Goal: Task Accomplishment & Management: Manage account settings

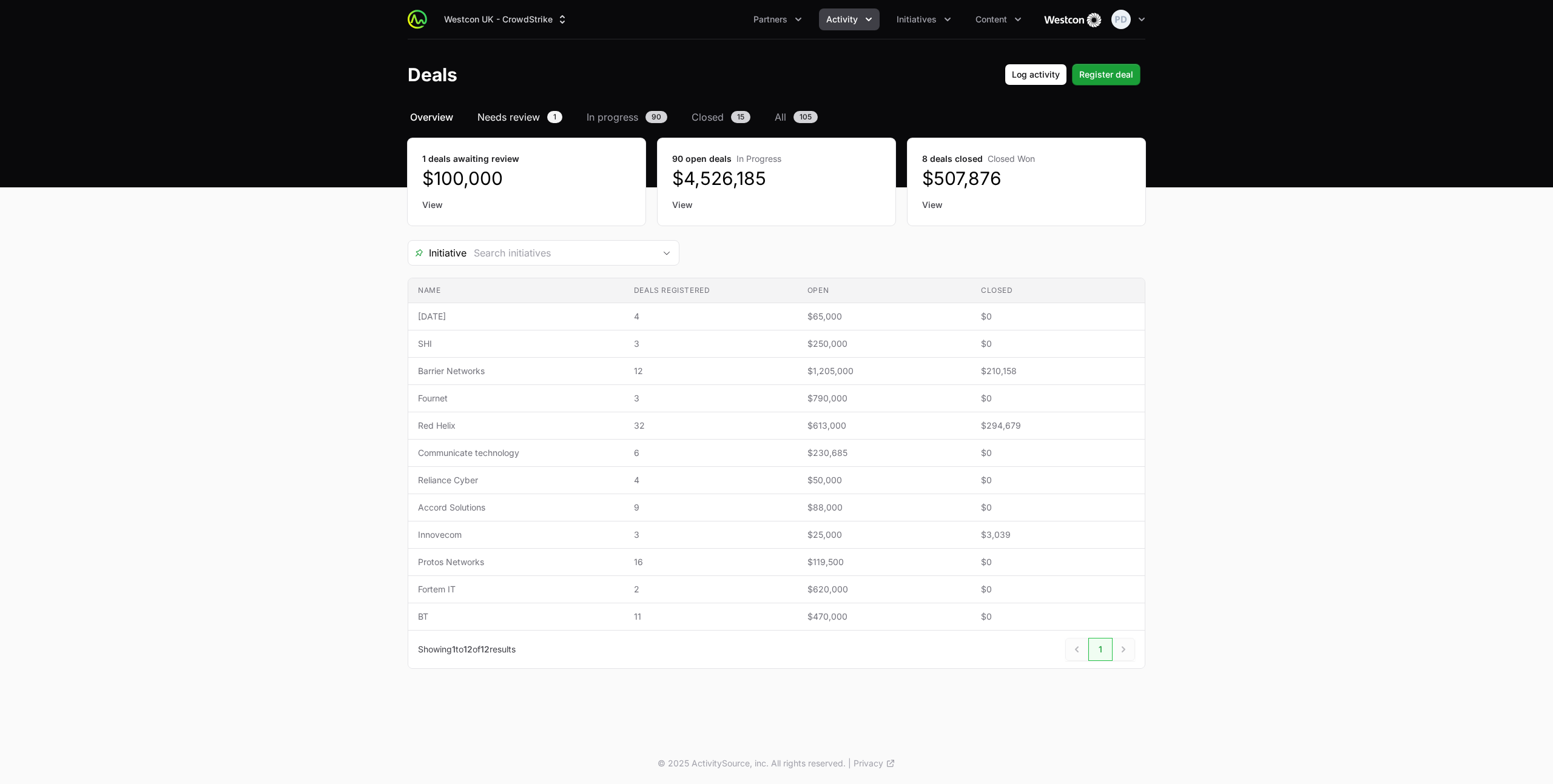
click at [513, 123] on span "Needs review" at bounding box center [508, 117] width 62 height 15
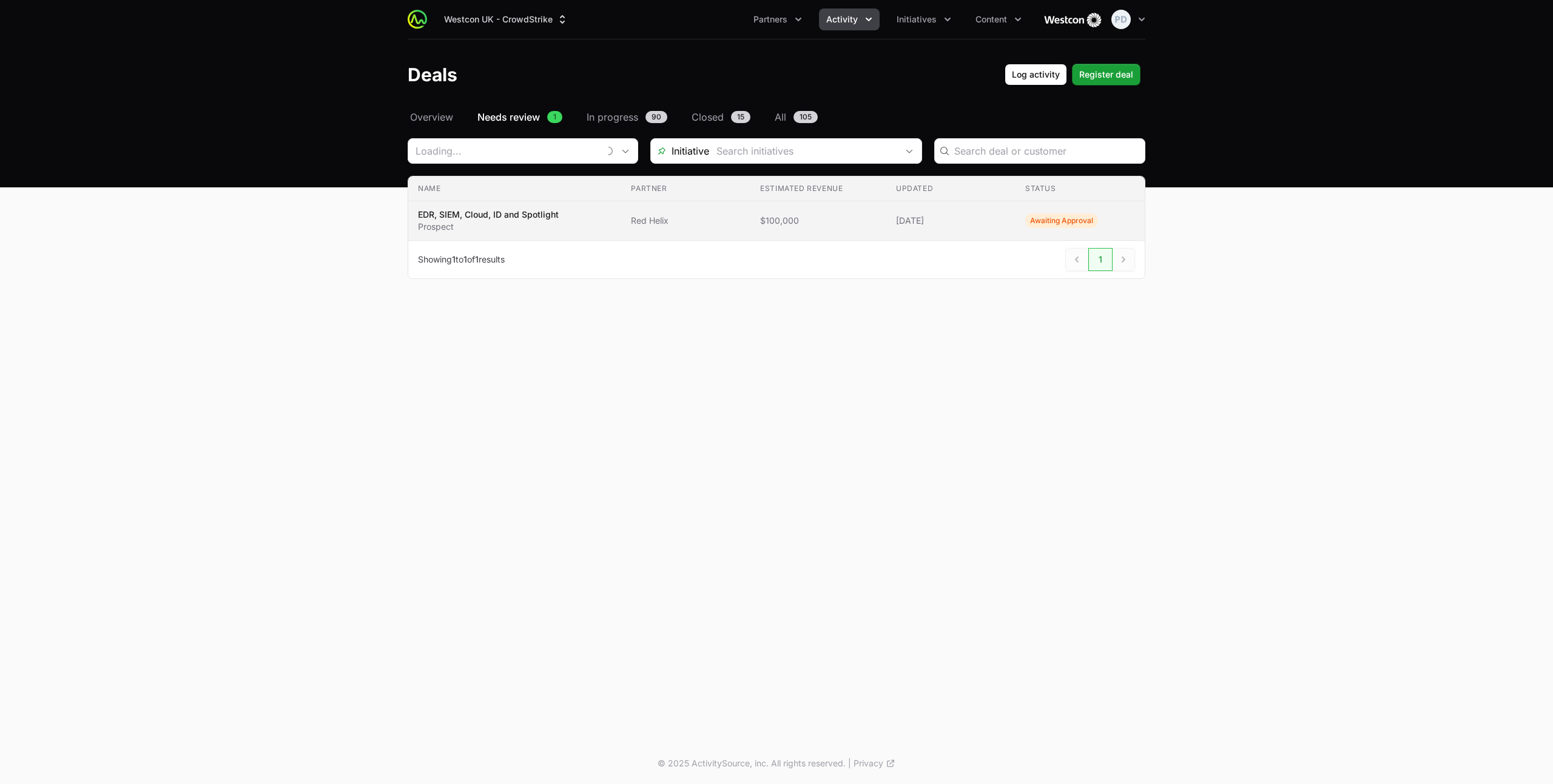
click at [563, 218] on span "EDR, SIEM, Cloud, ID and Spotlight Prospect" at bounding box center [515, 221] width 194 height 24
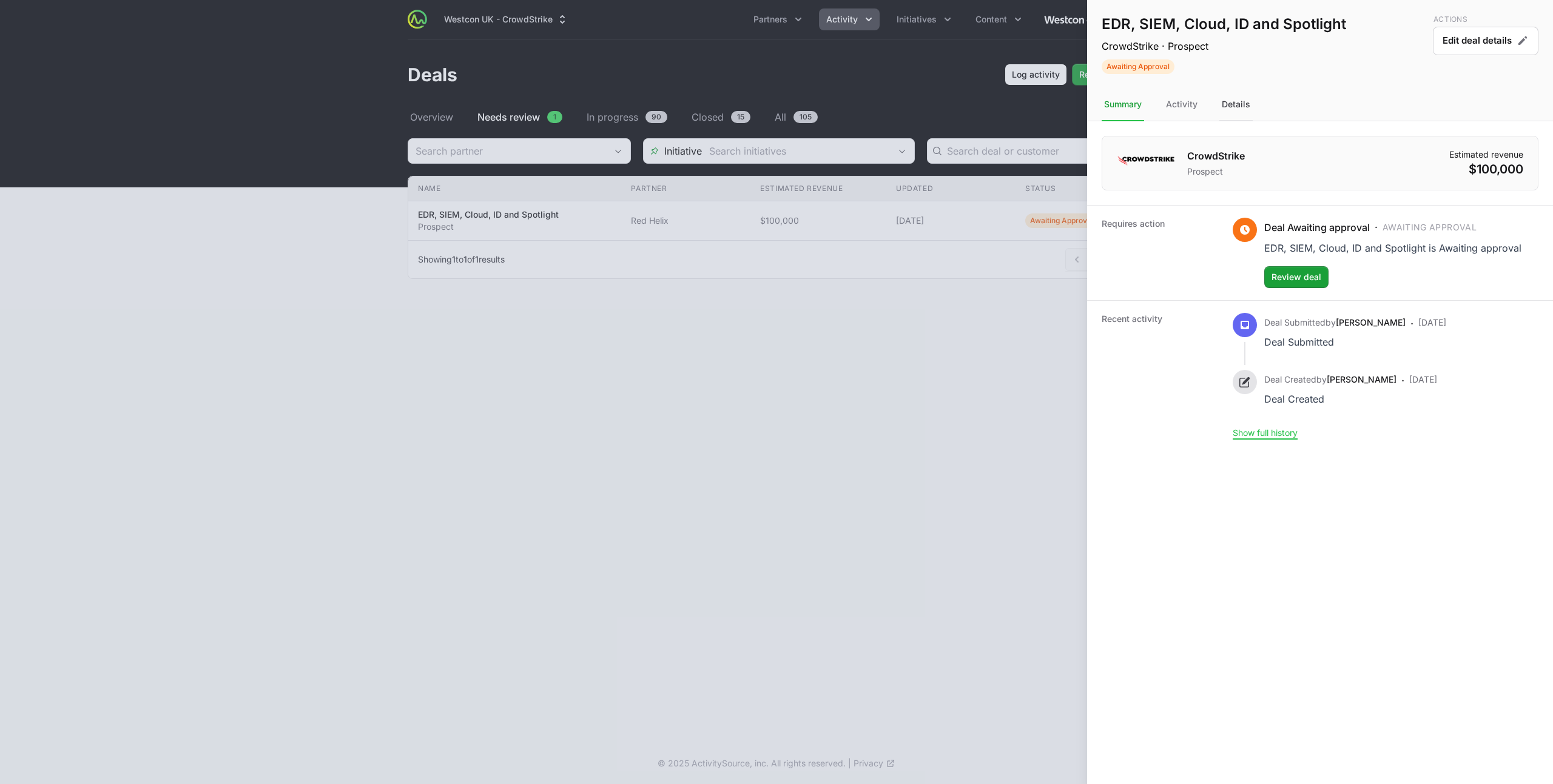
click at [1240, 108] on div "Details" at bounding box center [1236, 105] width 34 height 33
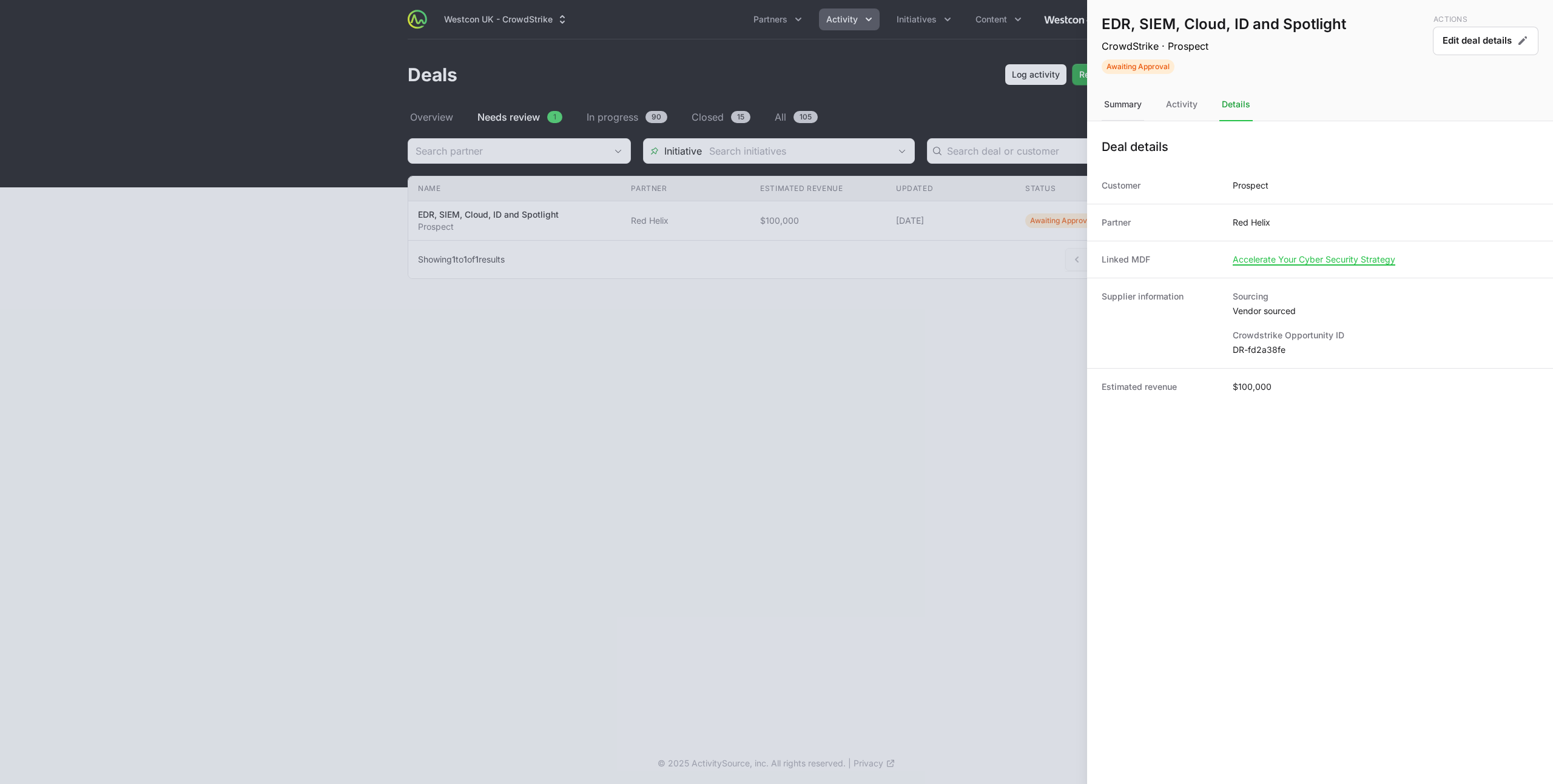
click at [1131, 102] on div "Summary" at bounding box center [1122, 105] width 42 height 33
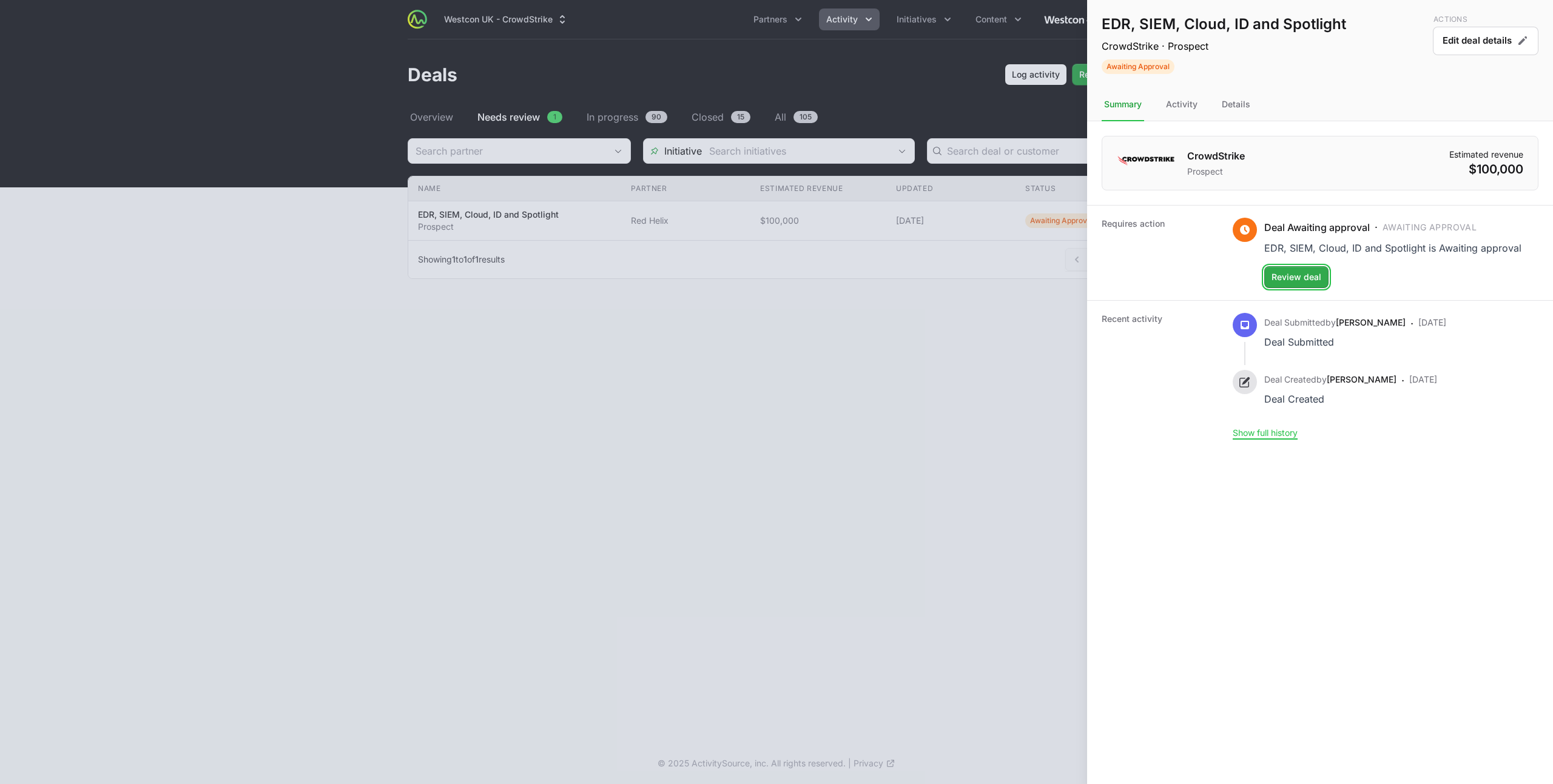
click at [1314, 274] on span "Review deal" at bounding box center [1296, 277] width 50 height 15
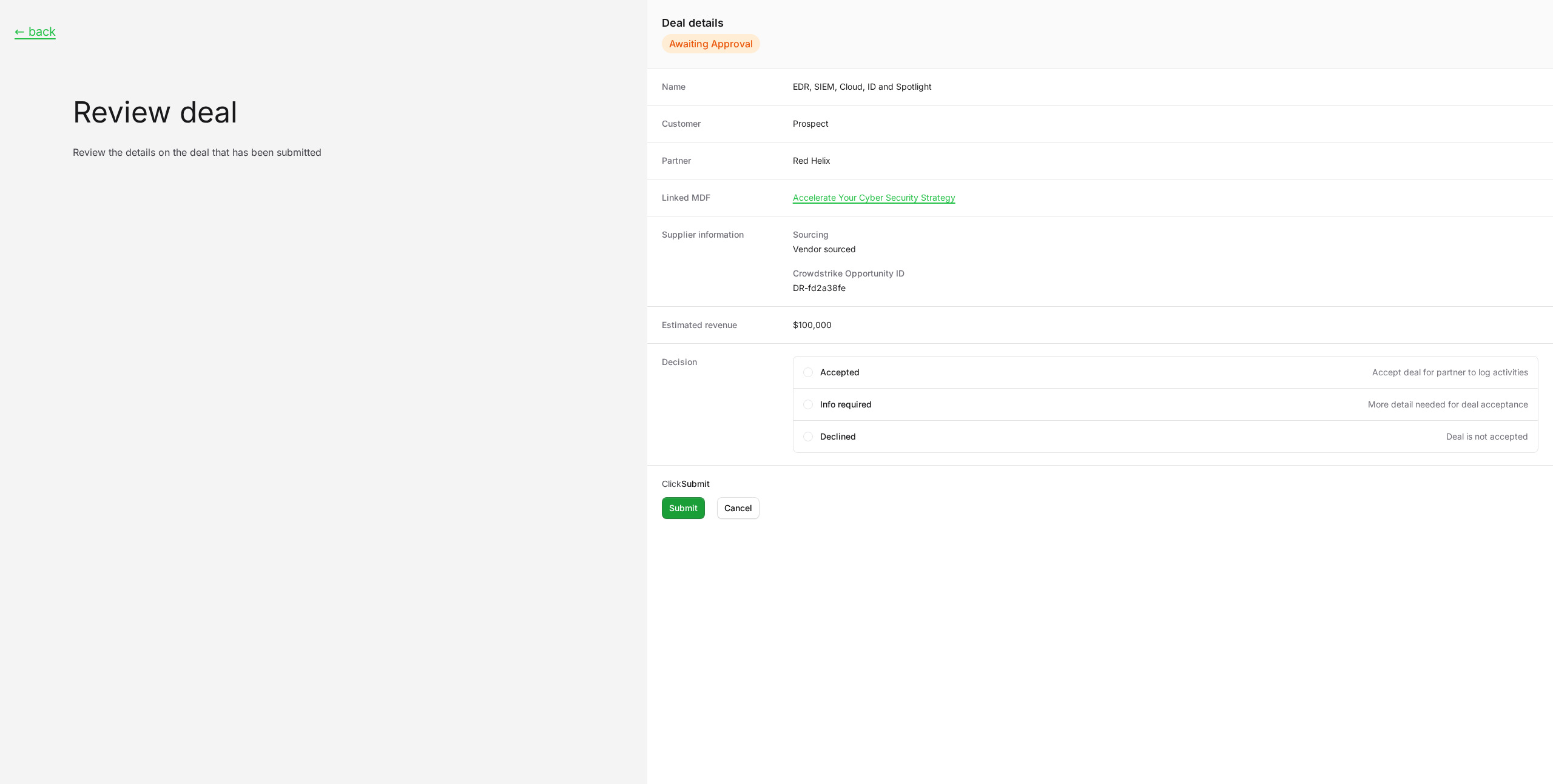
click at [813, 288] on dd "DR-fd2a38fe" at bounding box center [1166, 288] width 746 height 12
copy dd "DR-fd2a38fe"
click at [820, 370] on span "Accepted" at bounding box center [840, 372] width 40 height 12
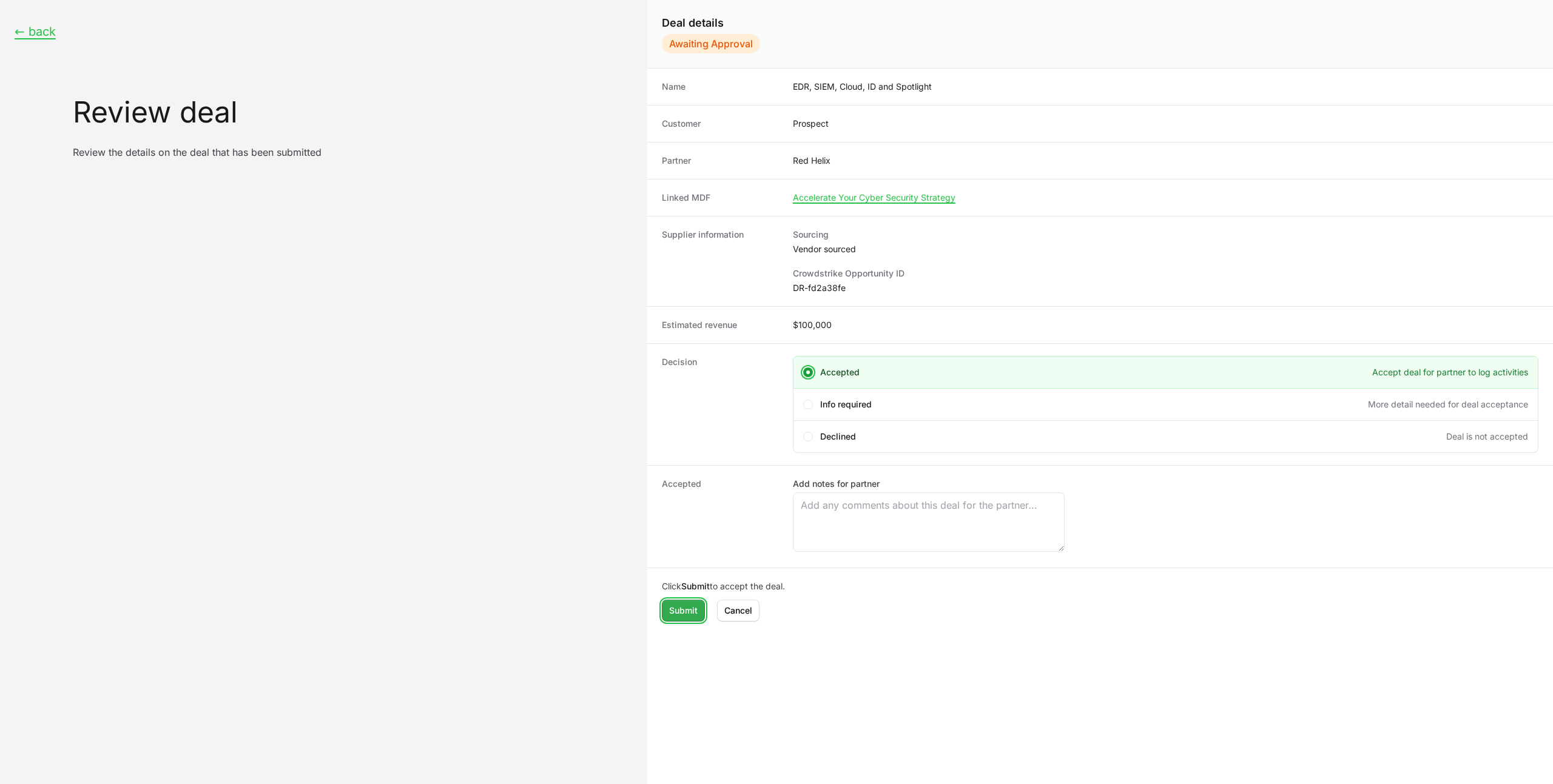
click at [683, 608] on span "Submit" at bounding box center [683, 611] width 29 height 15
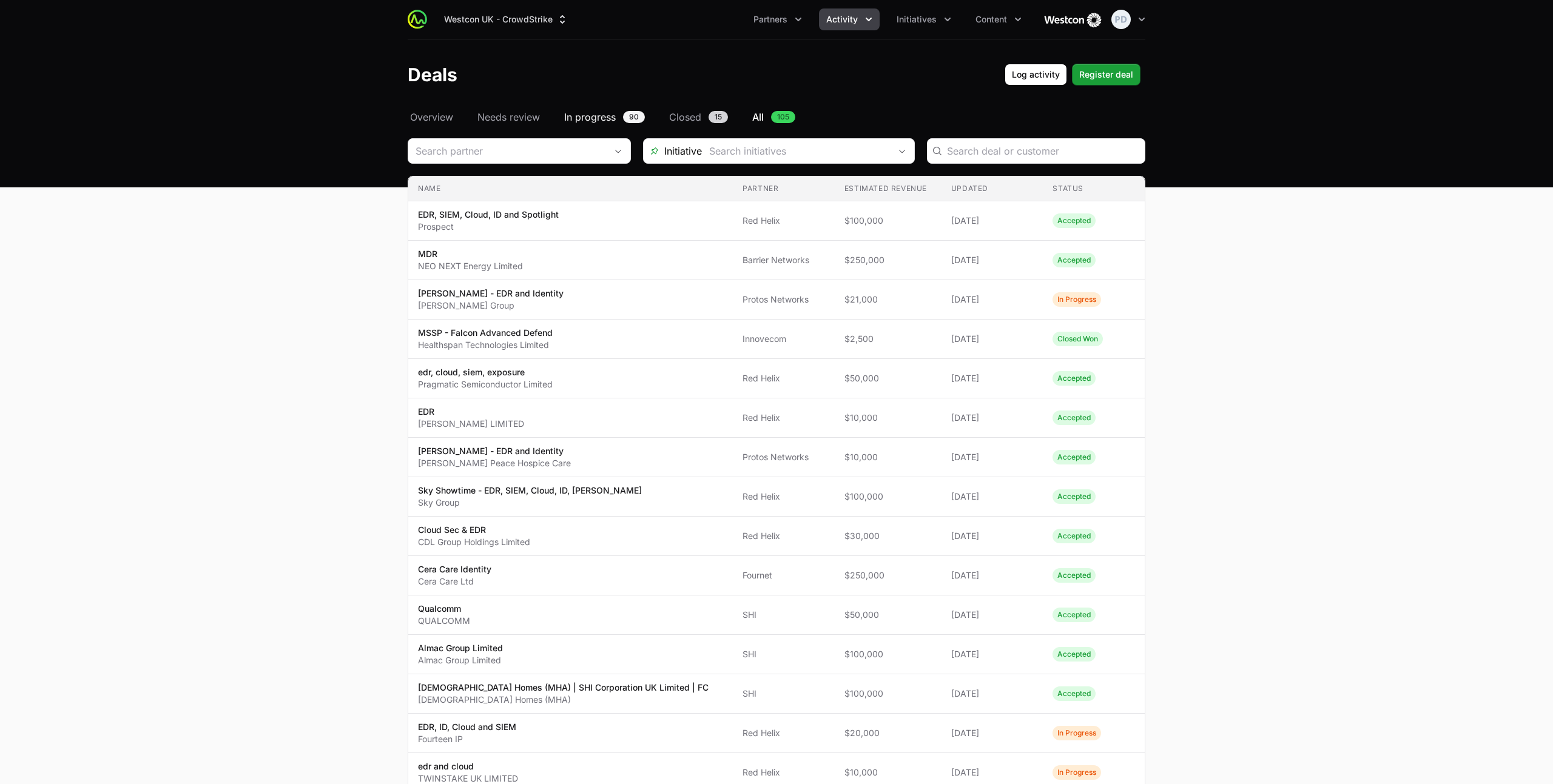
click at [620, 118] on link "In progress 90" at bounding box center [604, 117] width 86 height 15
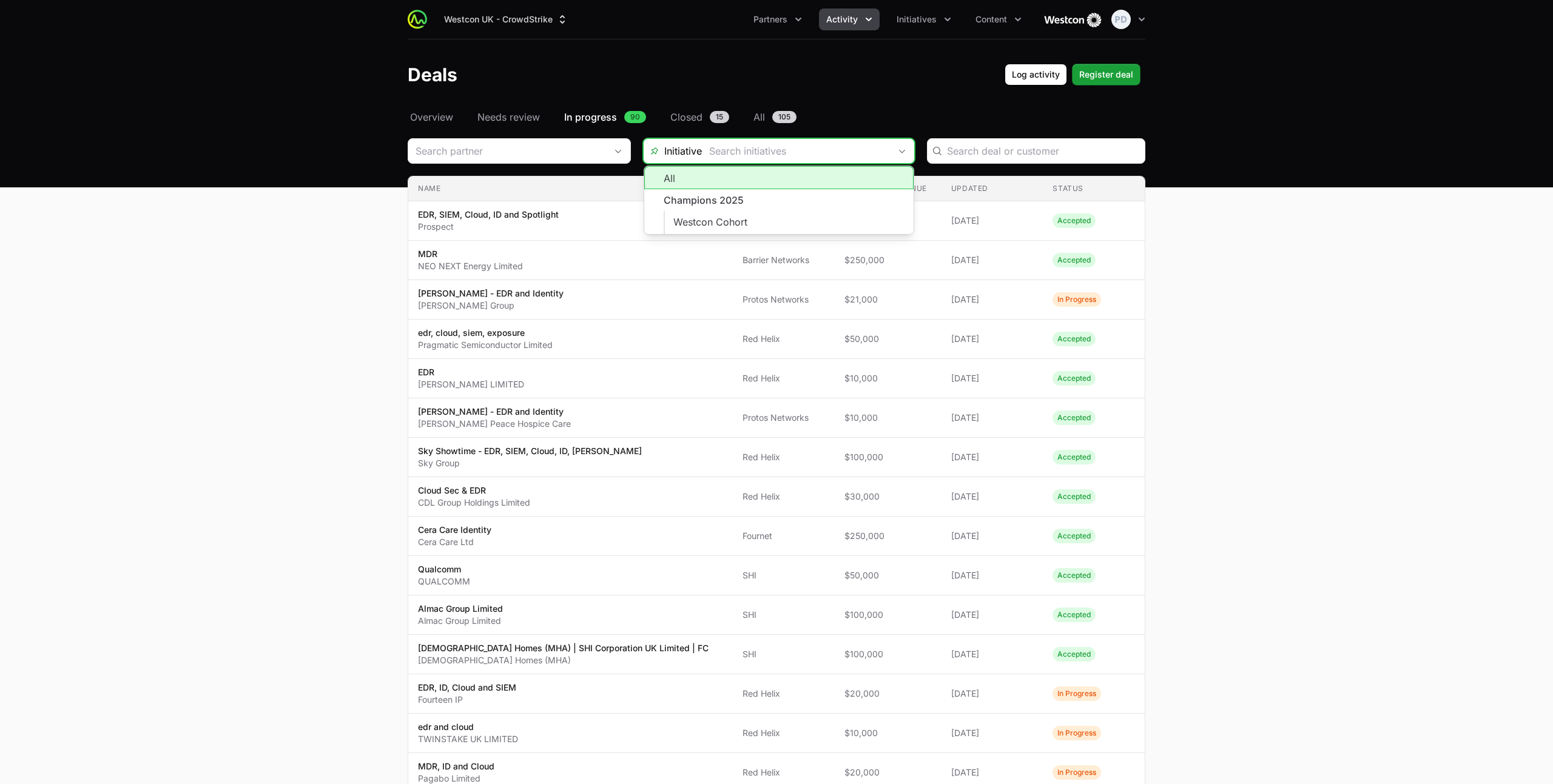
click at [771, 147] on input "Deals Filters" at bounding box center [796, 151] width 188 height 24
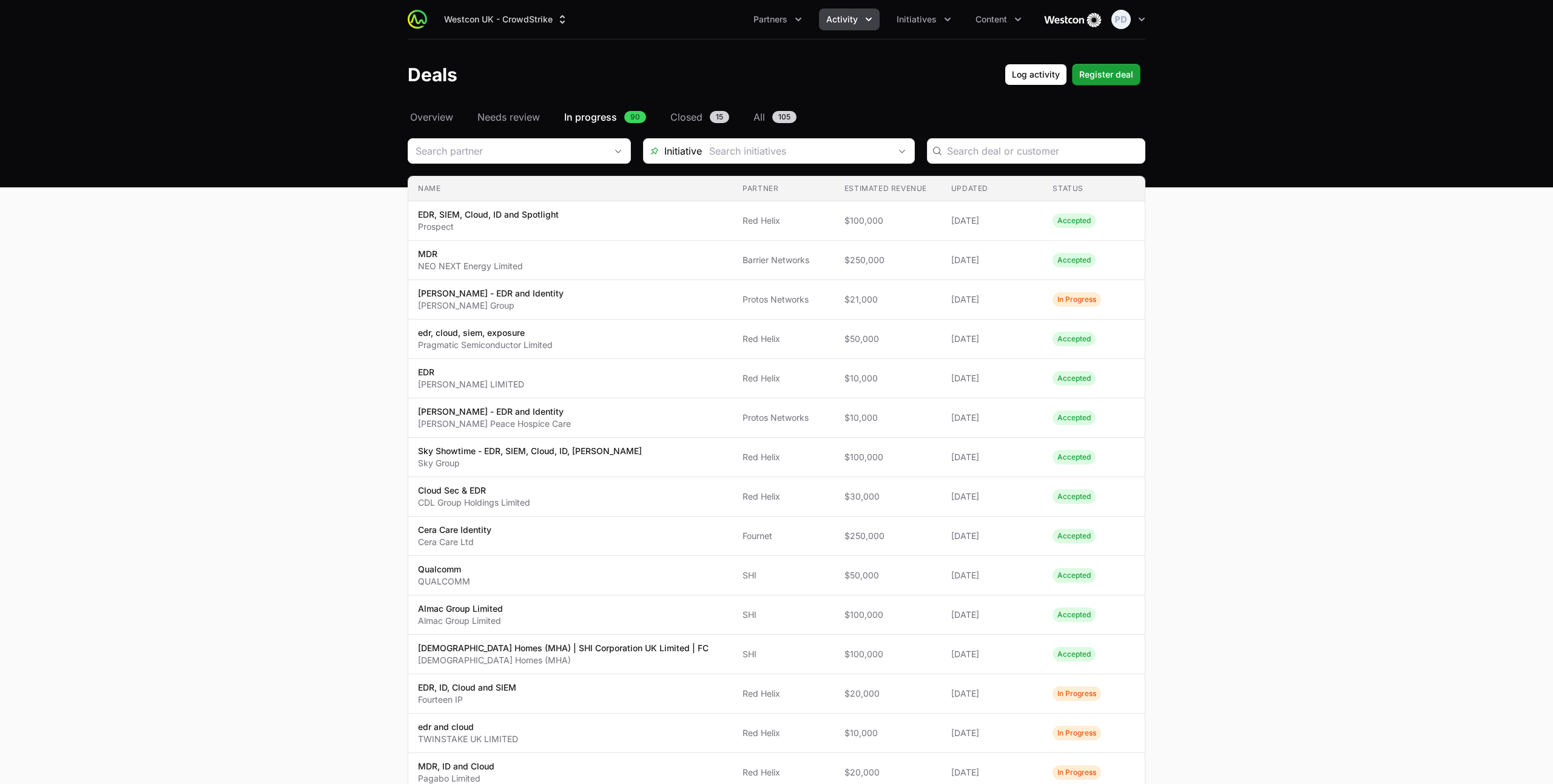
click at [190, 219] on main "Select a tab Overview Needs review In progress Closed All Overview Needs review…" at bounding box center [776, 682] width 1553 height 1145
click at [506, 119] on span "Needs review" at bounding box center [508, 117] width 62 height 15
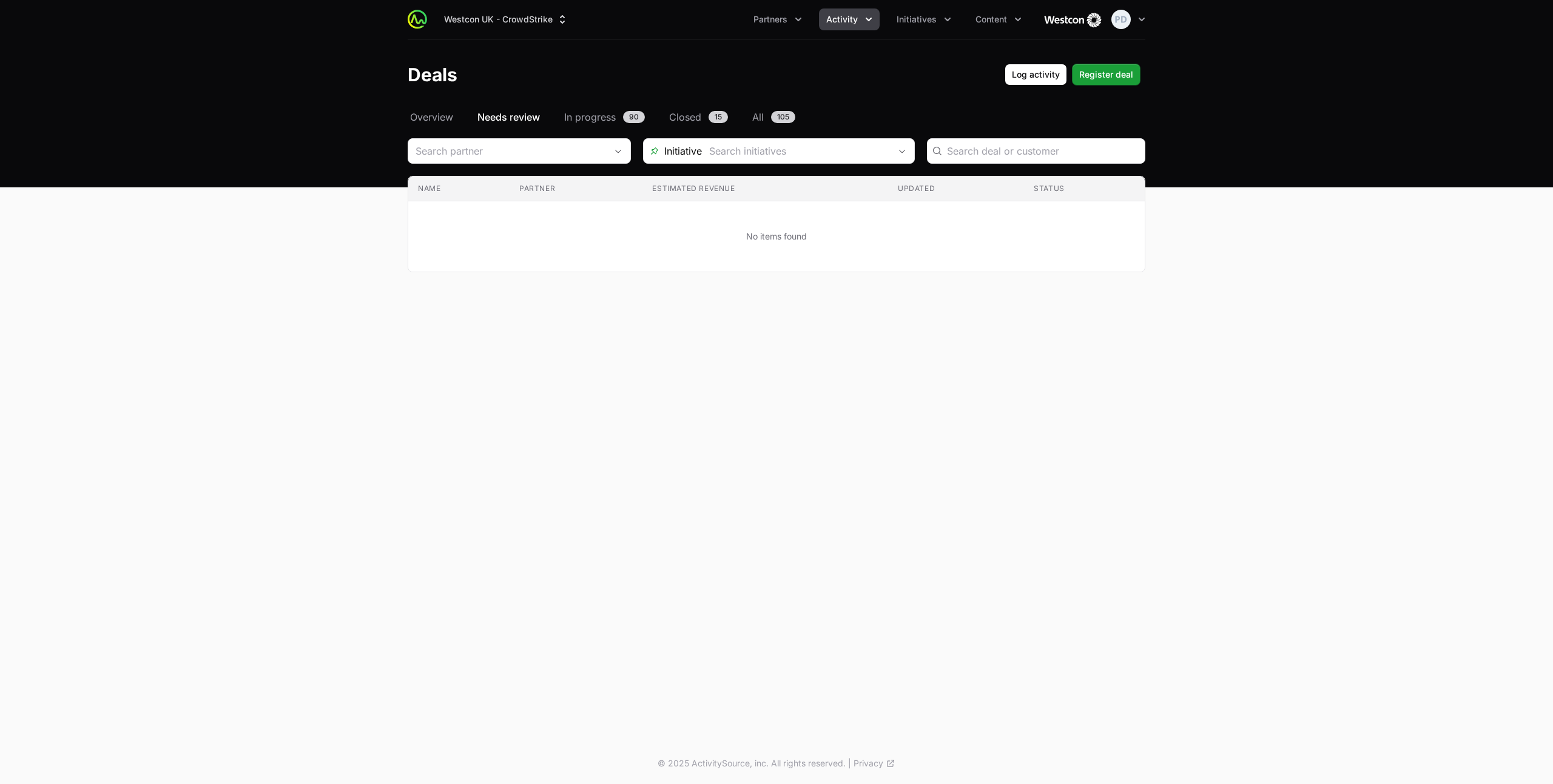
click at [843, 21] on span "Activity" at bounding box center [842, 20] width 32 height 12
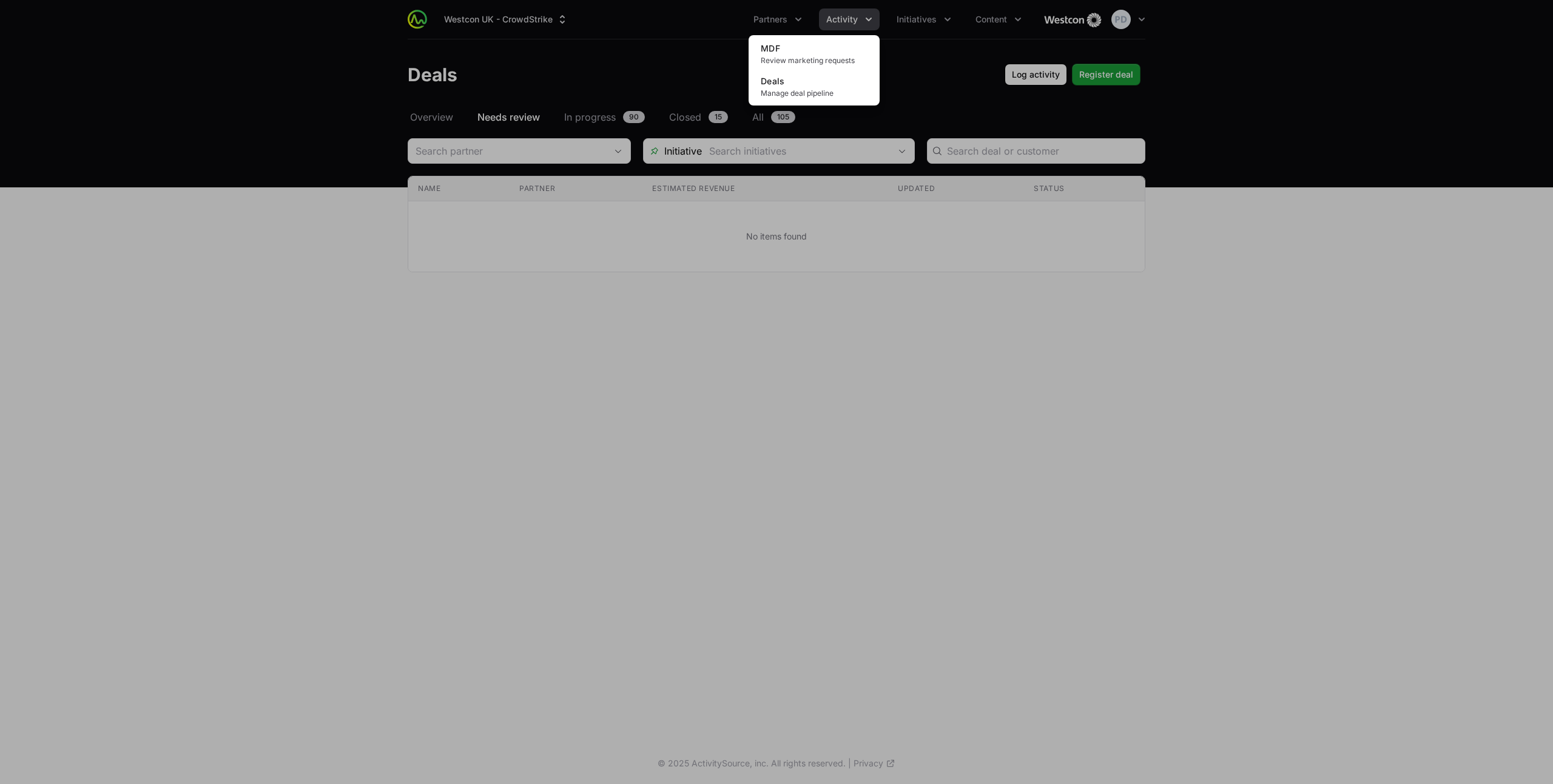
click at [842, 22] on div "Activity menu" at bounding box center [776, 392] width 1553 height 784
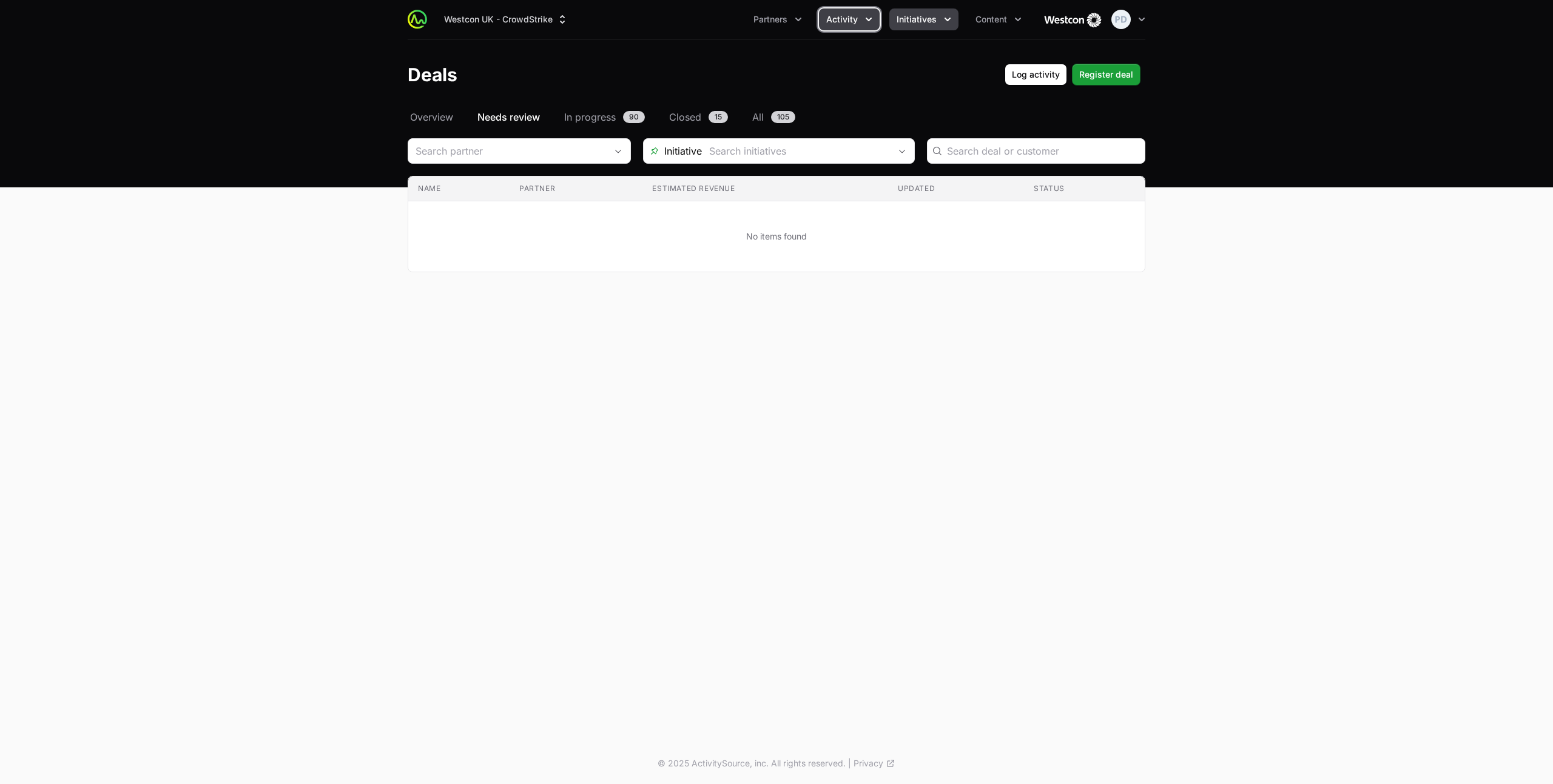
click at [903, 20] on span "Initiatives" at bounding box center [917, 20] width 40 height 12
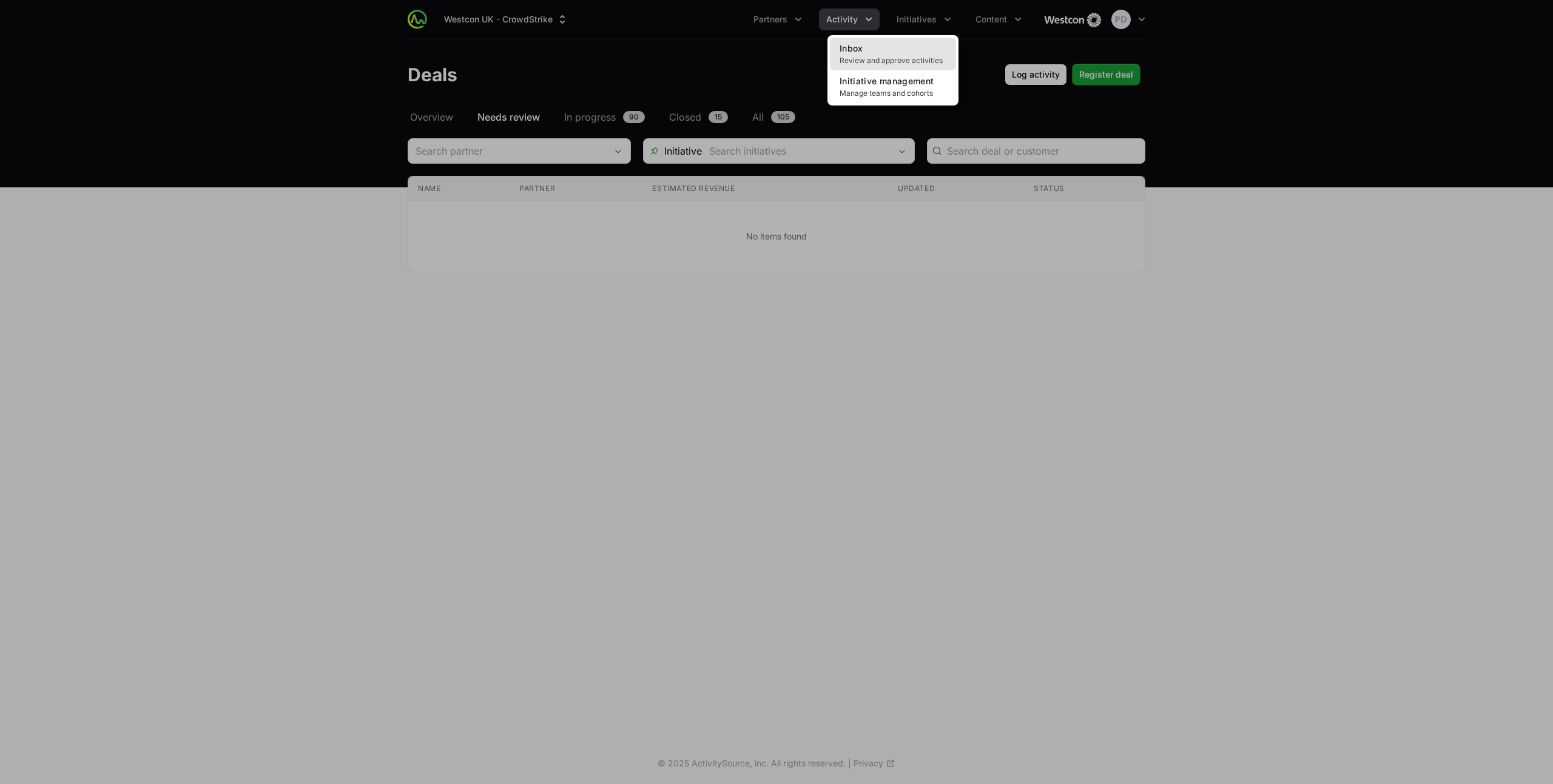
click at [879, 53] on link "Inbox Review and approve activities" at bounding box center [893, 54] width 126 height 33
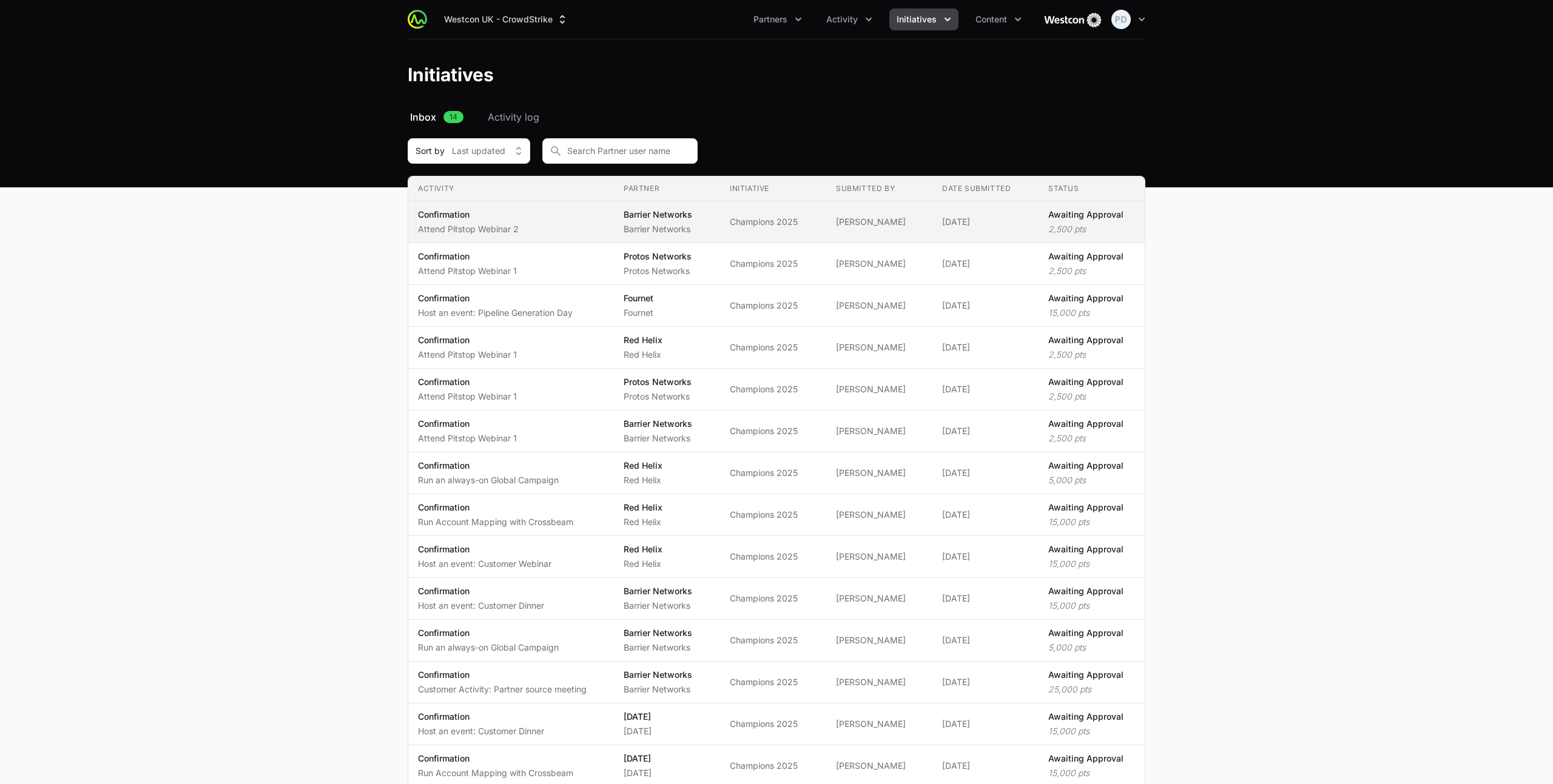
click at [538, 221] on span "Confirmation Attend Pitstop Webinar 2" at bounding box center [511, 222] width 186 height 27
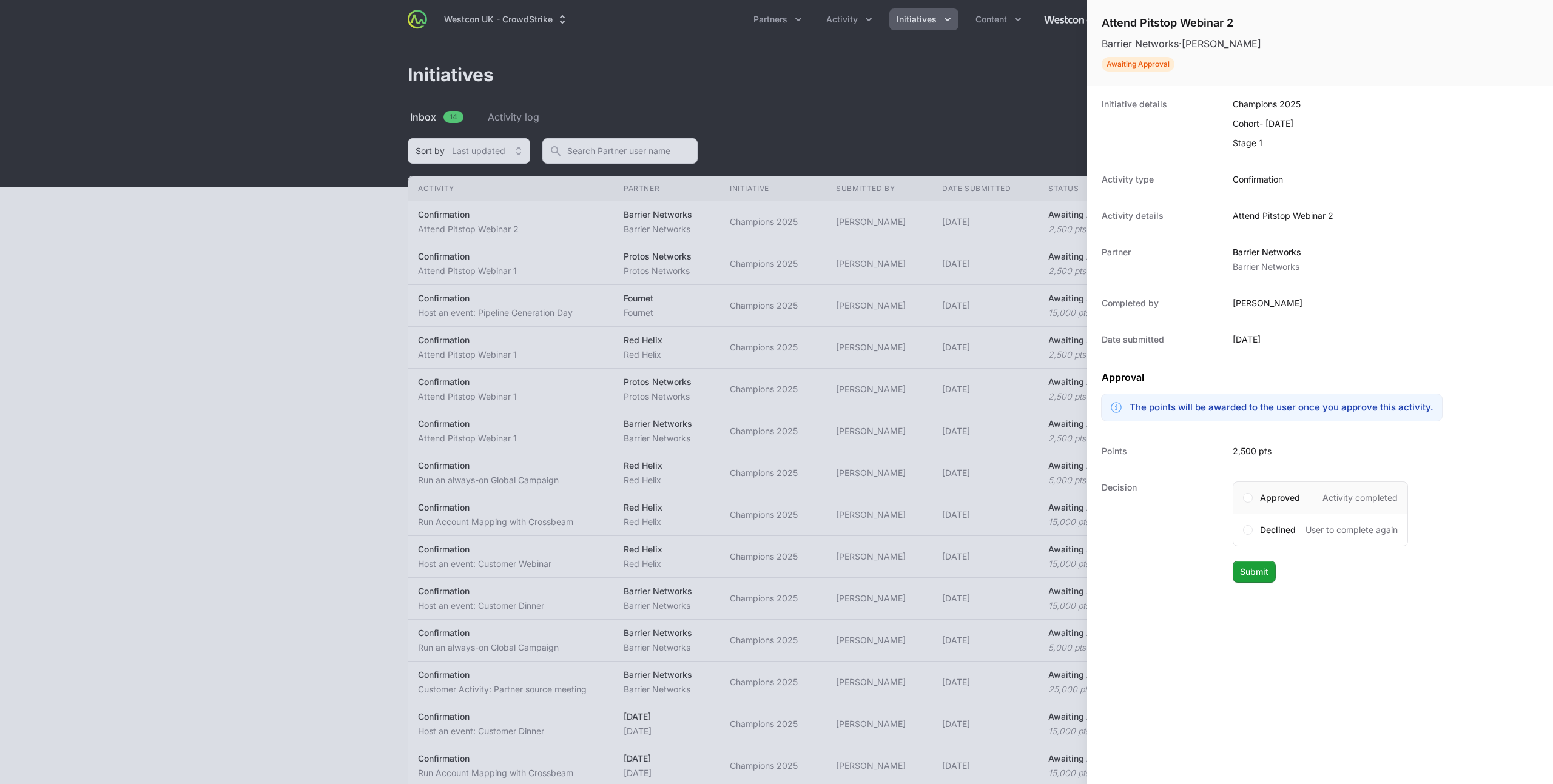
click at [1280, 496] on span "Approved" at bounding box center [1280, 498] width 40 height 12
click at [1263, 565] on span "Submit" at bounding box center [1254, 572] width 29 height 15
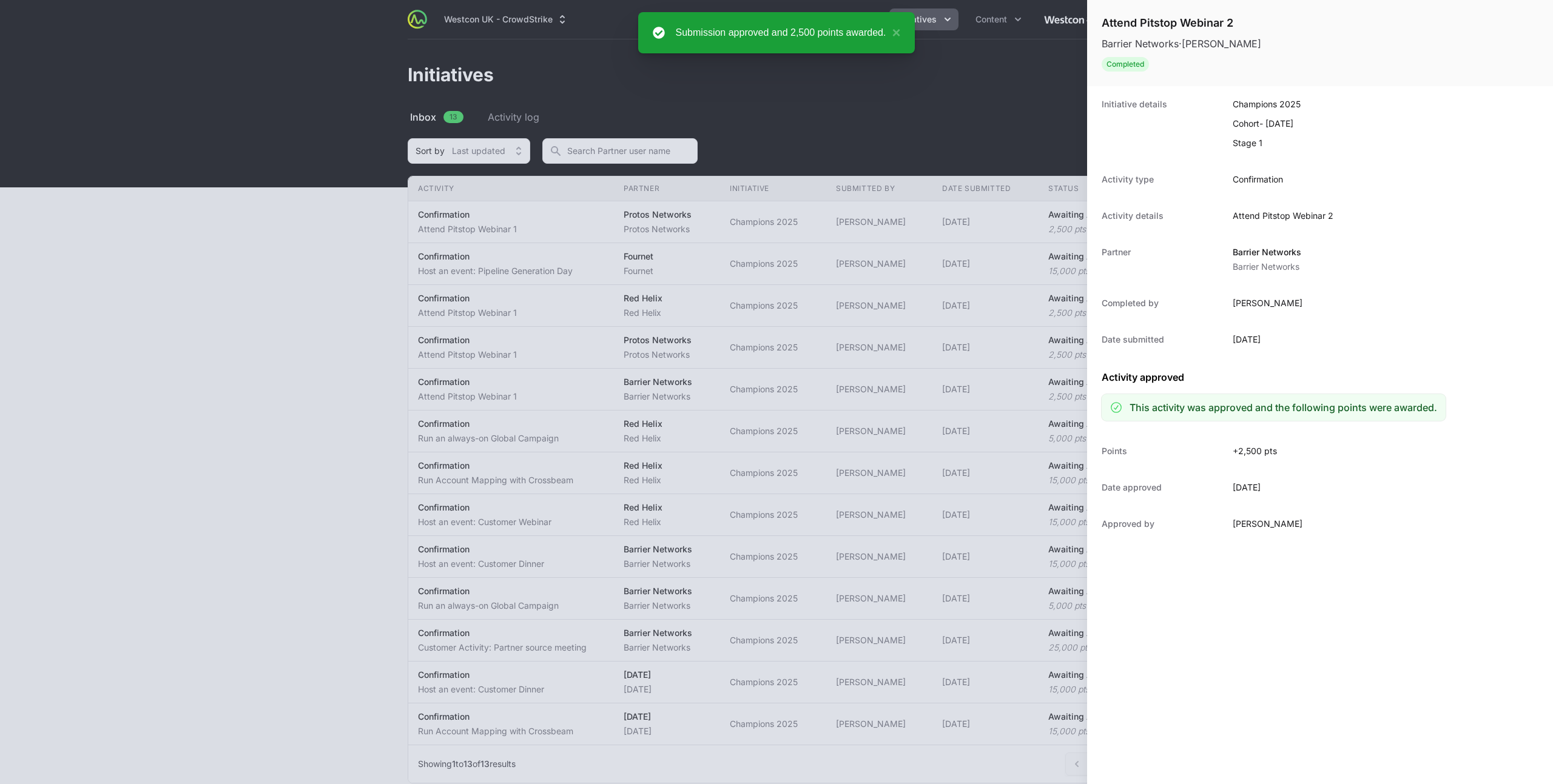
click at [567, 261] on div at bounding box center [776, 392] width 1553 height 784
click at [846, 331] on div at bounding box center [776, 392] width 1553 height 784
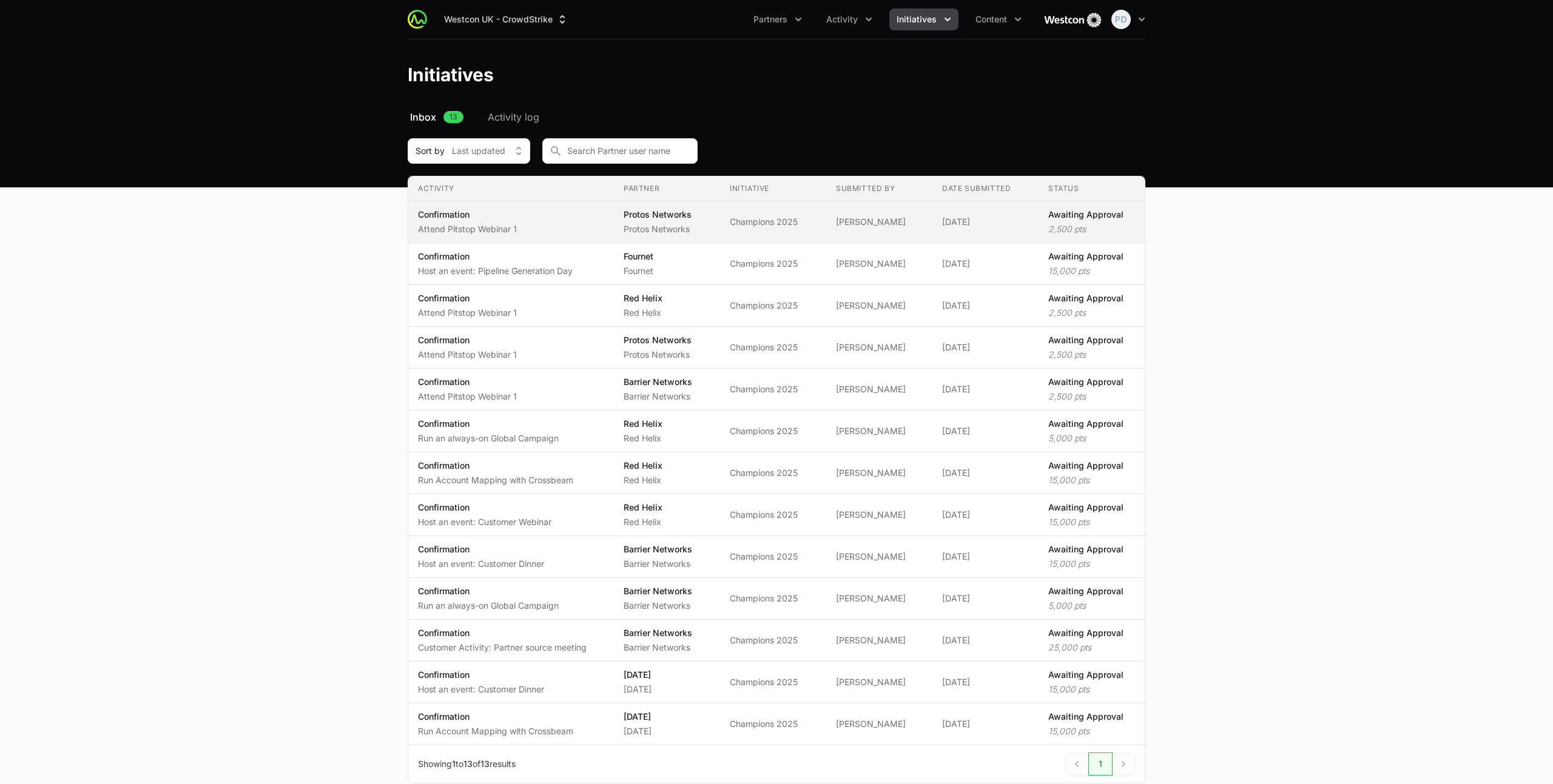
click at [524, 219] on span "Confirmation Attend Pitstop Webinar 1" at bounding box center [511, 222] width 186 height 27
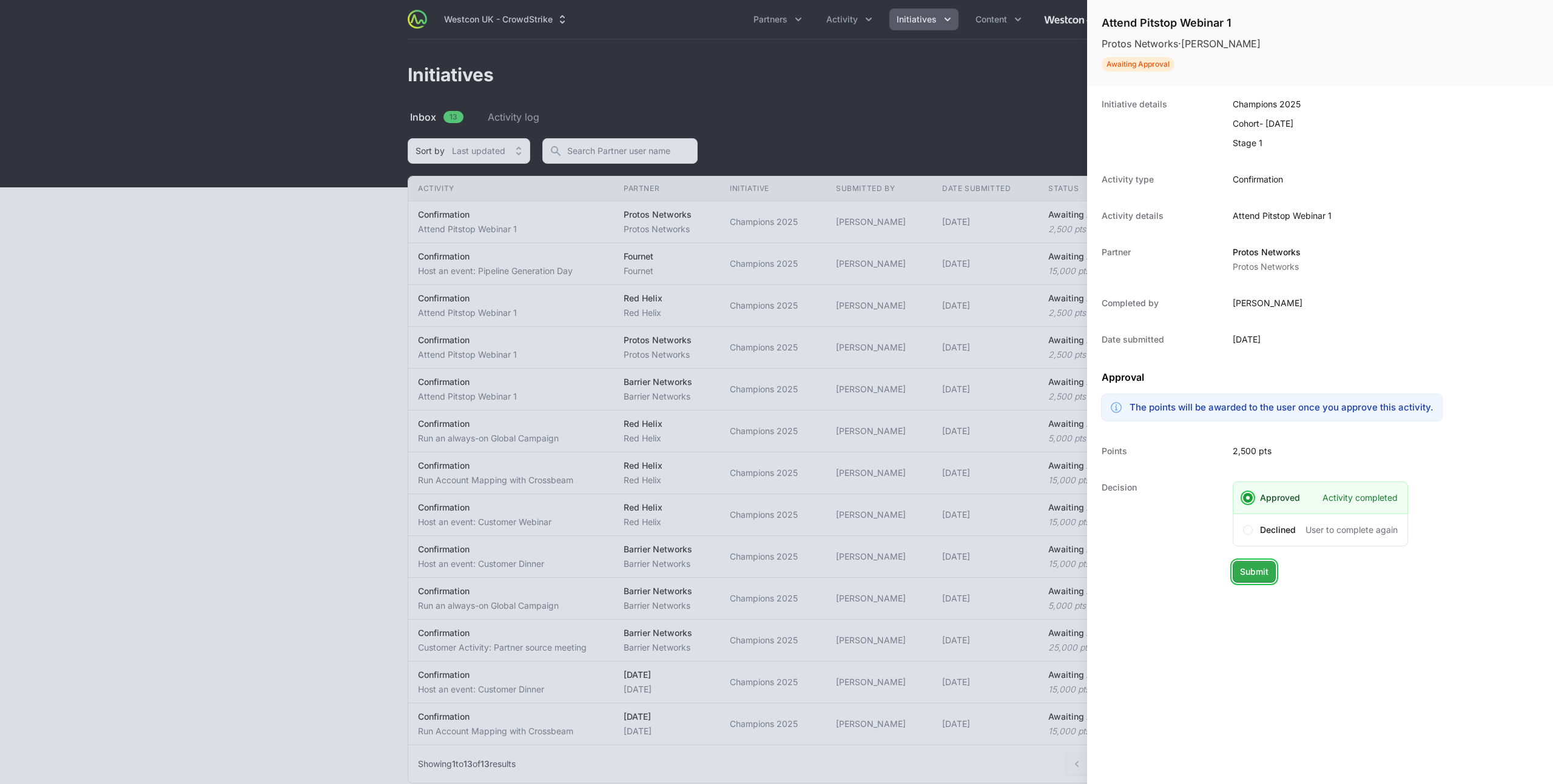
click at [1259, 576] on span "Submit" at bounding box center [1254, 572] width 29 height 15
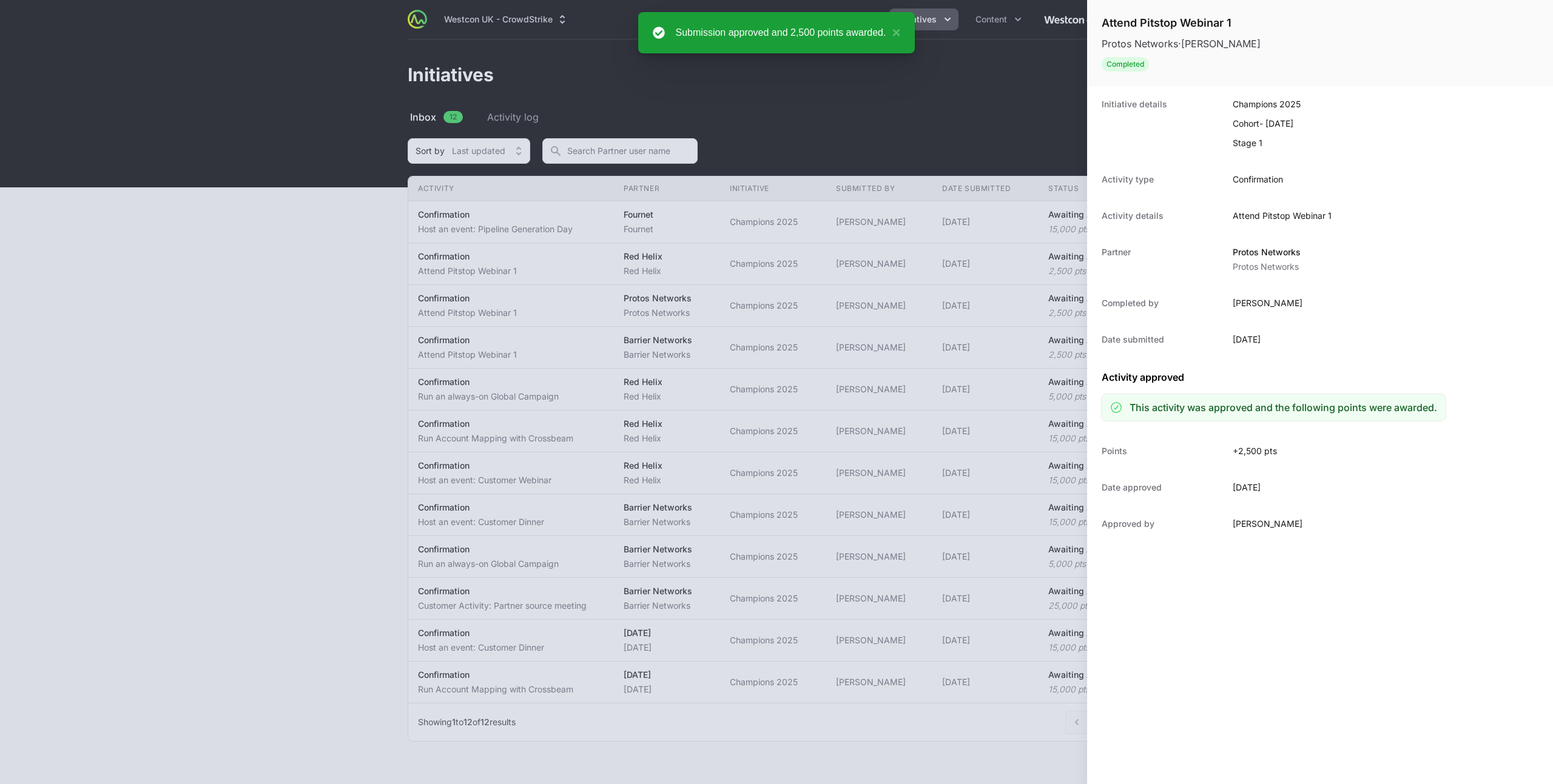
click at [271, 258] on div at bounding box center [776, 392] width 1553 height 784
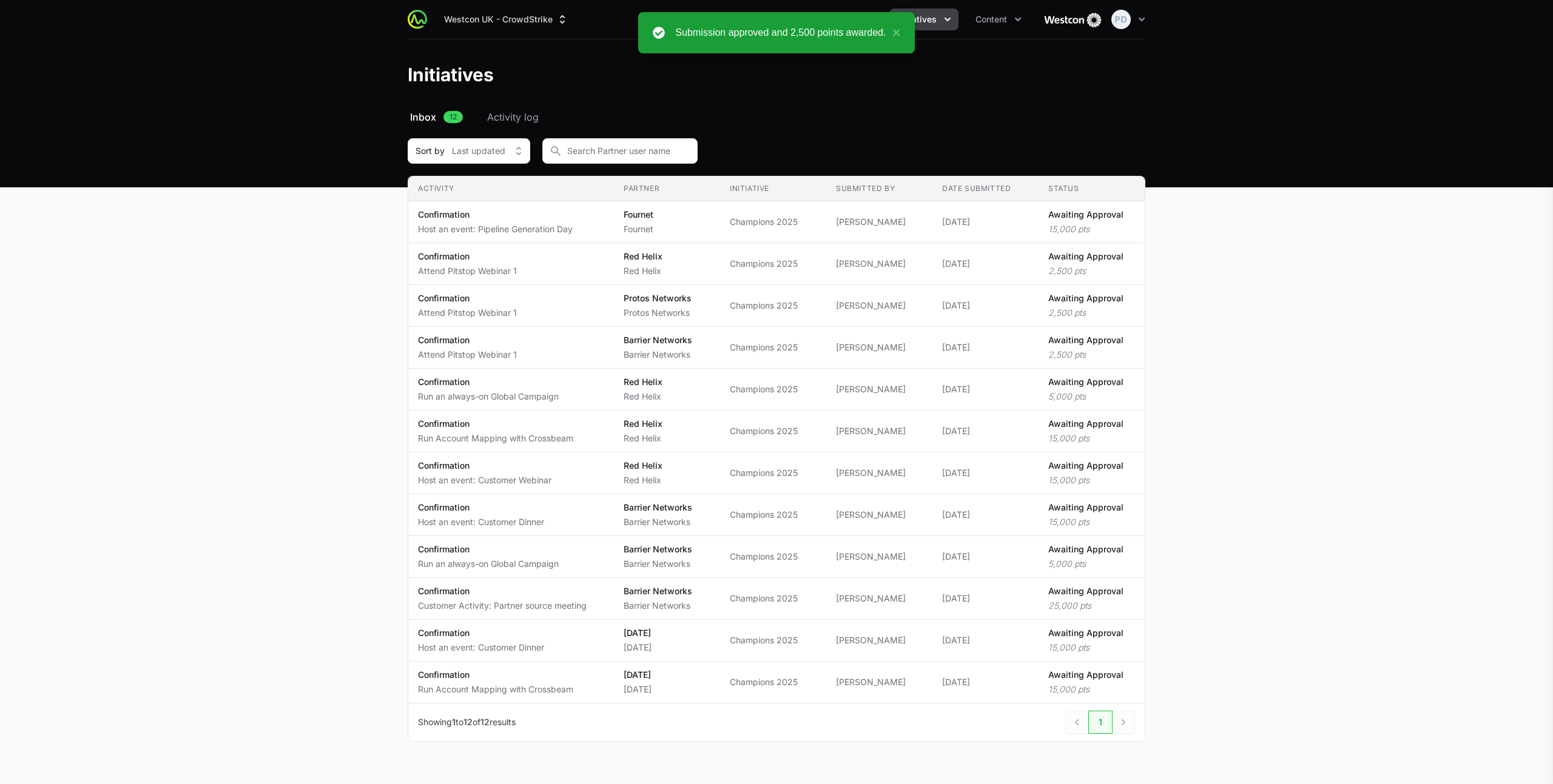
click at [522, 227] on p "Host an event: Pipeline Generation Day" at bounding box center [495, 229] width 155 height 12
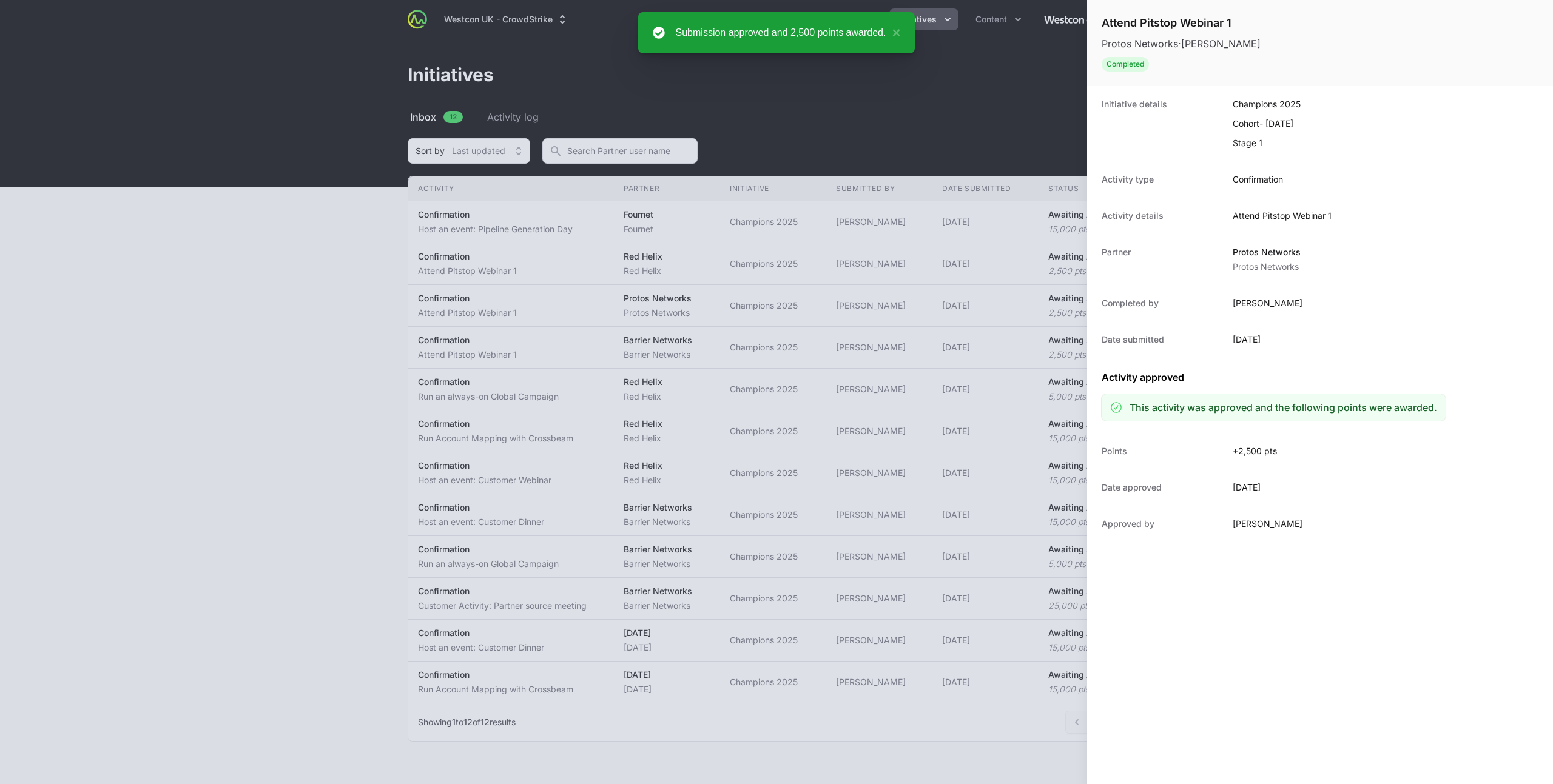
click at [272, 264] on div at bounding box center [776, 392] width 1553 height 784
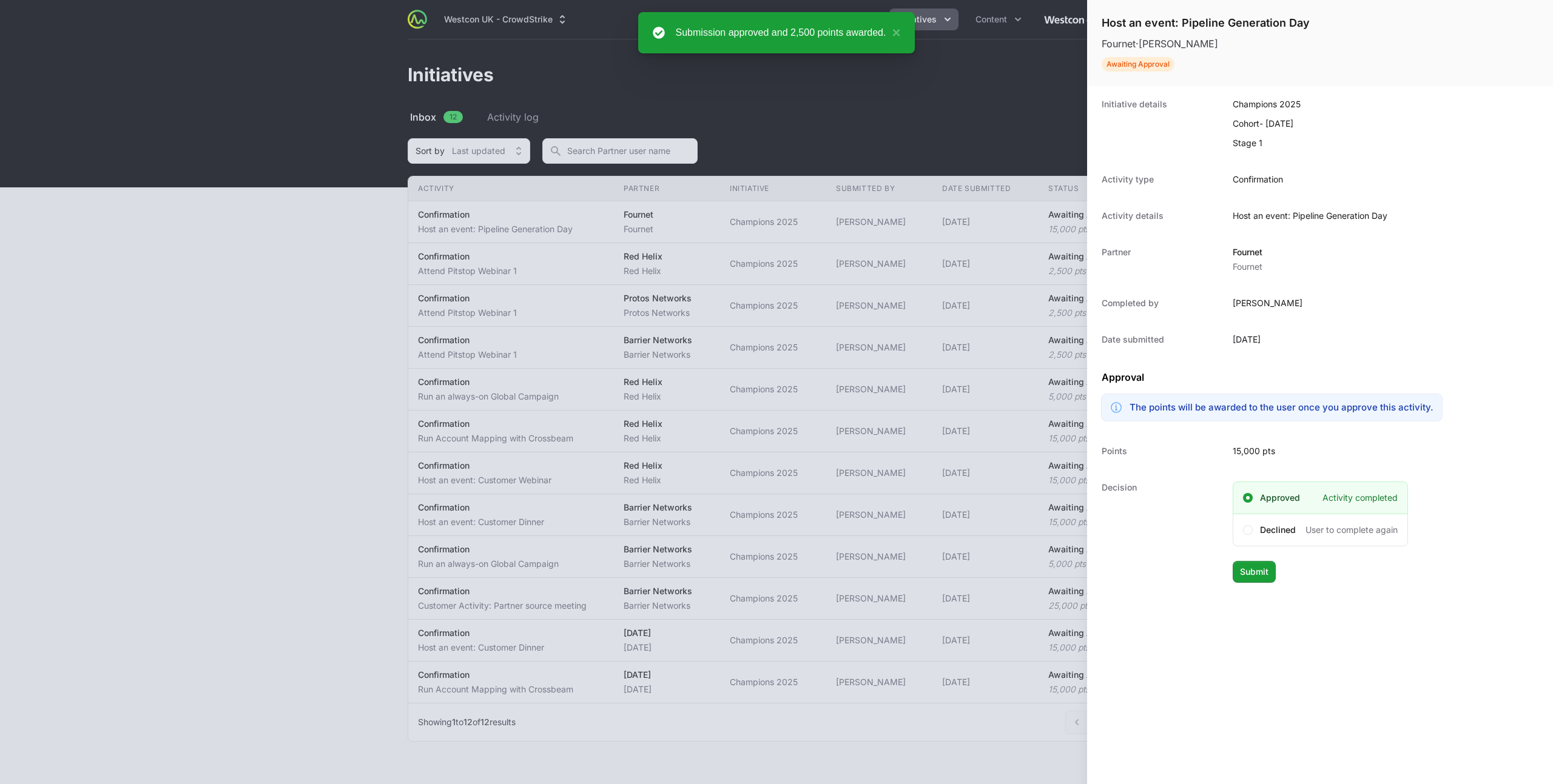
click at [535, 269] on div at bounding box center [776, 392] width 1553 height 784
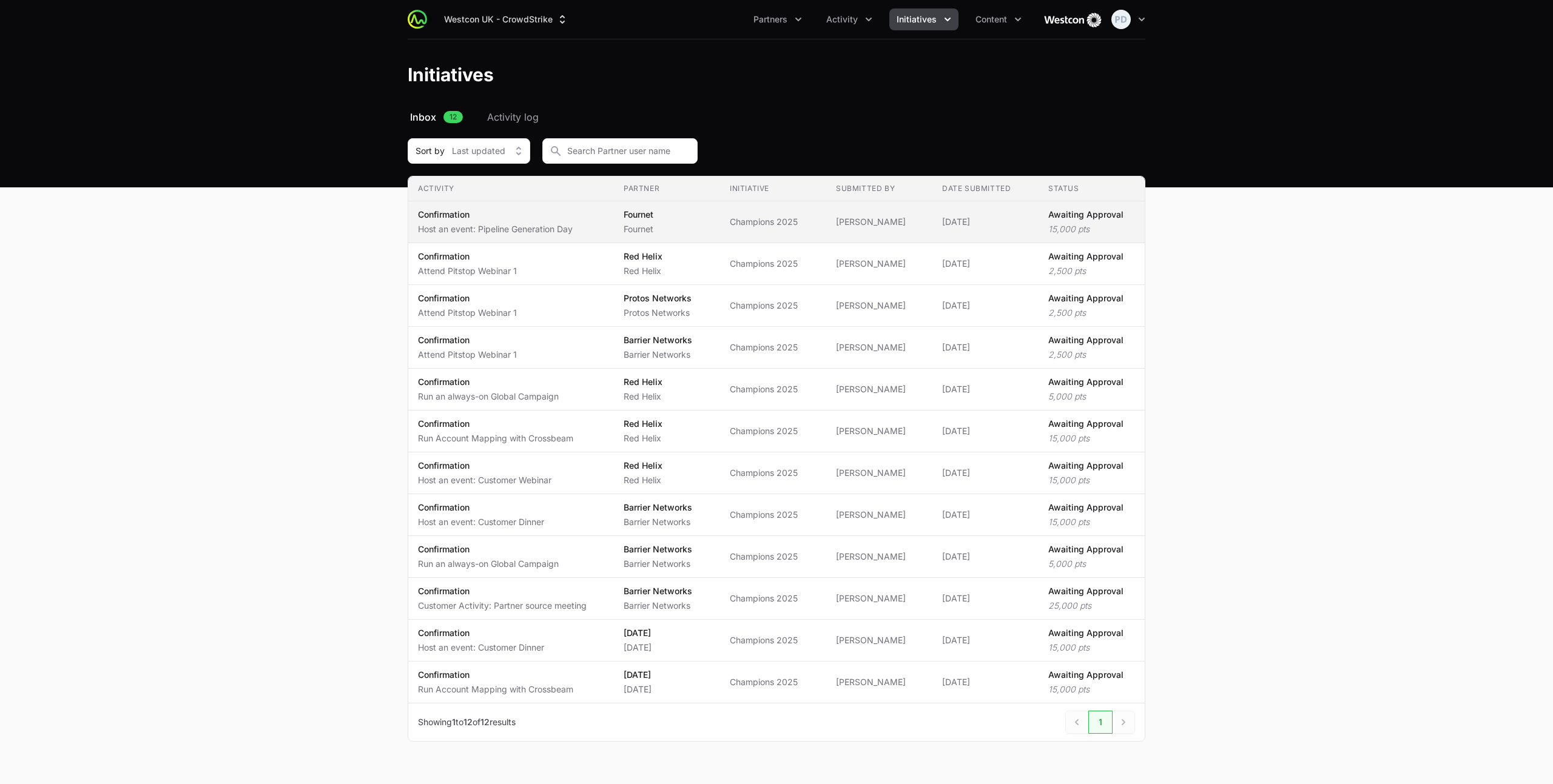
click at [492, 233] on p "Host an event: Pipeline Generation Day" at bounding box center [495, 229] width 155 height 12
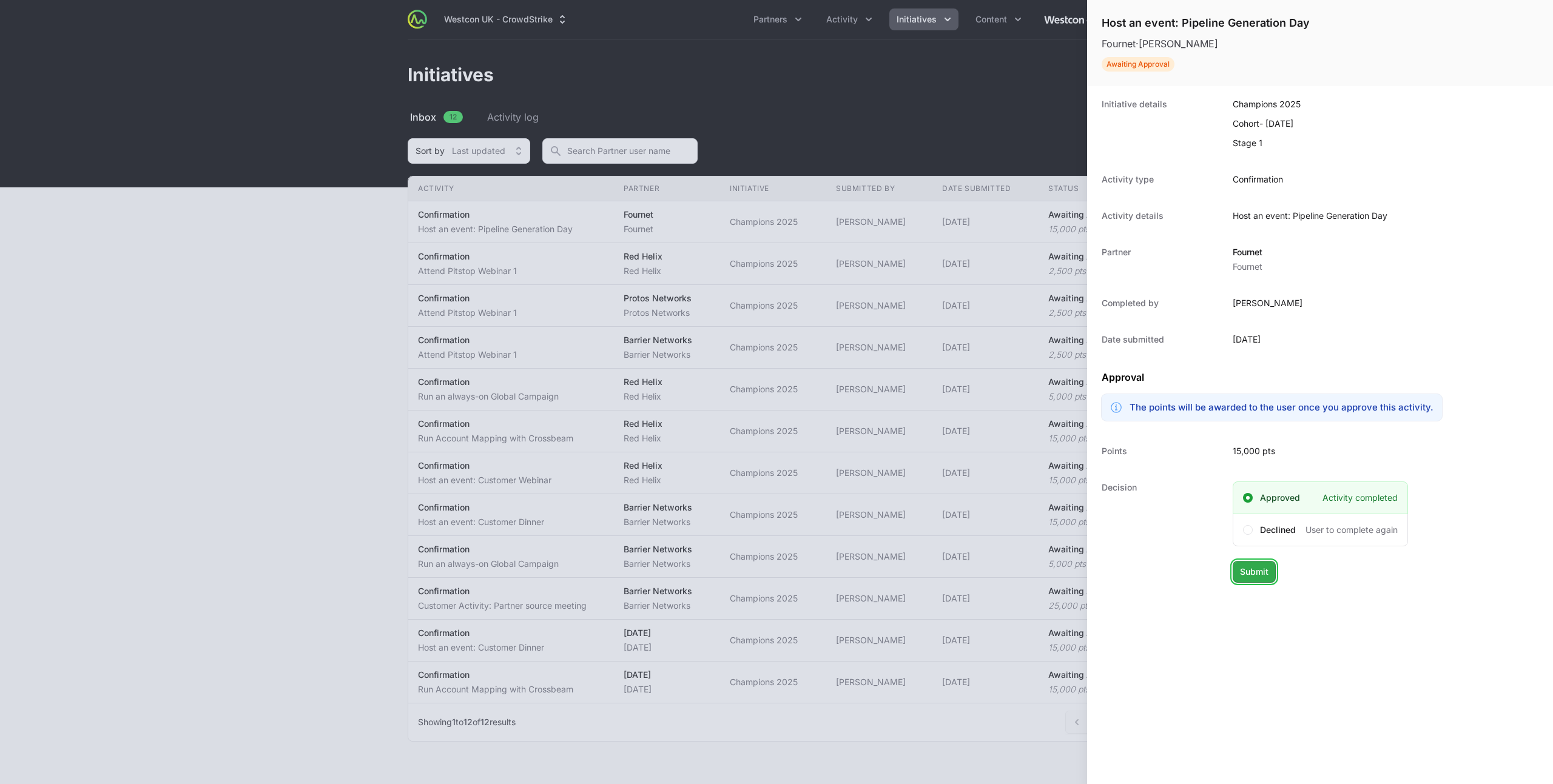
click at [1251, 571] on span "Submit" at bounding box center [1254, 572] width 29 height 15
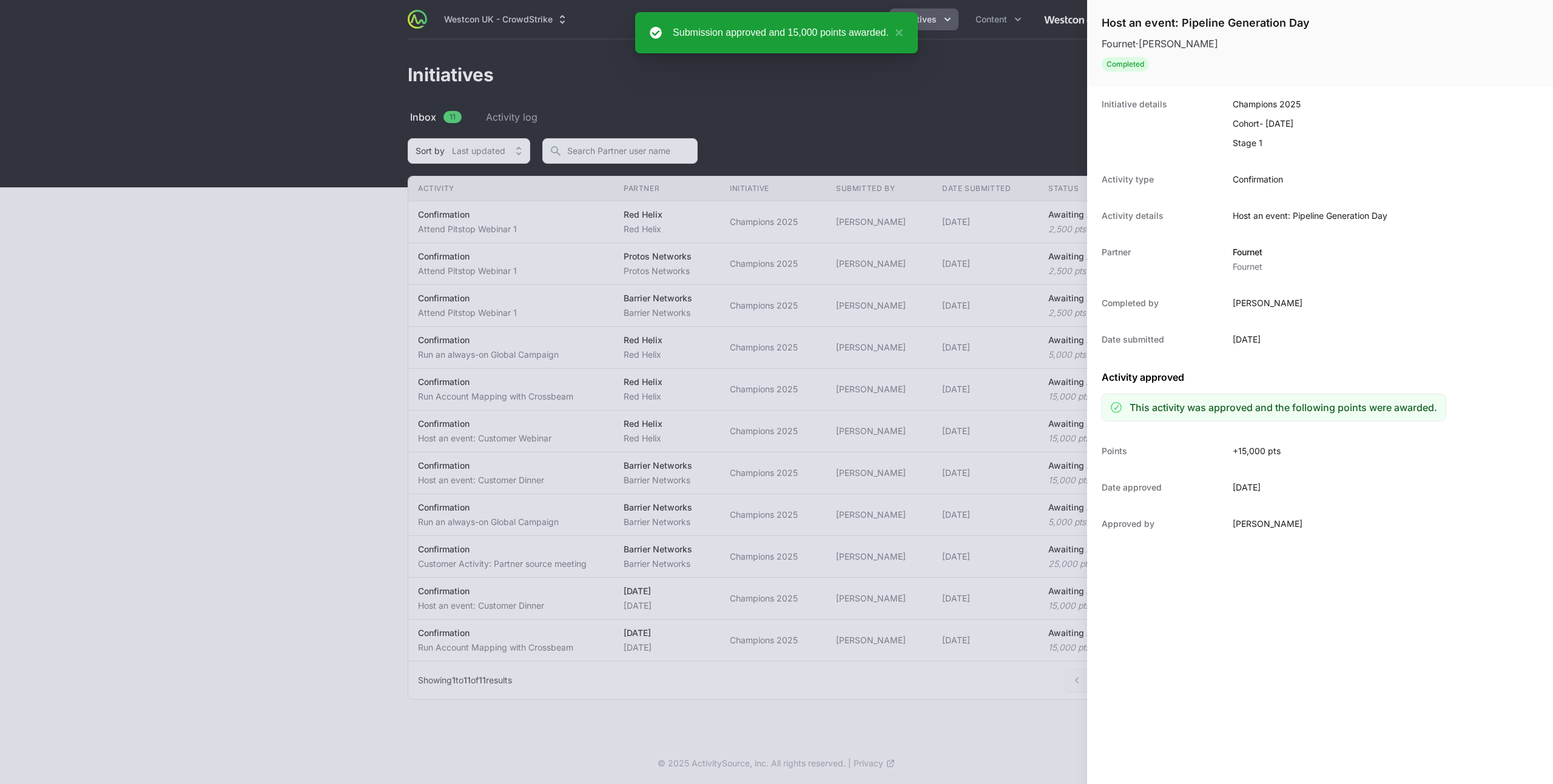
click at [318, 199] on div at bounding box center [776, 392] width 1553 height 784
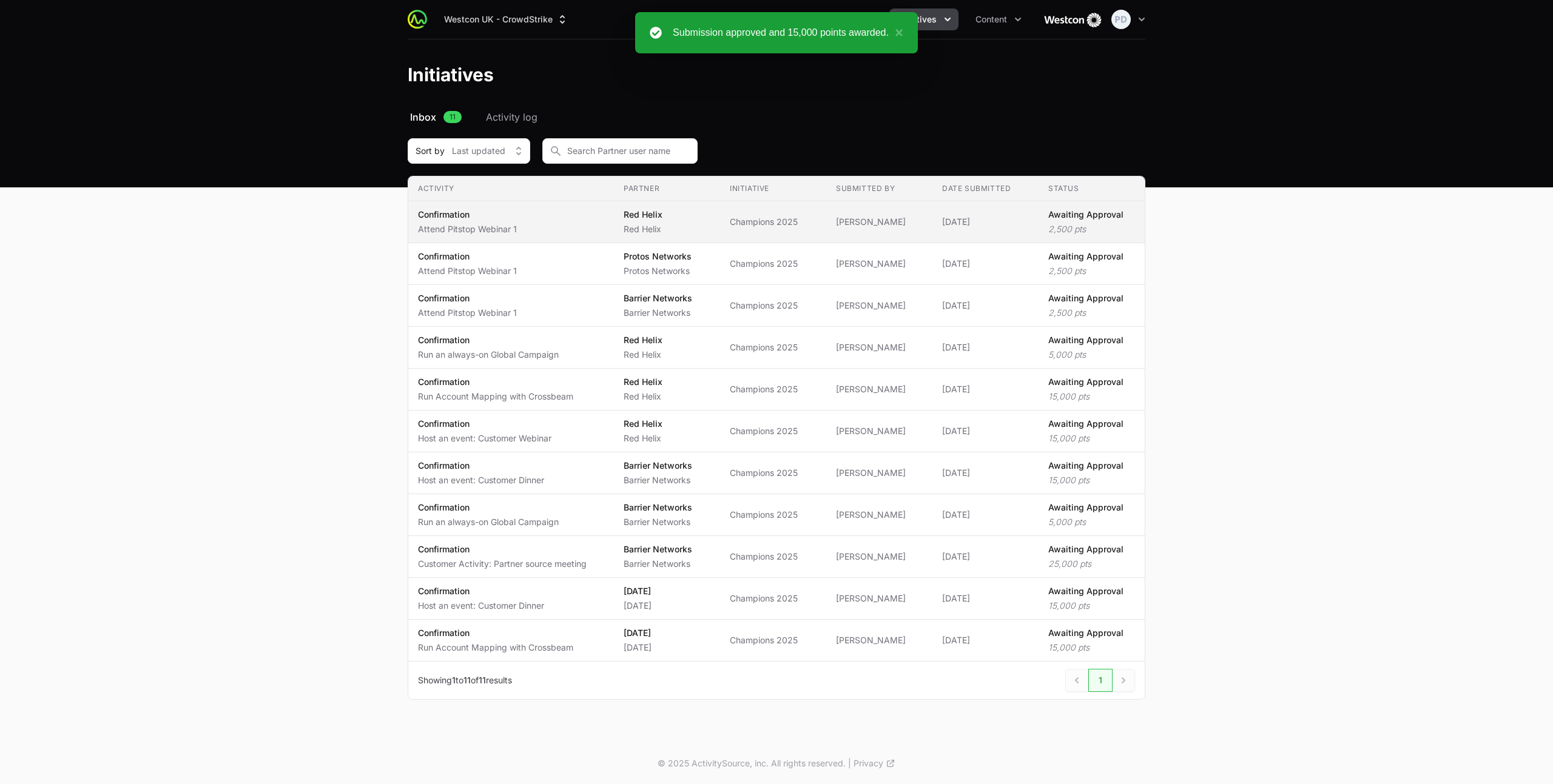
click at [564, 226] on span "Confirmation Attend Pitstop Webinar 1" at bounding box center [511, 222] width 186 height 27
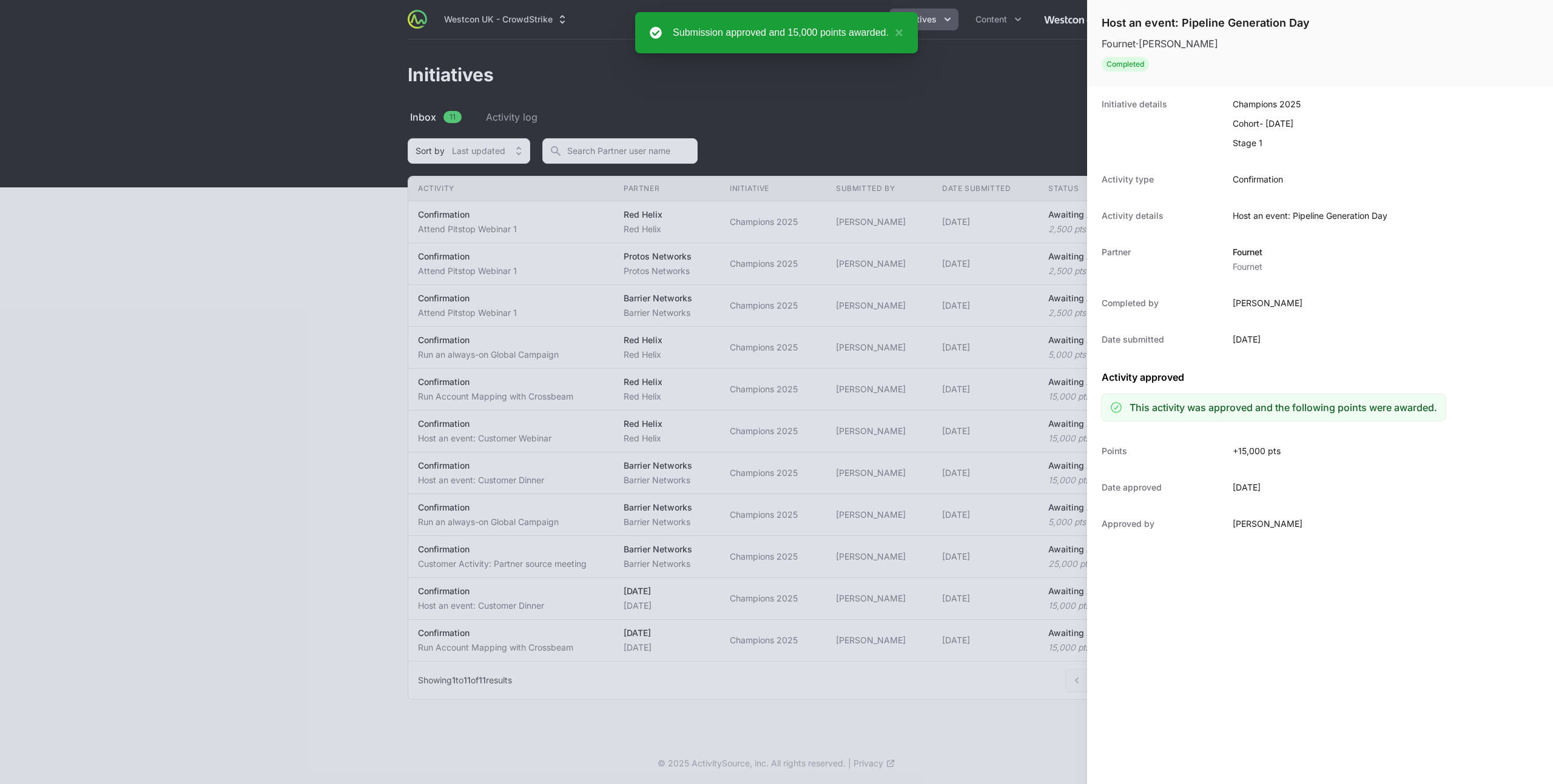
click at [210, 257] on div at bounding box center [776, 392] width 1553 height 784
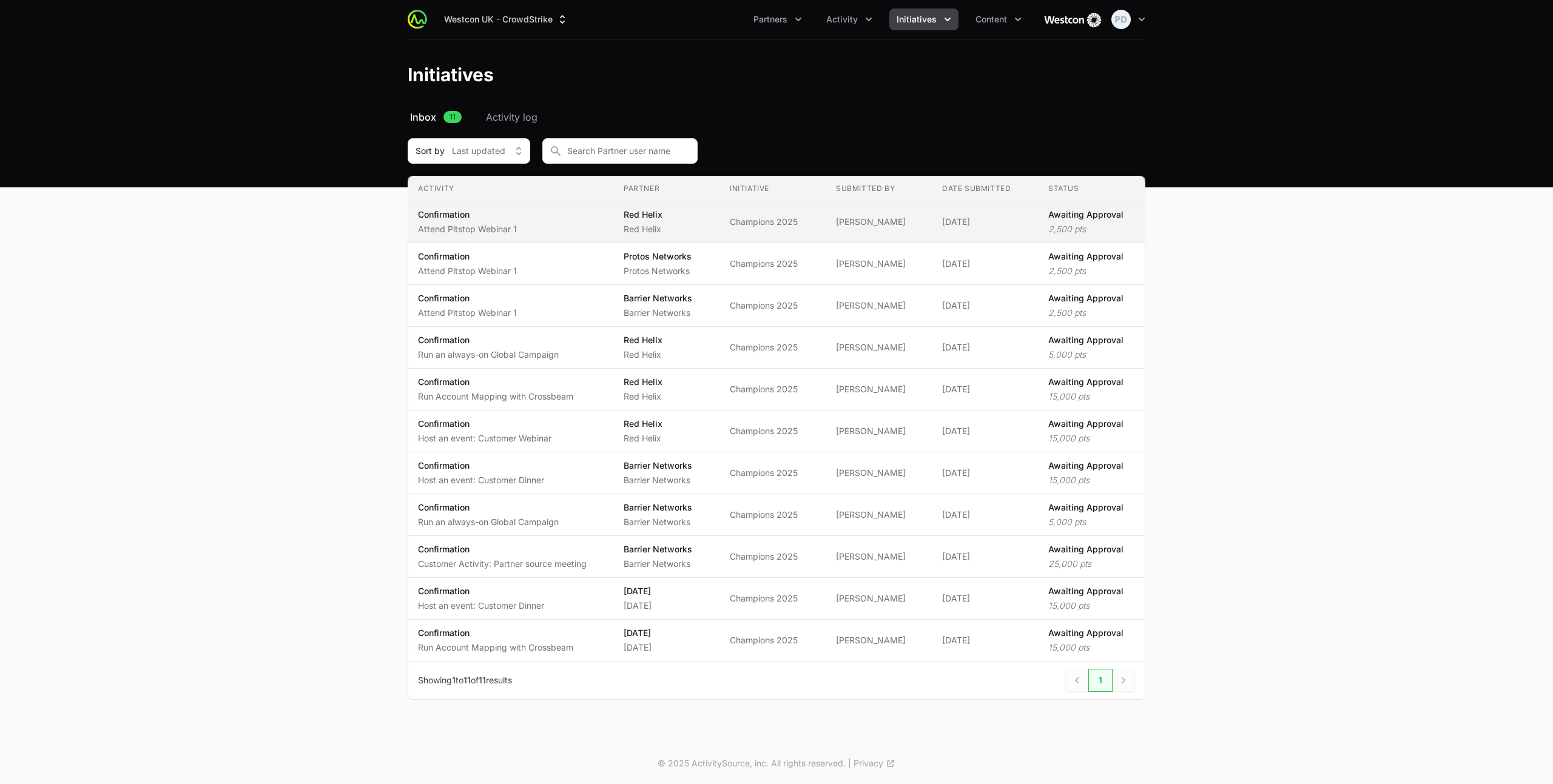
click at [505, 218] on p "Confirmation" at bounding box center [468, 214] width 99 height 12
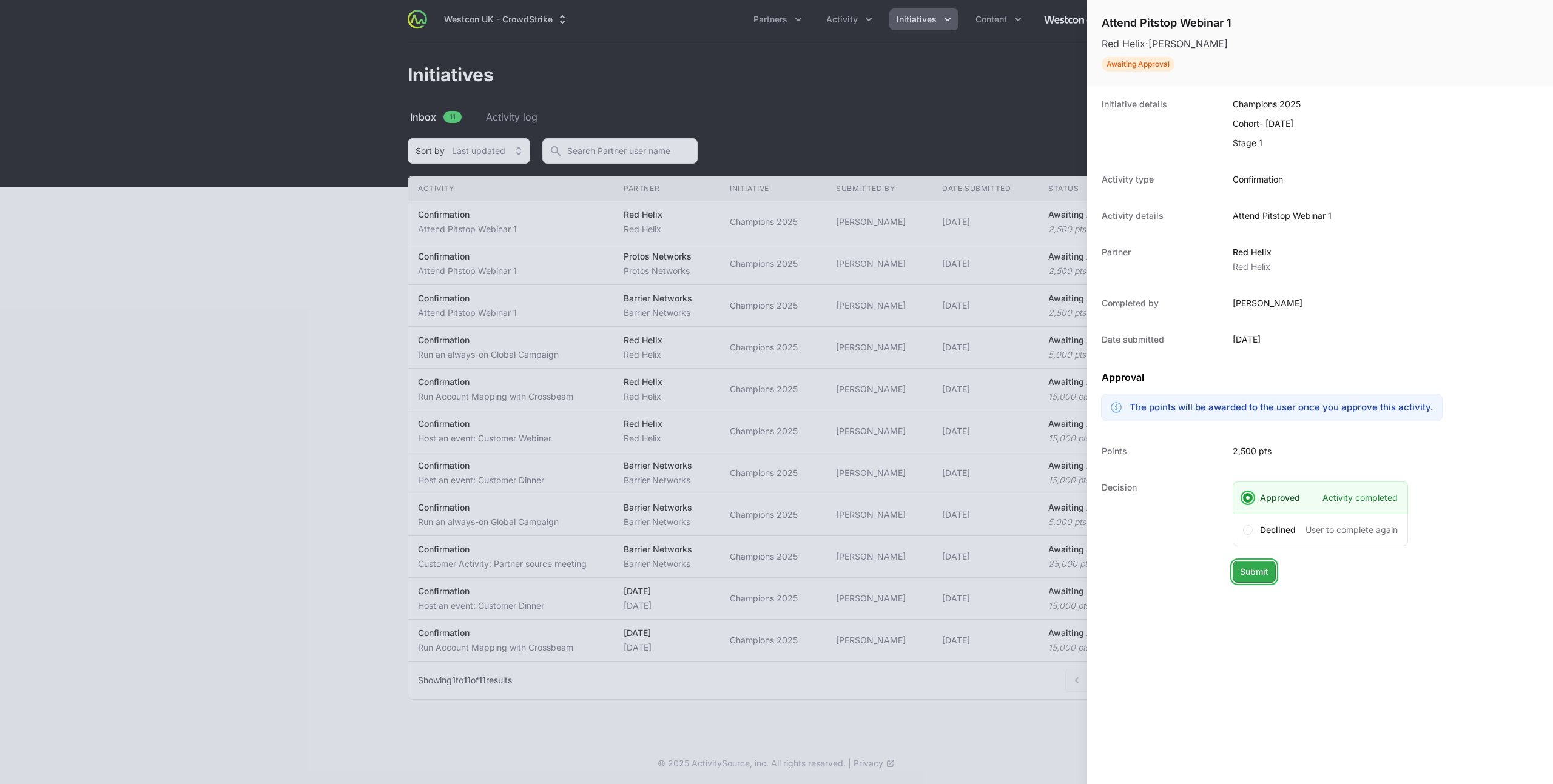
click at [1266, 565] on span "Submit" at bounding box center [1254, 572] width 29 height 15
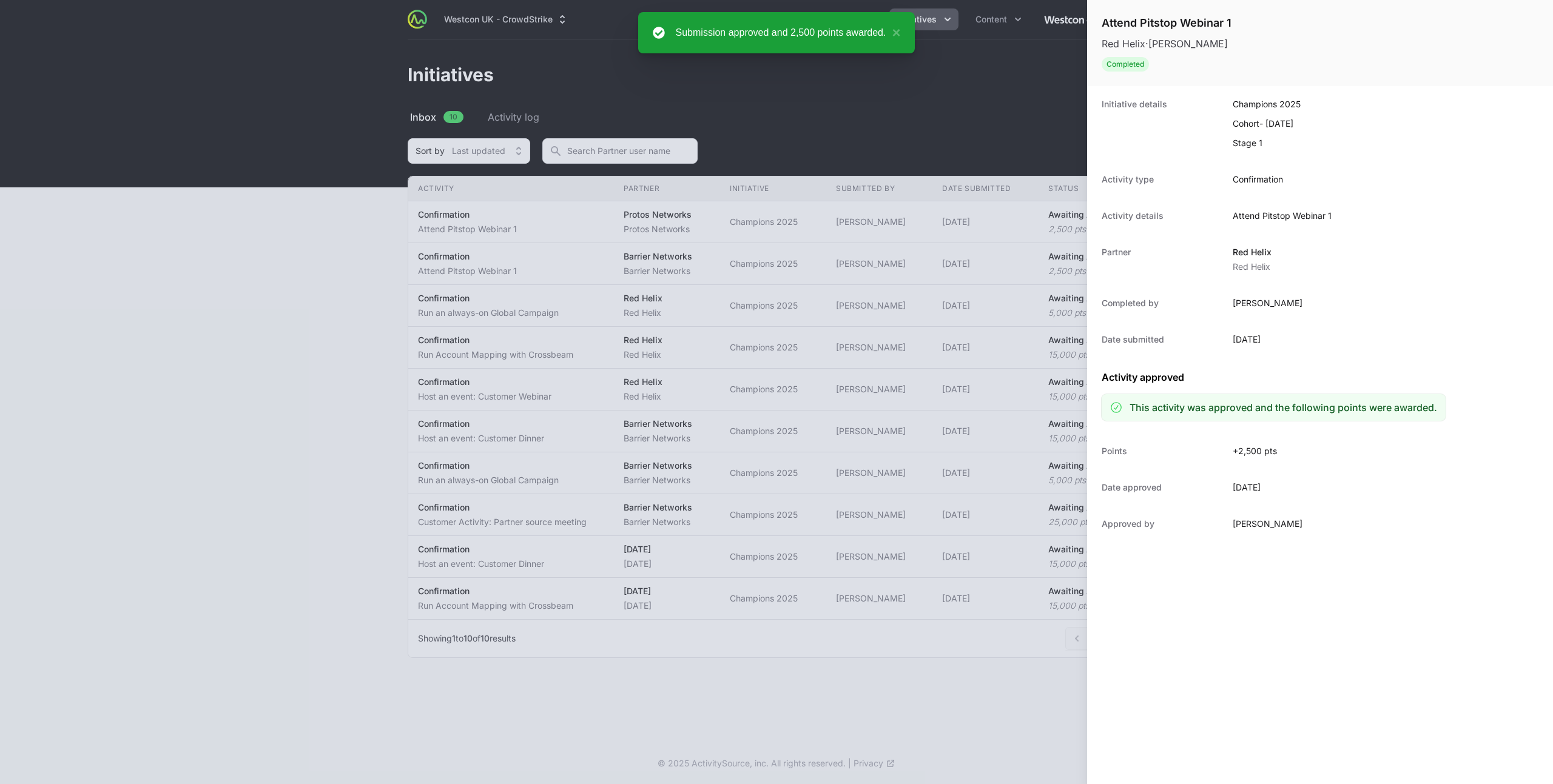
click at [387, 221] on div at bounding box center [776, 392] width 1553 height 784
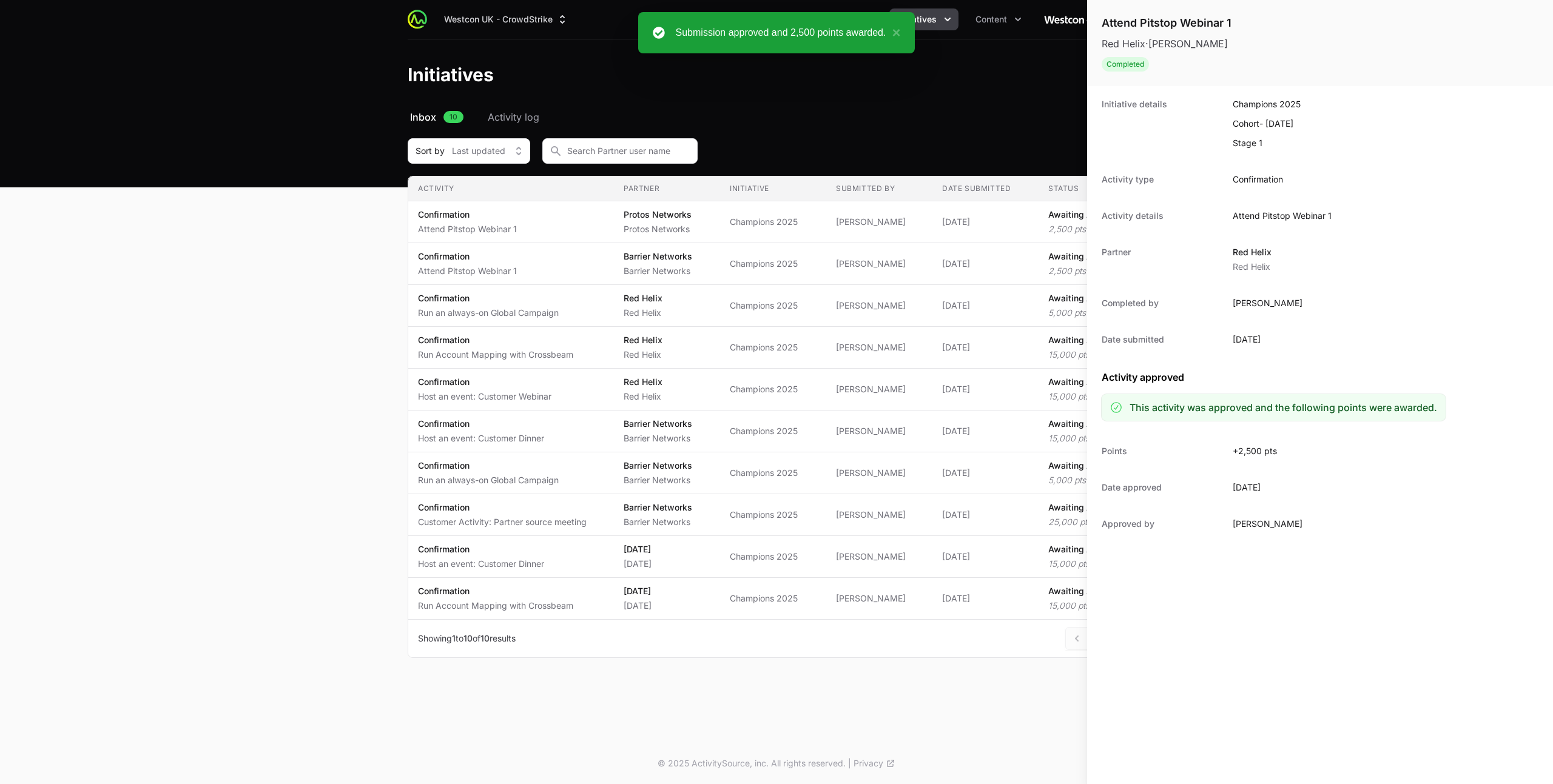
click at [546, 228] on div "Attend Pitstop Webinar 1 Red Helix · Patrick Okolie Completed Initiative detail…" at bounding box center [776, 392] width 1553 height 784
click at [469, 218] on div "Attend Pitstop Webinar 1 Red Helix · Patrick Okolie Completed Initiative detail…" at bounding box center [776, 392] width 1553 height 784
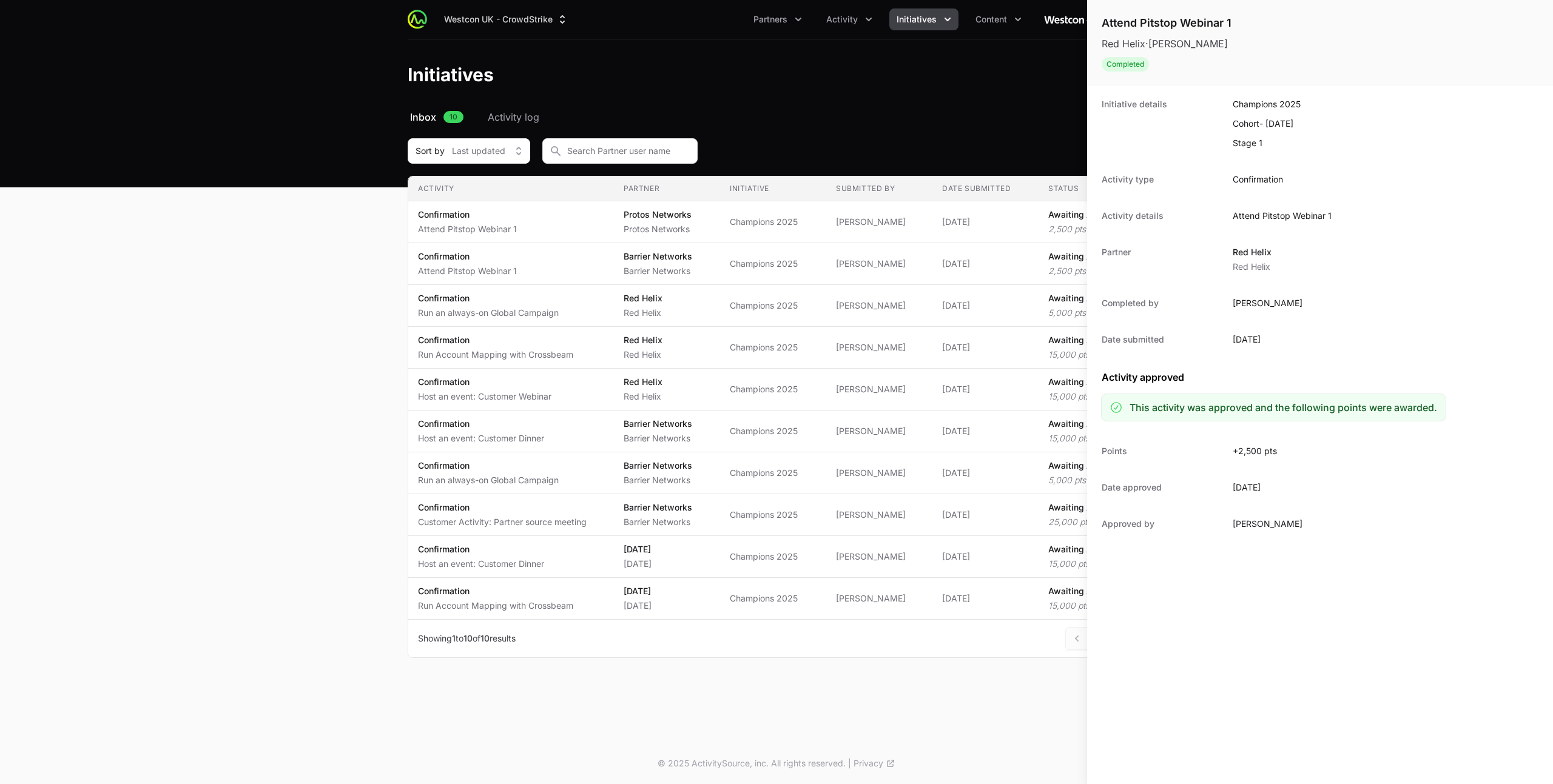
click at [982, 207] on div "Attend Pitstop Webinar 1 Red Helix · Patrick Okolie Completed Initiative detail…" at bounding box center [776, 392] width 1553 height 784
click at [1003, 72] on div "Attend Pitstop Webinar 1 Red Helix · Patrick Okolie Completed Initiative detail…" at bounding box center [776, 392] width 1553 height 784
click at [496, 285] on div "Attend Pitstop Webinar 1 Red Helix · Patrick Okolie Completed Initiative detail…" at bounding box center [776, 392] width 1553 height 784
click at [703, 334] on div "Attend Pitstop Webinar 1 Red Helix · Patrick Okolie Completed Initiative detail…" at bounding box center [776, 392] width 1553 height 784
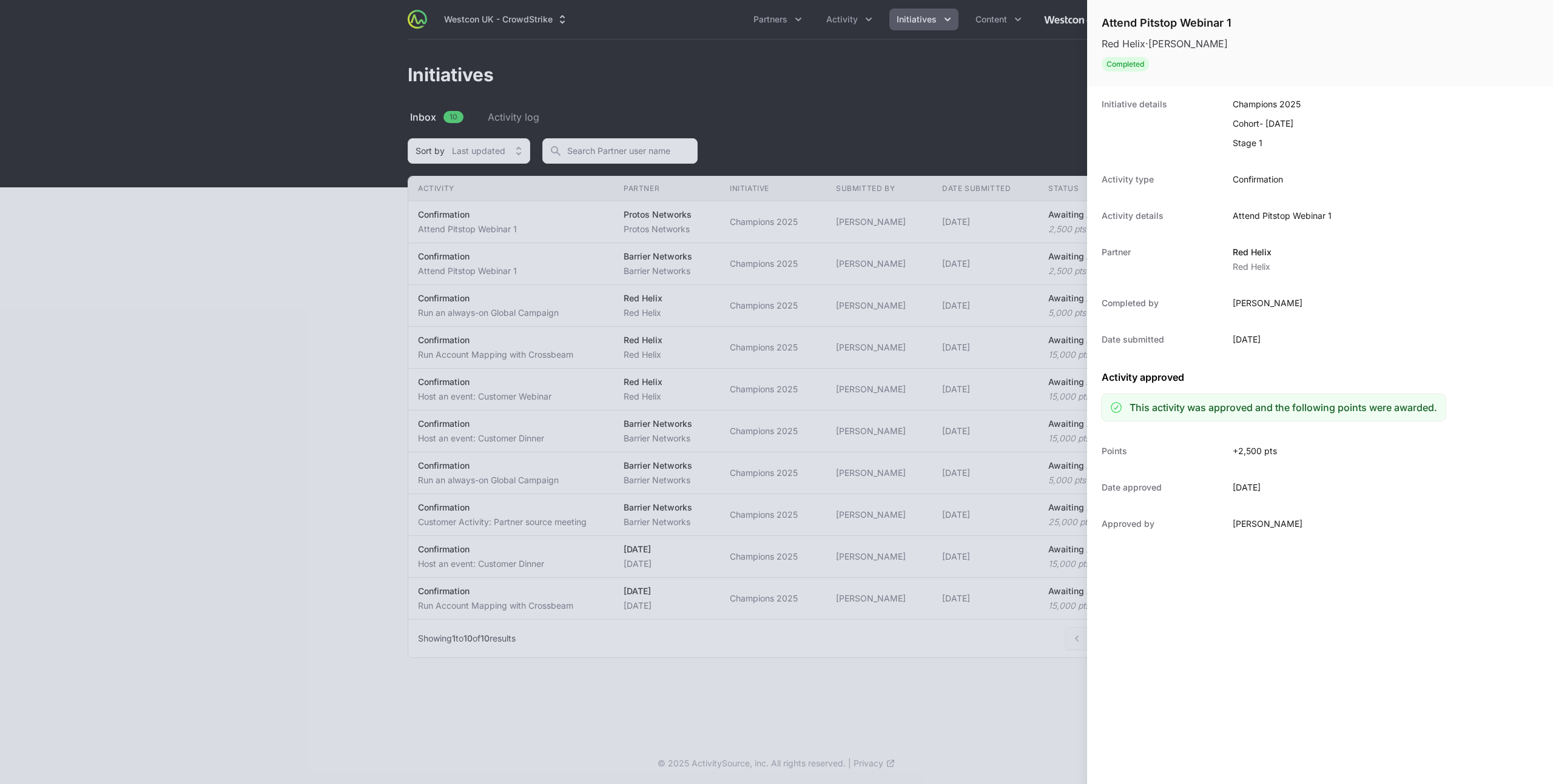
click at [500, 229] on div at bounding box center [776, 392] width 1553 height 784
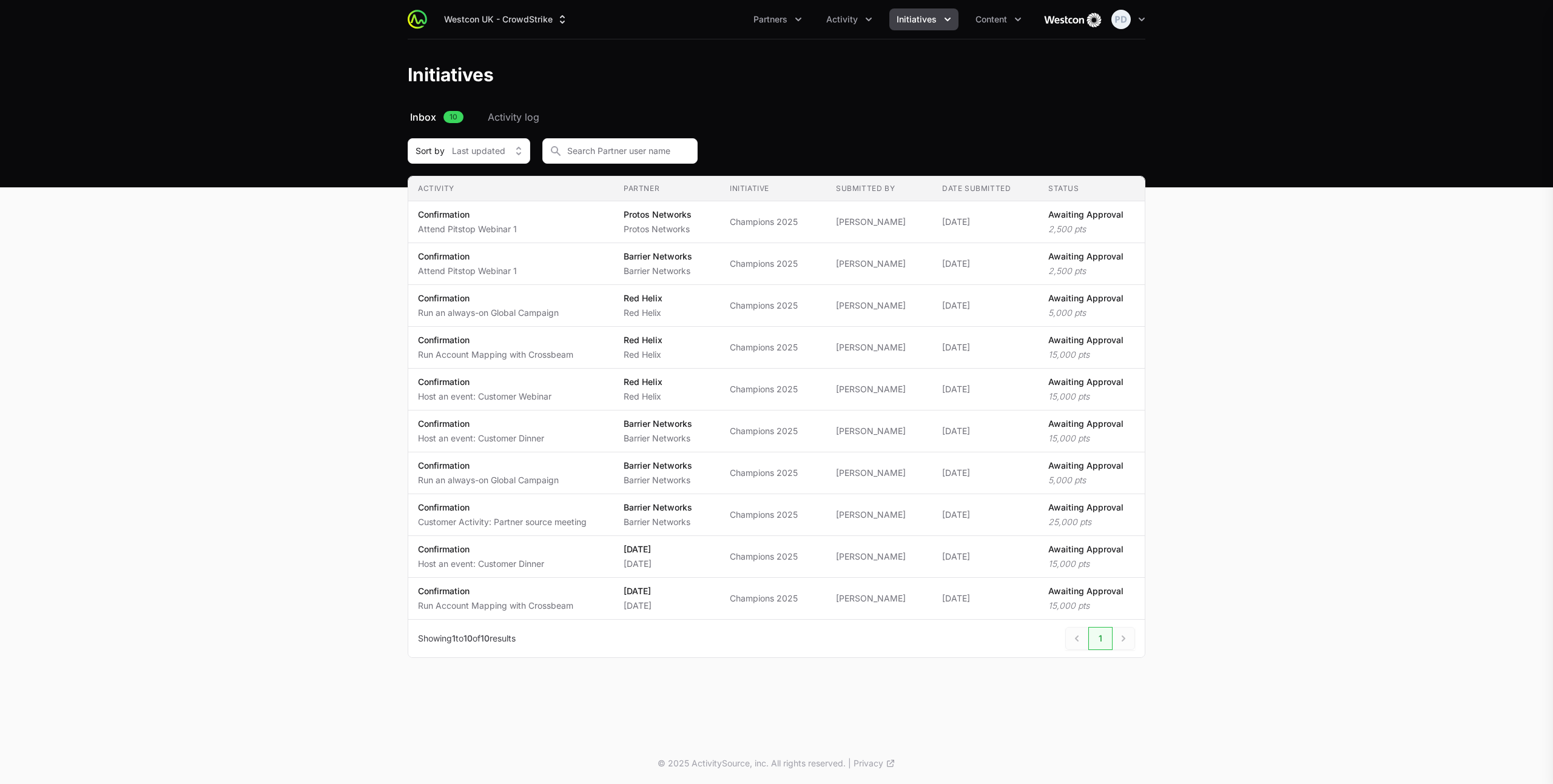
click at [502, 225] on div at bounding box center [776, 392] width 1553 height 784
click at [518, 227] on span "Confirmation Attend Pitstop Webinar 1" at bounding box center [511, 222] width 186 height 27
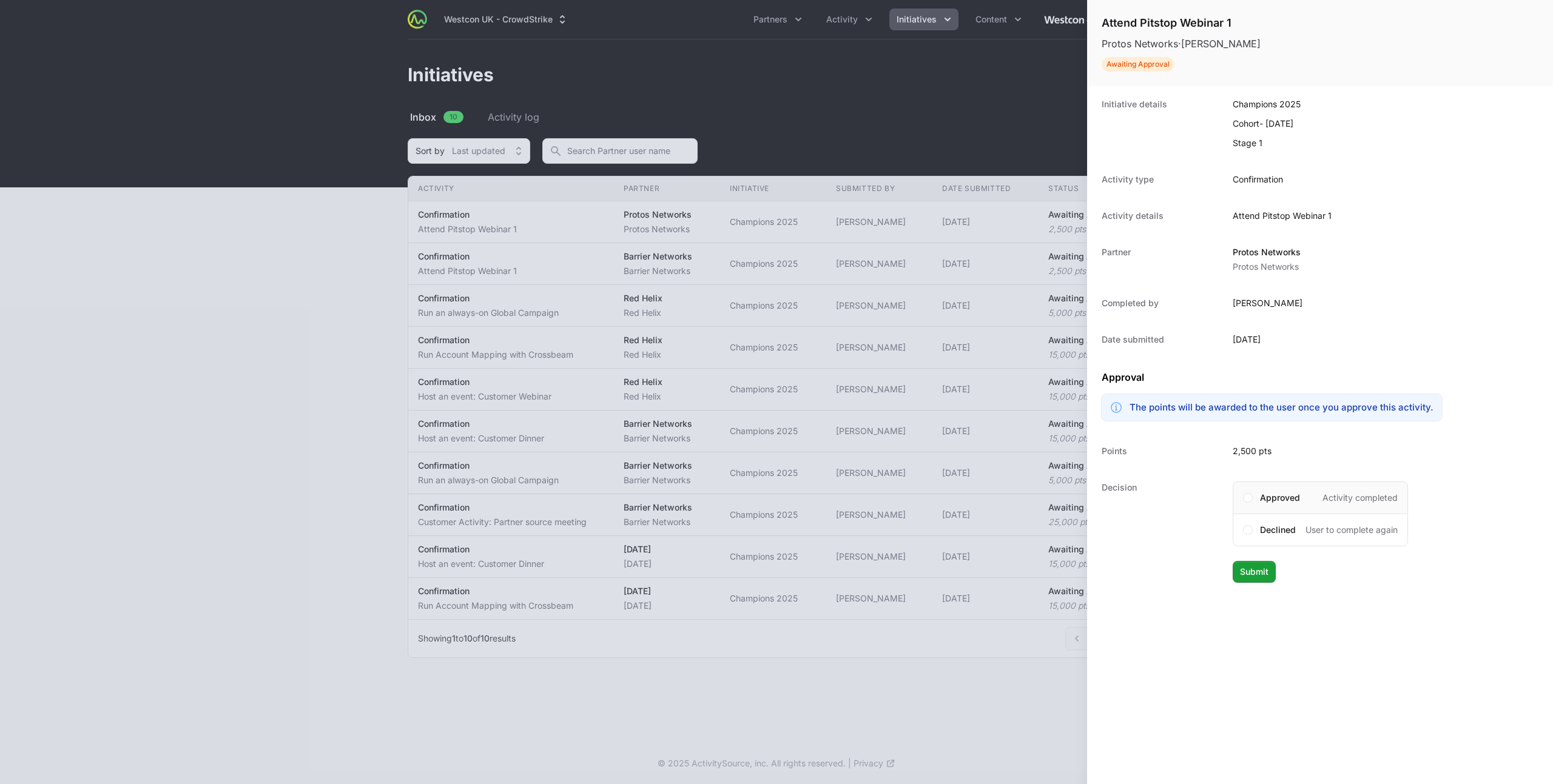
click at [1280, 500] on span "Approved" at bounding box center [1280, 498] width 40 height 12
click at [1264, 563] on button "Submit" at bounding box center [1254, 572] width 43 height 22
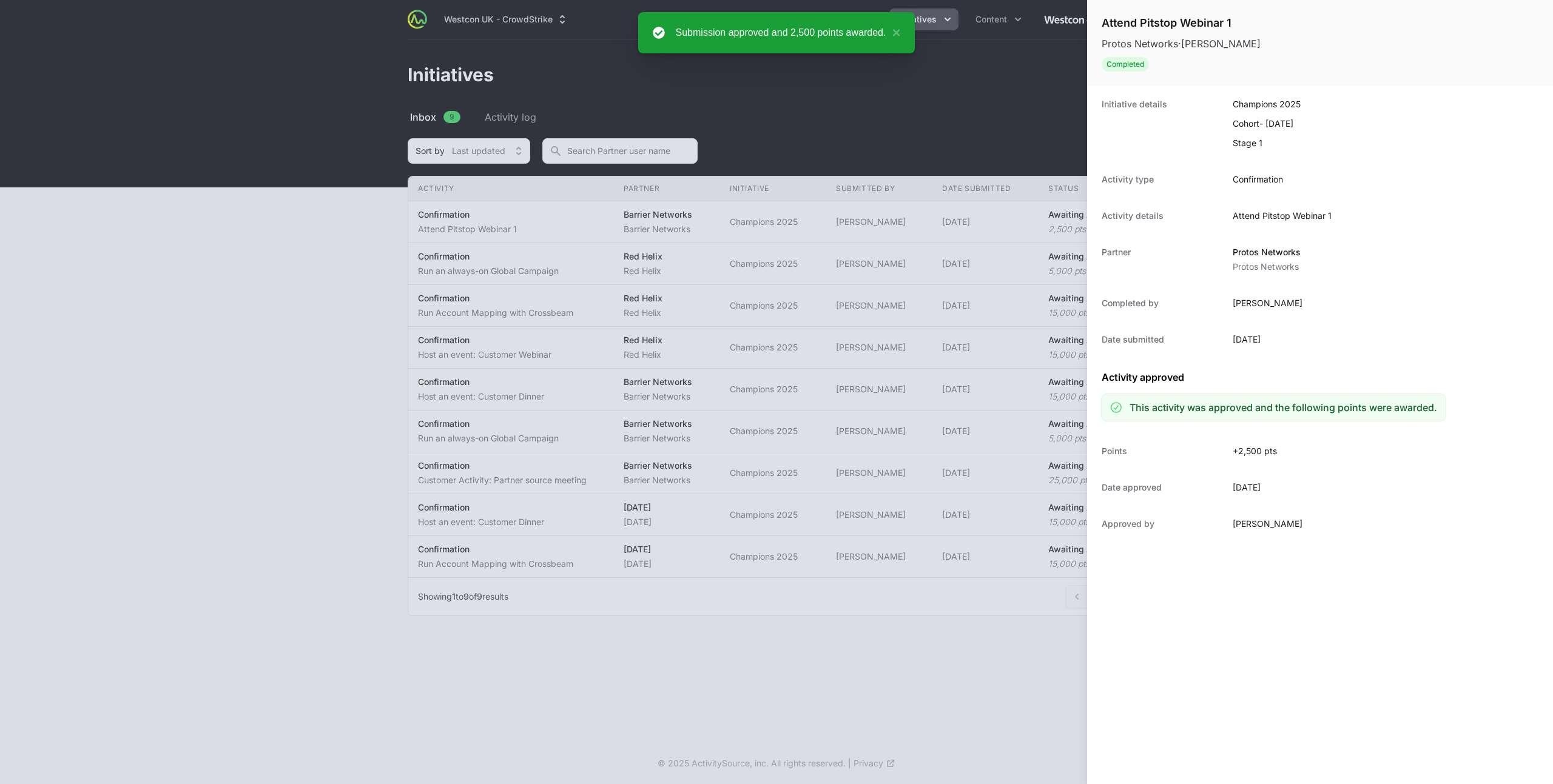
click at [577, 230] on div at bounding box center [776, 392] width 1553 height 784
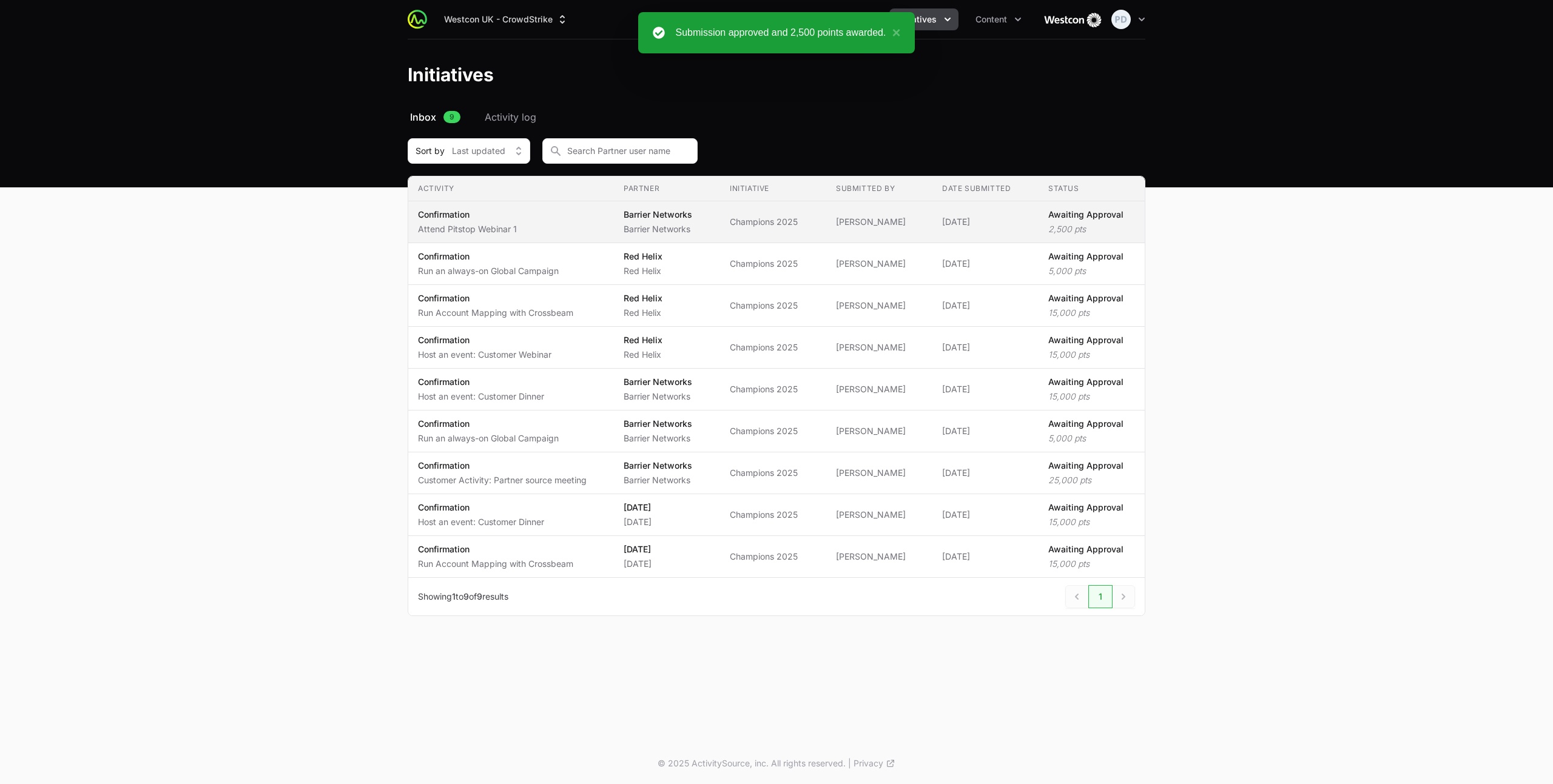
click at [542, 225] on span "Confirmation Attend Pitstop Webinar 1" at bounding box center [511, 222] width 186 height 27
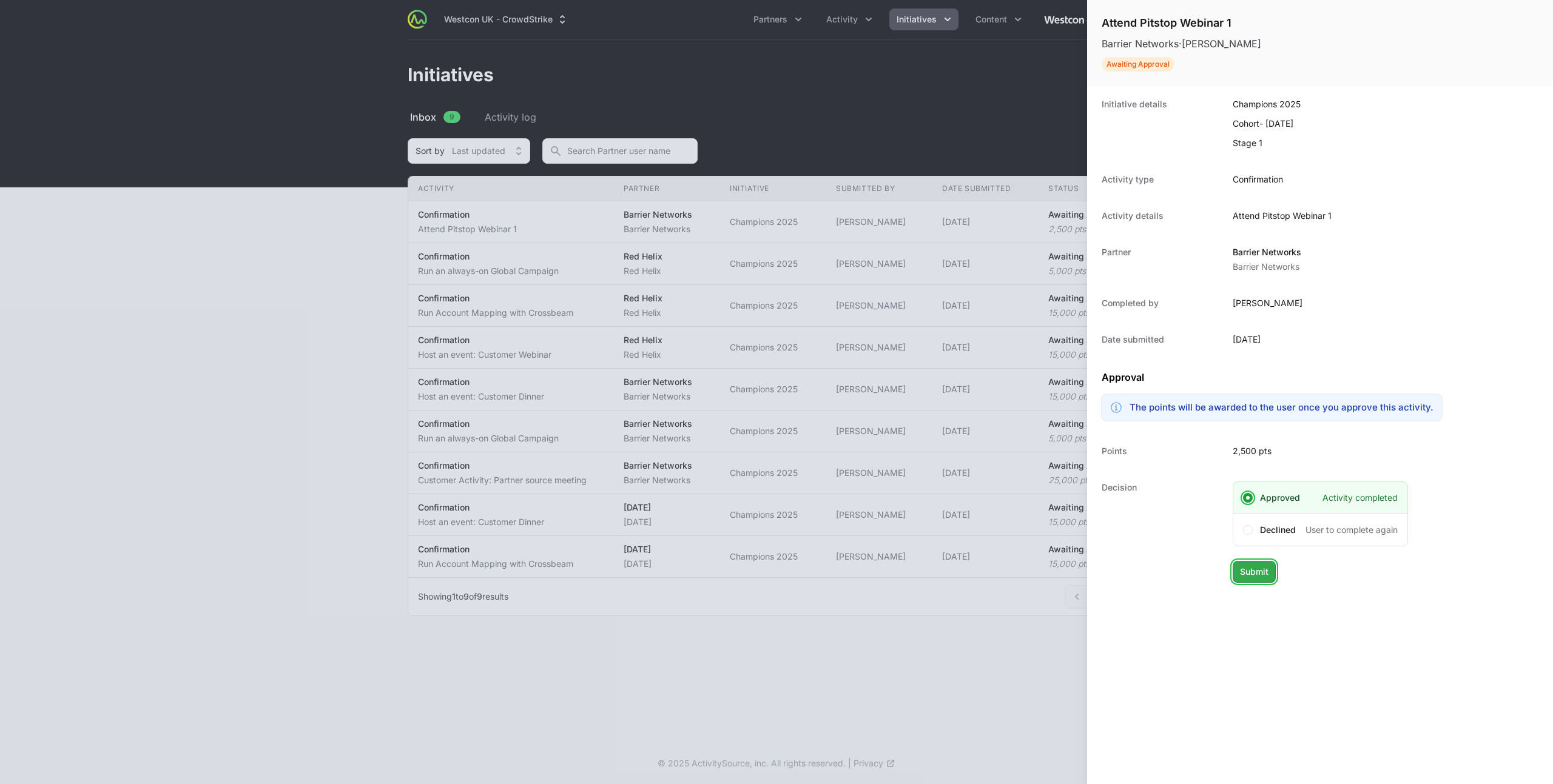
click at [1264, 579] on button "Submit" at bounding box center [1254, 572] width 43 height 22
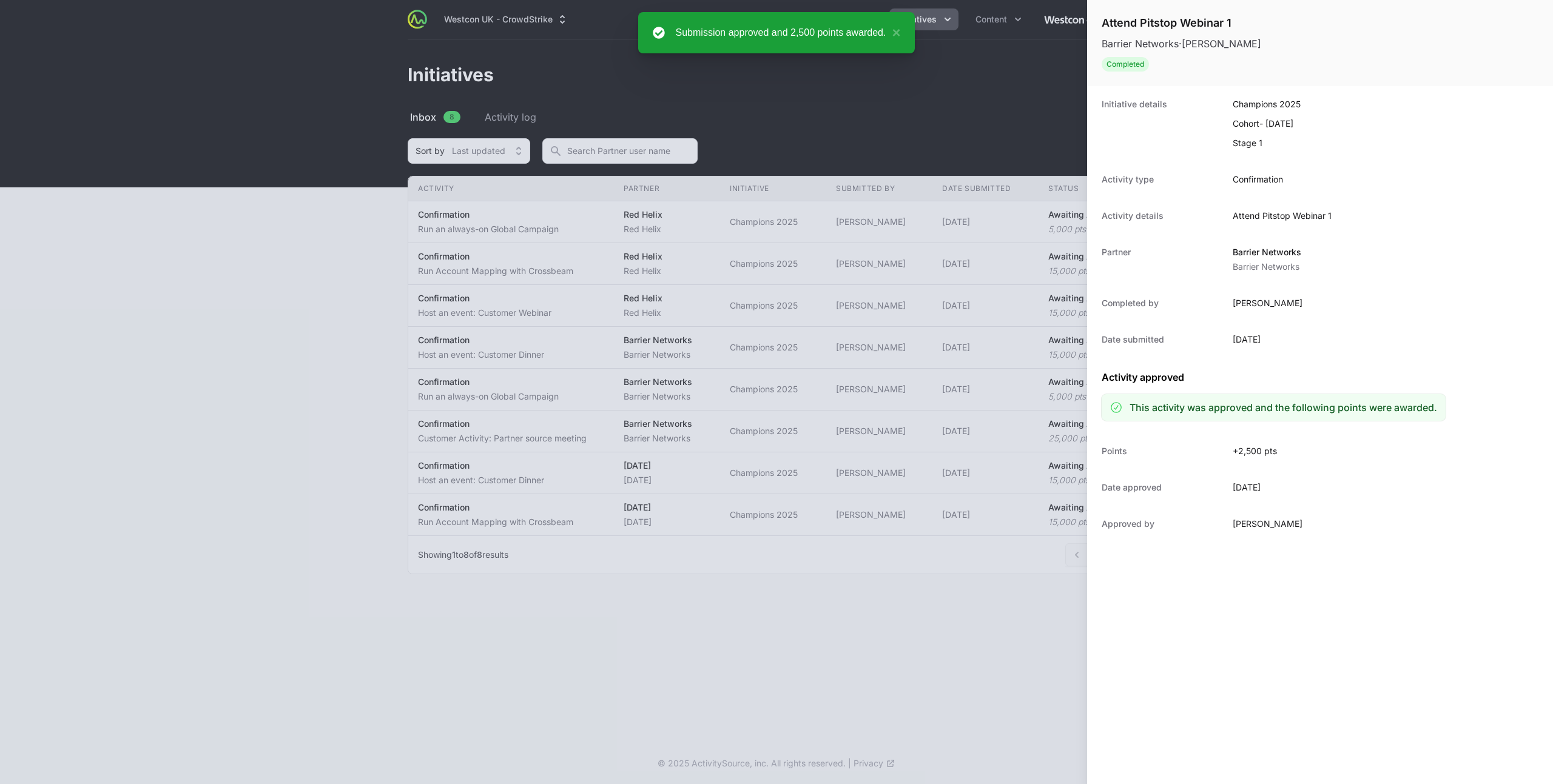
click at [482, 231] on div at bounding box center [776, 392] width 1553 height 784
click at [504, 224] on div at bounding box center [776, 392] width 1553 height 784
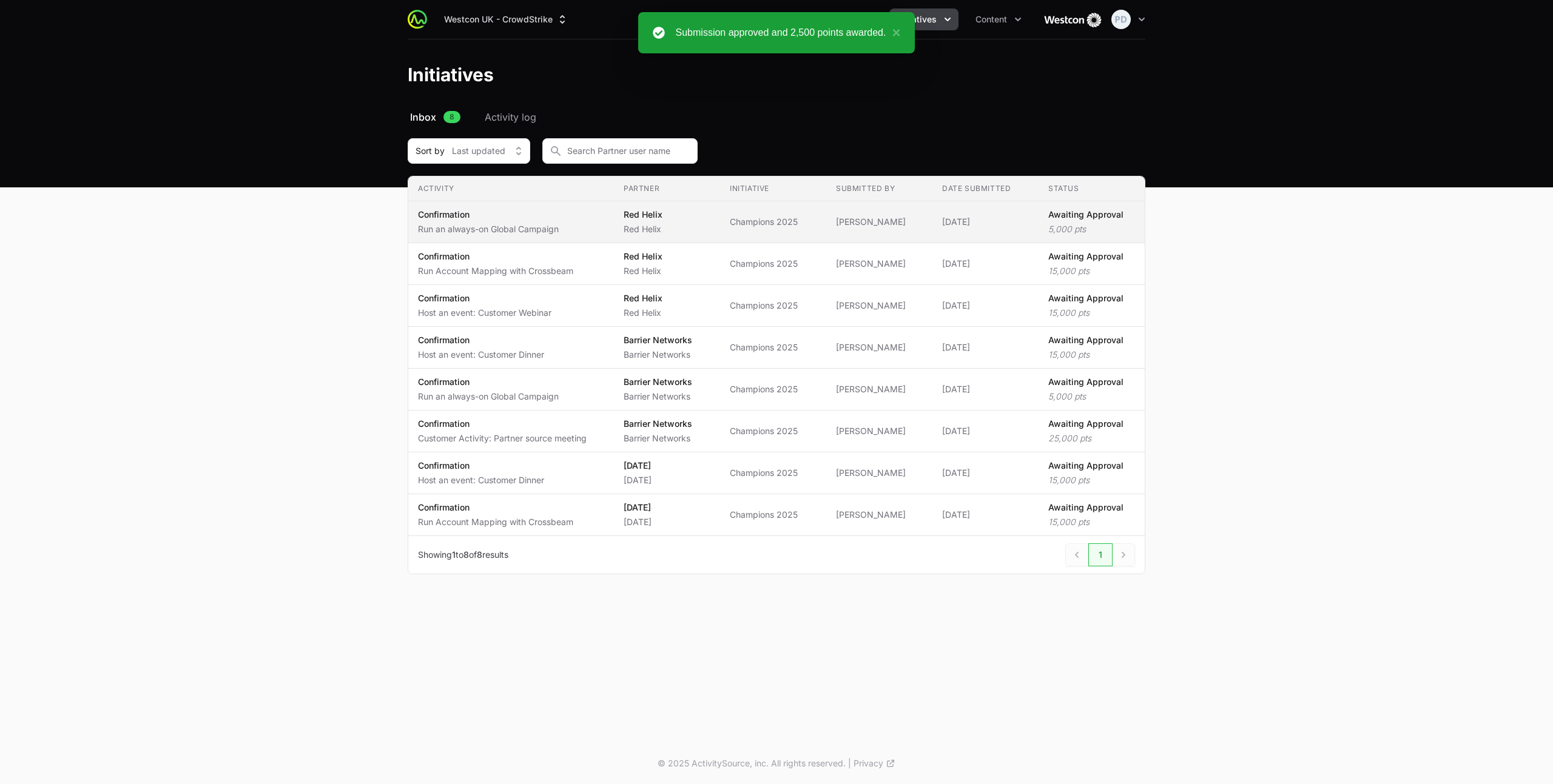
click at [689, 215] on span "Red Helix Red Helix" at bounding box center [667, 222] width 87 height 27
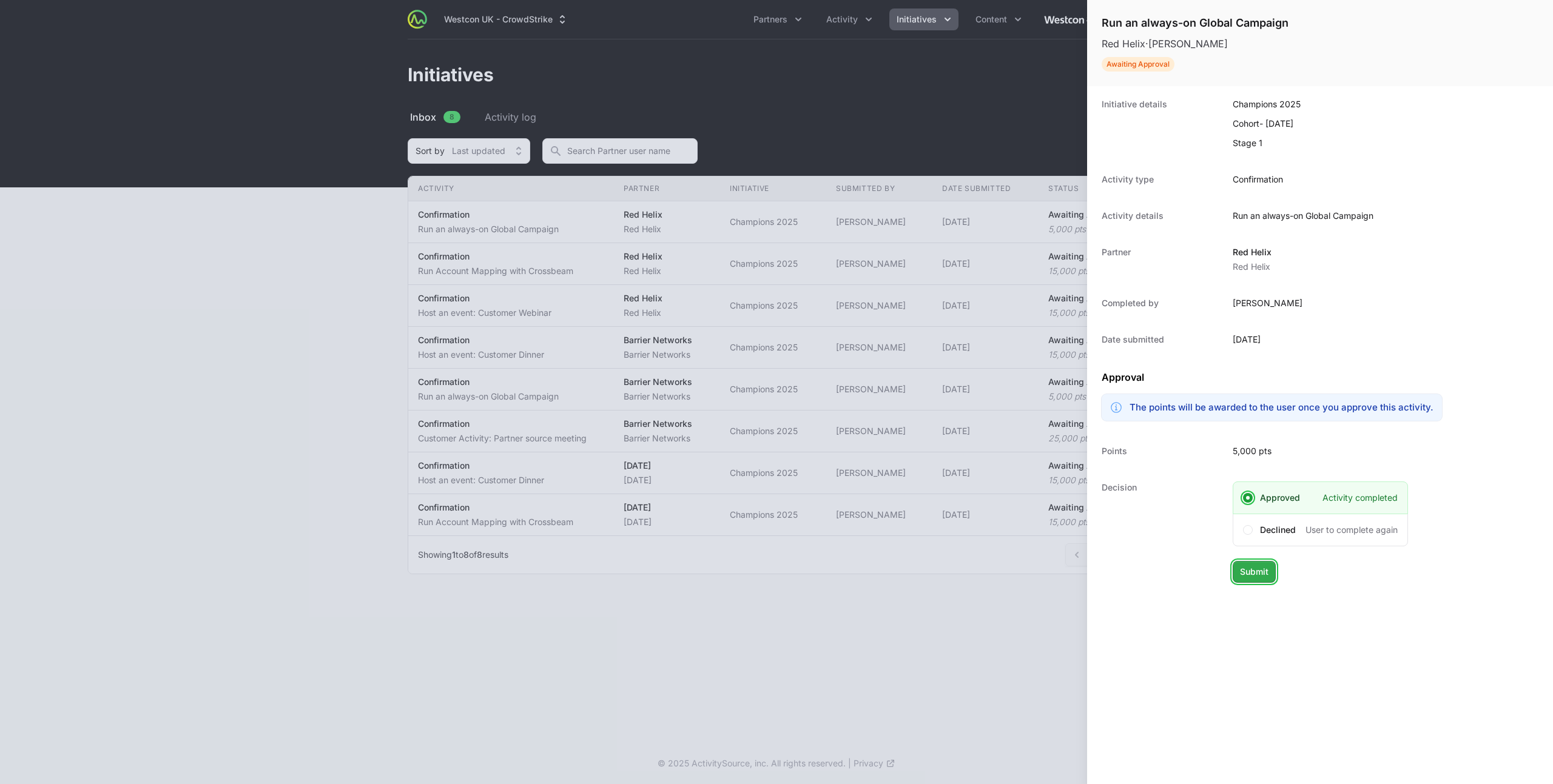
click at [1259, 582] on button "Submit" at bounding box center [1254, 572] width 43 height 22
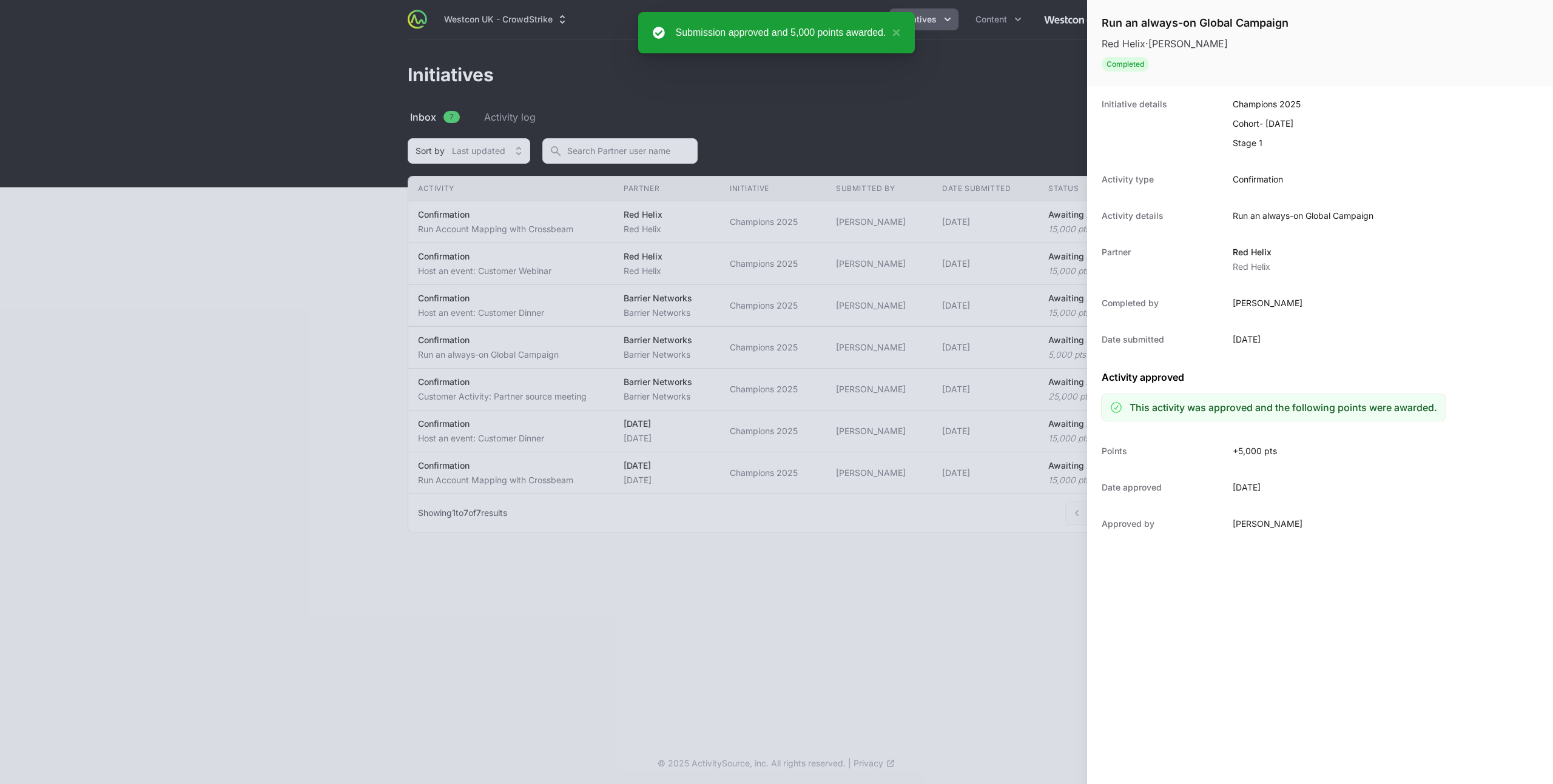
click at [530, 222] on div at bounding box center [776, 392] width 1553 height 784
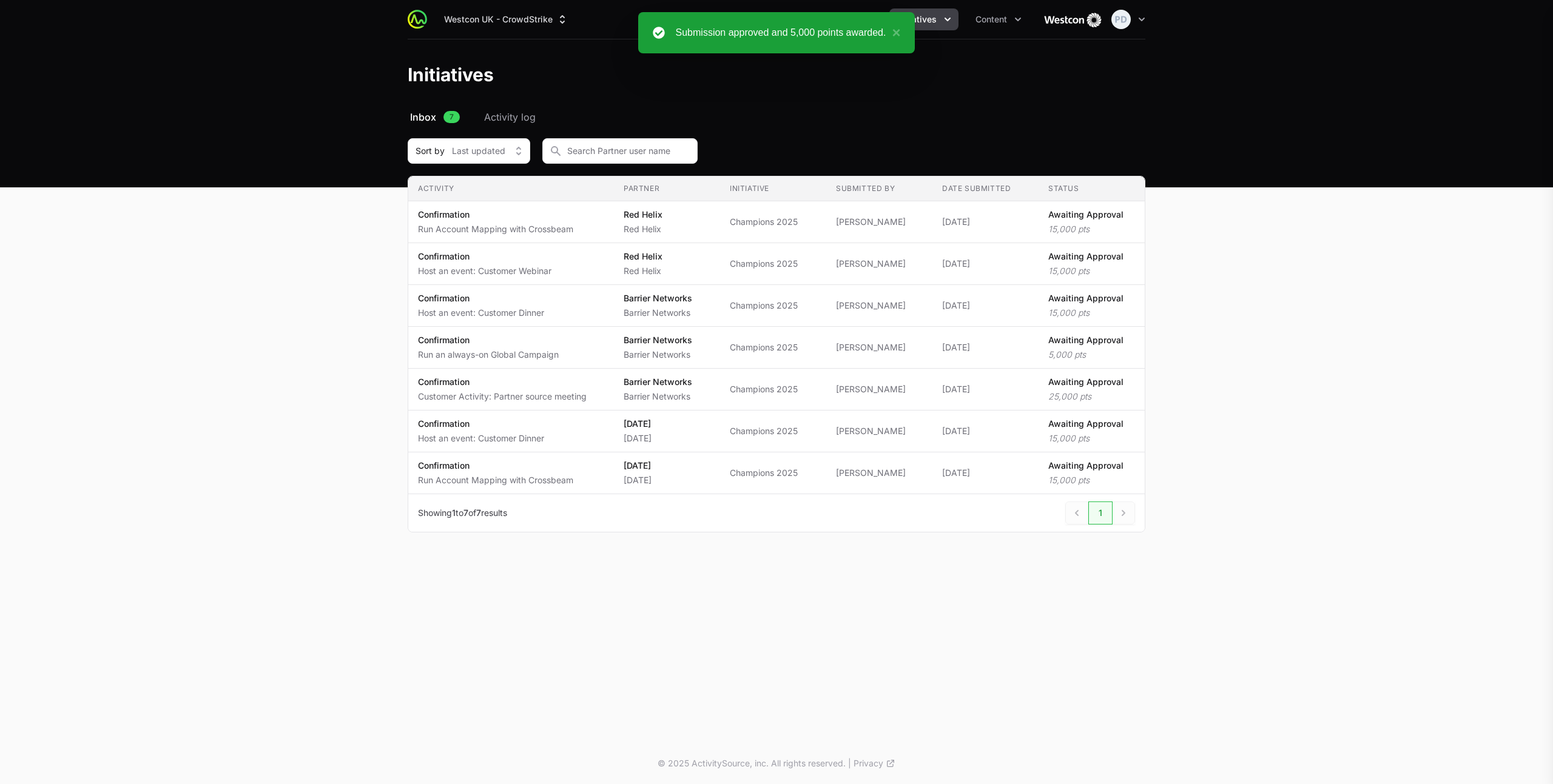
click at [530, 222] on div "Run an always-on Global Campaign Red Helix · [PERSON_NAME] Completed Initiative…" at bounding box center [776, 392] width 1553 height 784
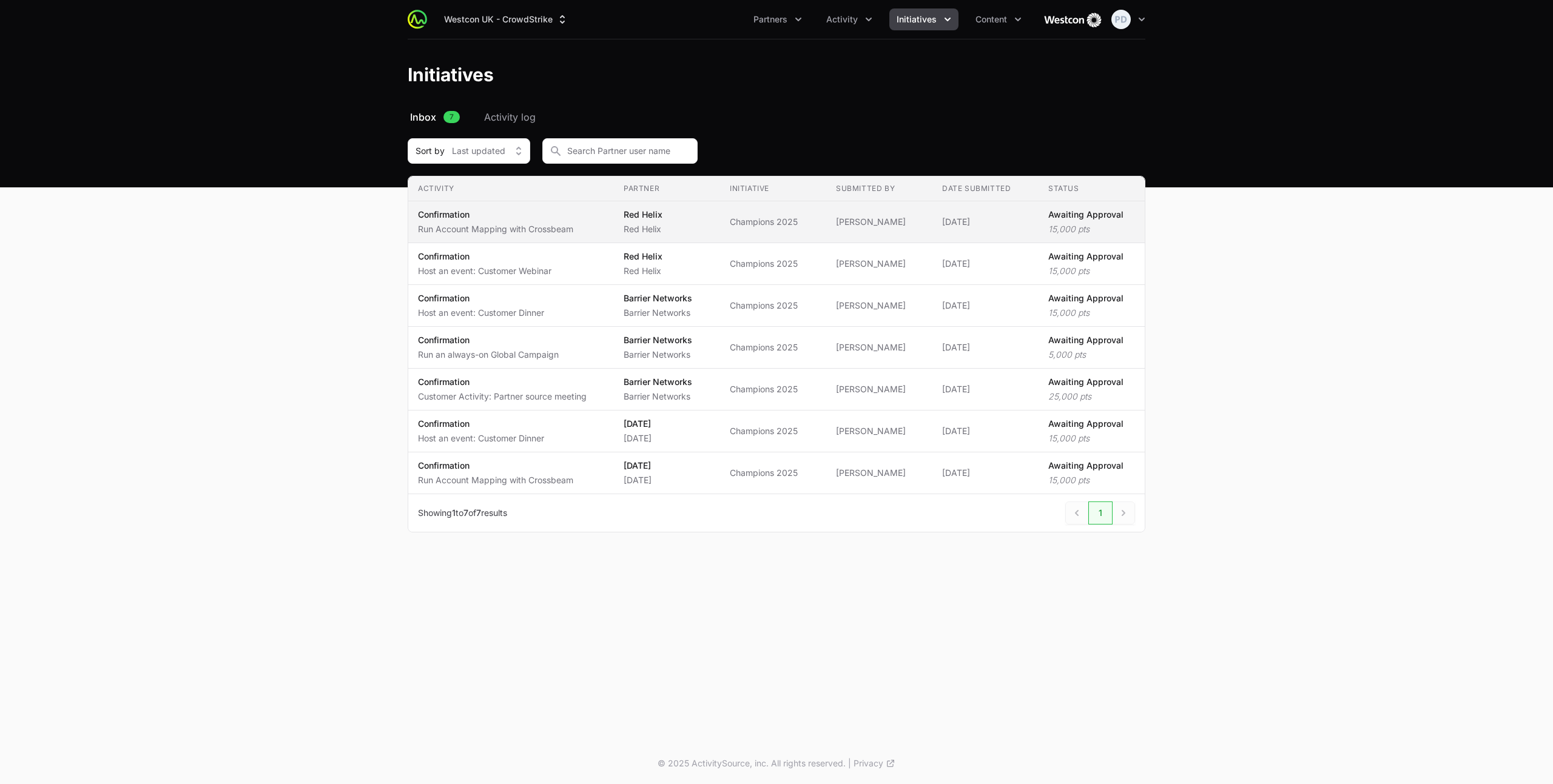
click at [589, 222] on span "Confirmation Run Account Mapping with Crossbeam" at bounding box center [511, 222] width 186 height 27
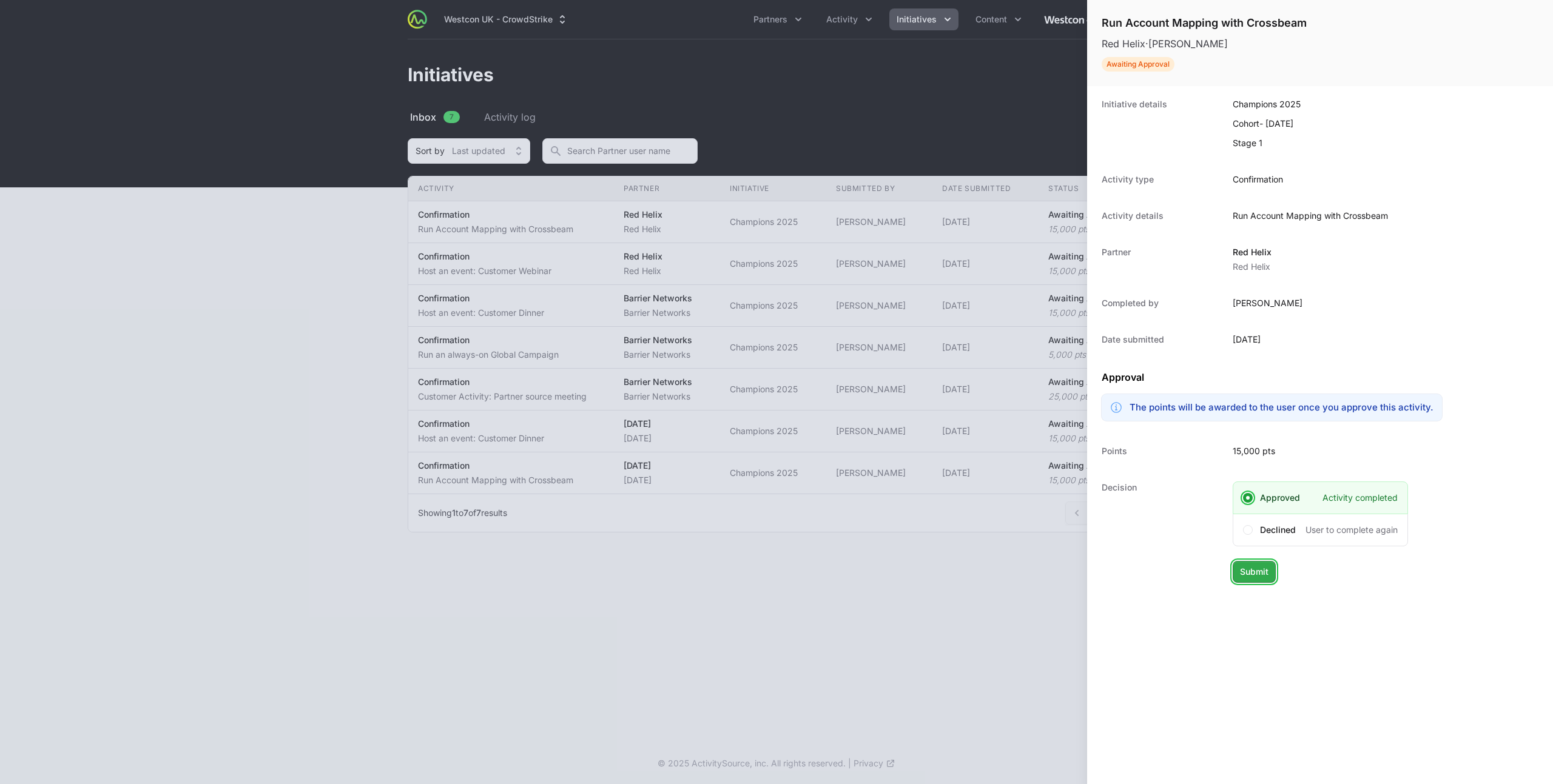
click at [1273, 571] on button "Submit" at bounding box center [1254, 572] width 43 height 22
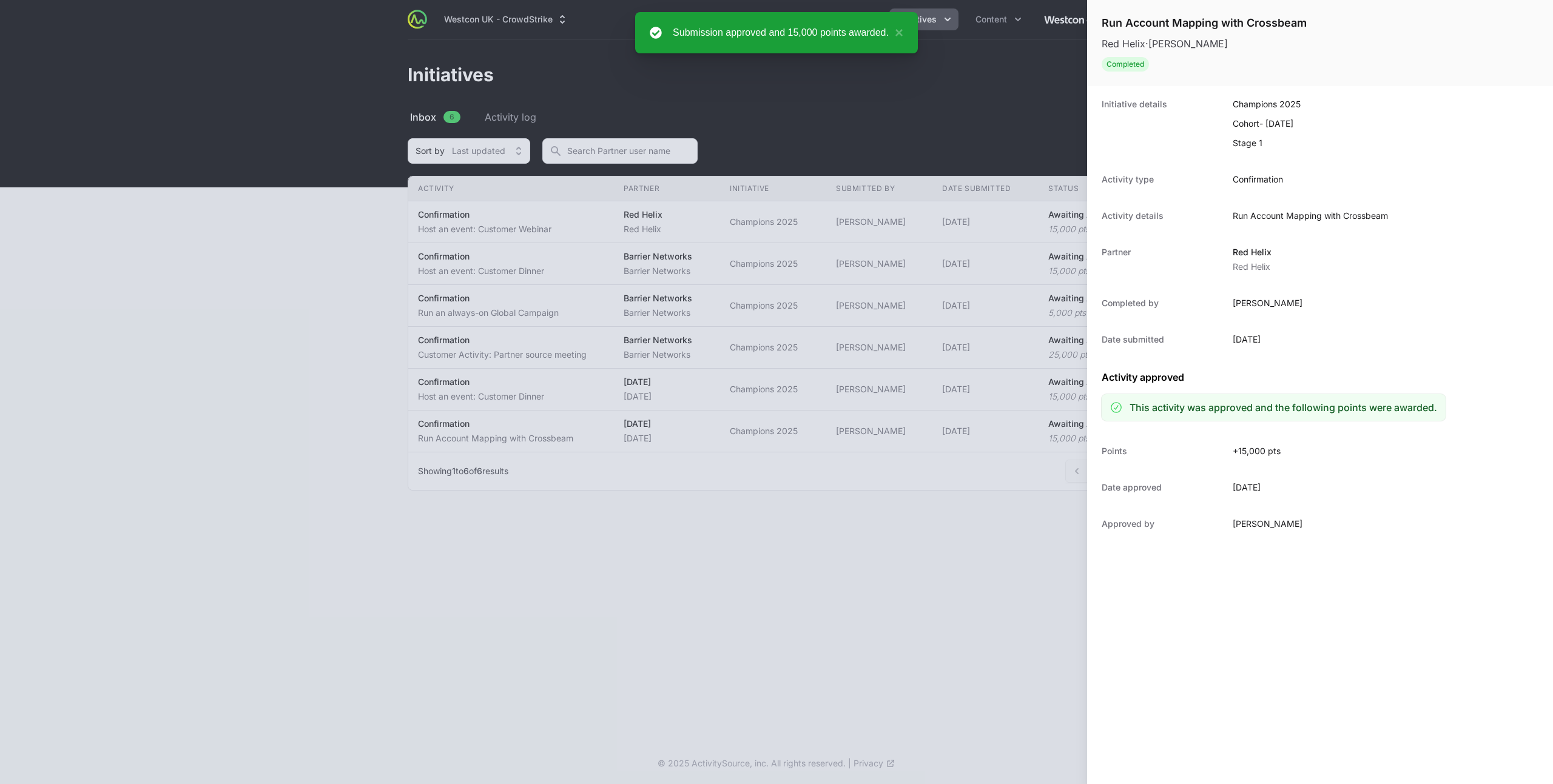
click at [531, 228] on div at bounding box center [776, 392] width 1553 height 784
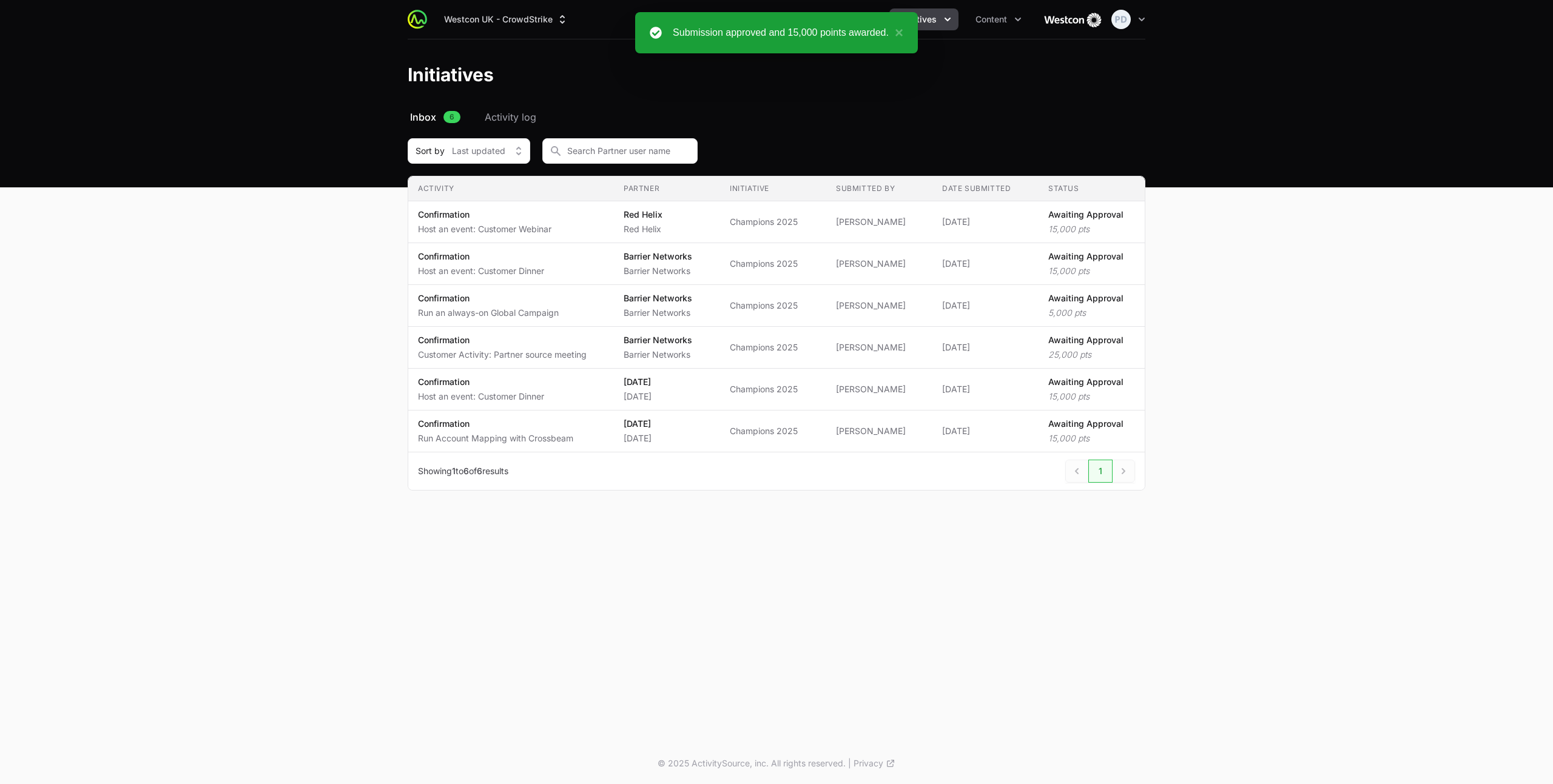
click at [533, 224] on p "Host an event: Customer Webinar" at bounding box center [485, 229] width 133 height 12
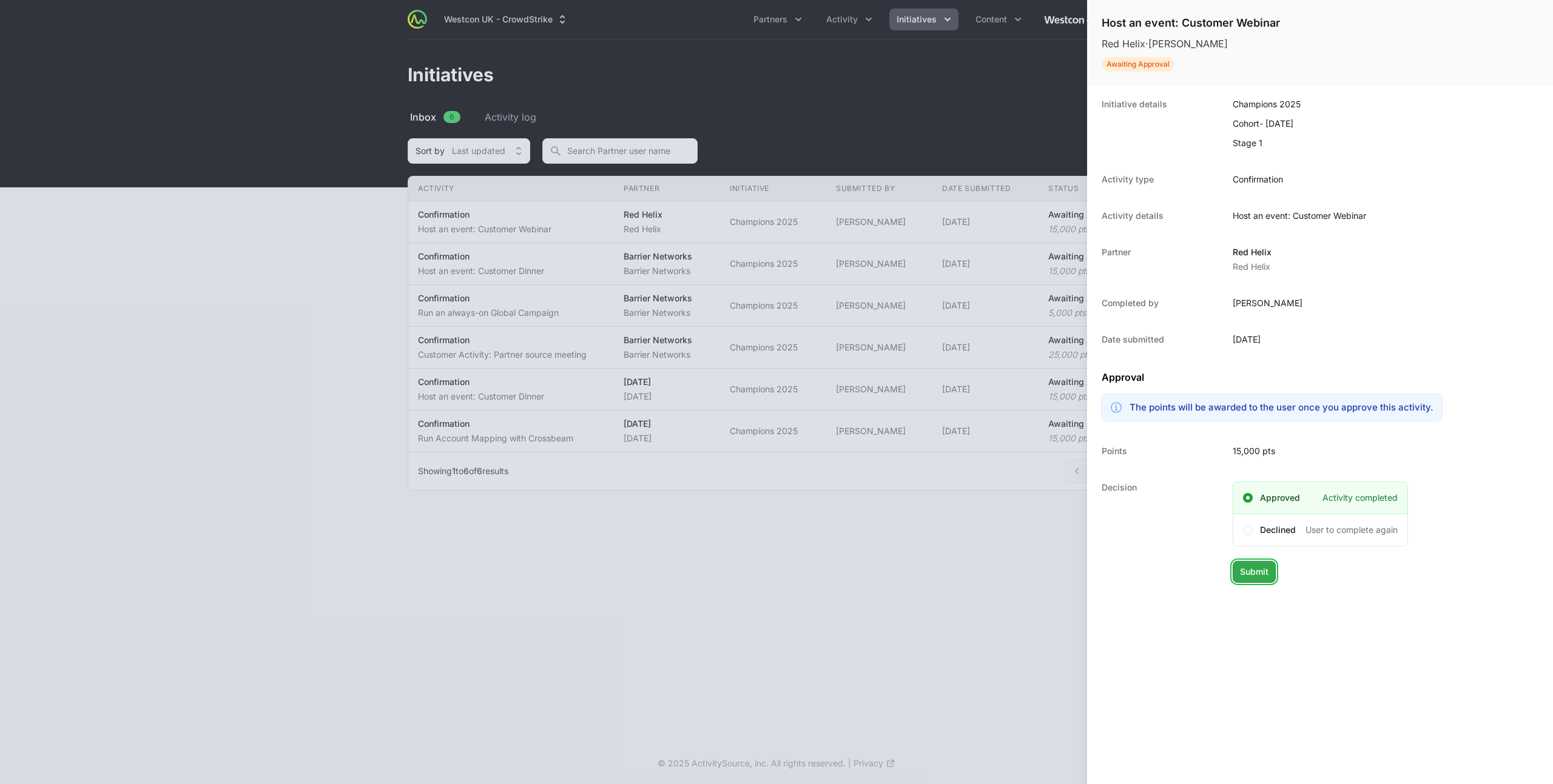
click at [1252, 580] on button "Submit" at bounding box center [1254, 572] width 43 height 22
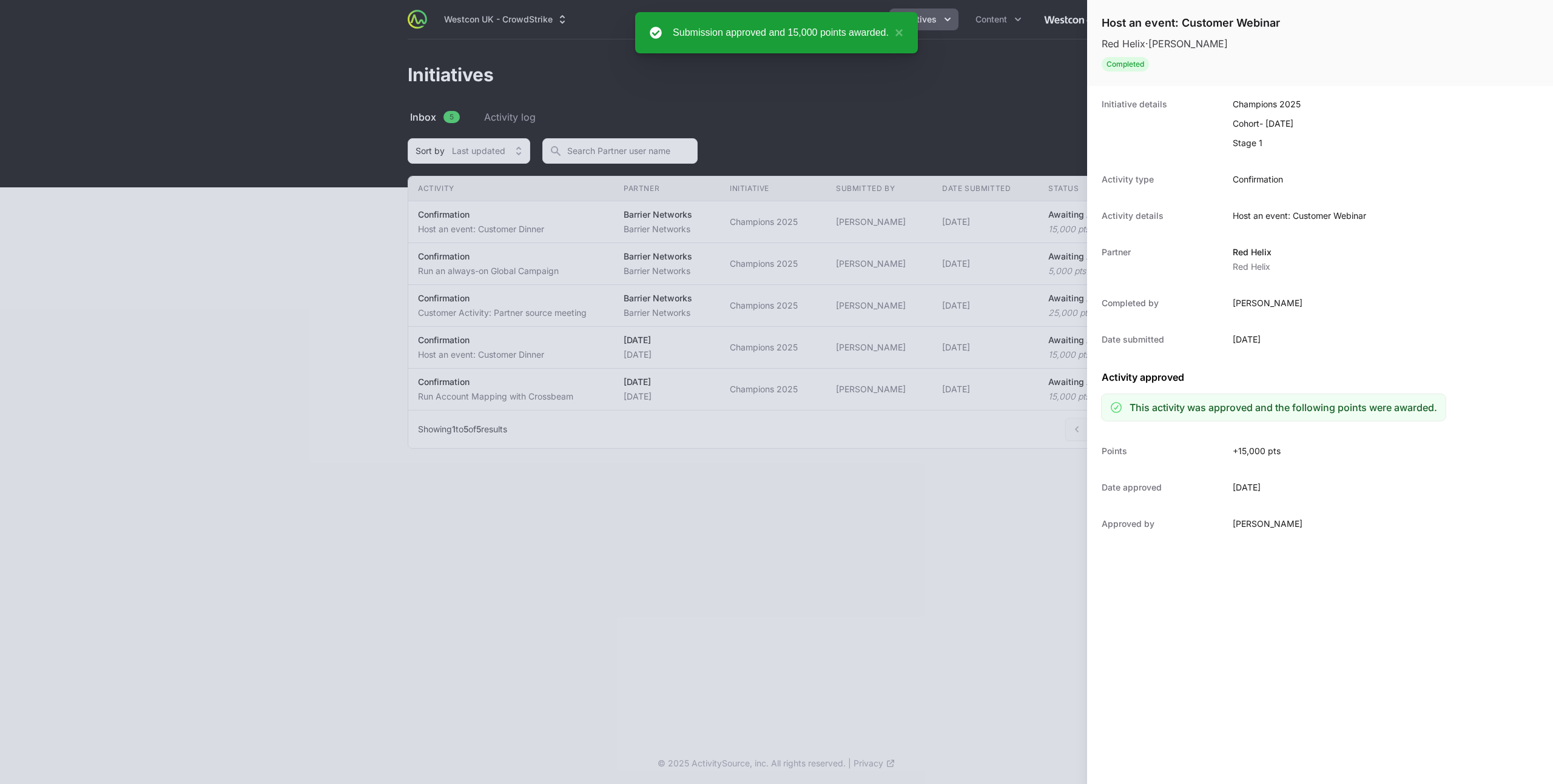
click at [539, 220] on div at bounding box center [776, 392] width 1553 height 784
click at [553, 226] on div at bounding box center [776, 392] width 1553 height 784
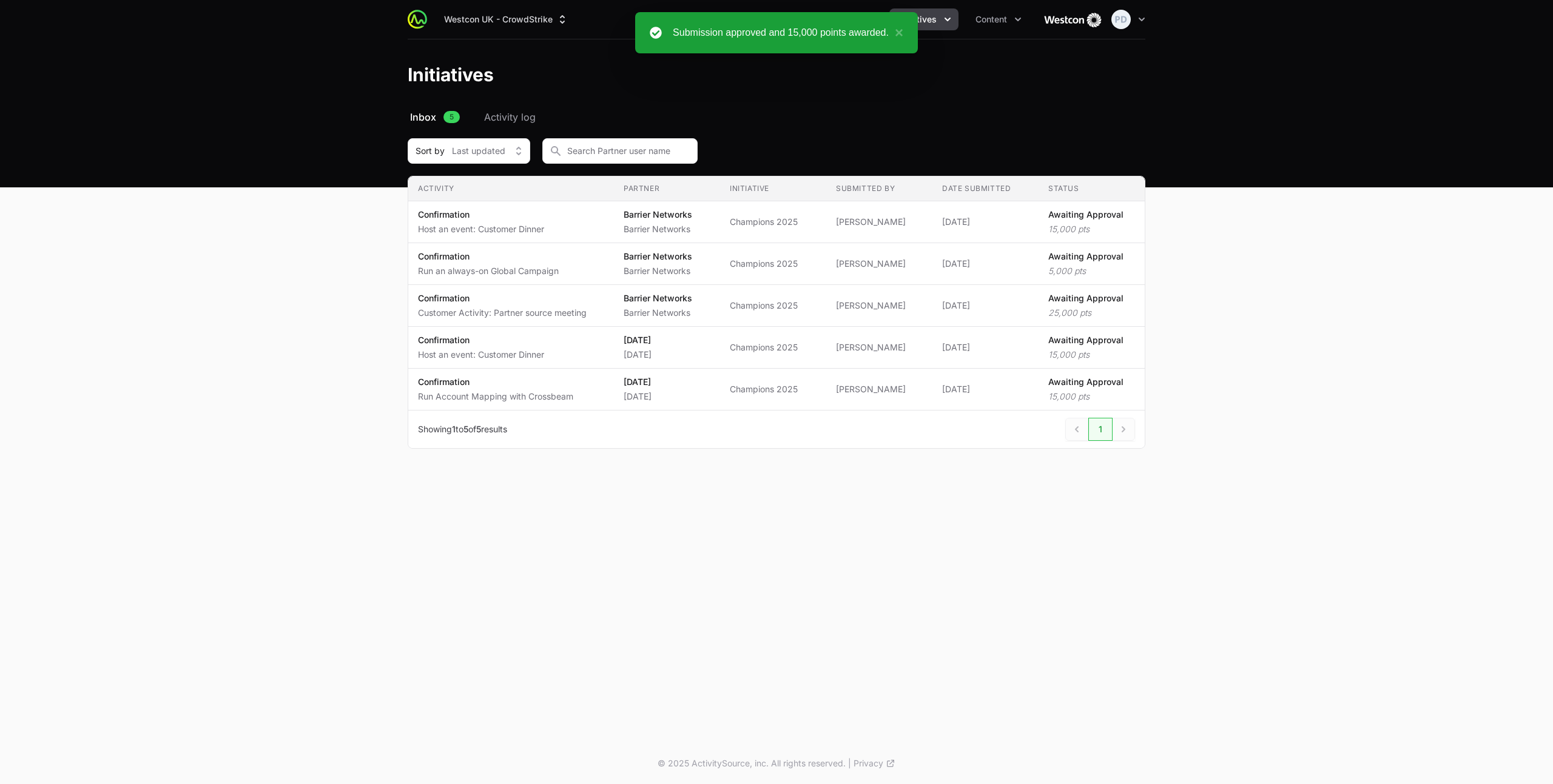
click at [558, 223] on span "Confirmation Host an event: Customer Dinner" at bounding box center [511, 222] width 186 height 27
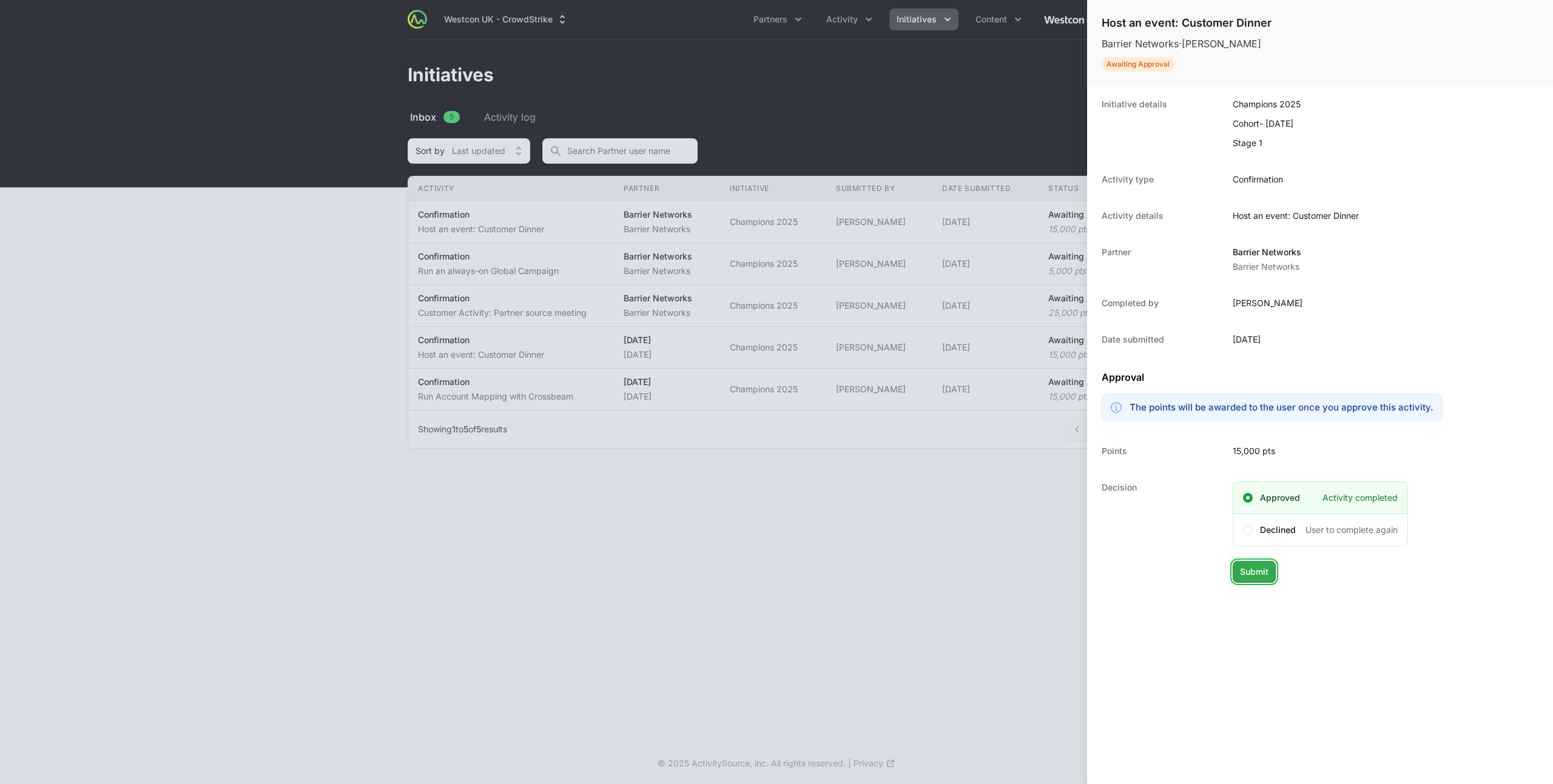
click at [1250, 569] on span "Submit" at bounding box center [1254, 572] width 29 height 15
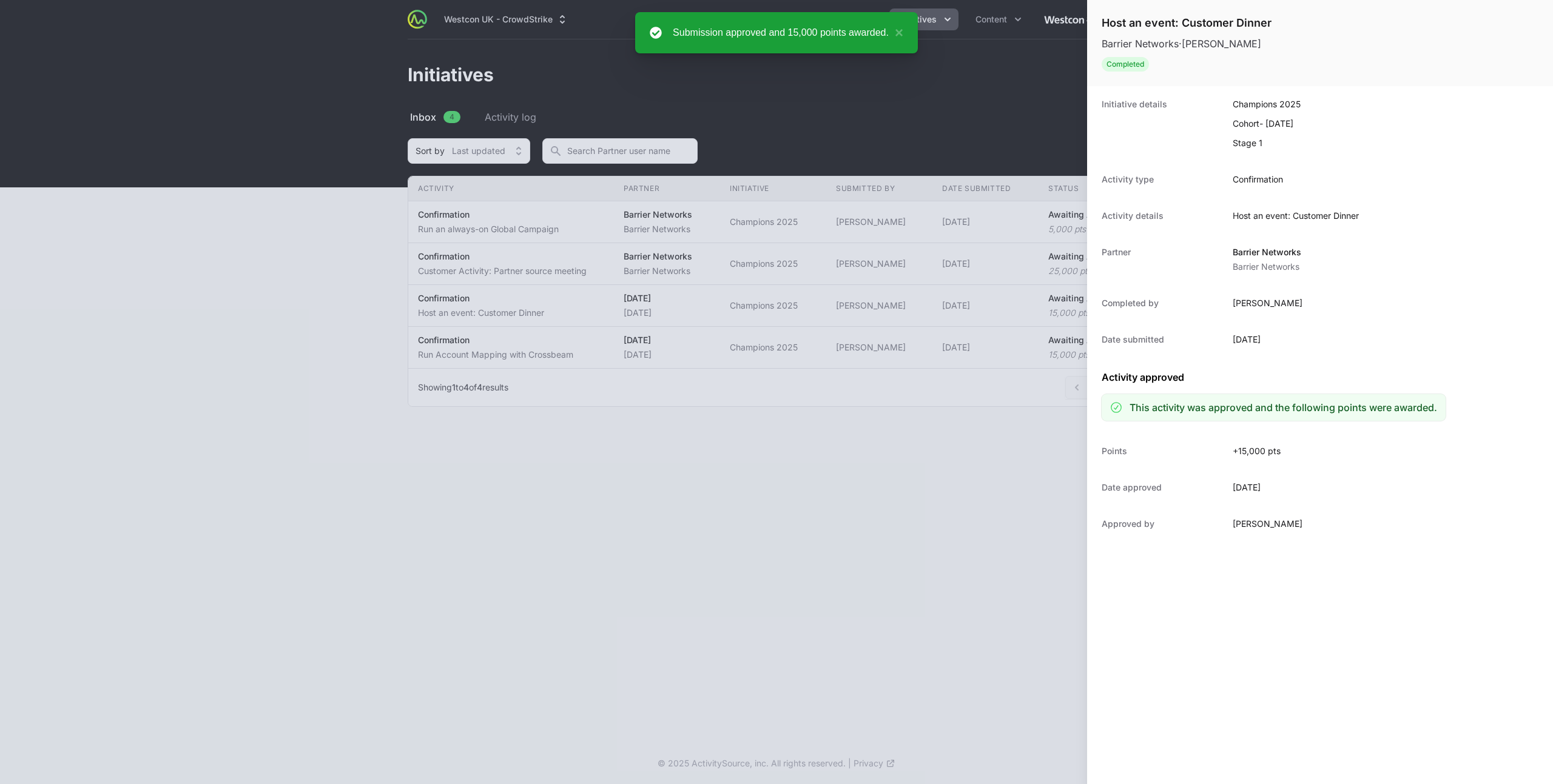
click at [567, 235] on div at bounding box center [776, 392] width 1553 height 784
click at [565, 226] on div at bounding box center [776, 392] width 1553 height 784
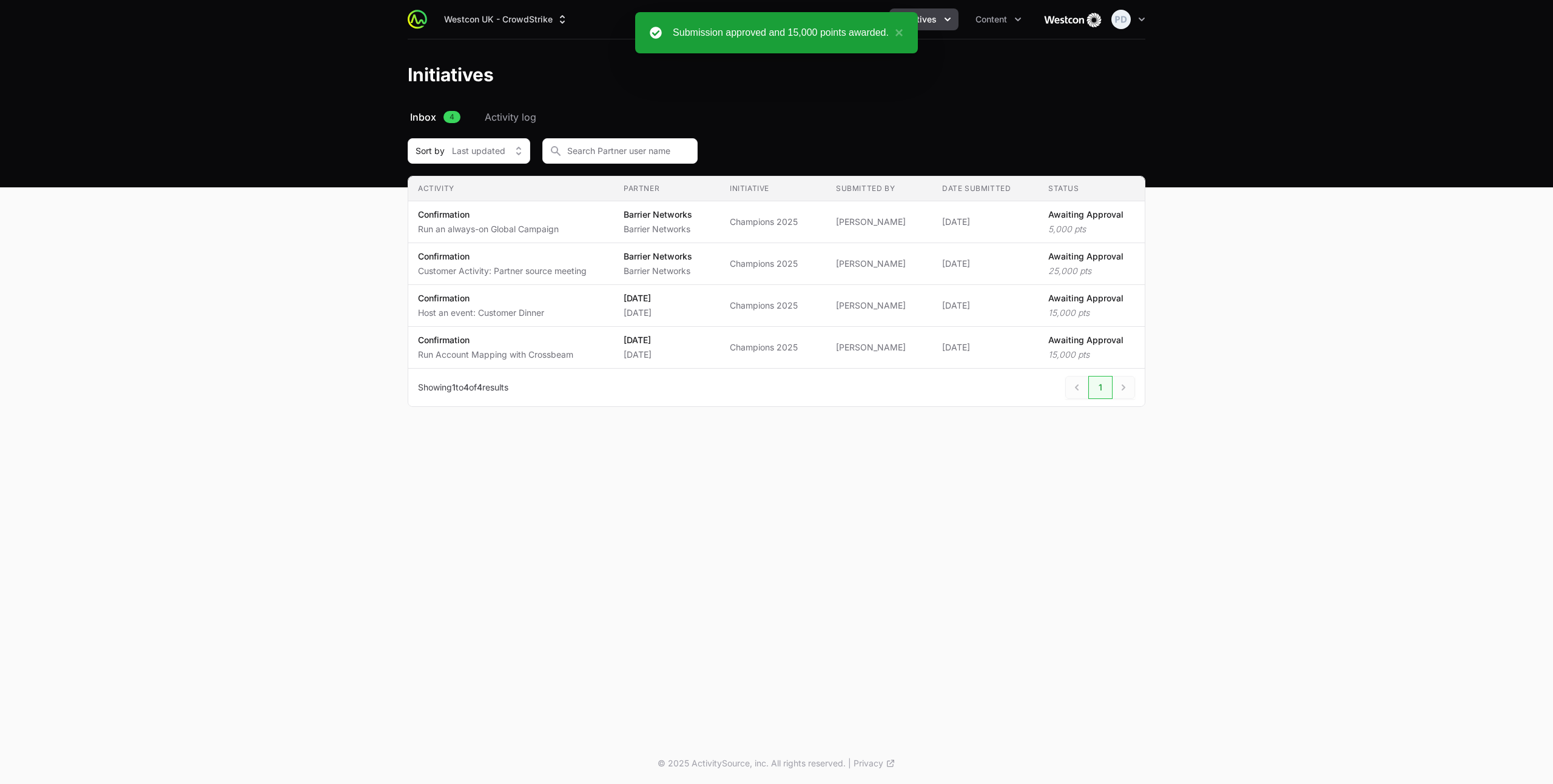
click at [561, 236] on td "Activity Confirmation Run an always-on Global Campaign" at bounding box center [511, 222] width 205 height 42
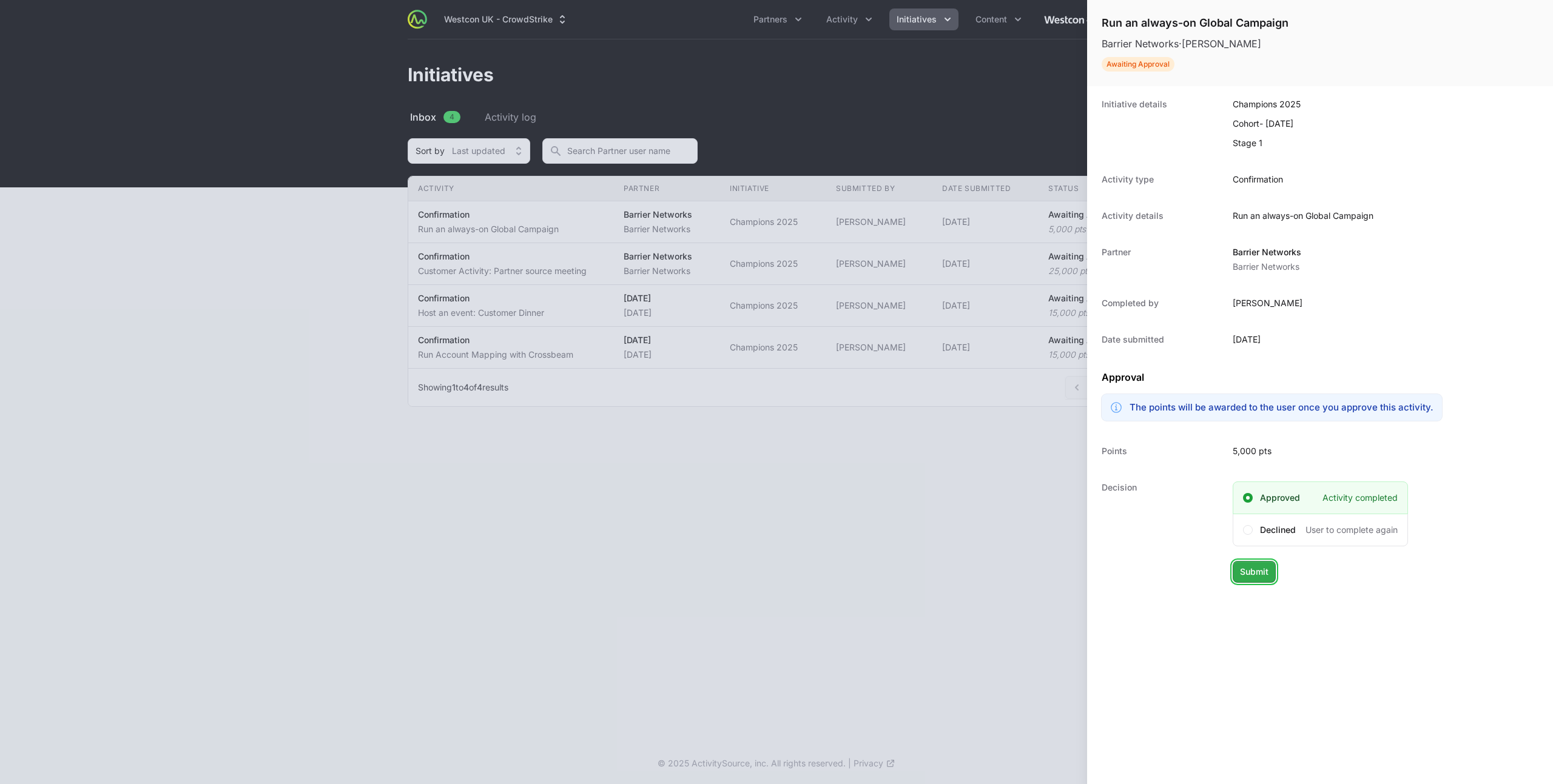
click at [1263, 577] on span "Submit" at bounding box center [1254, 572] width 29 height 15
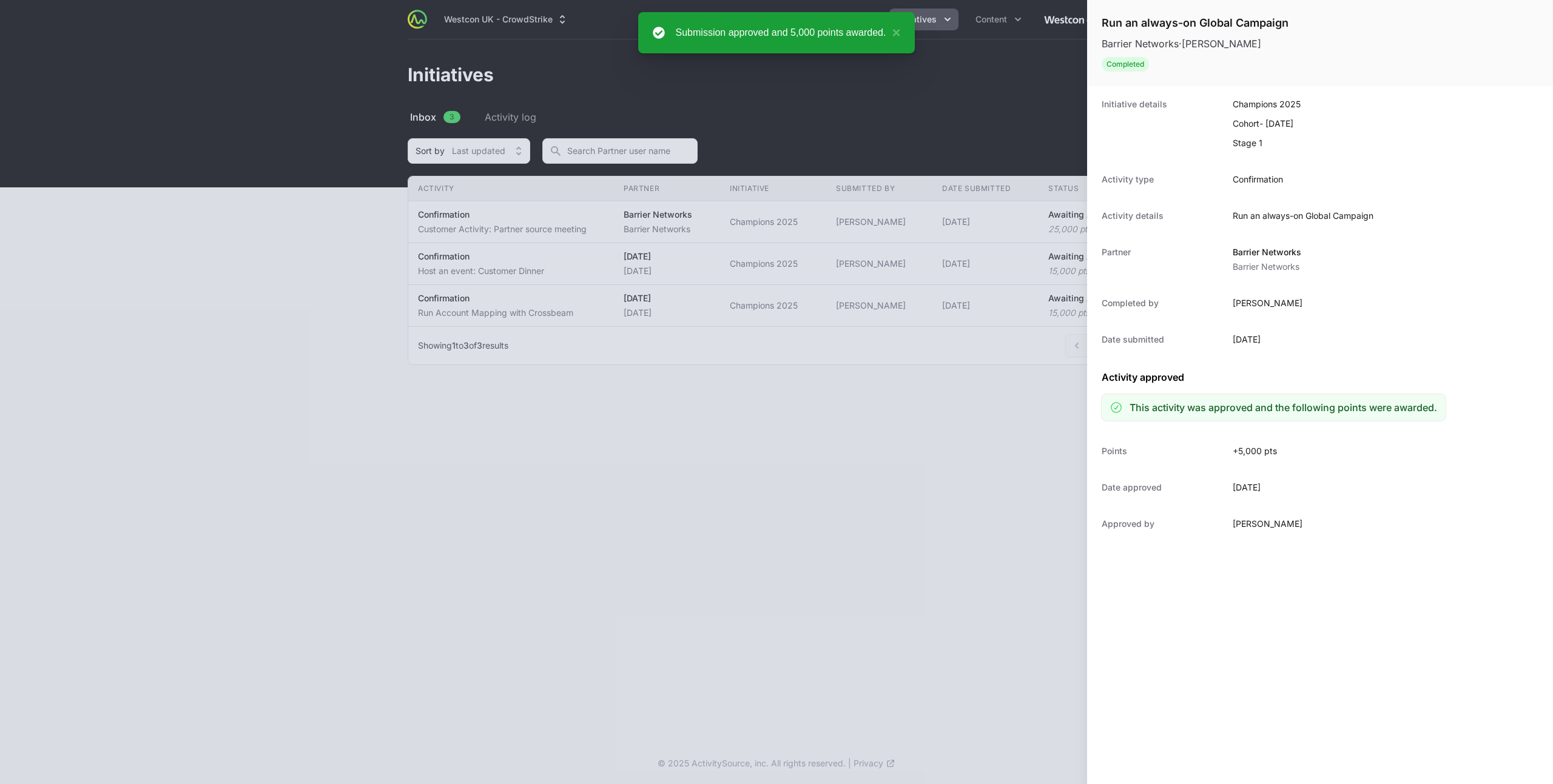
click at [562, 221] on div at bounding box center [776, 392] width 1553 height 784
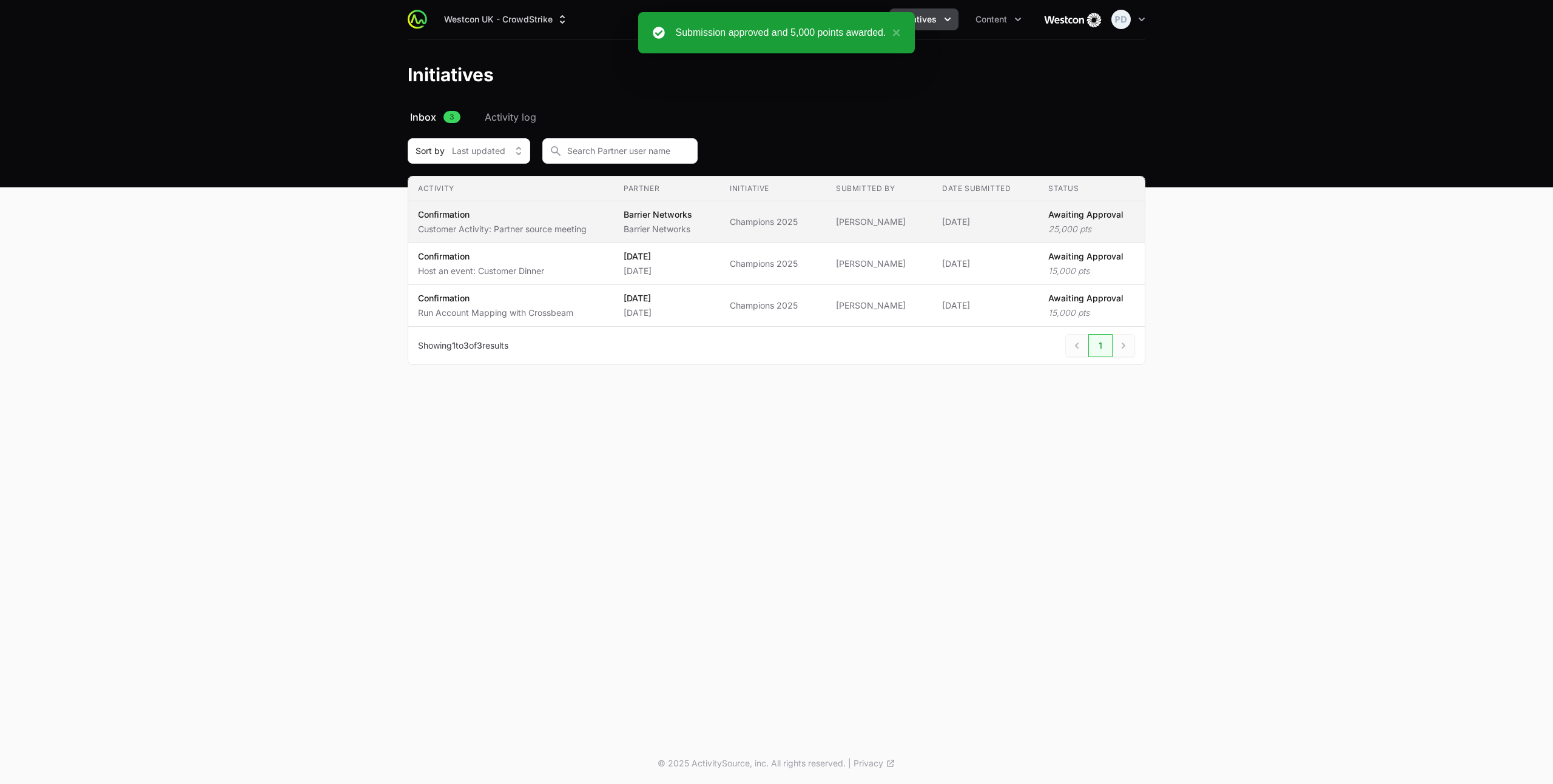
click at [573, 230] on p "Customer Activity: Partner source meeting" at bounding box center [502, 229] width 169 height 12
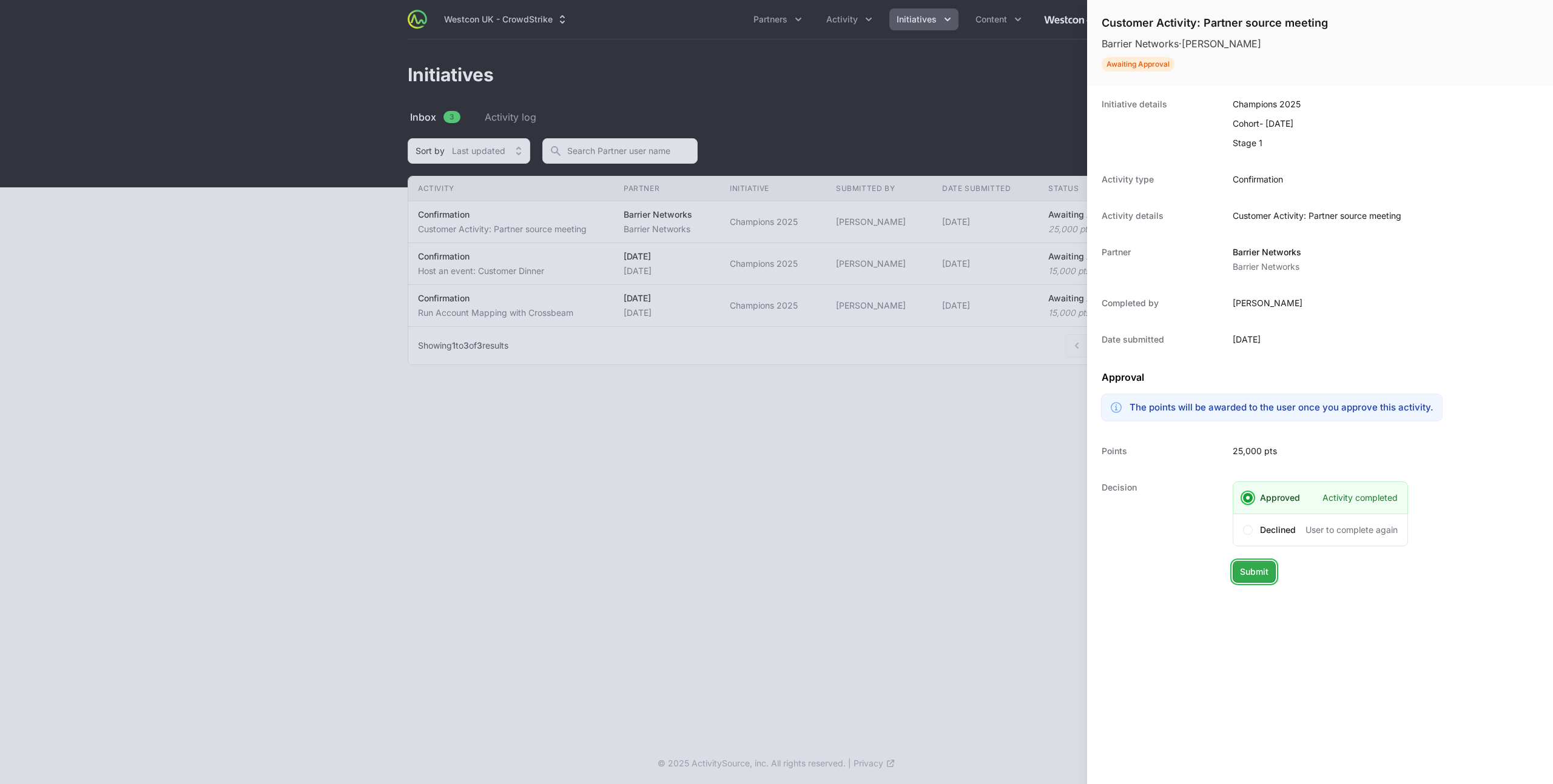
click at [1252, 570] on span "Submit" at bounding box center [1254, 572] width 29 height 15
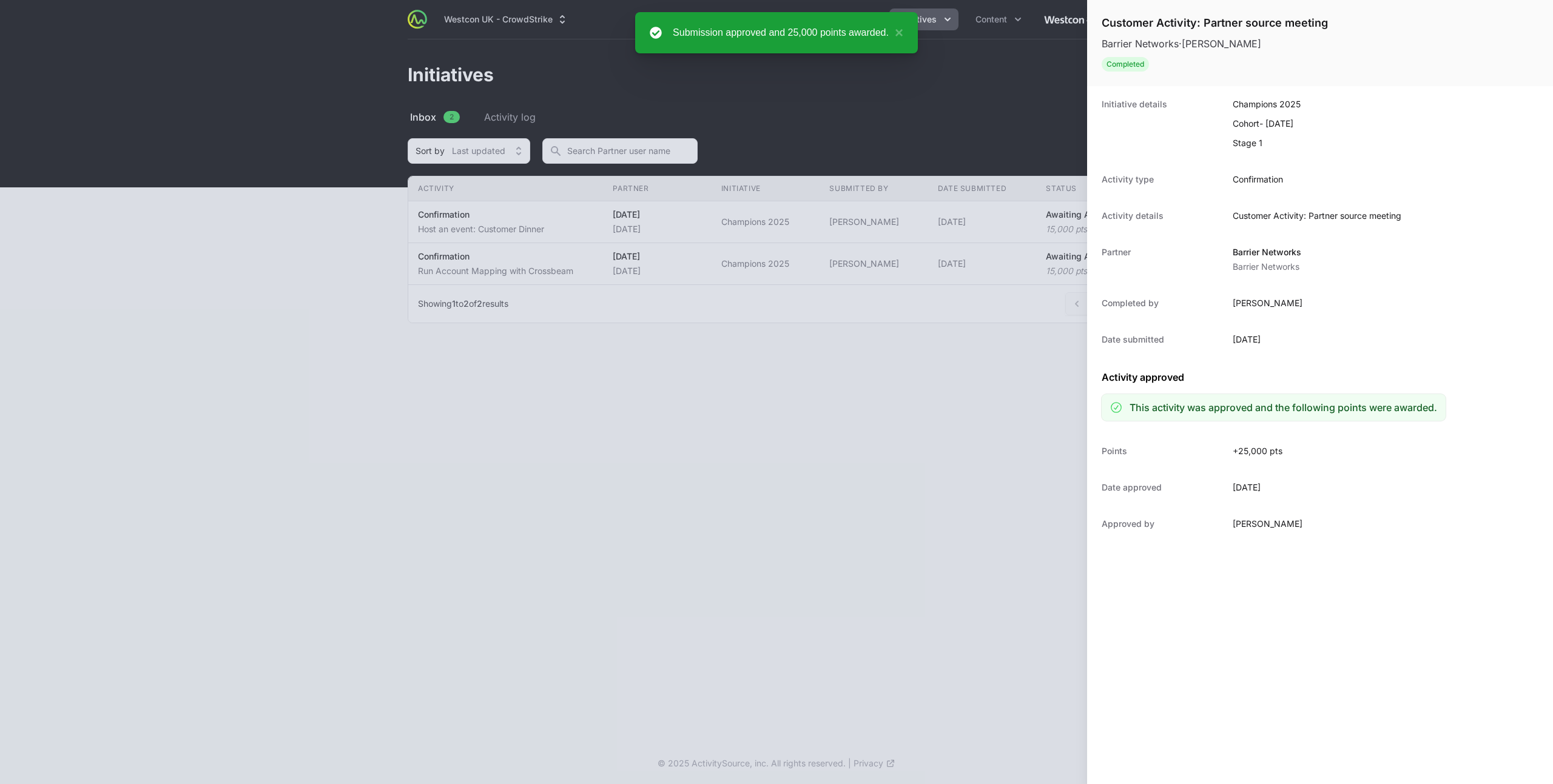
click at [580, 222] on div at bounding box center [776, 392] width 1553 height 784
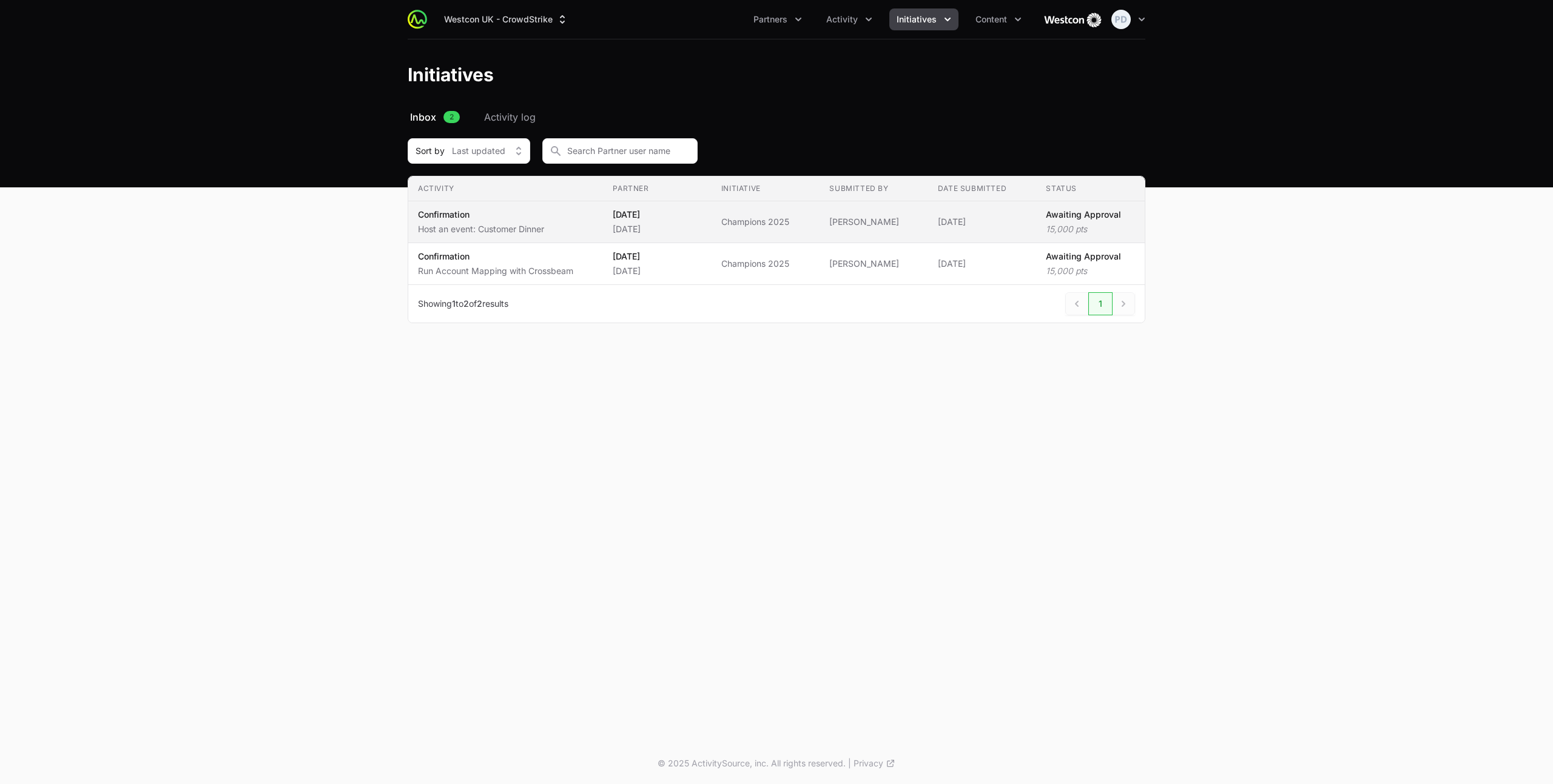
click at [914, 233] on td "Submitted by [PERSON_NAME]" at bounding box center [874, 222] width 109 height 42
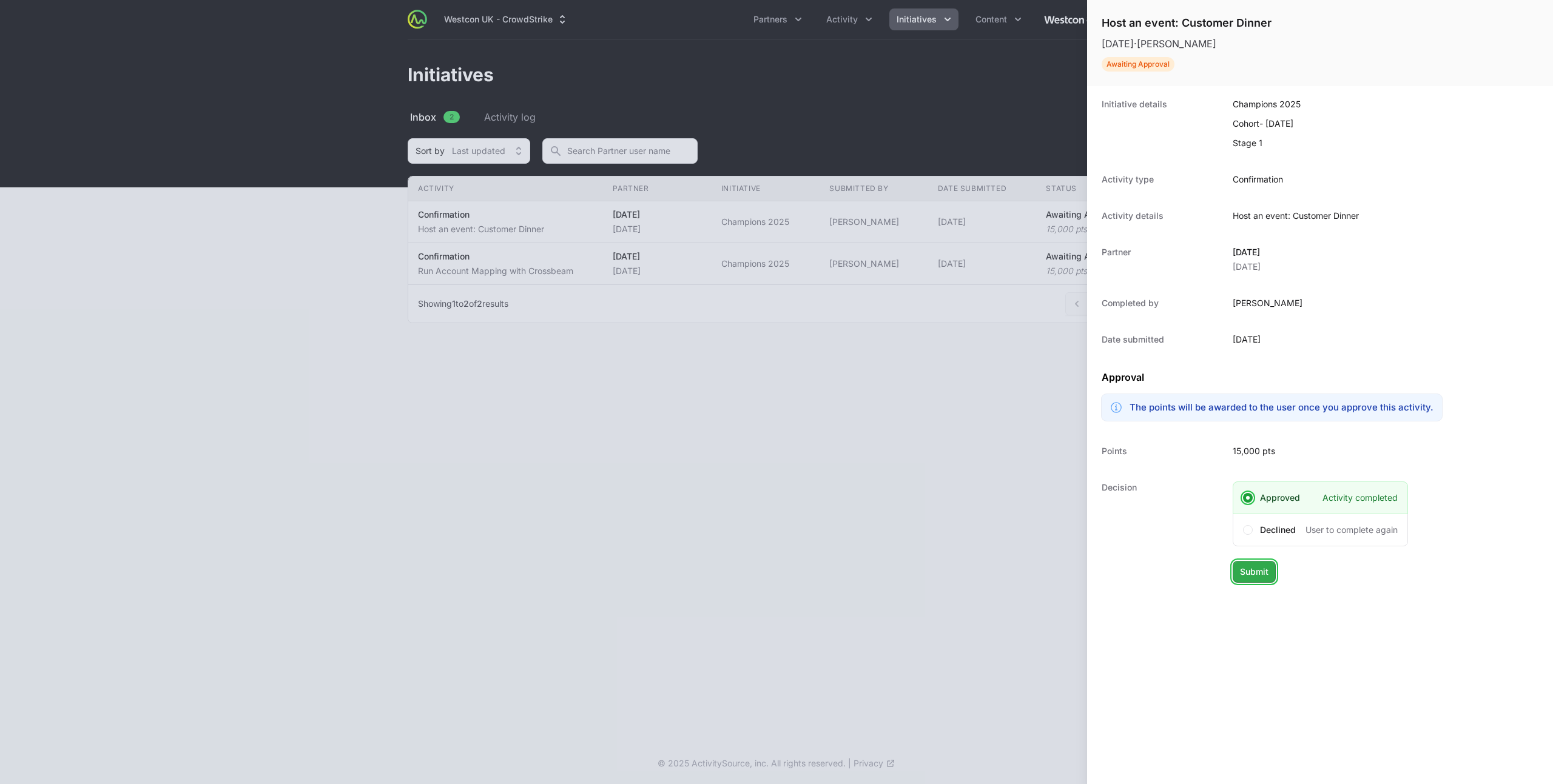
click at [1267, 574] on span "Submit" at bounding box center [1254, 572] width 29 height 15
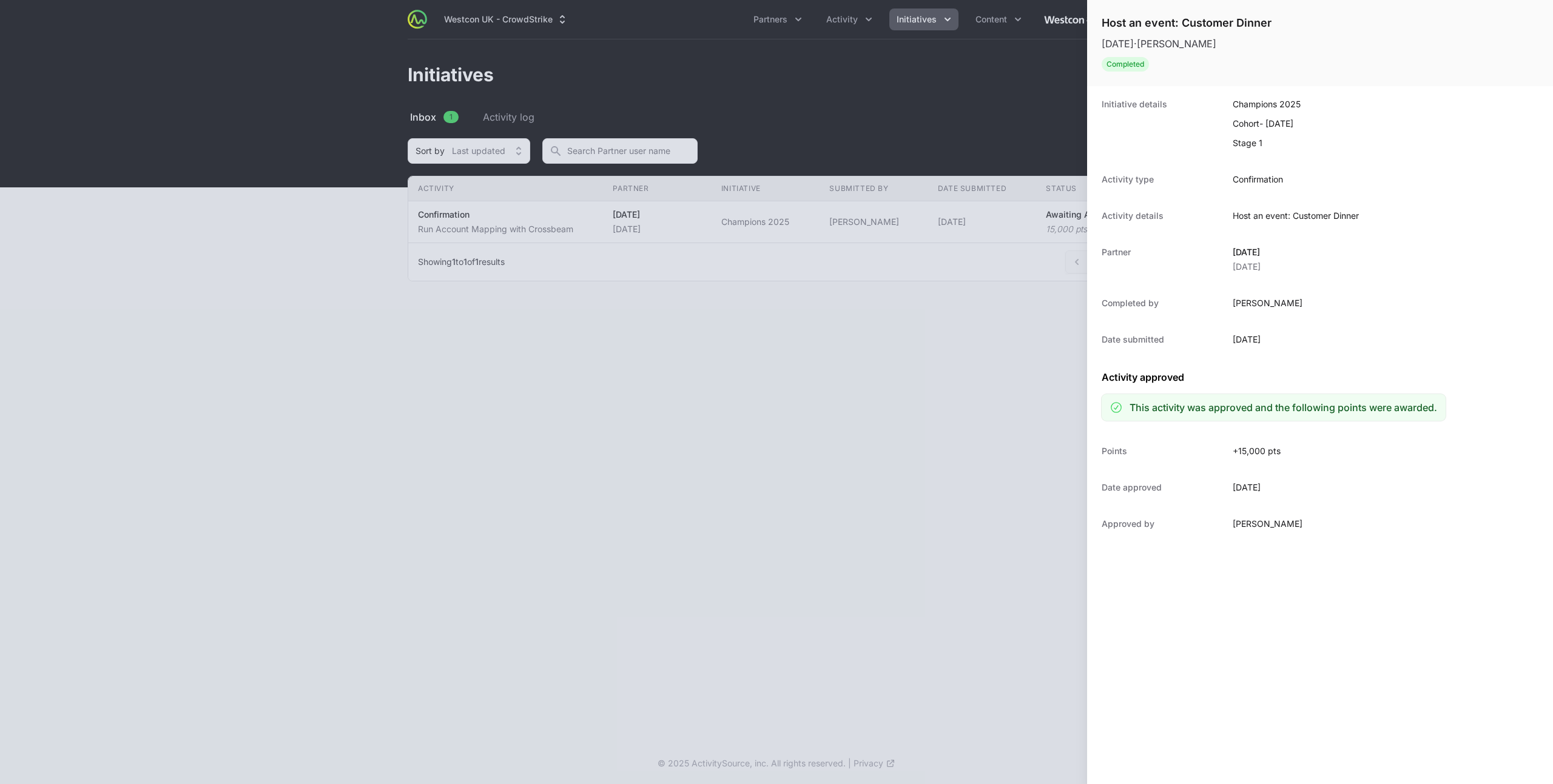
click at [875, 340] on div at bounding box center [776, 392] width 1553 height 784
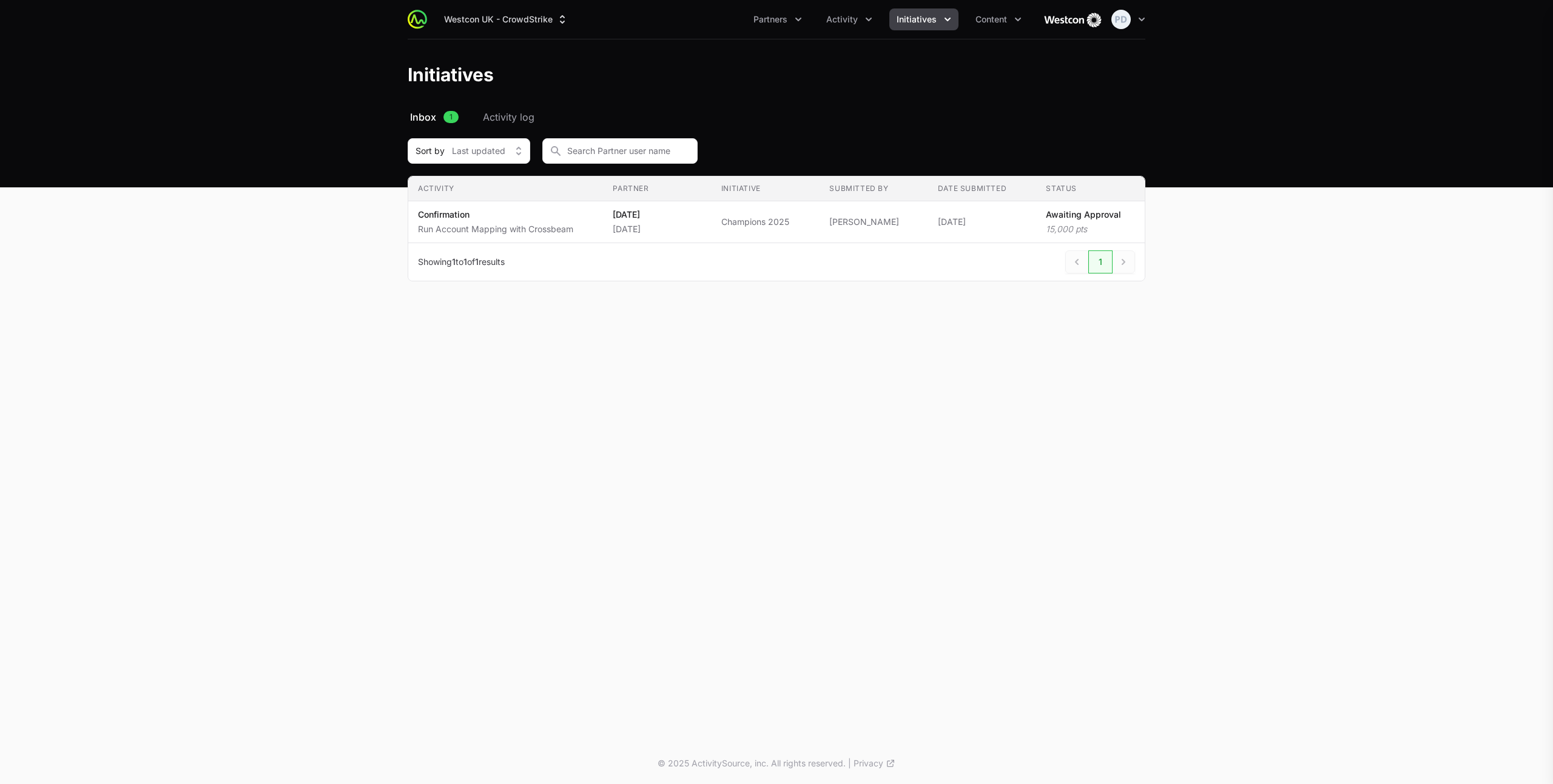
click at [531, 222] on div "Host an event: Customer Dinner [DATE] · [PERSON_NAME] Completed Initiative deta…" at bounding box center [776, 392] width 1553 height 784
click at [551, 223] on p "Run Account Mapping with Crossbeam" at bounding box center [496, 229] width 155 height 12
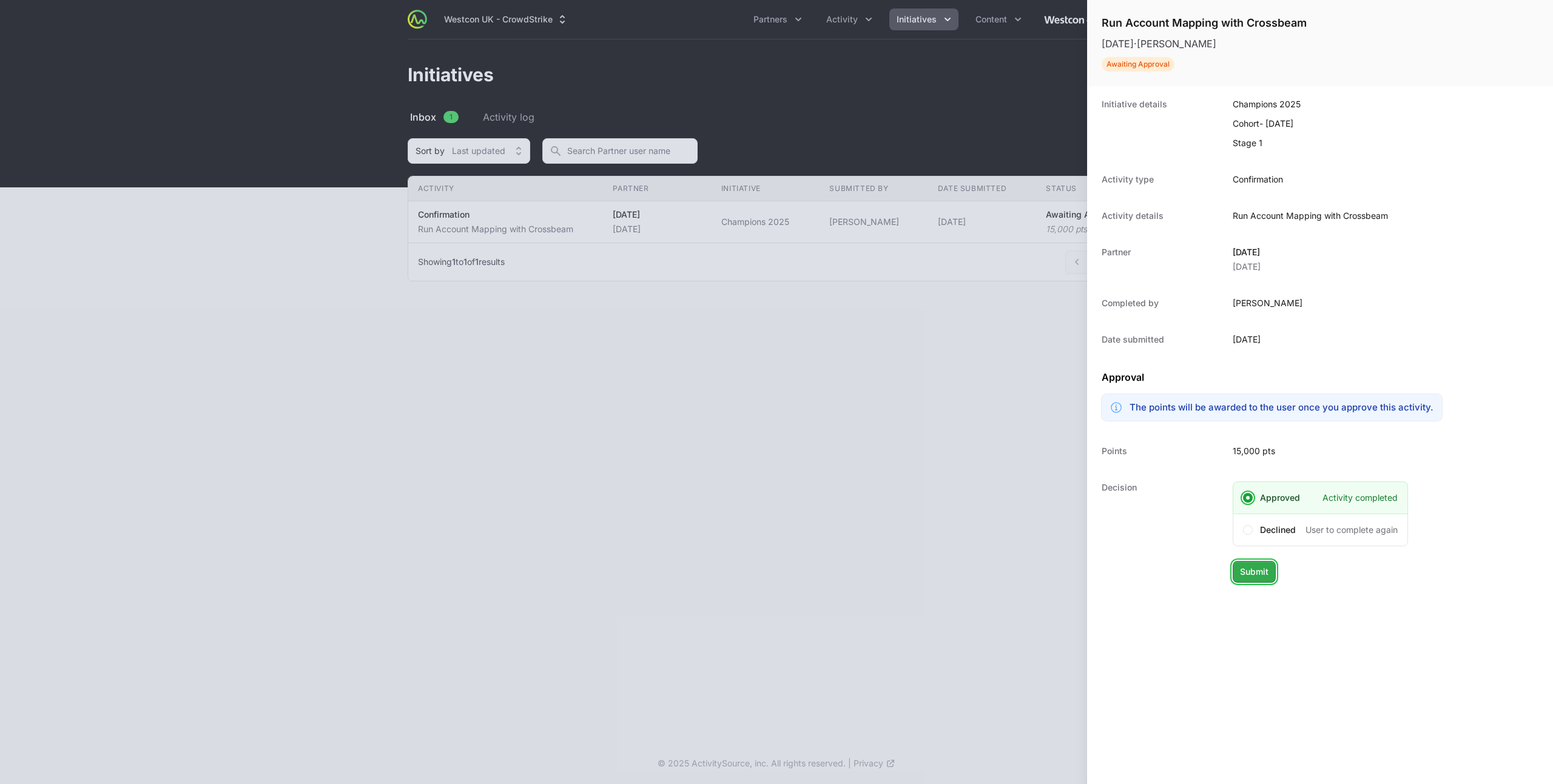
click at [1251, 574] on span "Submit" at bounding box center [1254, 572] width 29 height 15
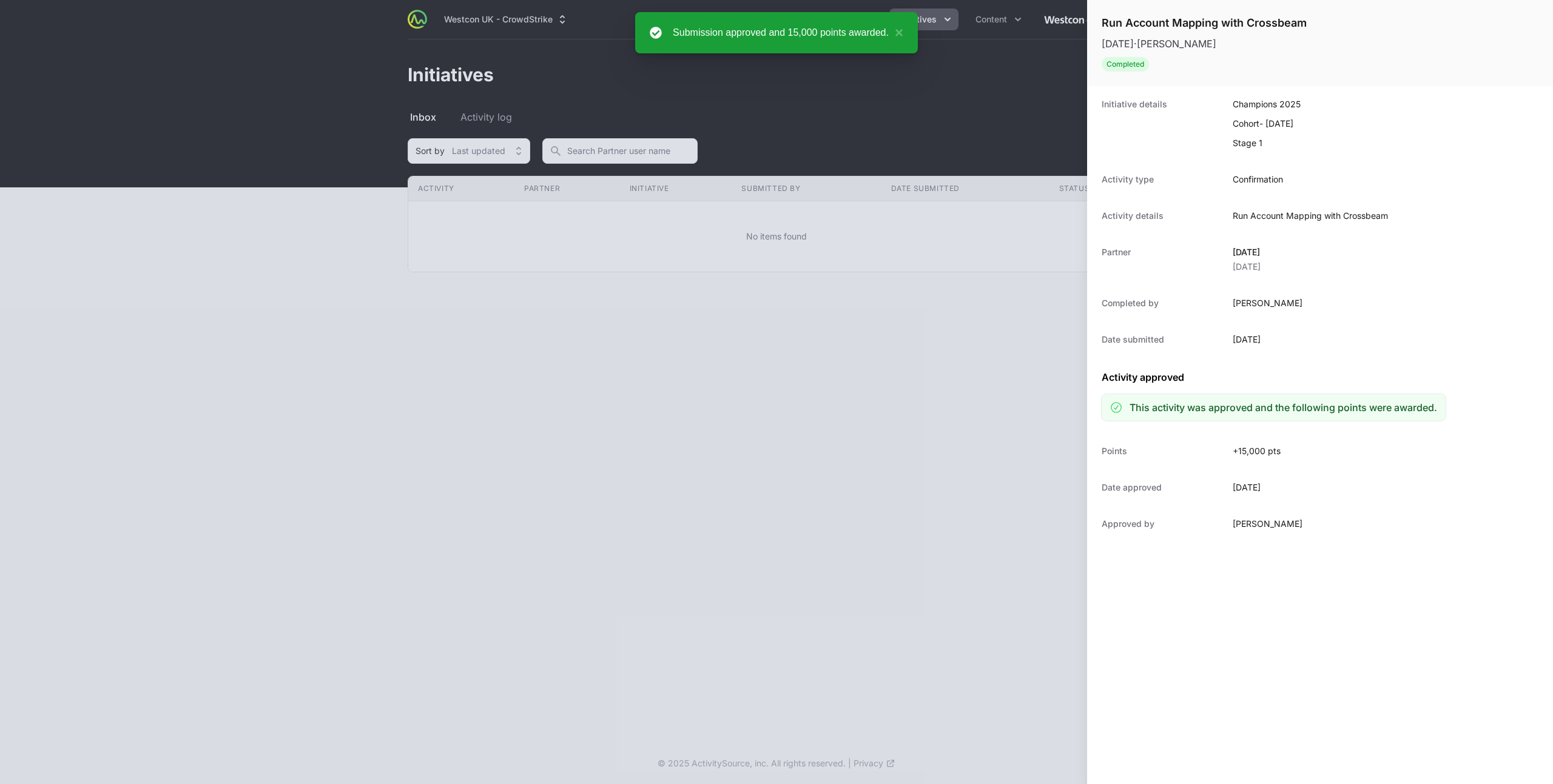
drag, startPoint x: 831, startPoint y: 72, endPoint x: 870, endPoint y: 54, distance: 43.0
click at [831, 72] on div at bounding box center [776, 392] width 1553 height 784
click at [903, 31] on div "Submission approved and 15,000 points awarded. ×" at bounding box center [776, 32] width 283 height 41
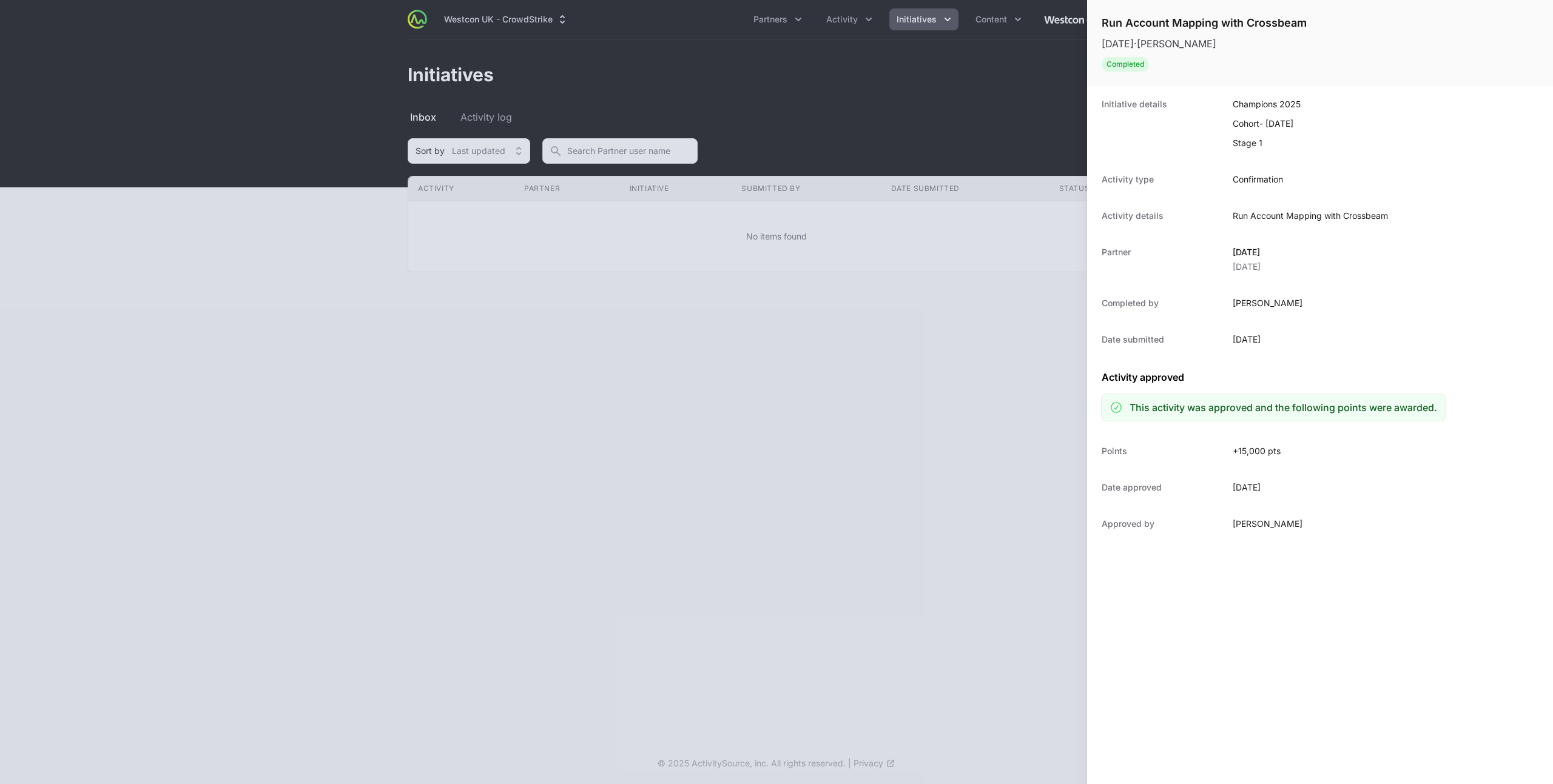
click at [895, 18] on div at bounding box center [776, 392] width 1553 height 784
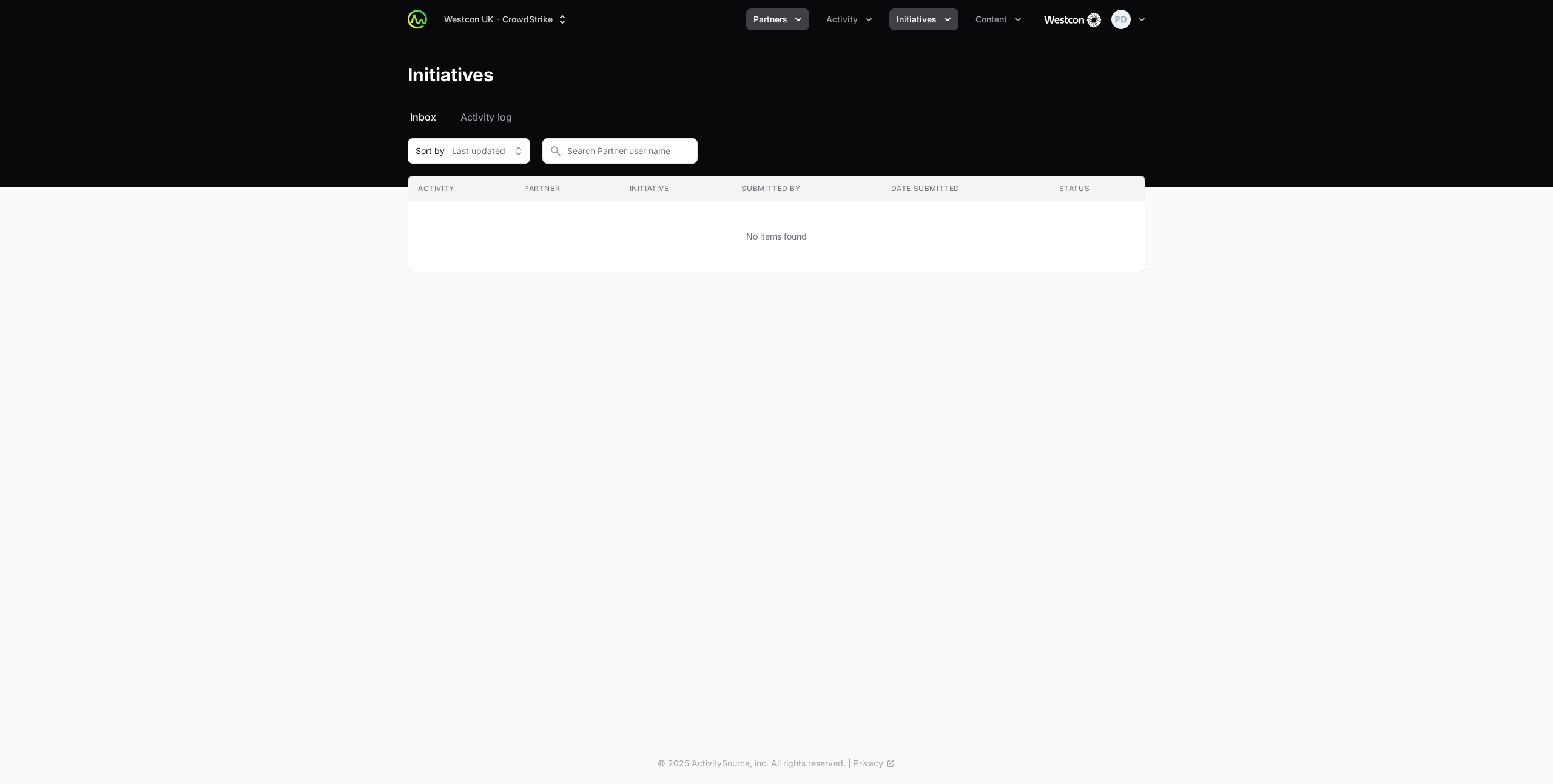
click at [782, 23] on span "Partners" at bounding box center [771, 20] width 34 height 12
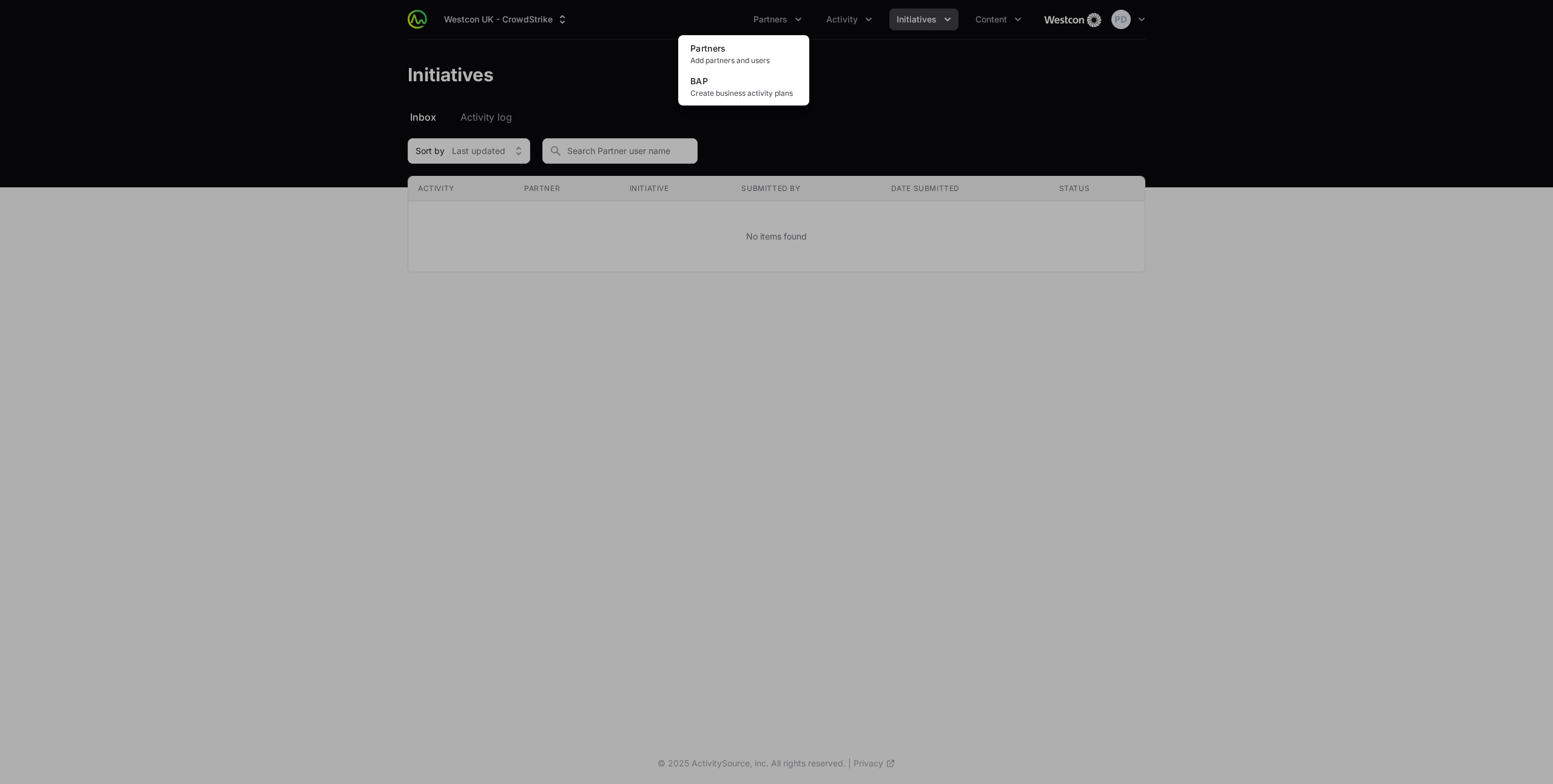
click at [847, 21] on div "Partners menu" at bounding box center [776, 392] width 1553 height 784
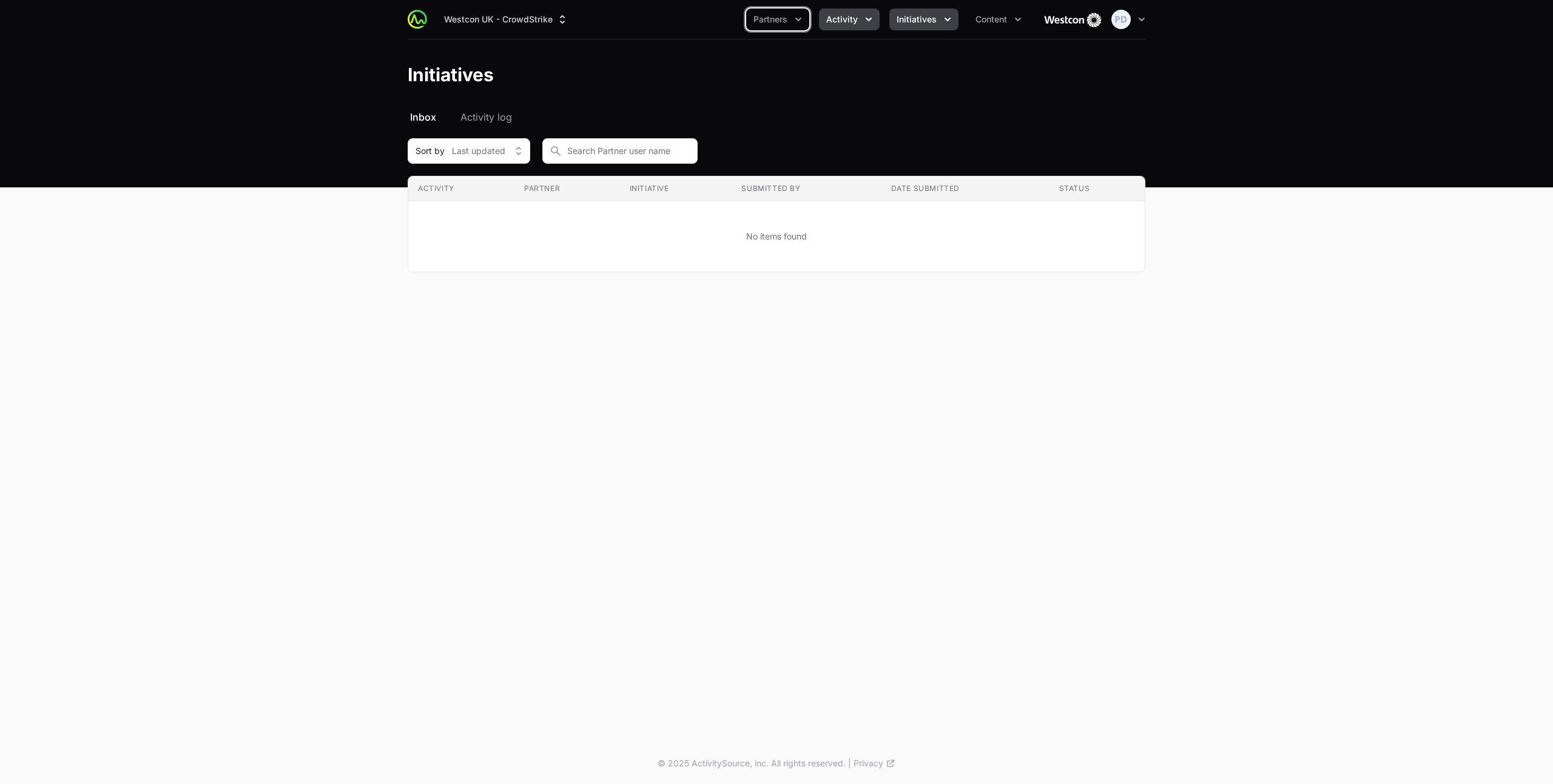
click at [843, 22] on span "Activity" at bounding box center [842, 20] width 32 height 12
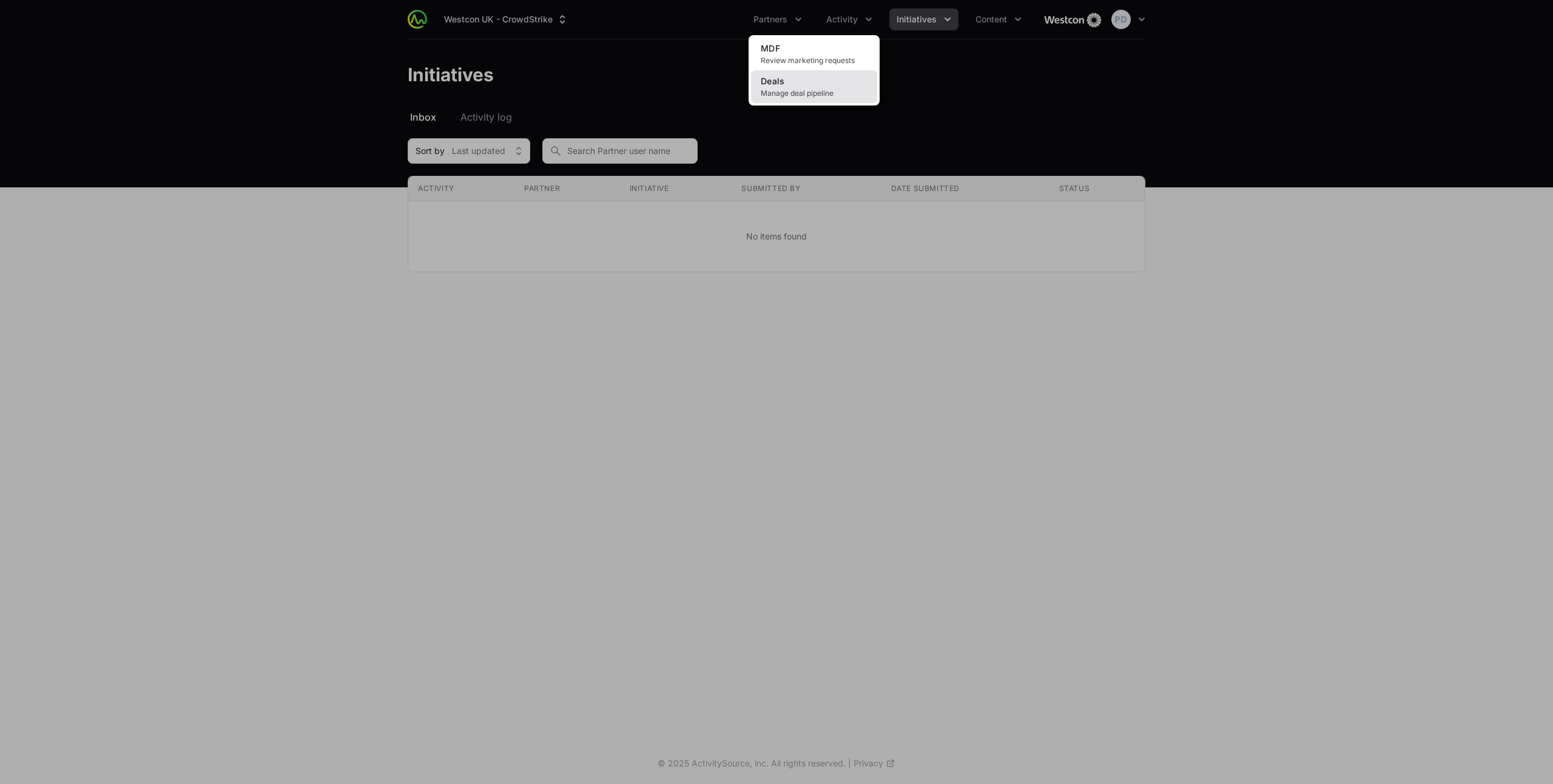
click at [823, 85] on link "Deals Manage deal pipeline" at bounding box center [814, 87] width 126 height 33
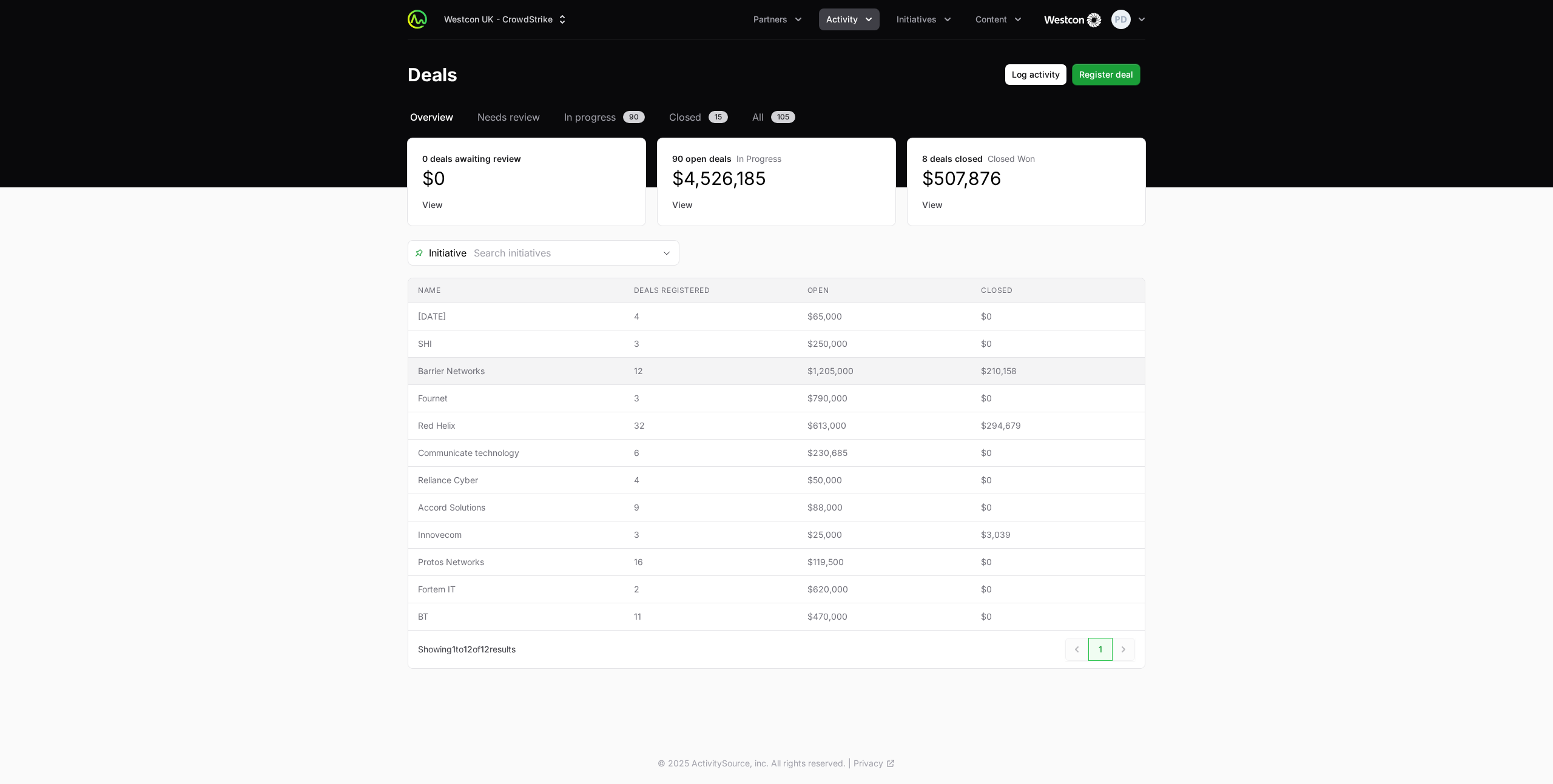
click at [459, 372] on span "Barrier Networks" at bounding box center [516, 371] width 197 height 12
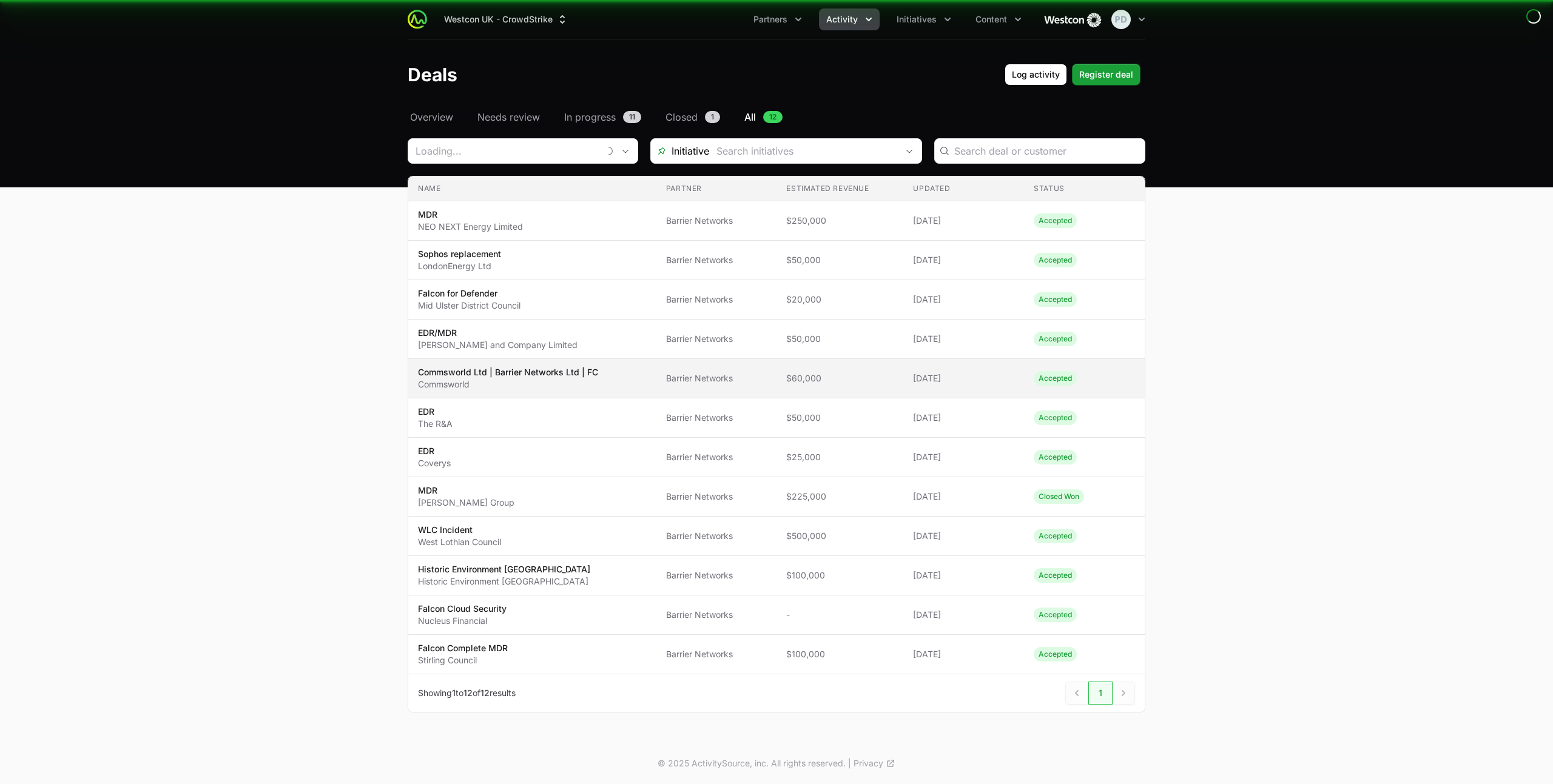
type input "Barrier Networks"
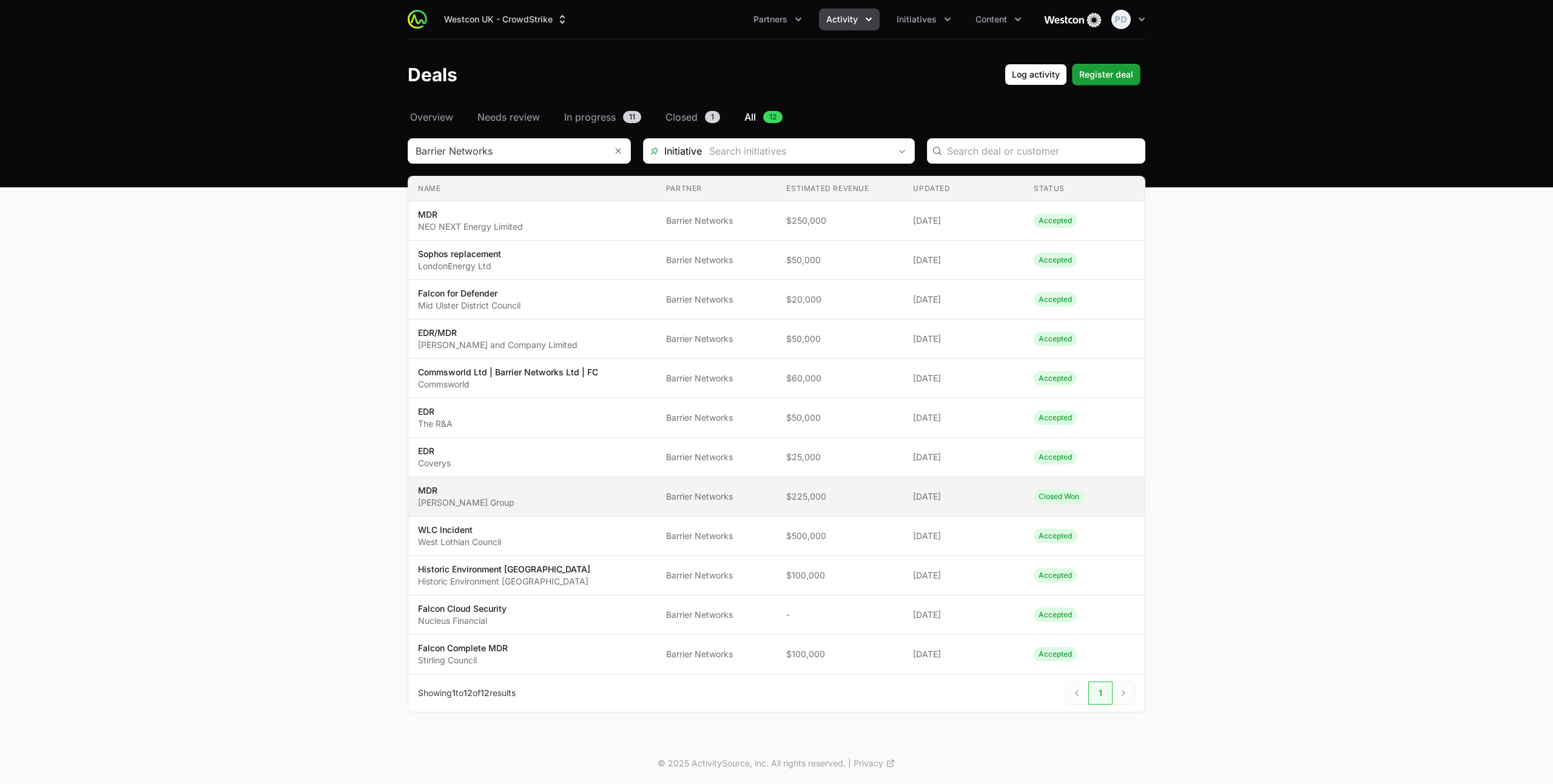
click at [595, 496] on span "MDR [PERSON_NAME] Group" at bounding box center [532, 497] width 229 height 24
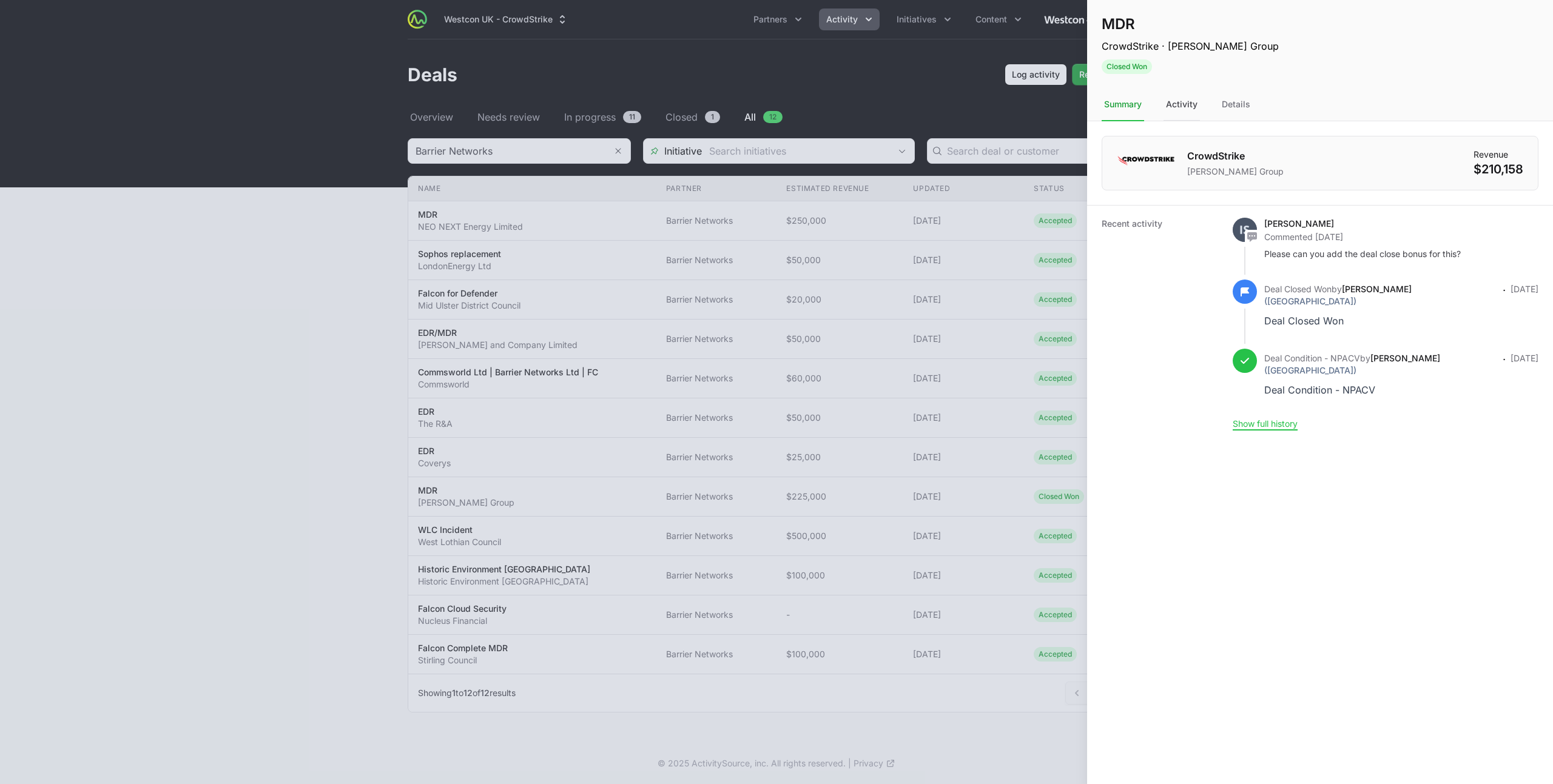
click at [1180, 106] on div "Activity" at bounding box center [1182, 105] width 37 height 33
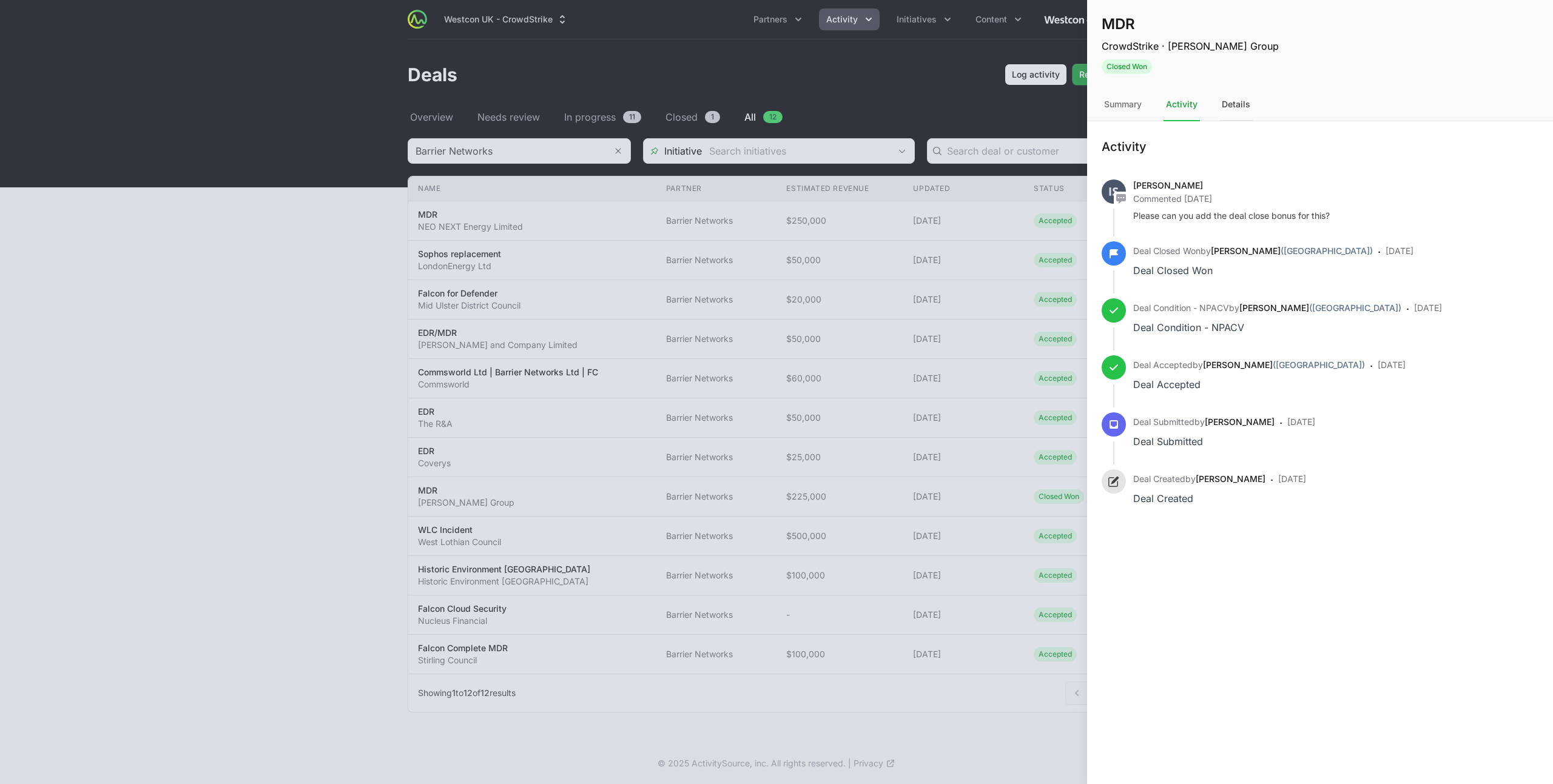
click at [1242, 104] on div "Details" at bounding box center [1236, 105] width 34 height 33
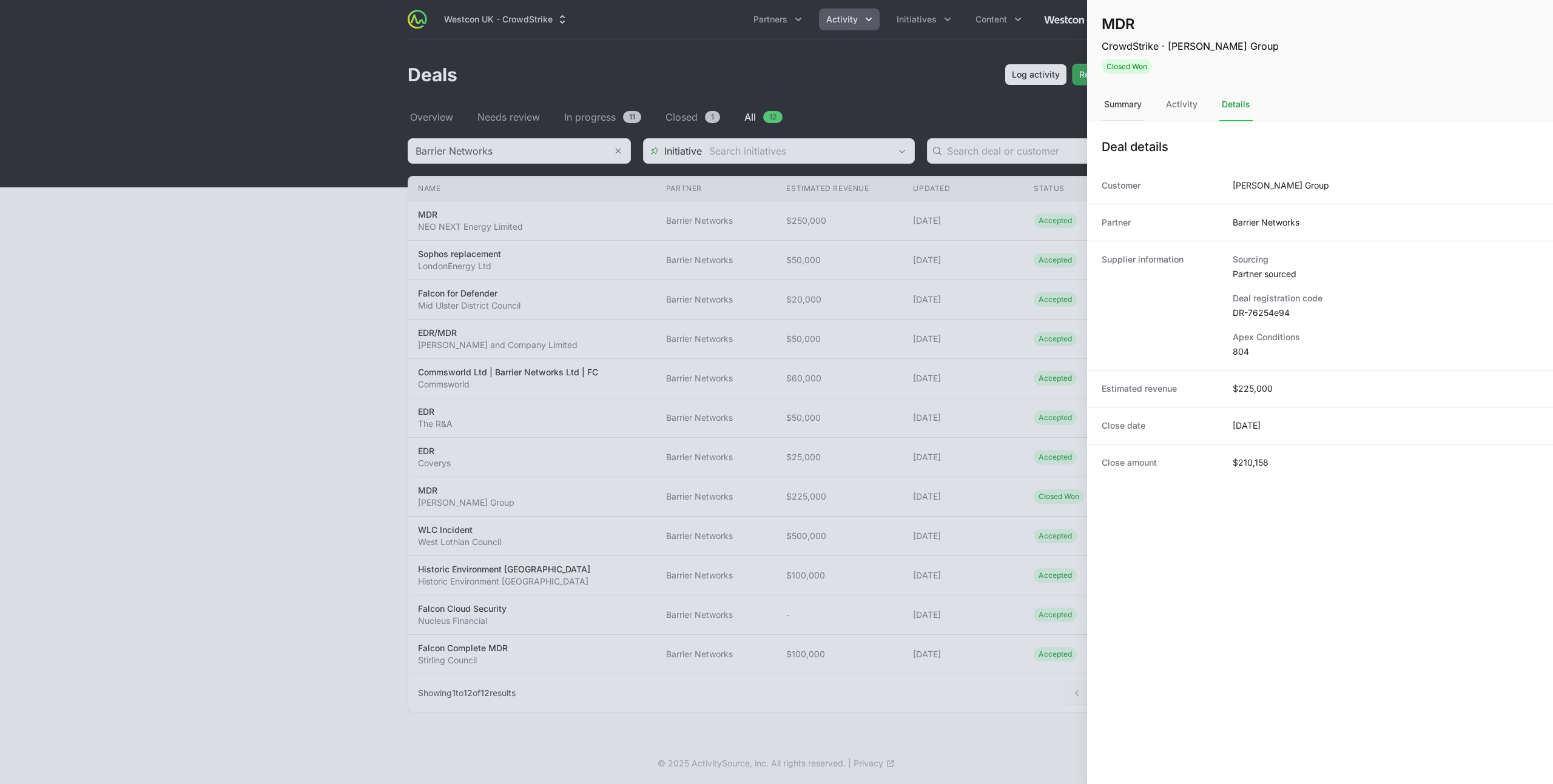
click at [1103, 109] on div "Summary" at bounding box center [1122, 105] width 42 height 33
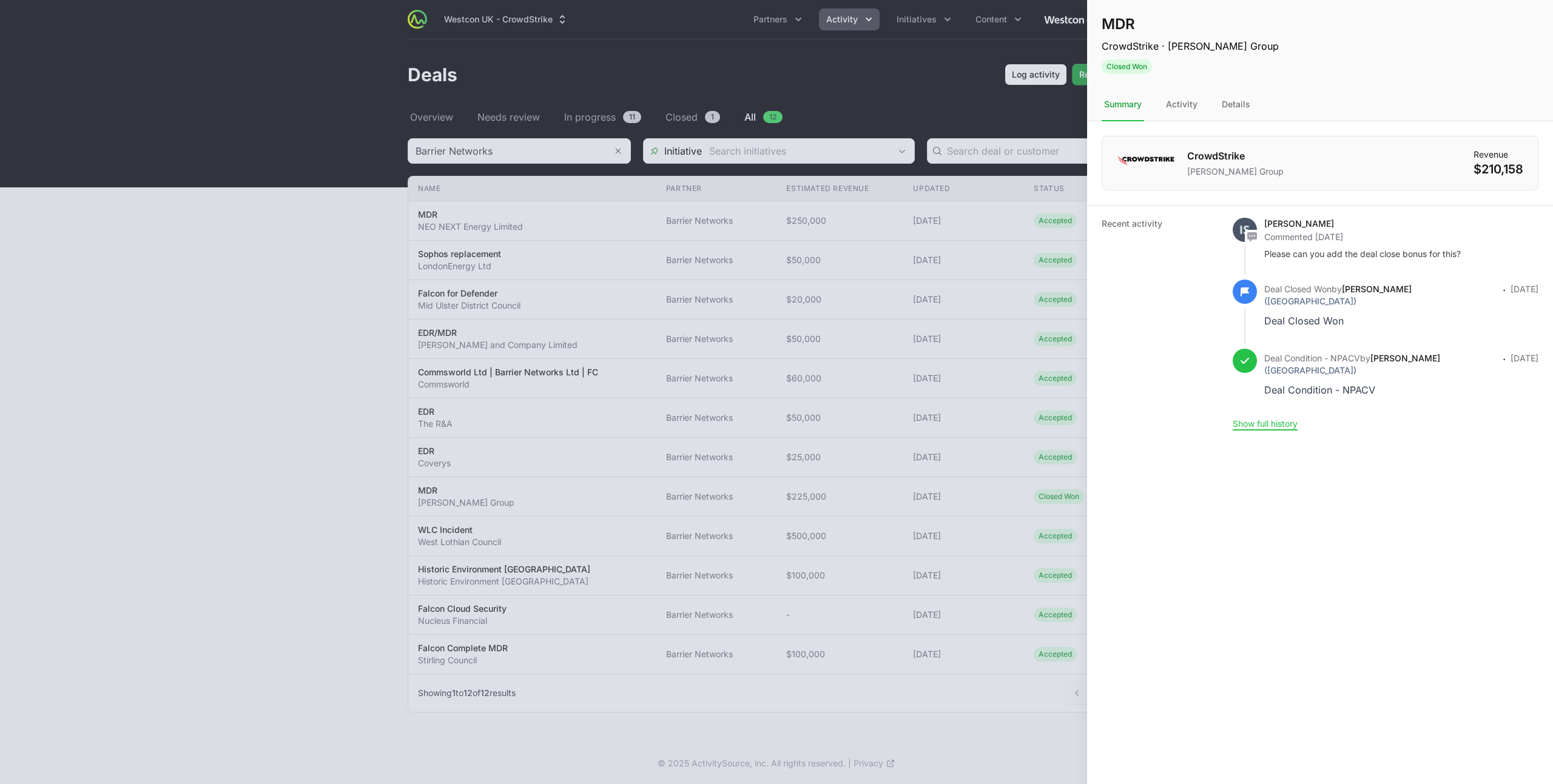
click at [1207, 109] on nav "Summary Activity Details" at bounding box center [1320, 105] width 466 height 33
click at [1252, 104] on div "Details" at bounding box center [1236, 105] width 34 height 33
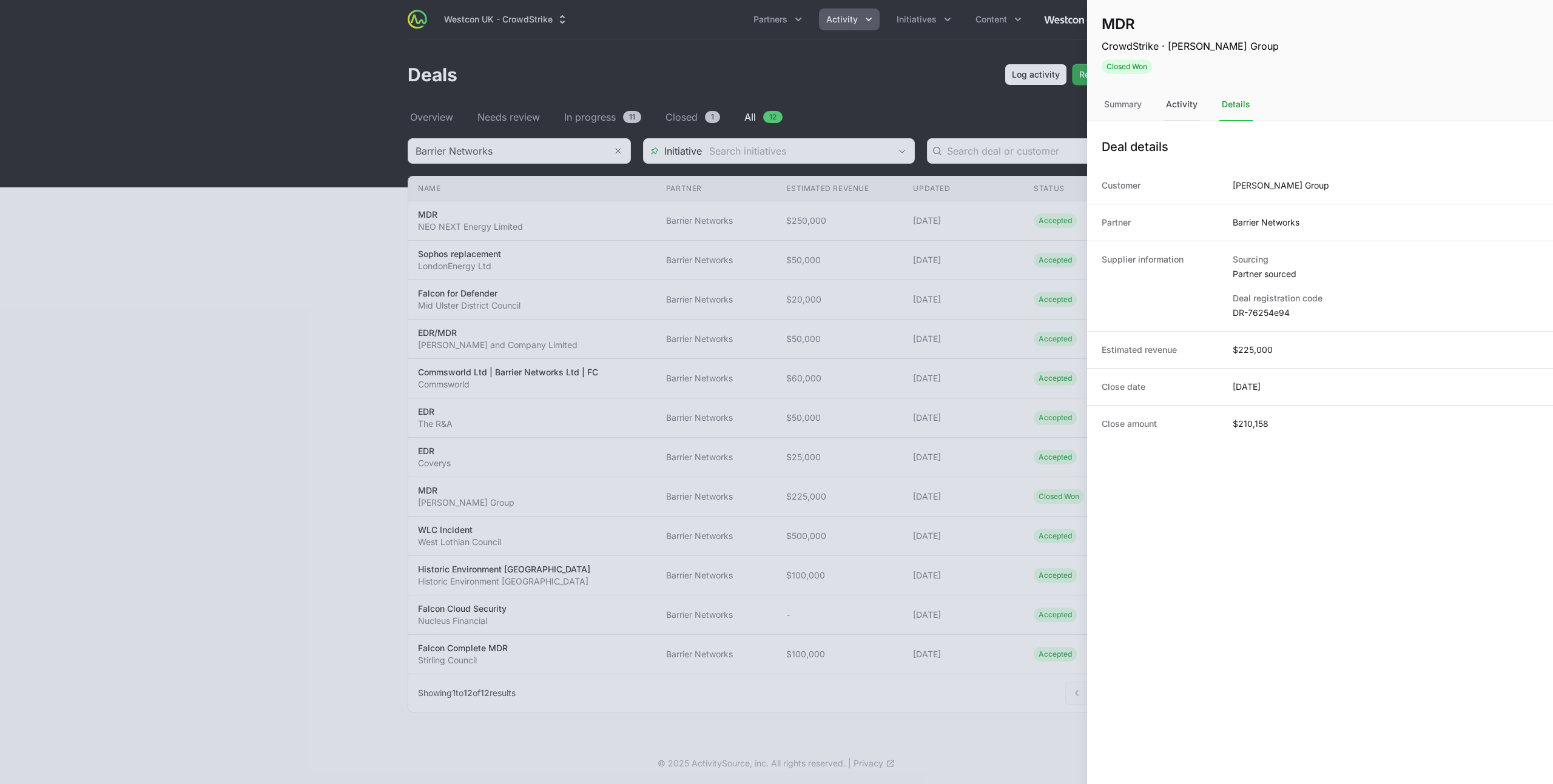
click at [1188, 100] on div "Activity" at bounding box center [1182, 105] width 37 height 33
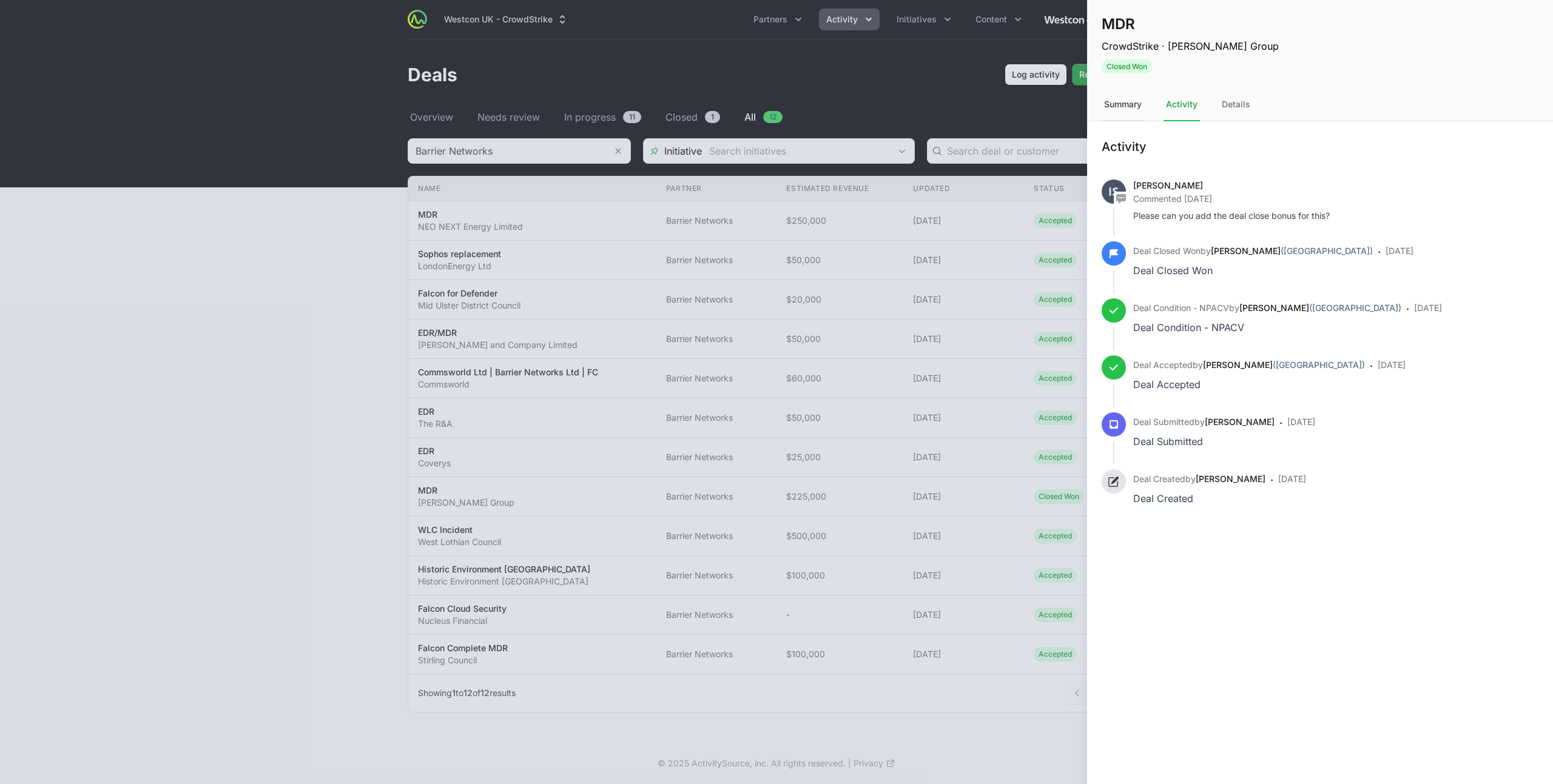
click at [1130, 108] on div "Summary" at bounding box center [1122, 105] width 42 height 33
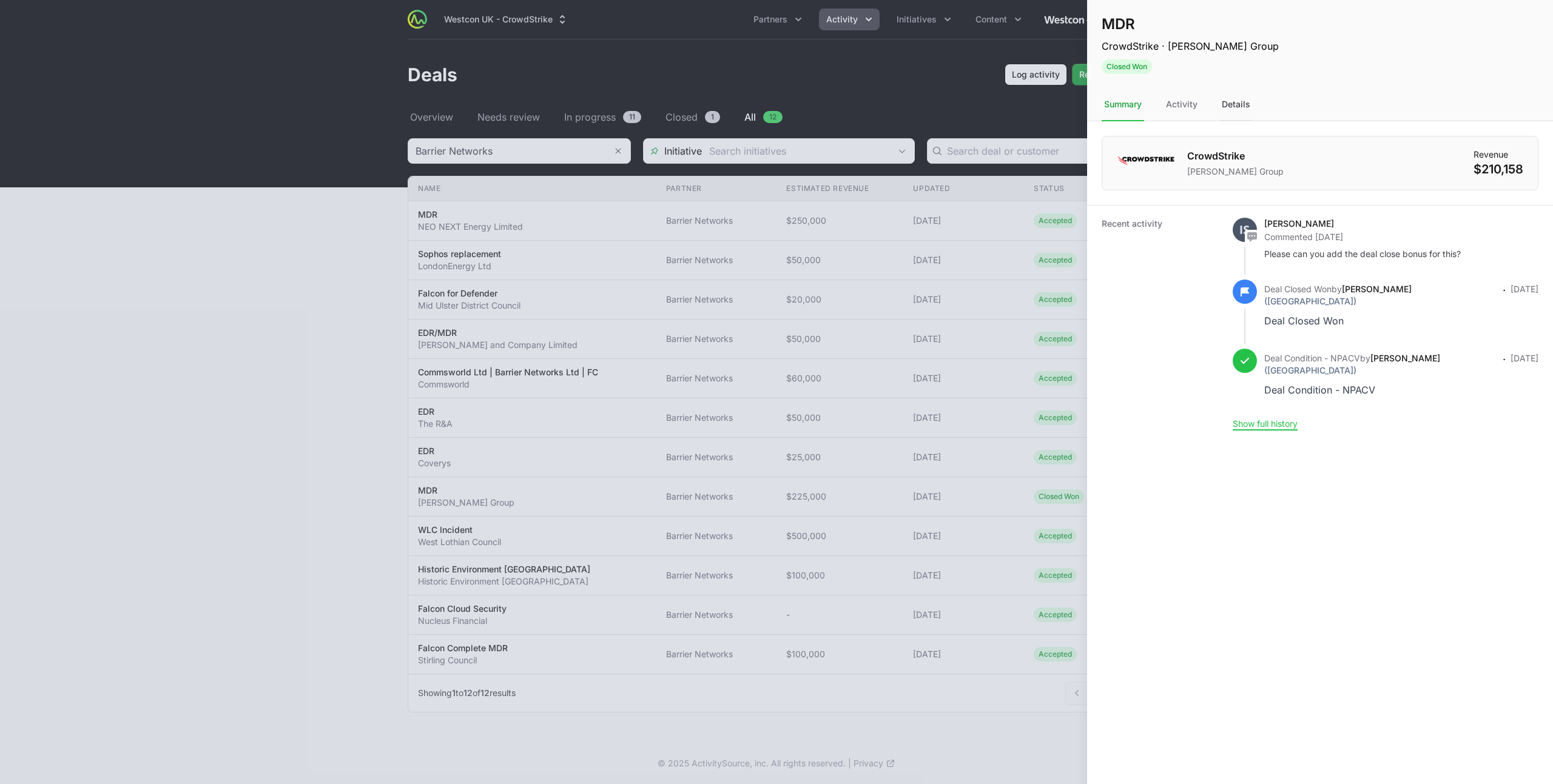
click at [1241, 106] on div "Details" at bounding box center [1236, 105] width 34 height 33
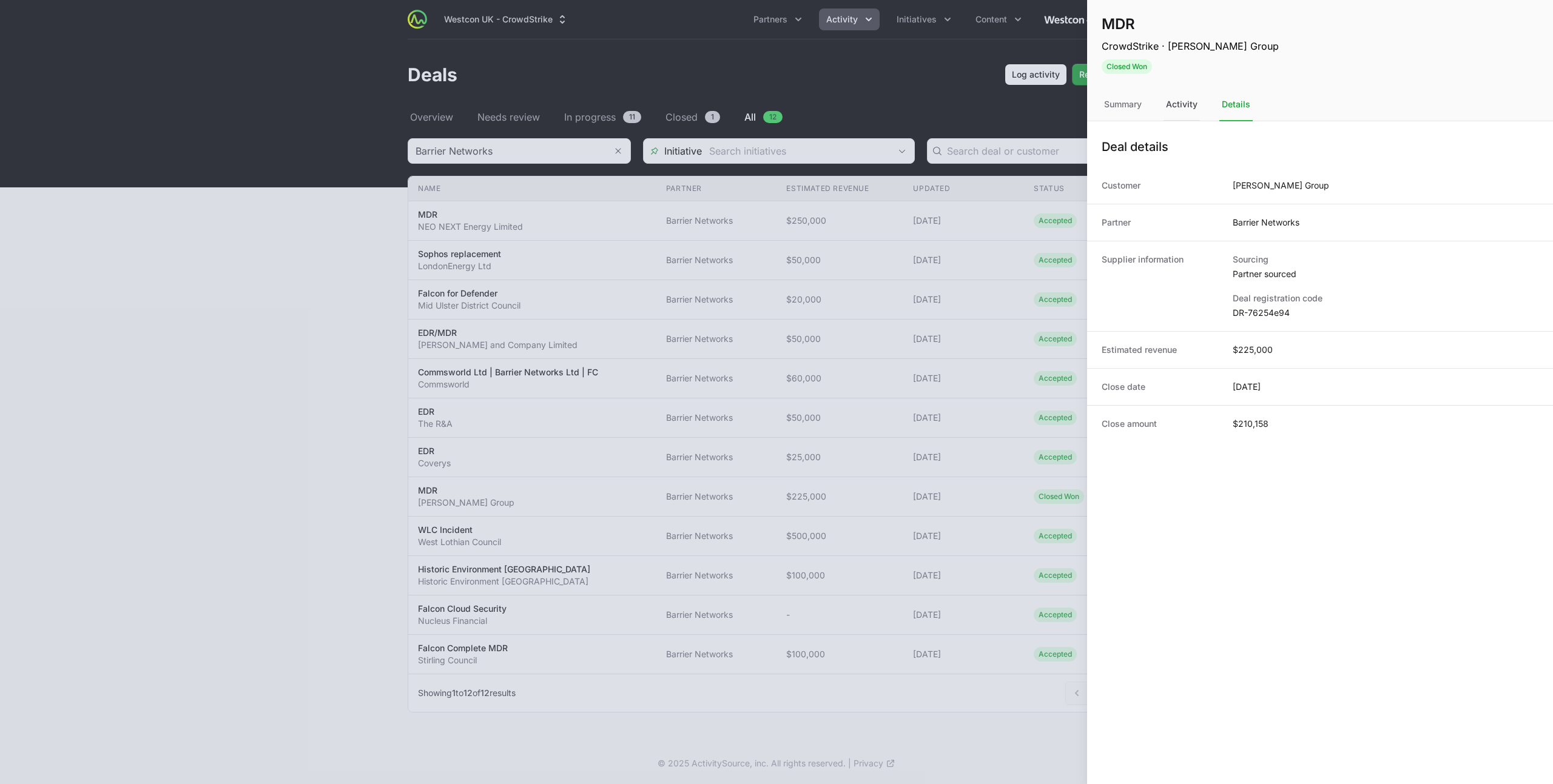
click at [1183, 105] on div "Activity" at bounding box center [1182, 105] width 37 height 33
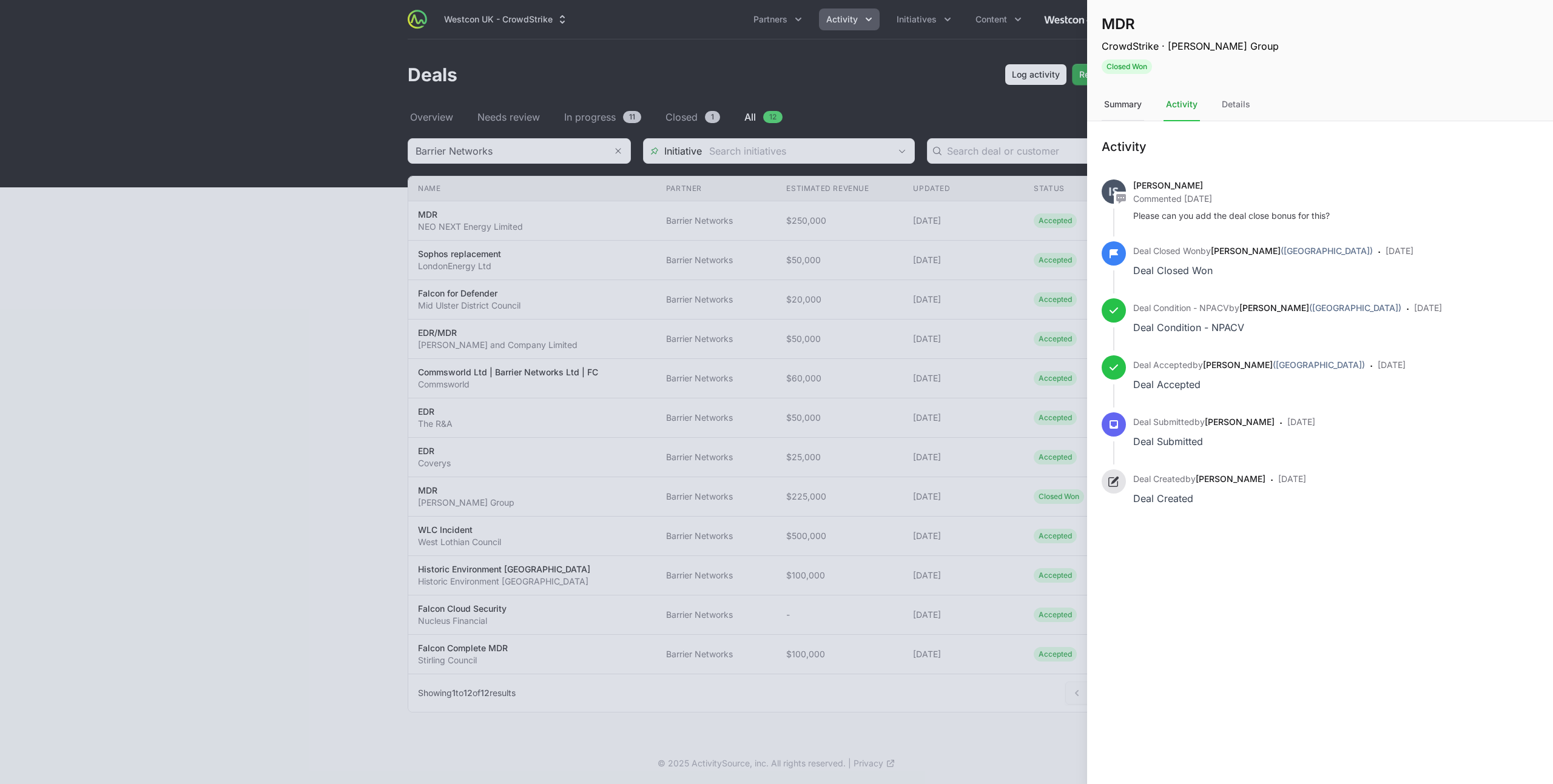
click at [1122, 104] on div "Summary" at bounding box center [1122, 105] width 42 height 33
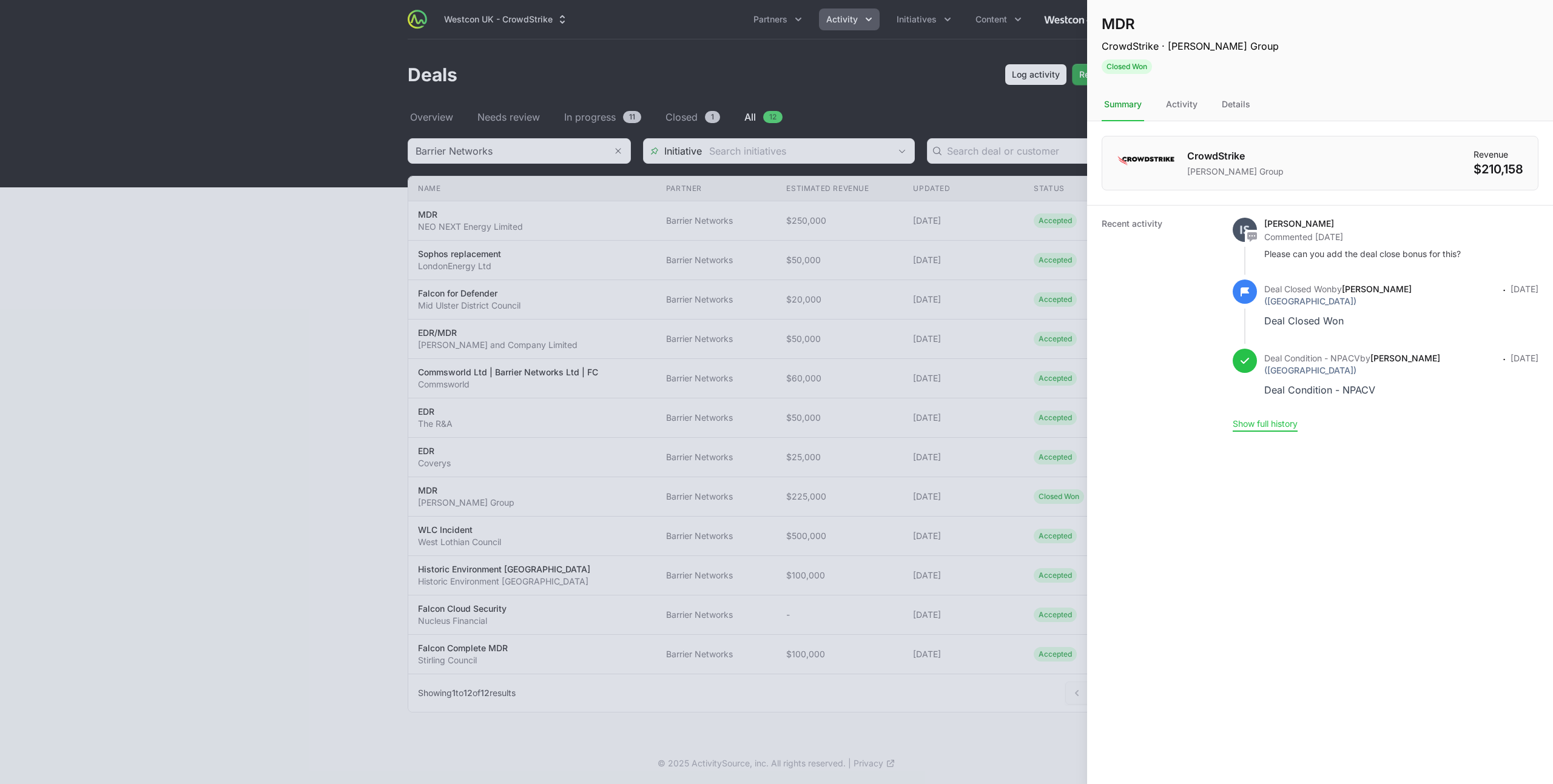
click at [1275, 424] on button "Show full history" at bounding box center [1265, 424] width 65 height 11
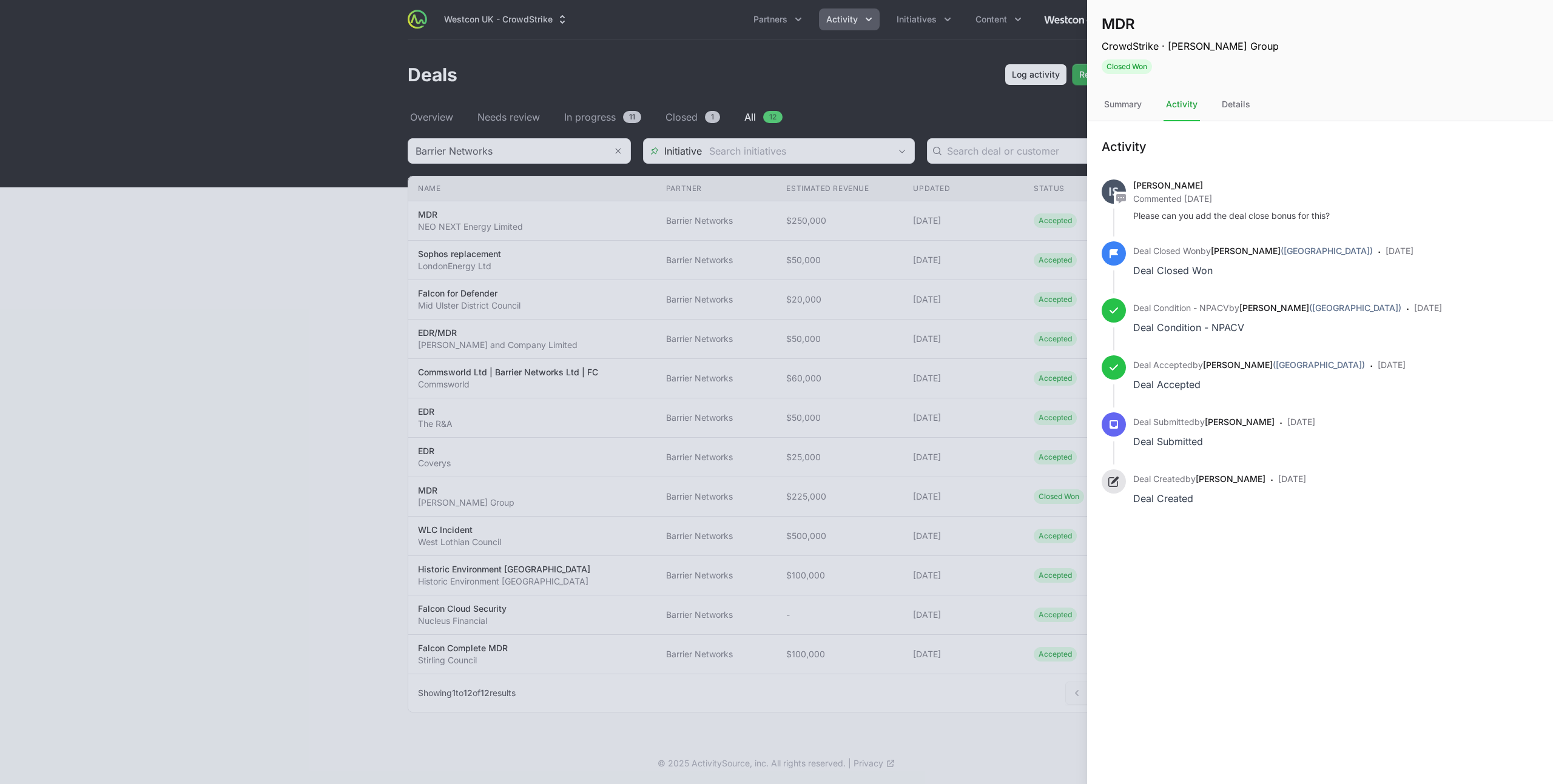
click at [1080, 221] on div at bounding box center [776, 392] width 1553 height 784
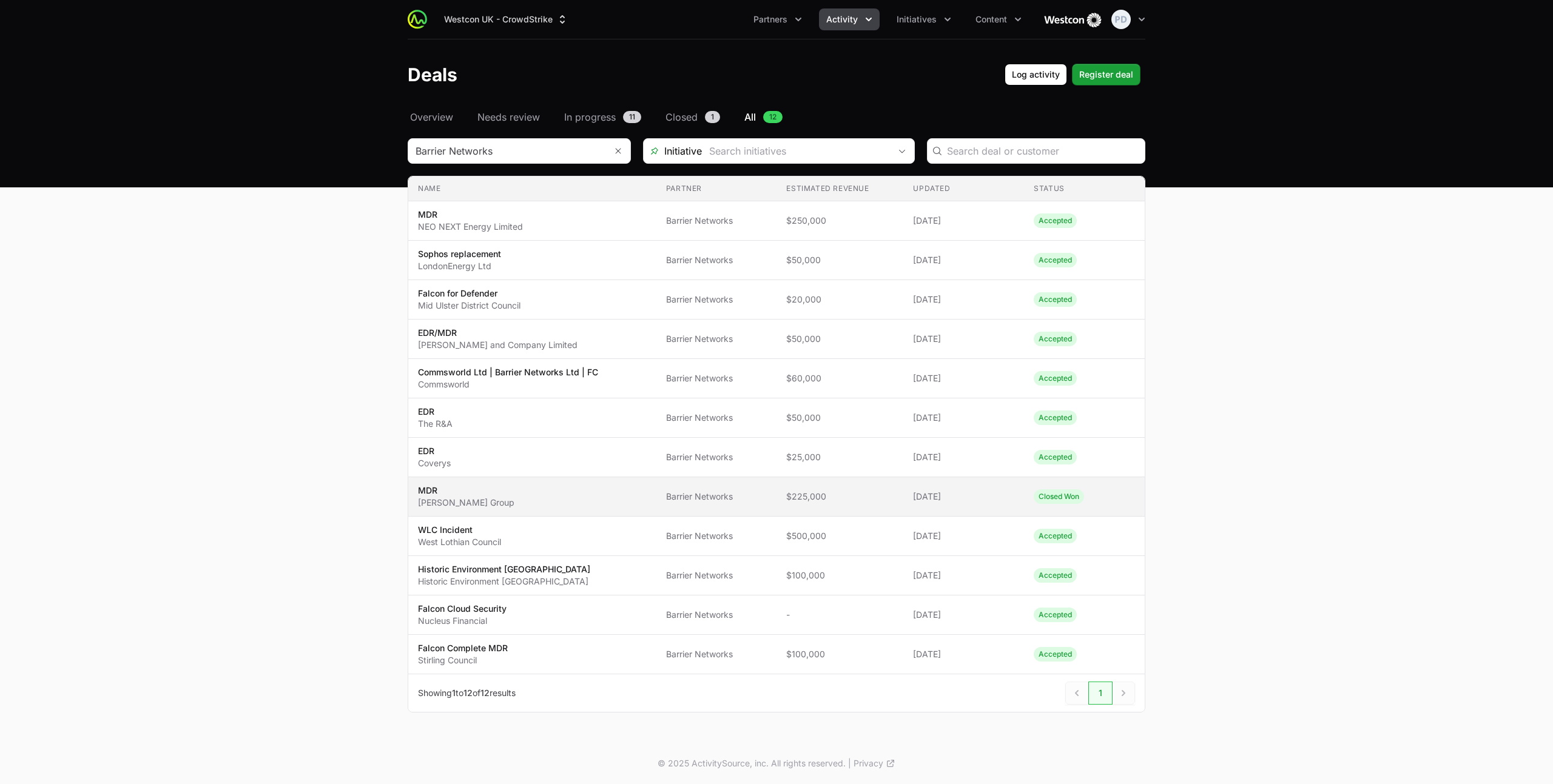
click at [537, 497] on span "MDR [PERSON_NAME] Group" at bounding box center [532, 497] width 229 height 24
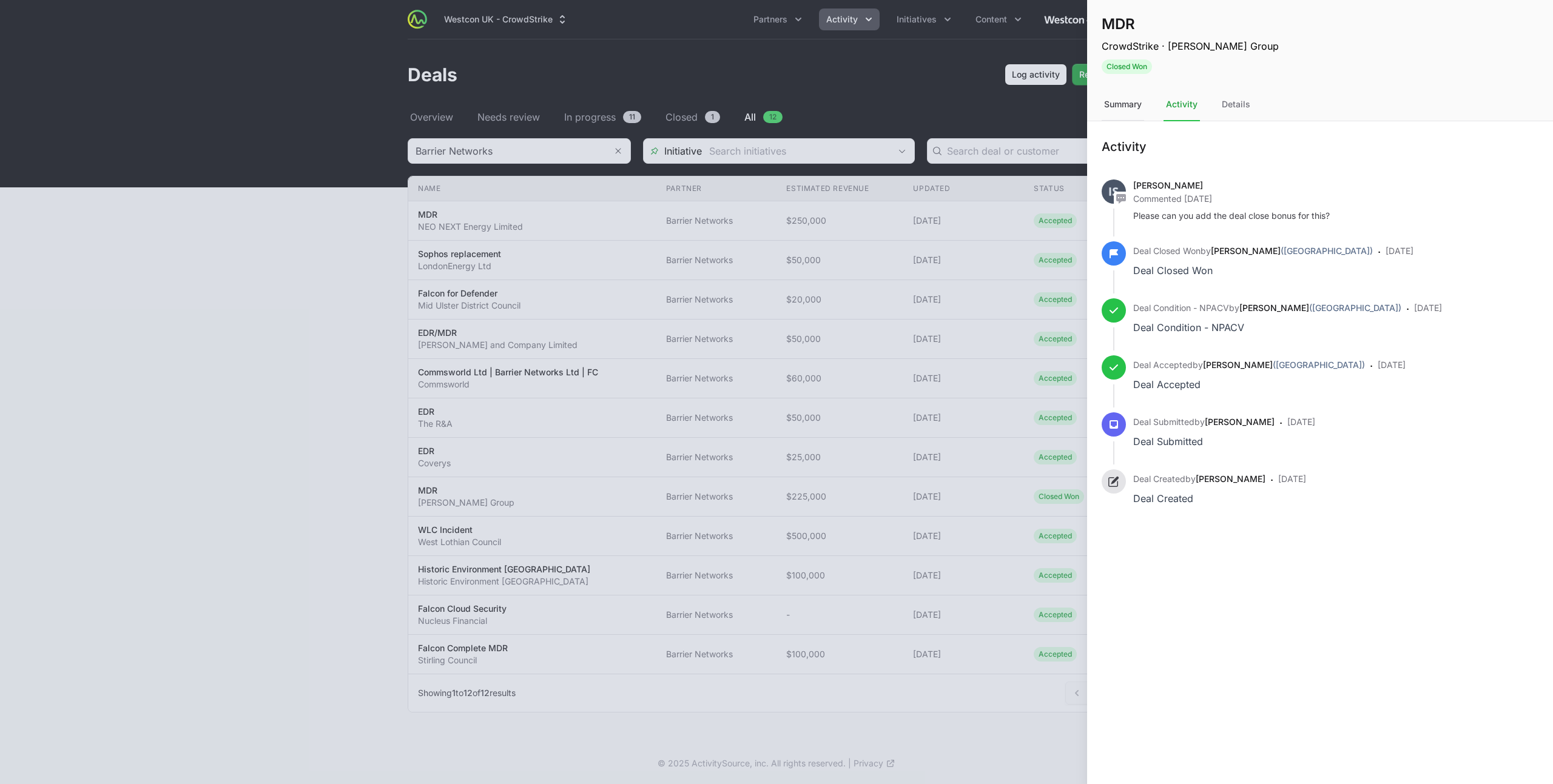
click at [1137, 98] on div "Summary" at bounding box center [1122, 105] width 42 height 33
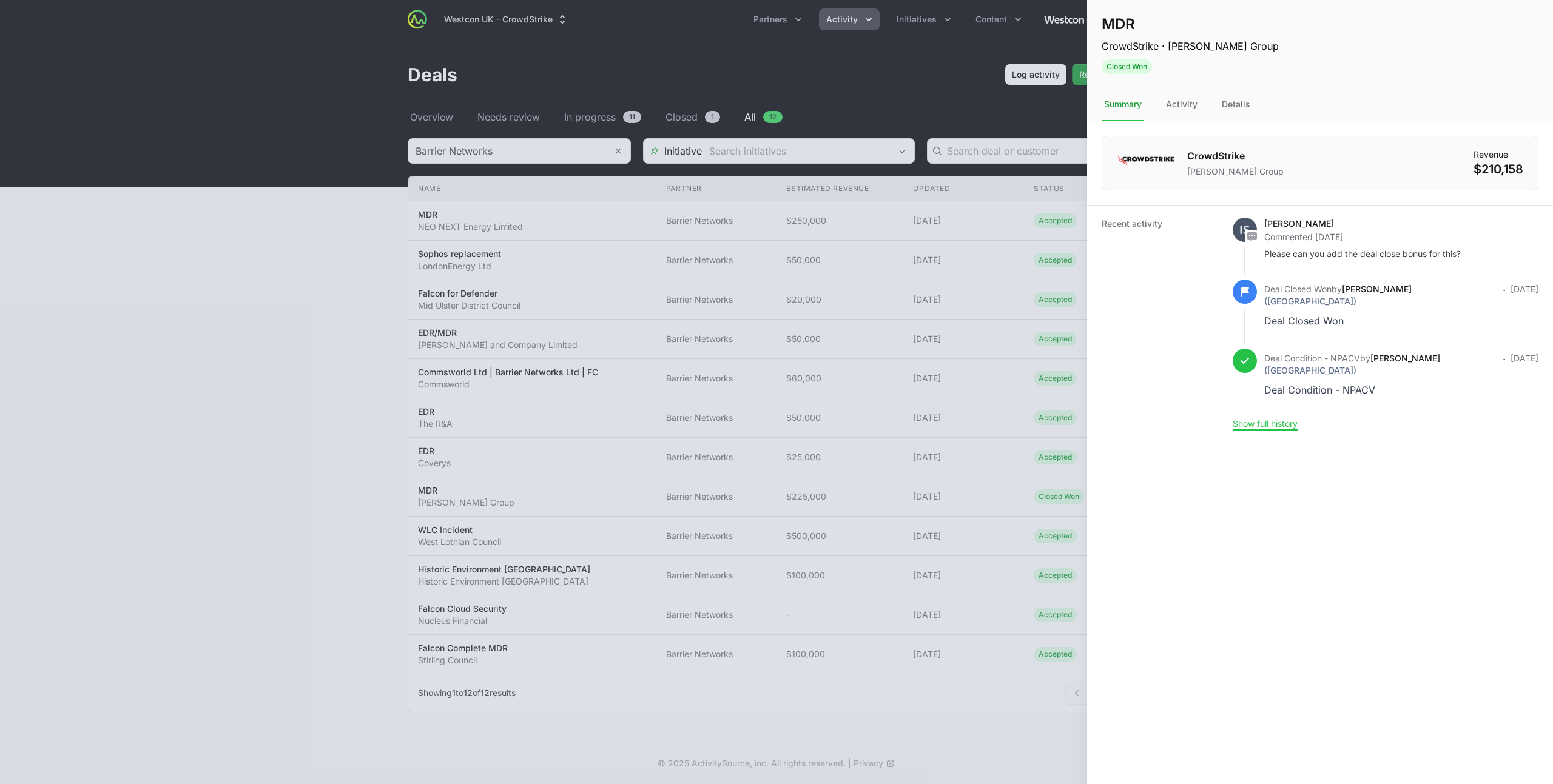
click at [1243, 152] on h1 "CrowdStrike" at bounding box center [1235, 156] width 97 height 15
click at [1229, 100] on div "Details" at bounding box center [1236, 105] width 34 height 33
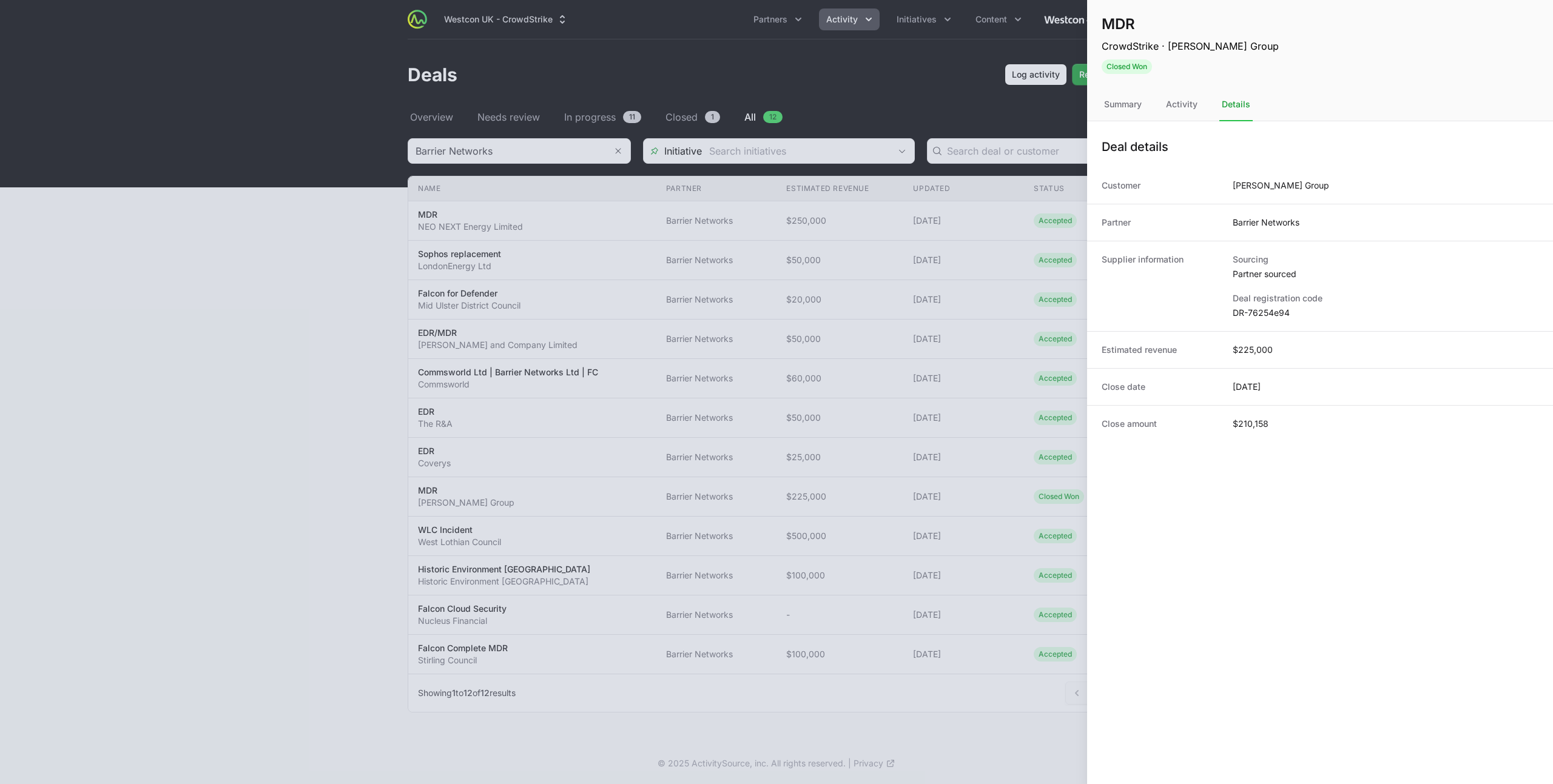
click at [1291, 215] on div "Partner Barrier Networks" at bounding box center [1320, 222] width 466 height 37
click at [1030, 220] on div at bounding box center [776, 392] width 1553 height 784
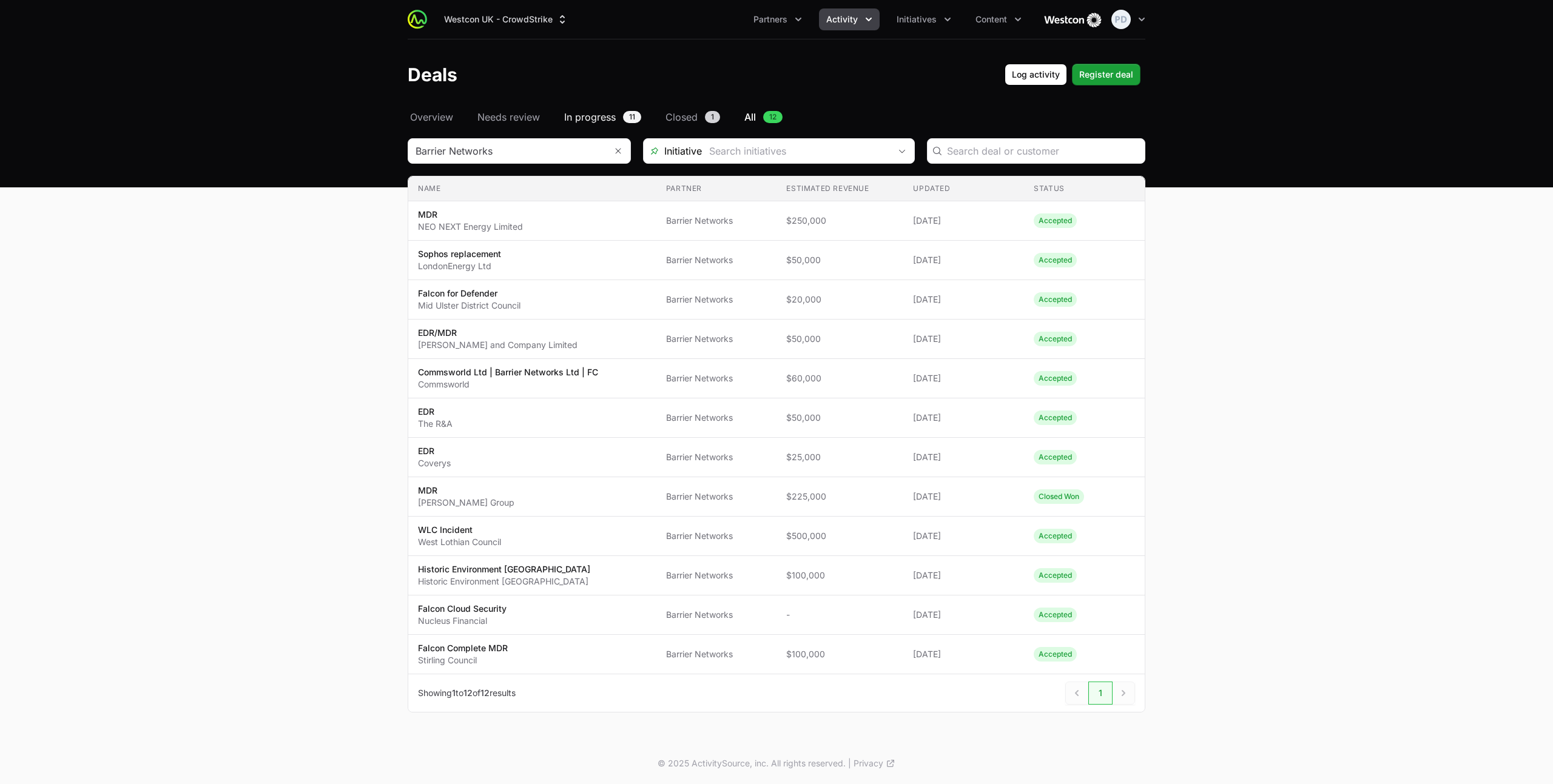
click at [594, 117] on span "In progress" at bounding box center [590, 117] width 51 height 15
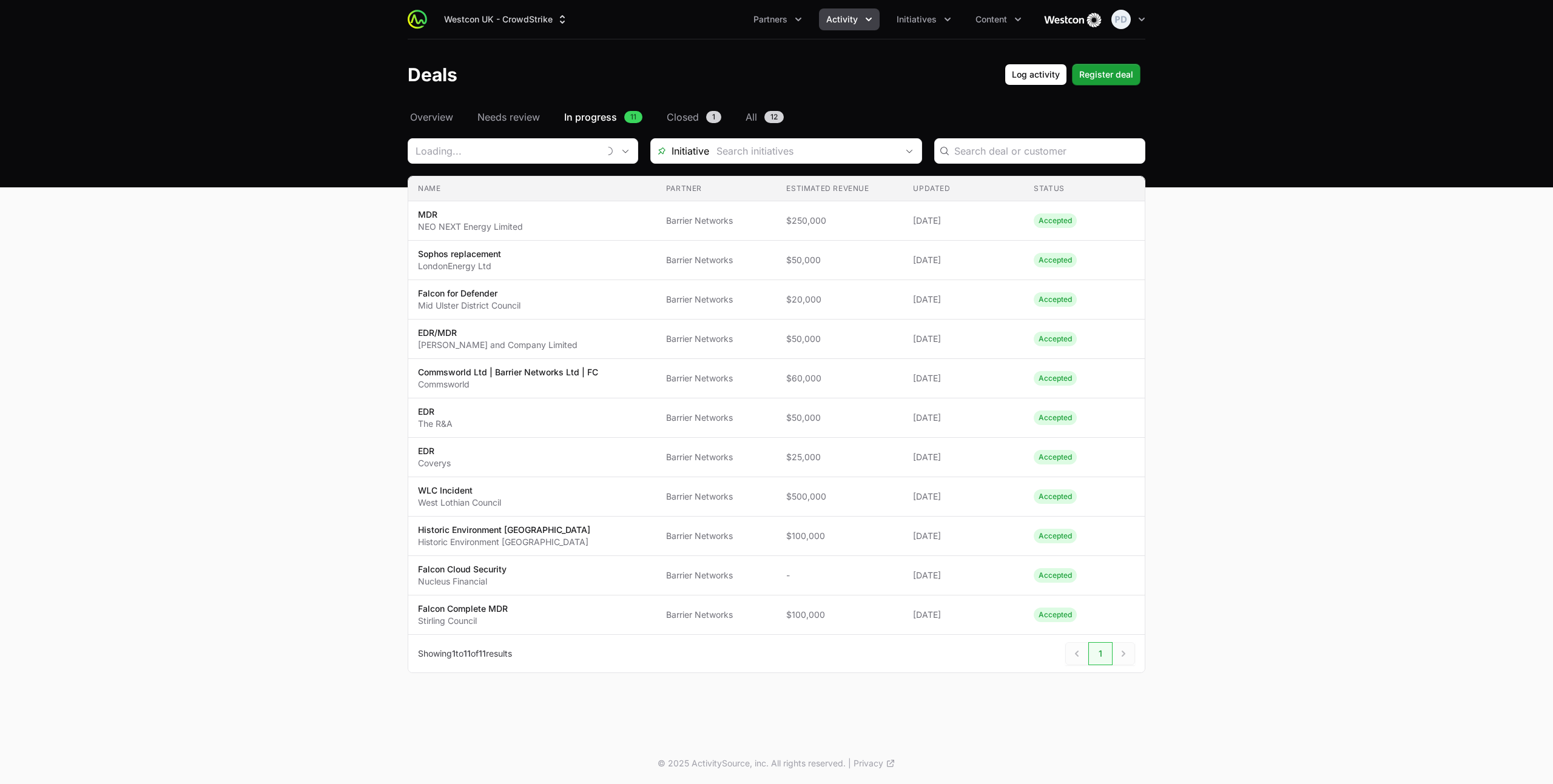
type input "Barrier Networks"
click at [712, 120] on span "1" at bounding box center [713, 117] width 15 height 12
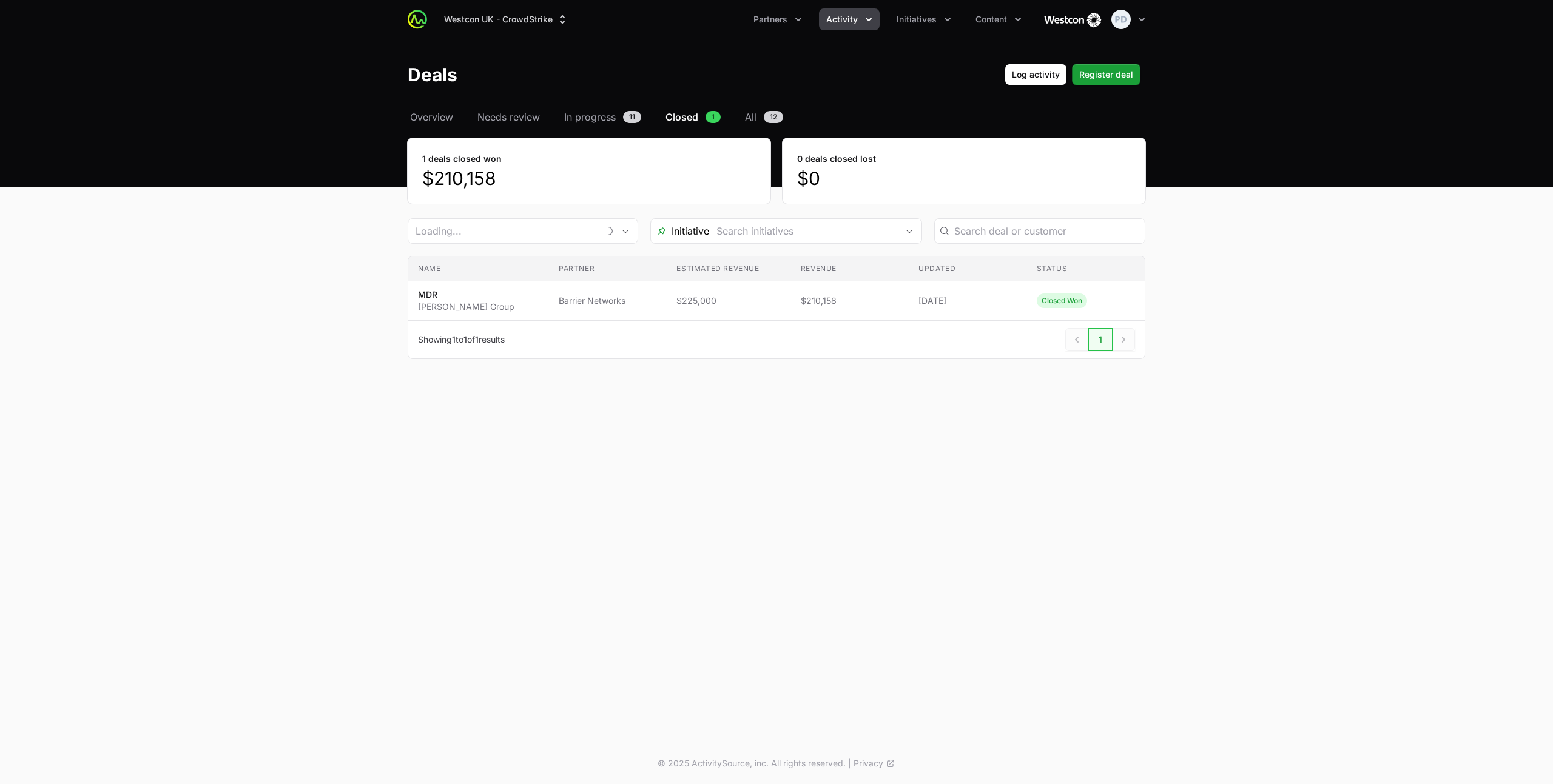
type input "Barrier Networks"
click at [648, 306] on td "Partner Barrier Networks" at bounding box center [608, 301] width 118 height 40
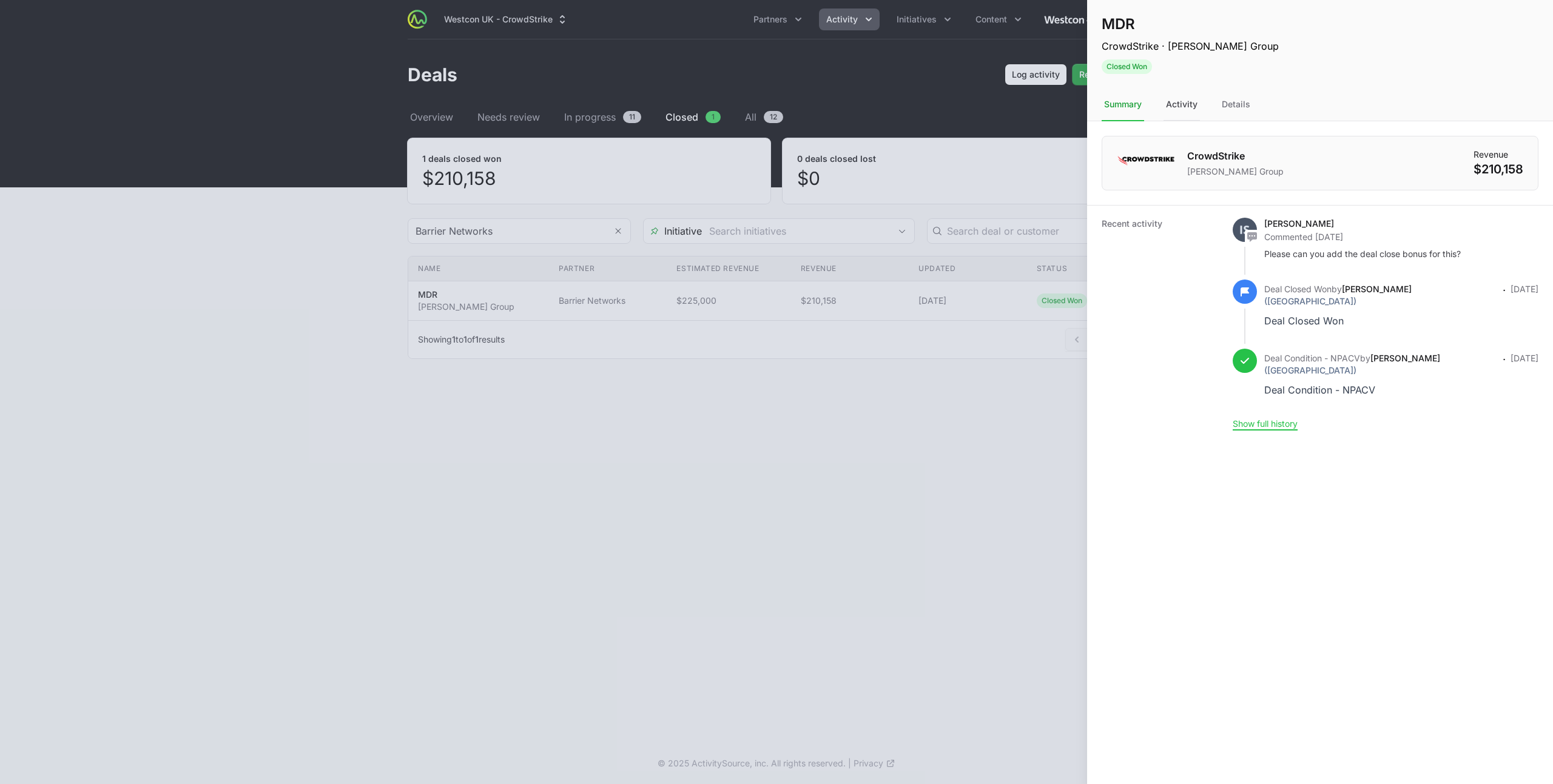
click at [1180, 104] on div "Activity" at bounding box center [1182, 105] width 37 height 33
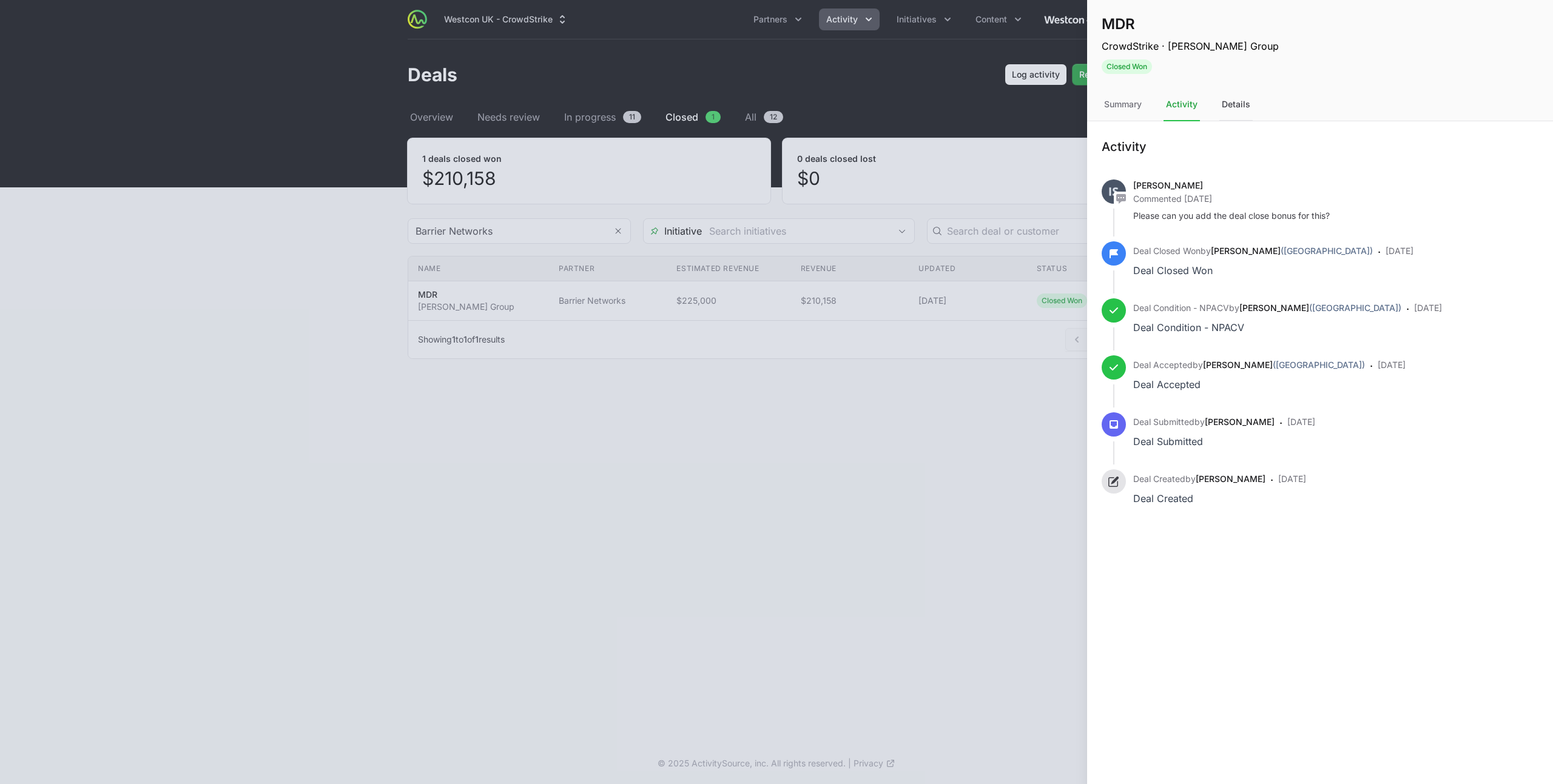
click at [1234, 104] on div "Details" at bounding box center [1236, 105] width 34 height 33
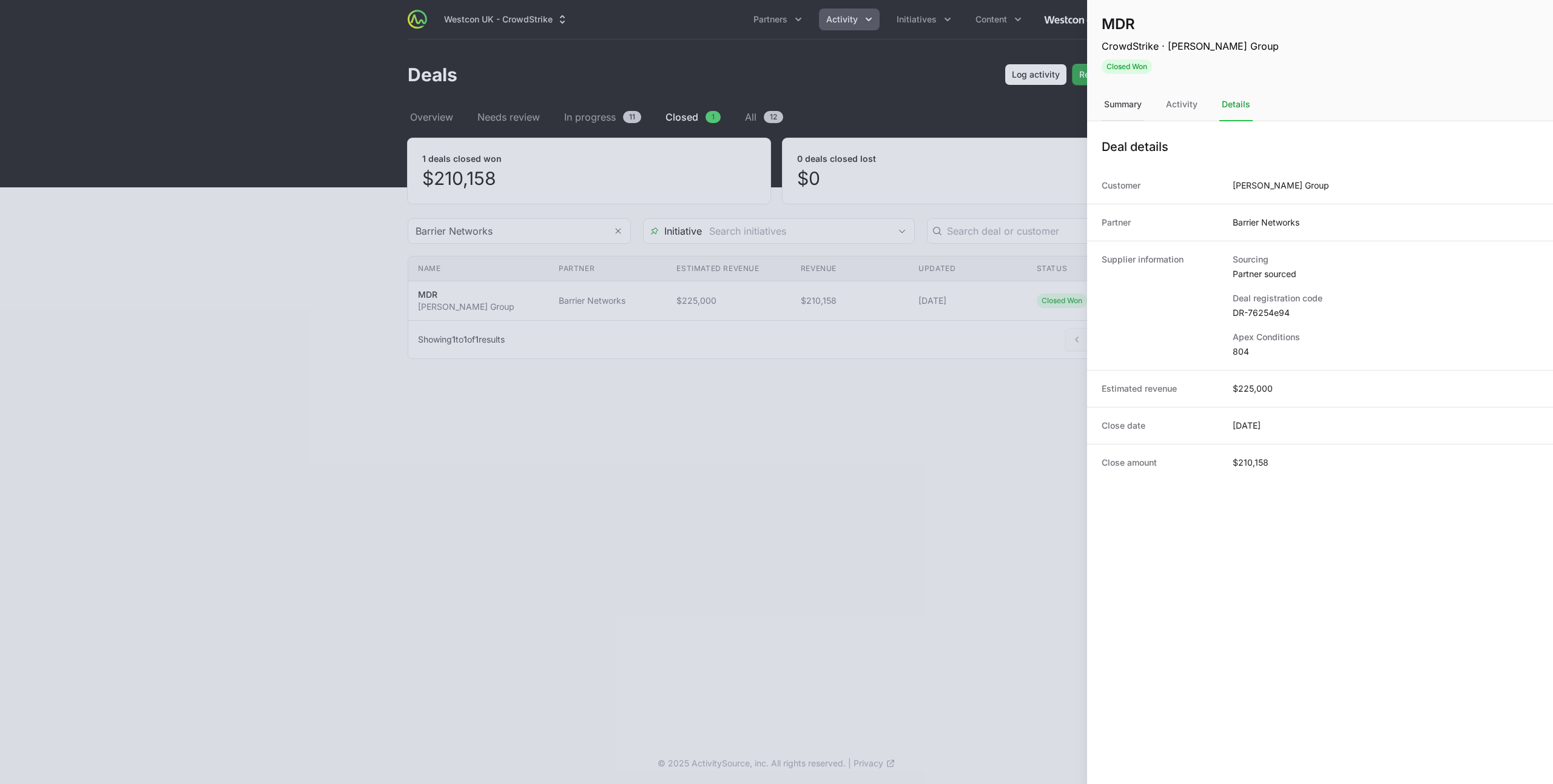
click at [1142, 101] on div "Summary" at bounding box center [1122, 105] width 42 height 33
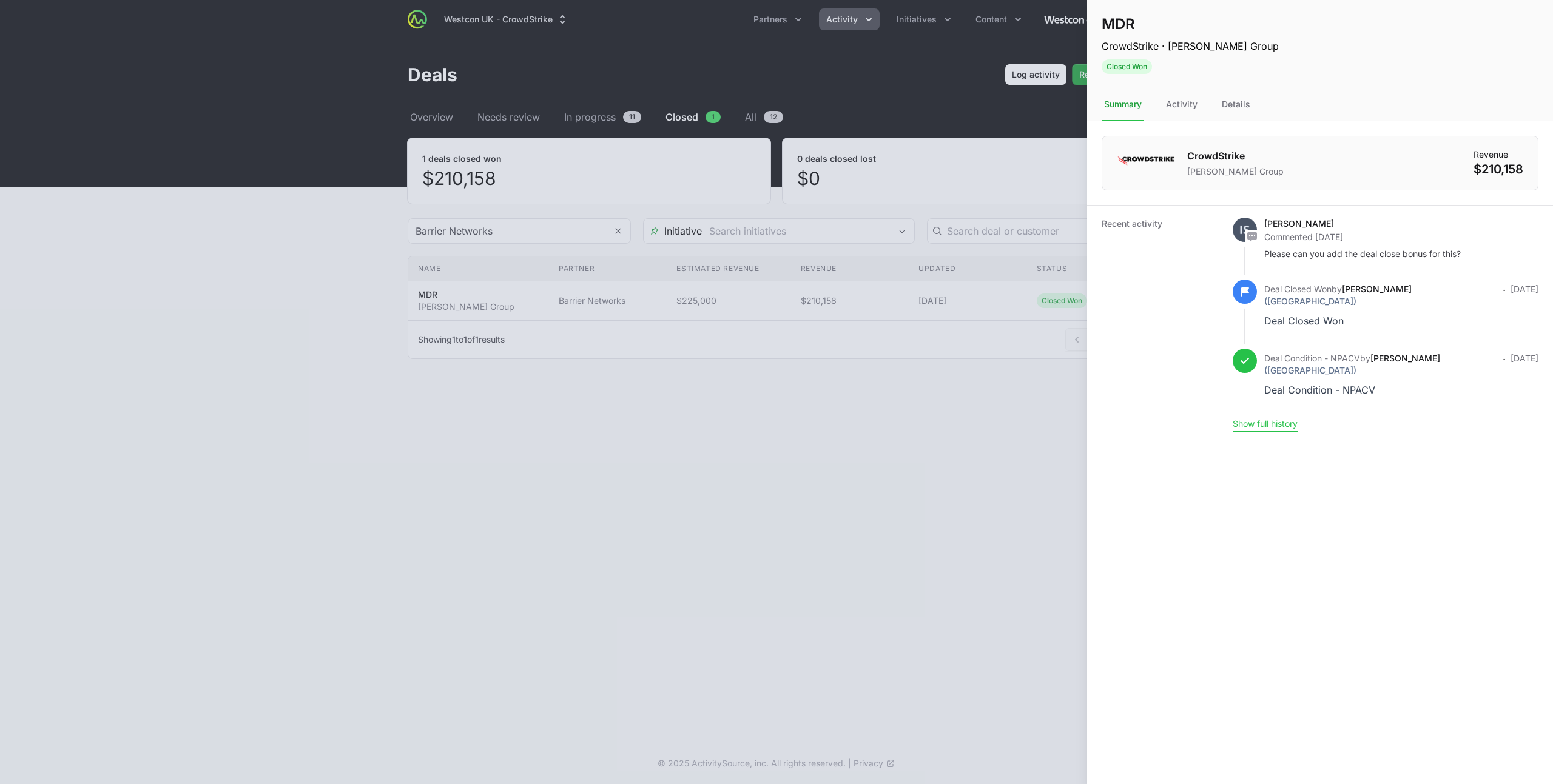
click at [1265, 419] on button "Show full history" at bounding box center [1265, 424] width 65 height 11
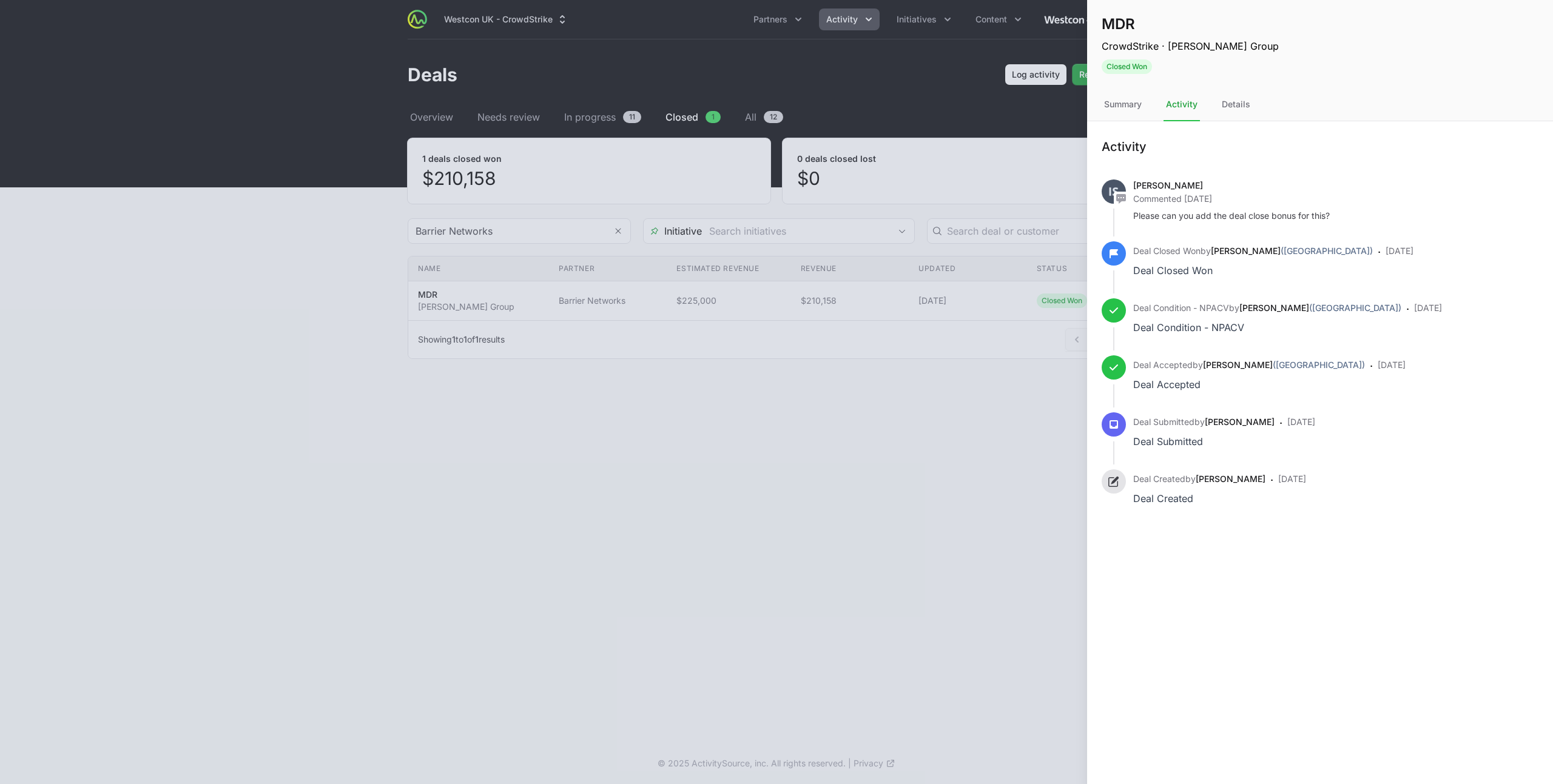
click at [1313, 249] on span "([GEOGRAPHIC_DATA])" at bounding box center [1326, 251] width 92 height 10
click at [945, 313] on div at bounding box center [776, 392] width 1553 height 784
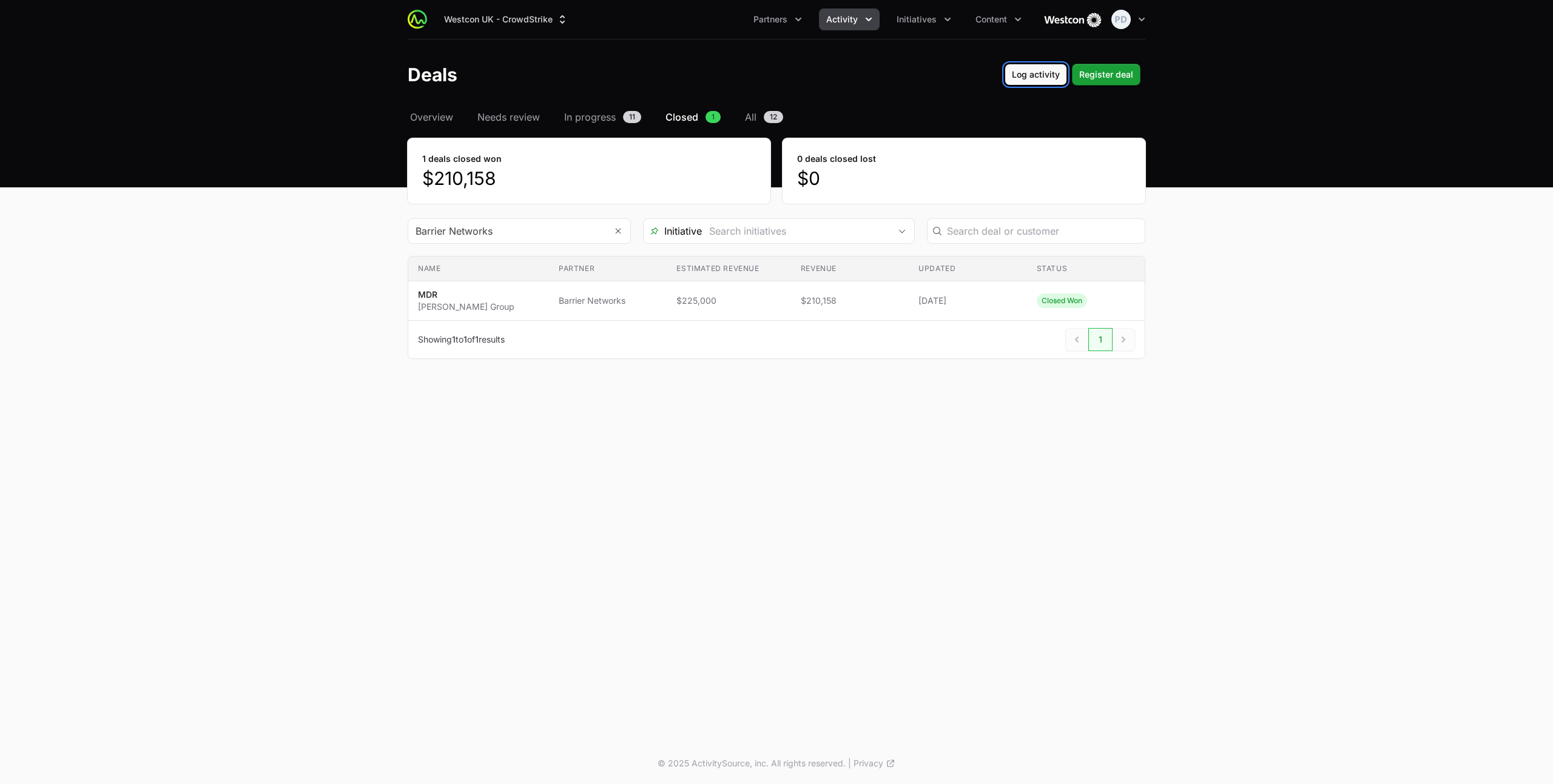
click at [1041, 81] on span "Log activity" at bounding box center [1036, 75] width 48 height 15
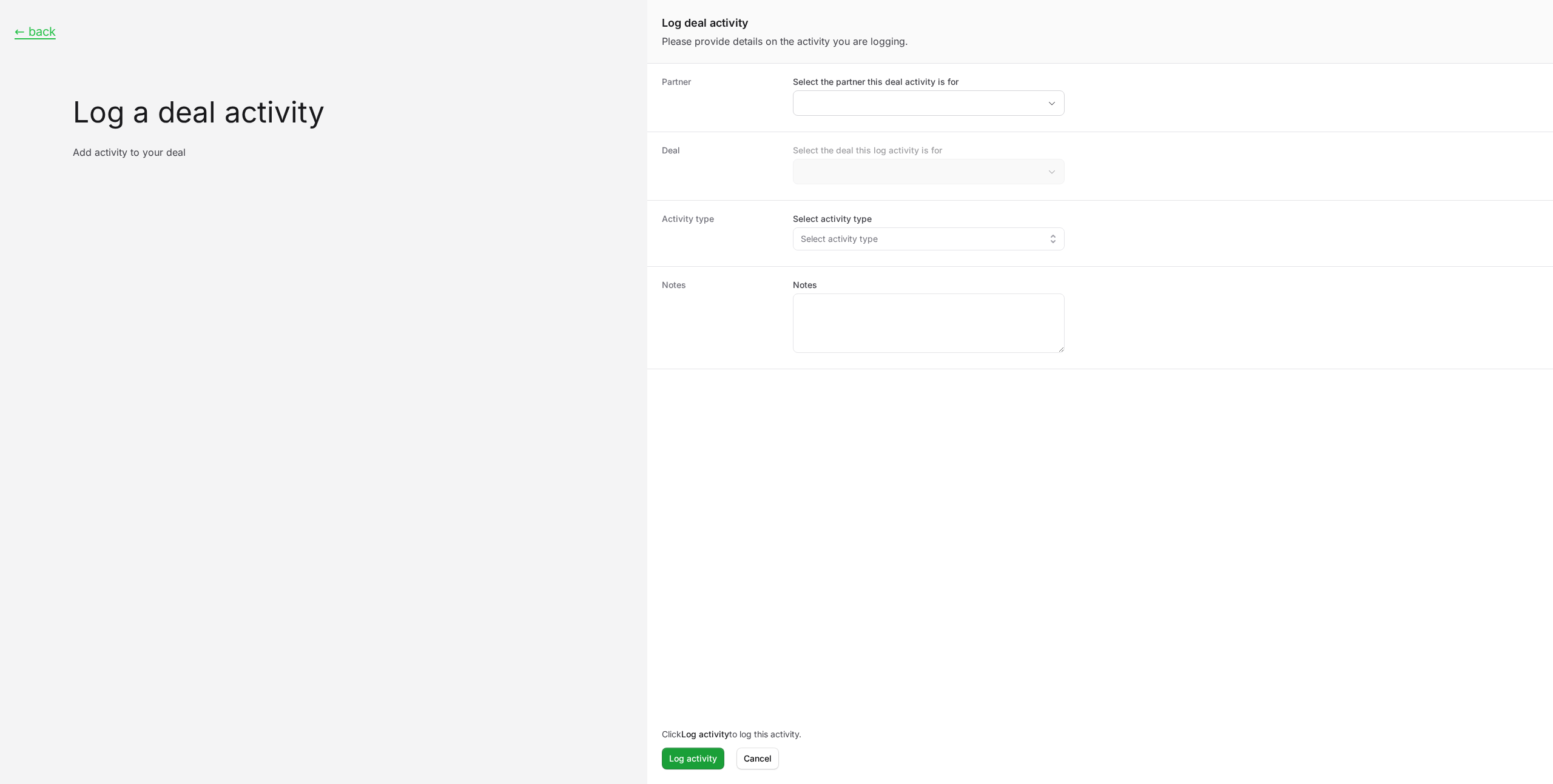
click at [915, 90] on div "Log deal activity form" at bounding box center [928, 103] width 272 height 26
click at [913, 98] on input "Select the partner this deal activity is for" at bounding box center [909, 103] width 232 height 24
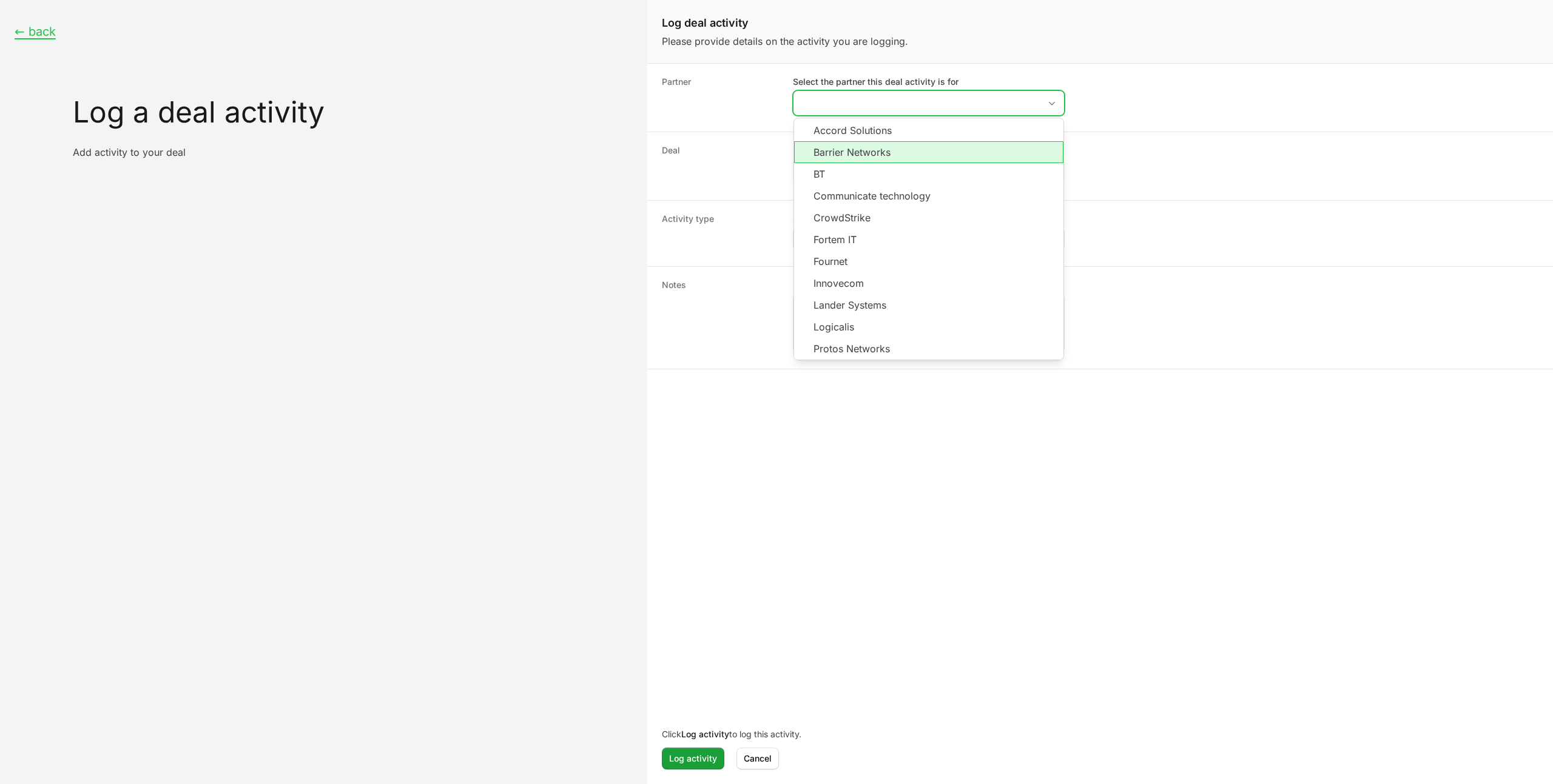
click at [877, 148] on li "Barrier Networks" at bounding box center [928, 152] width 270 height 22
type input "Barrier Networks"
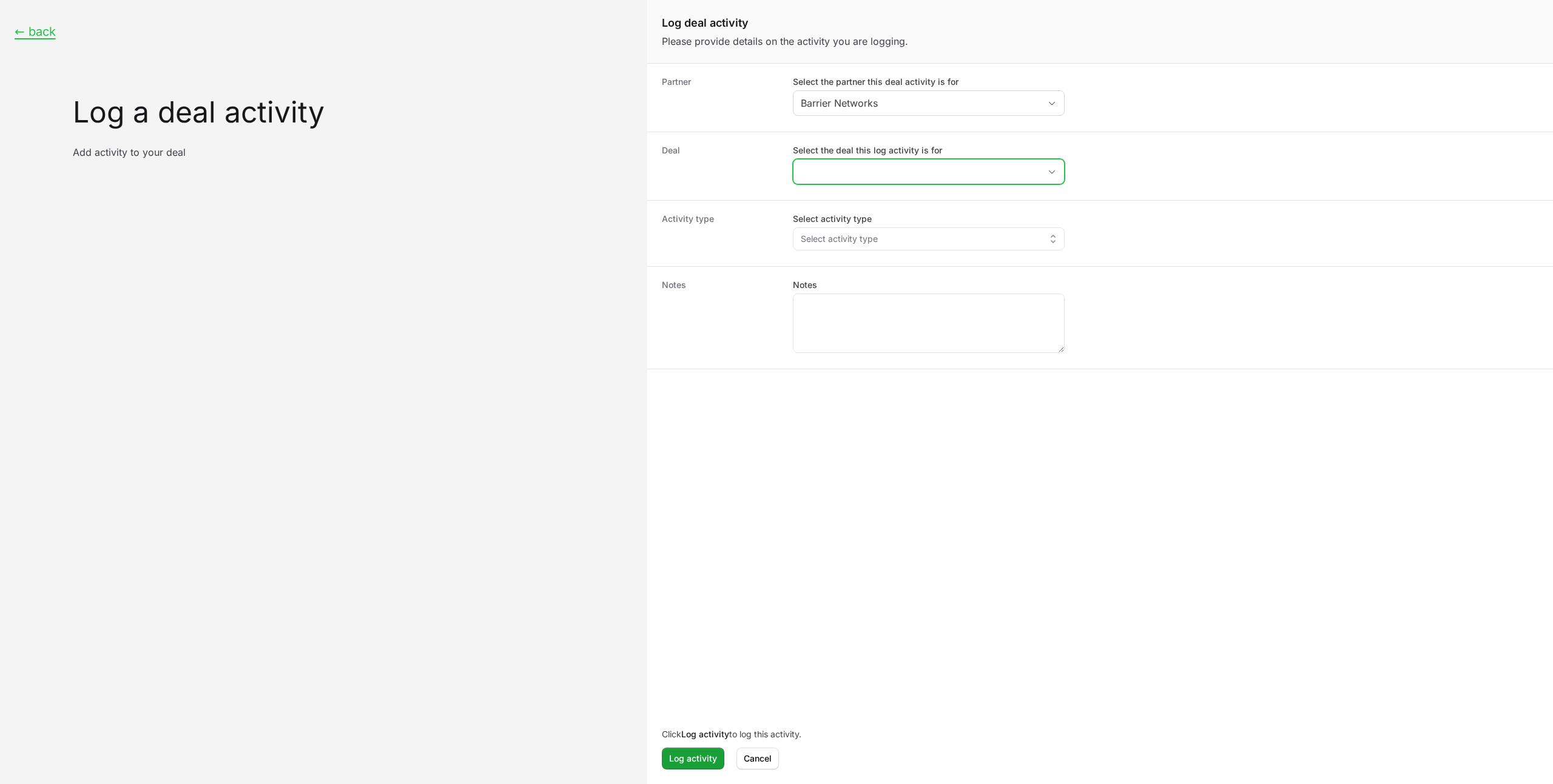
click at [929, 173] on input "Select the deal this log activity is for" at bounding box center [916, 172] width 246 height 24
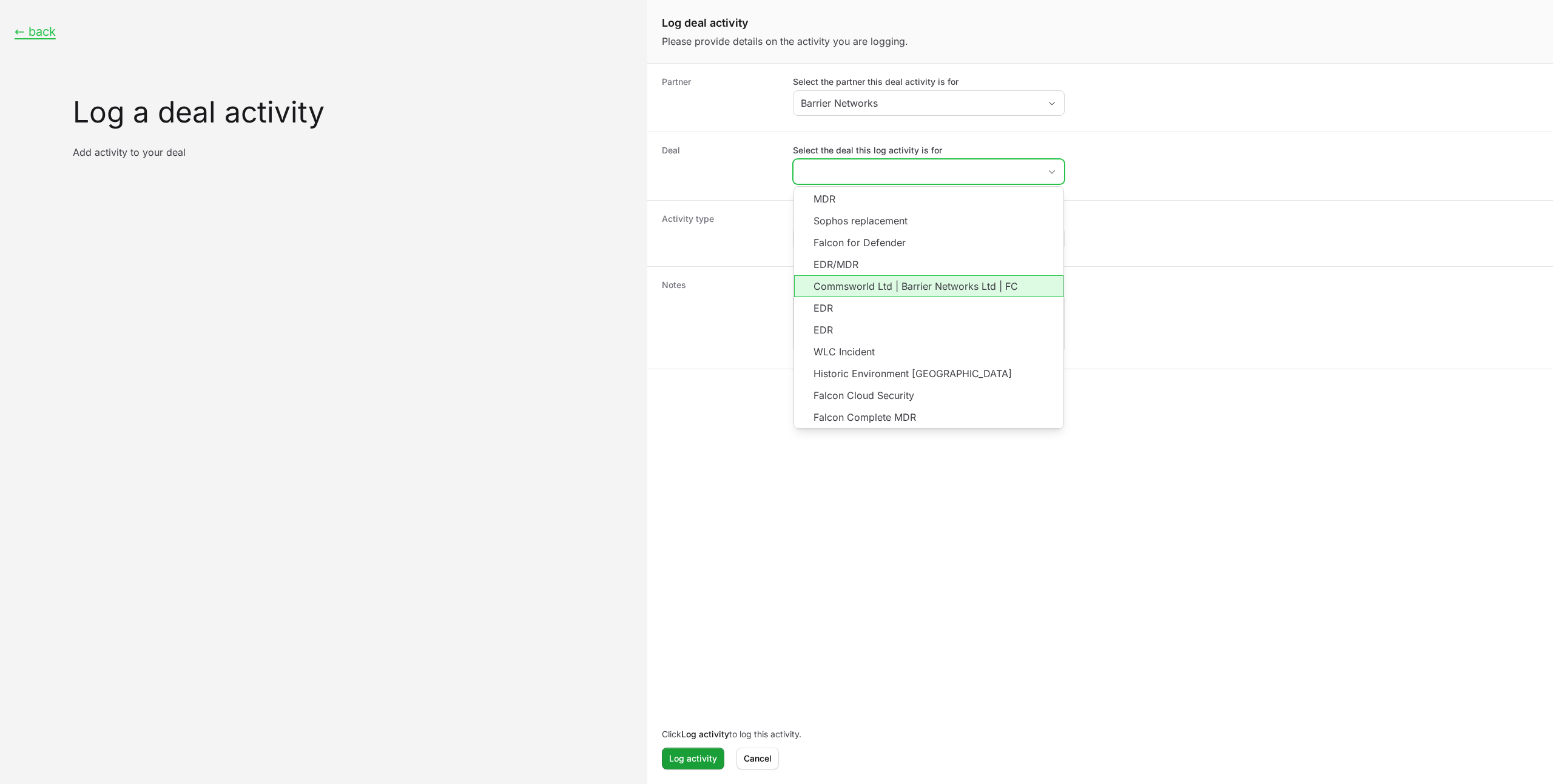
scroll to position [1, 0]
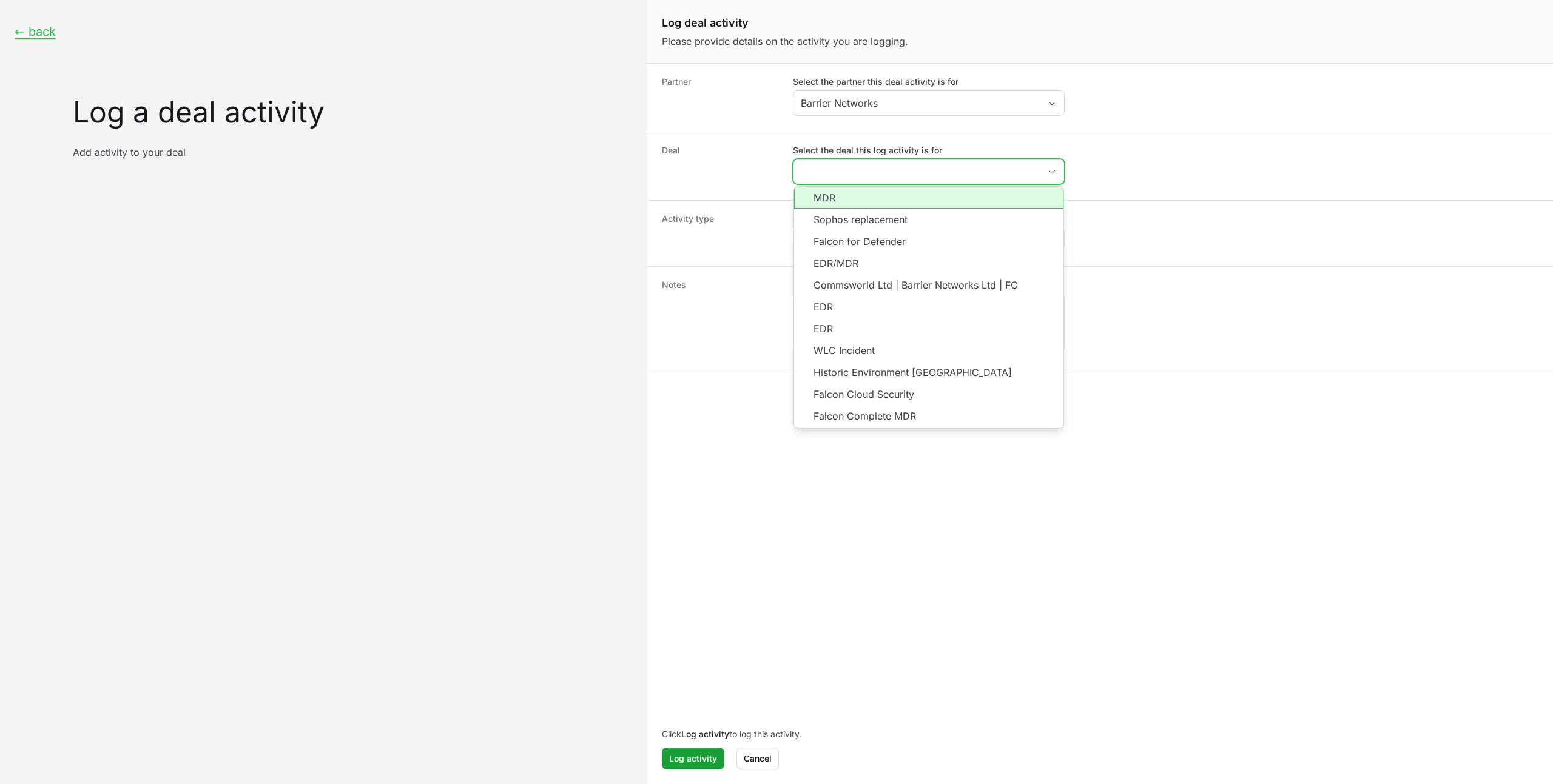
click at [839, 203] on li "MDR" at bounding box center [928, 197] width 270 height 23
type input "MDR"
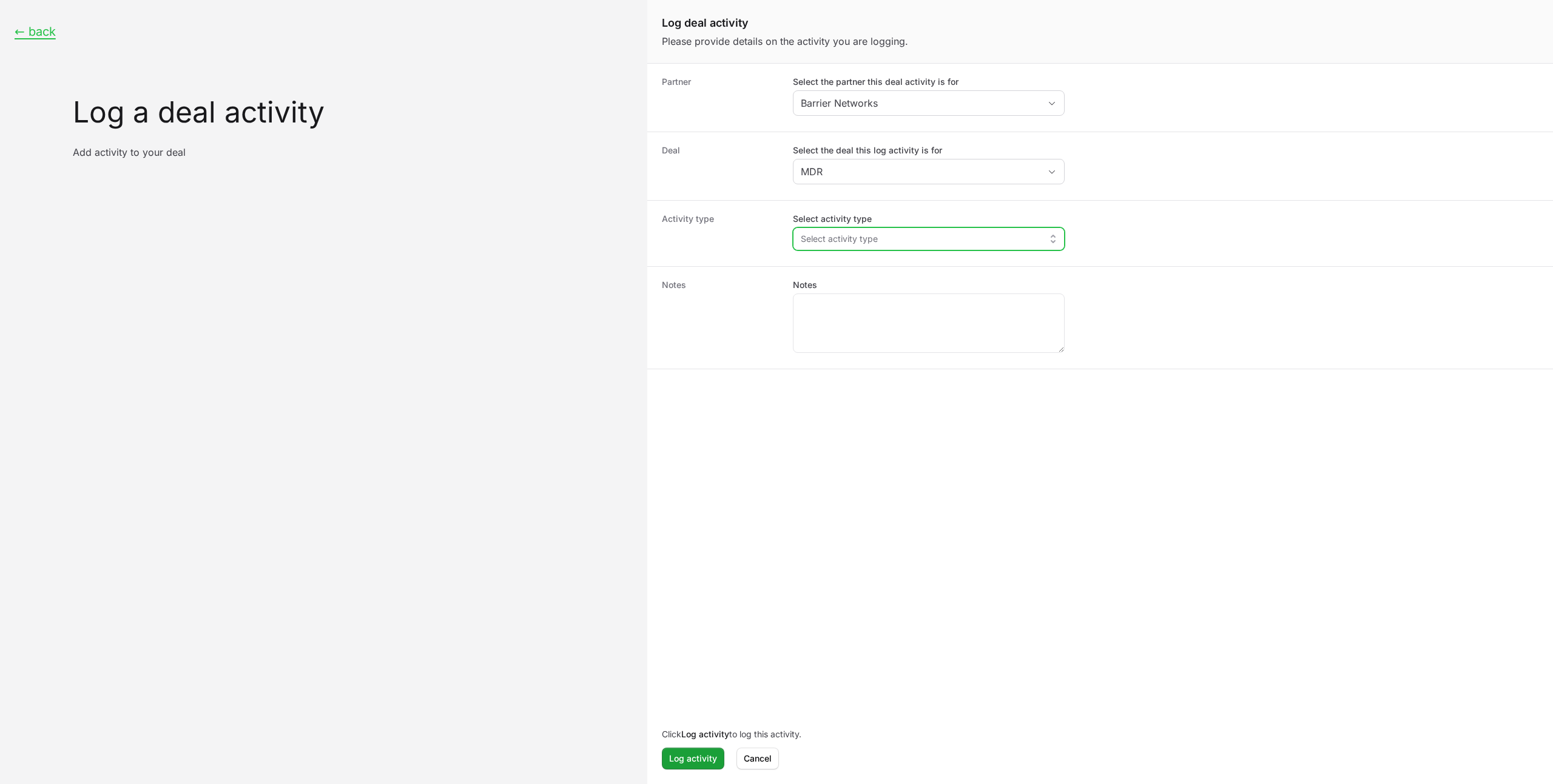
click at [889, 241] on button "Select activity type" at bounding box center [928, 239] width 271 height 22
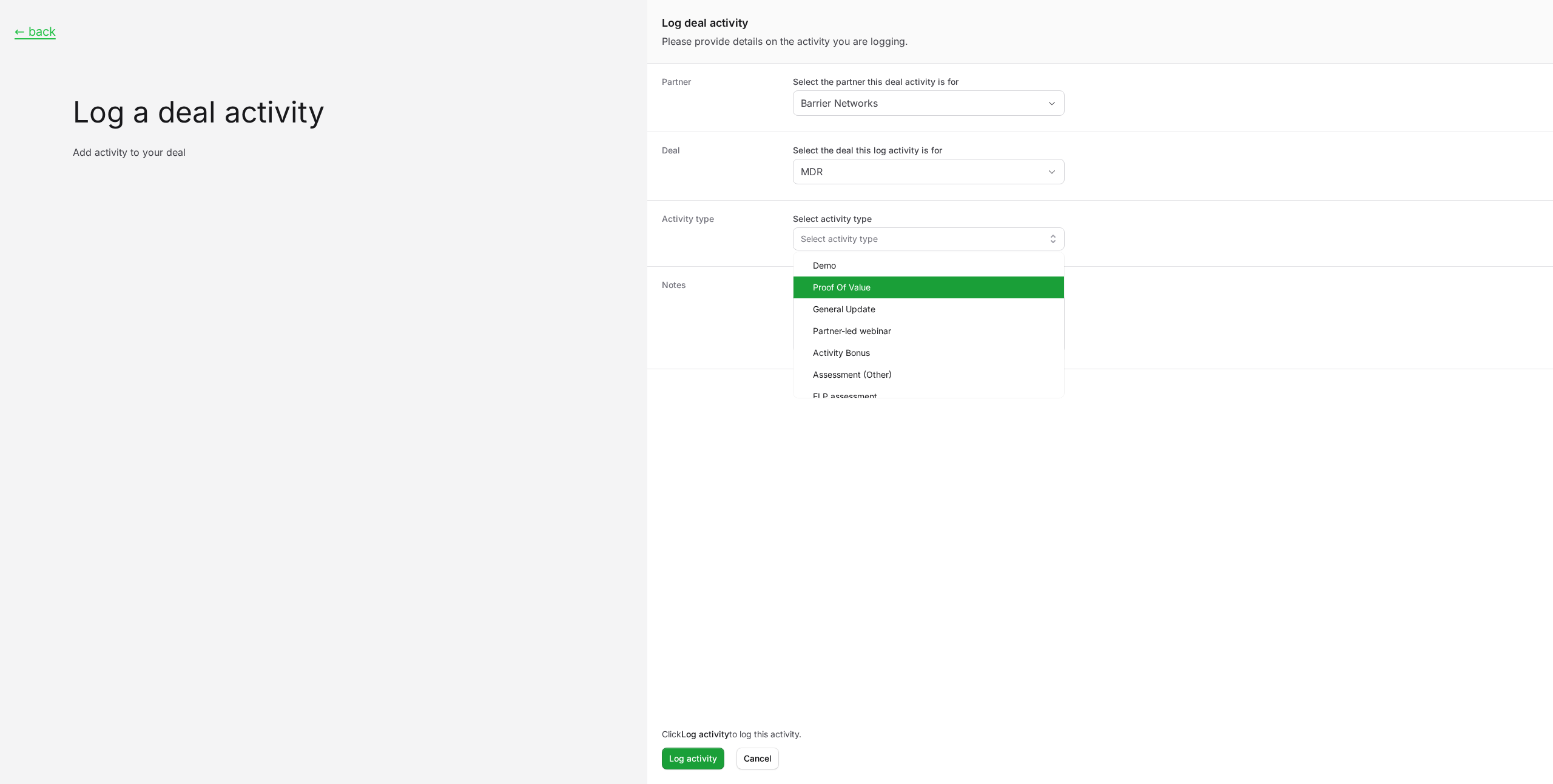
scroll to position [56, 0]
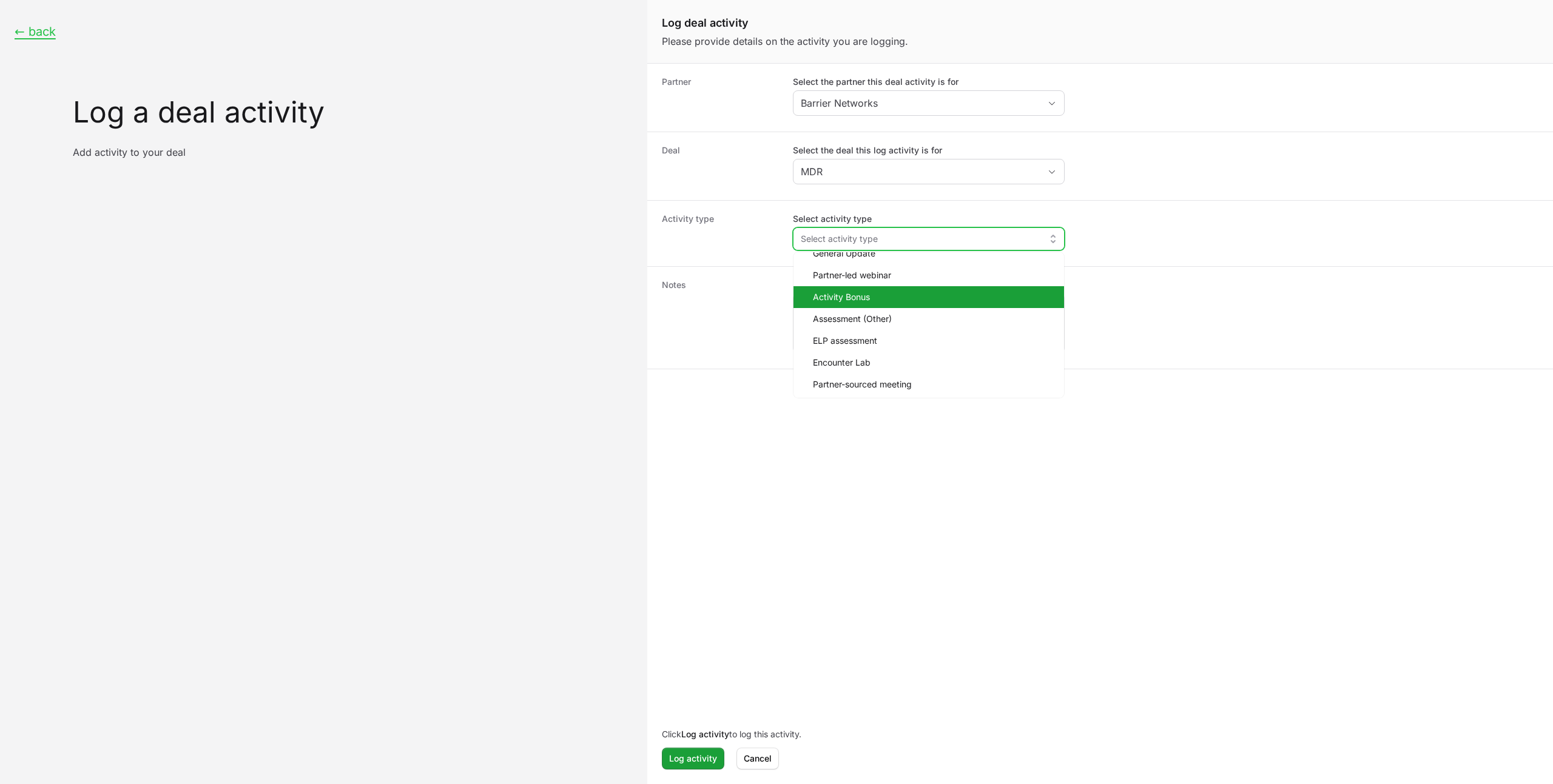
click at [887, 292] on span "Activity Bonus" at bounding box center [933, 297] width 241 height 12
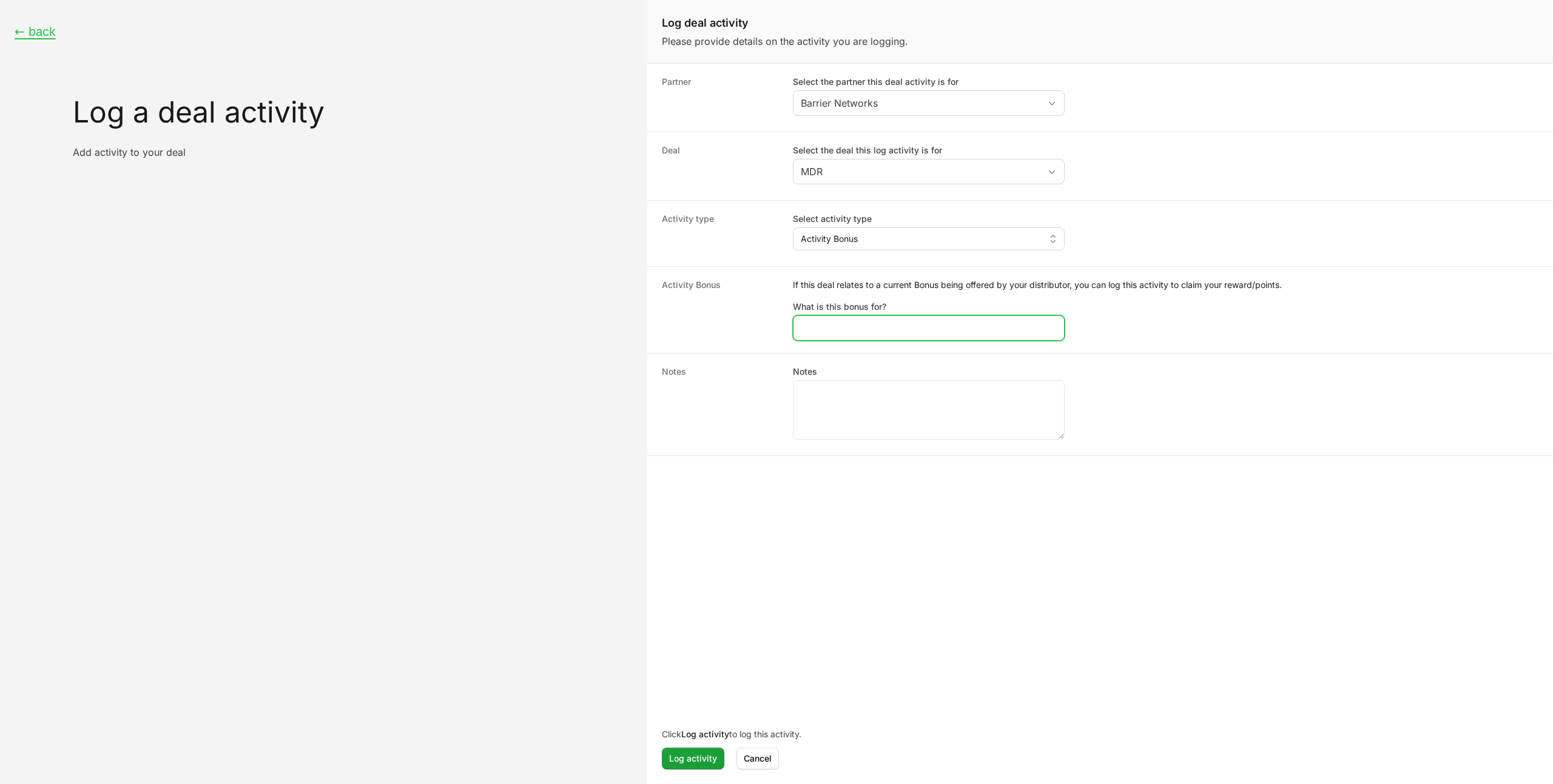
click at [887, 323] on input "What is this bonus for?" at bounding box center [928, 328] width 256 height 15
click at [754, 764] on span "Cancel" at bounding box center [758, 759] width 28 height 15
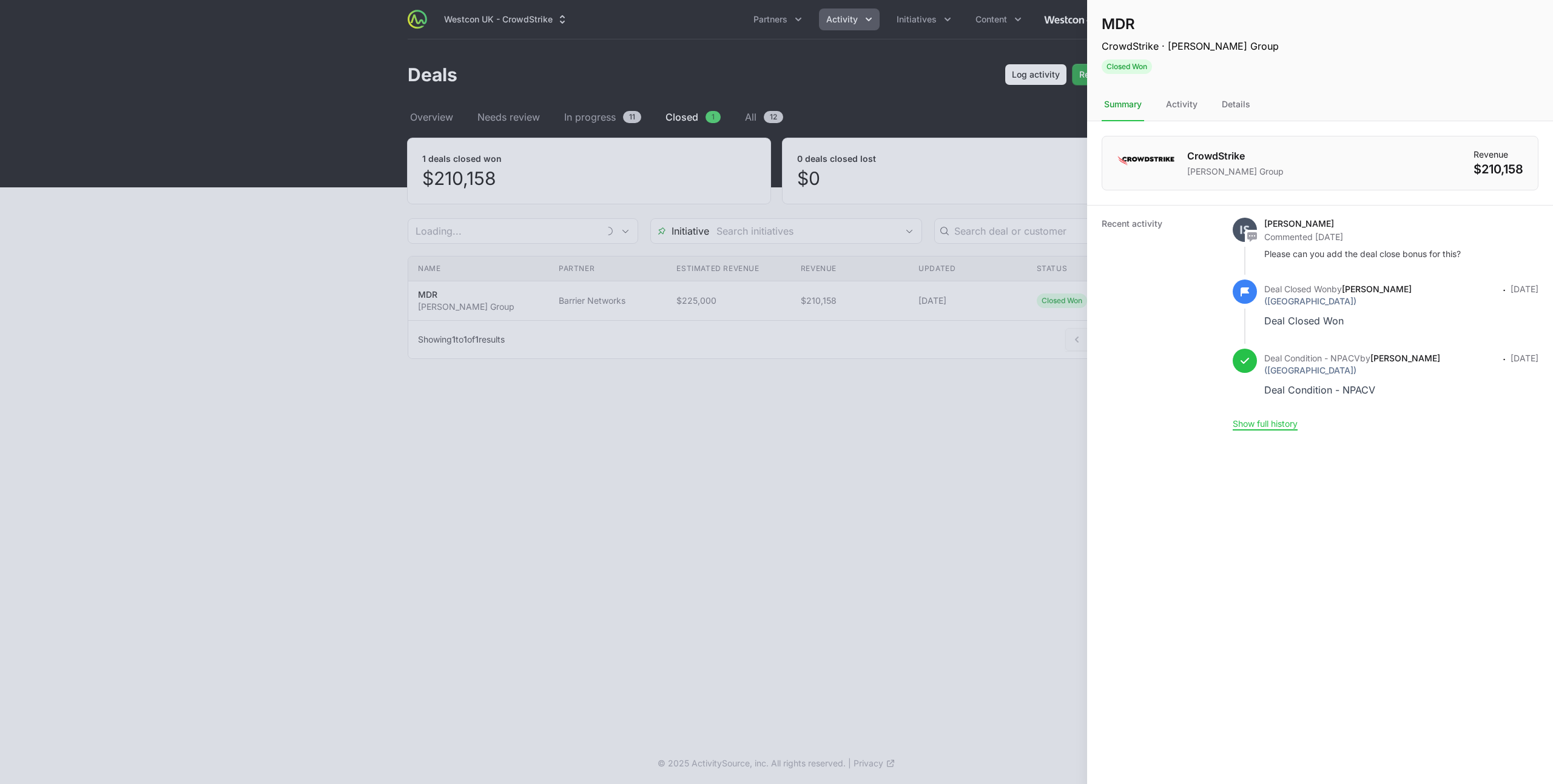
type input "Barrier Networks"
click at [1206, 161] on h1 "CrowdStrike" at bounding box center [1235, 156] width 97 height 15
click at [1181, 104] on div "Activity" at bounding box center [1182, 105] width 37 height 33
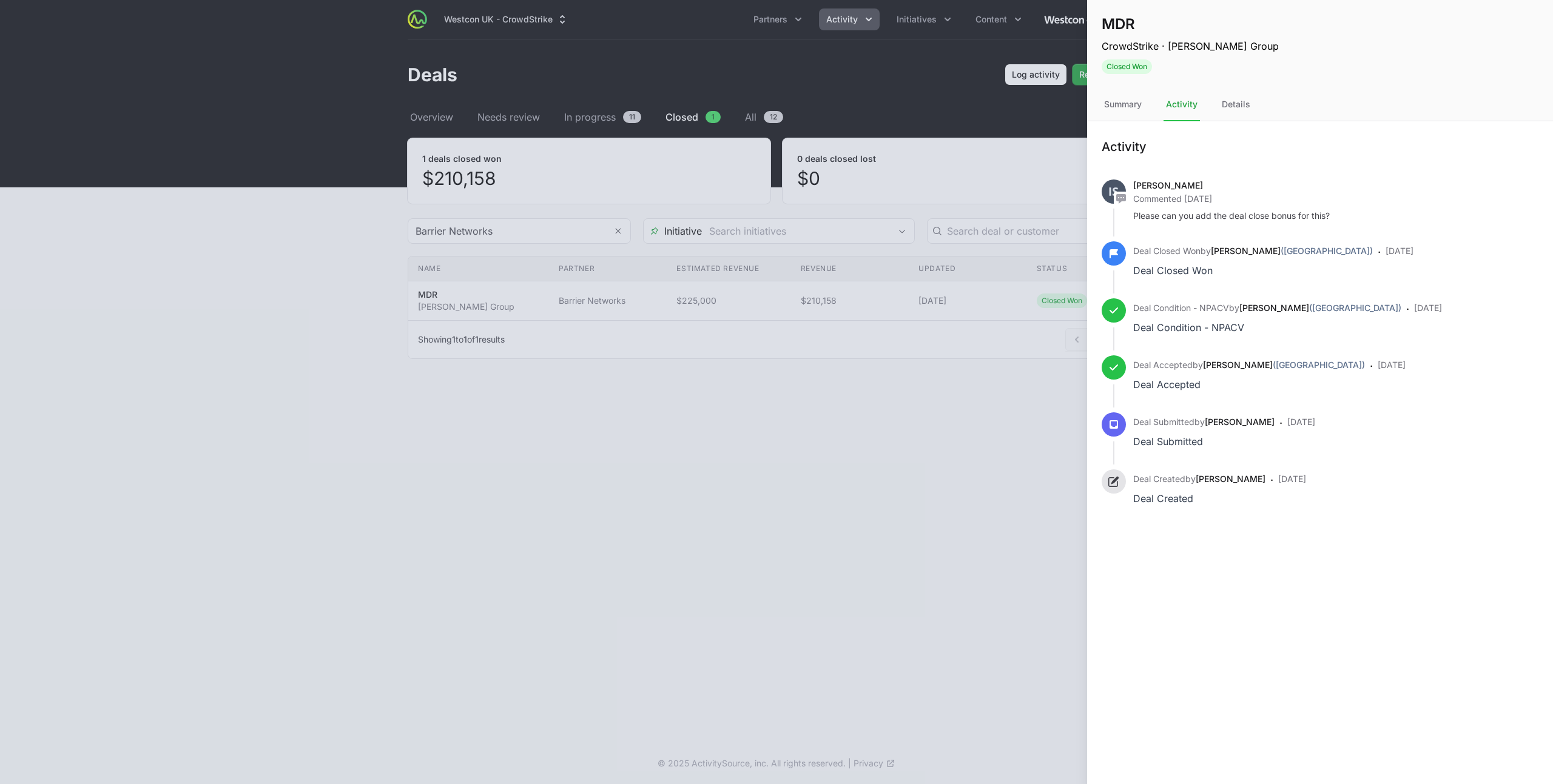
click at [1254, 101] on nav "Summary Activity Details" at bounding box center [1320, 105] width 466 height 33
click at [944, 229] on div at bounding box center [776, 392] width 1553 height 784
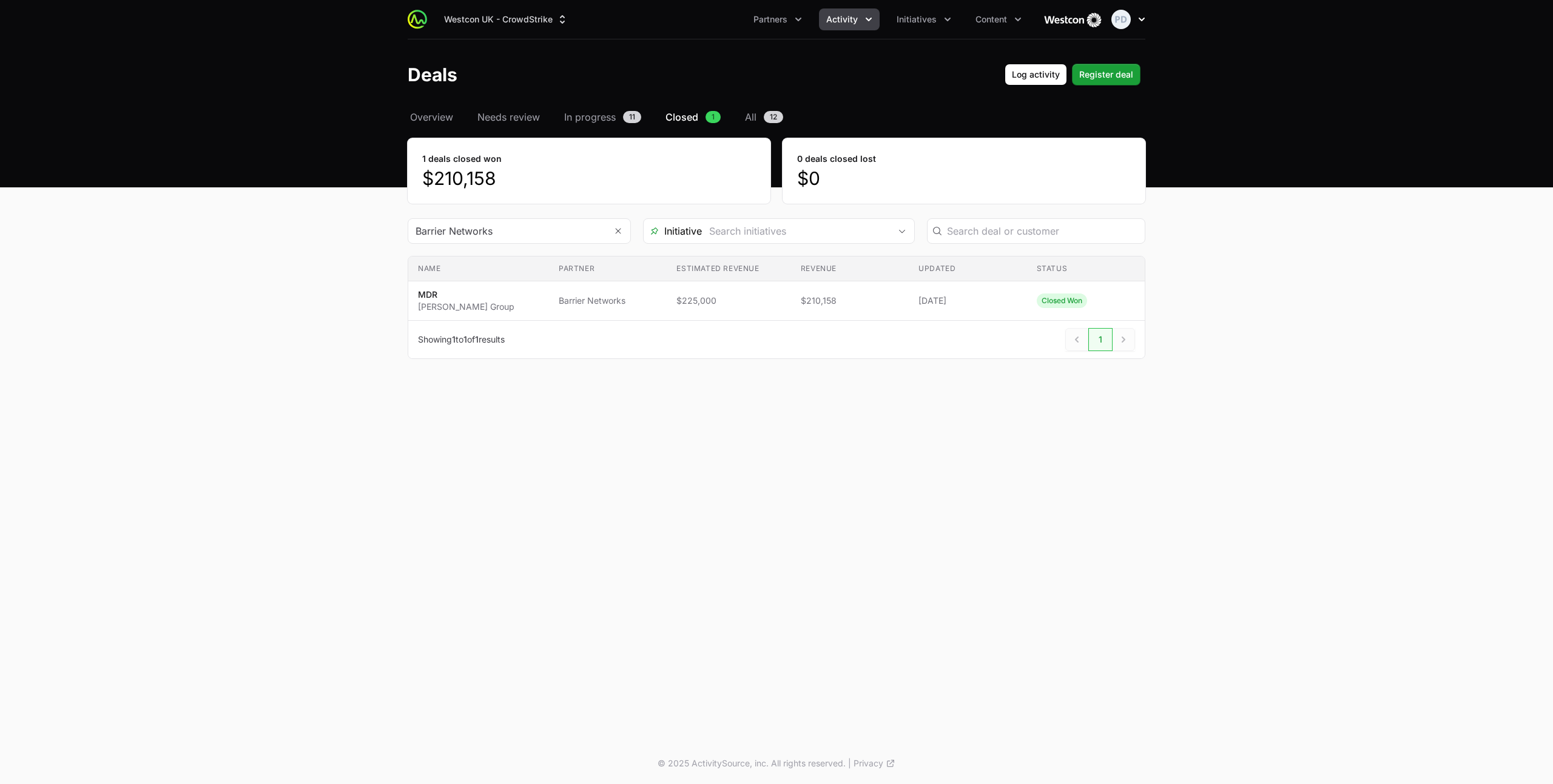
click at [1147, 21] on icon "button" at bounding box center [1142, 20] width 12 height 12
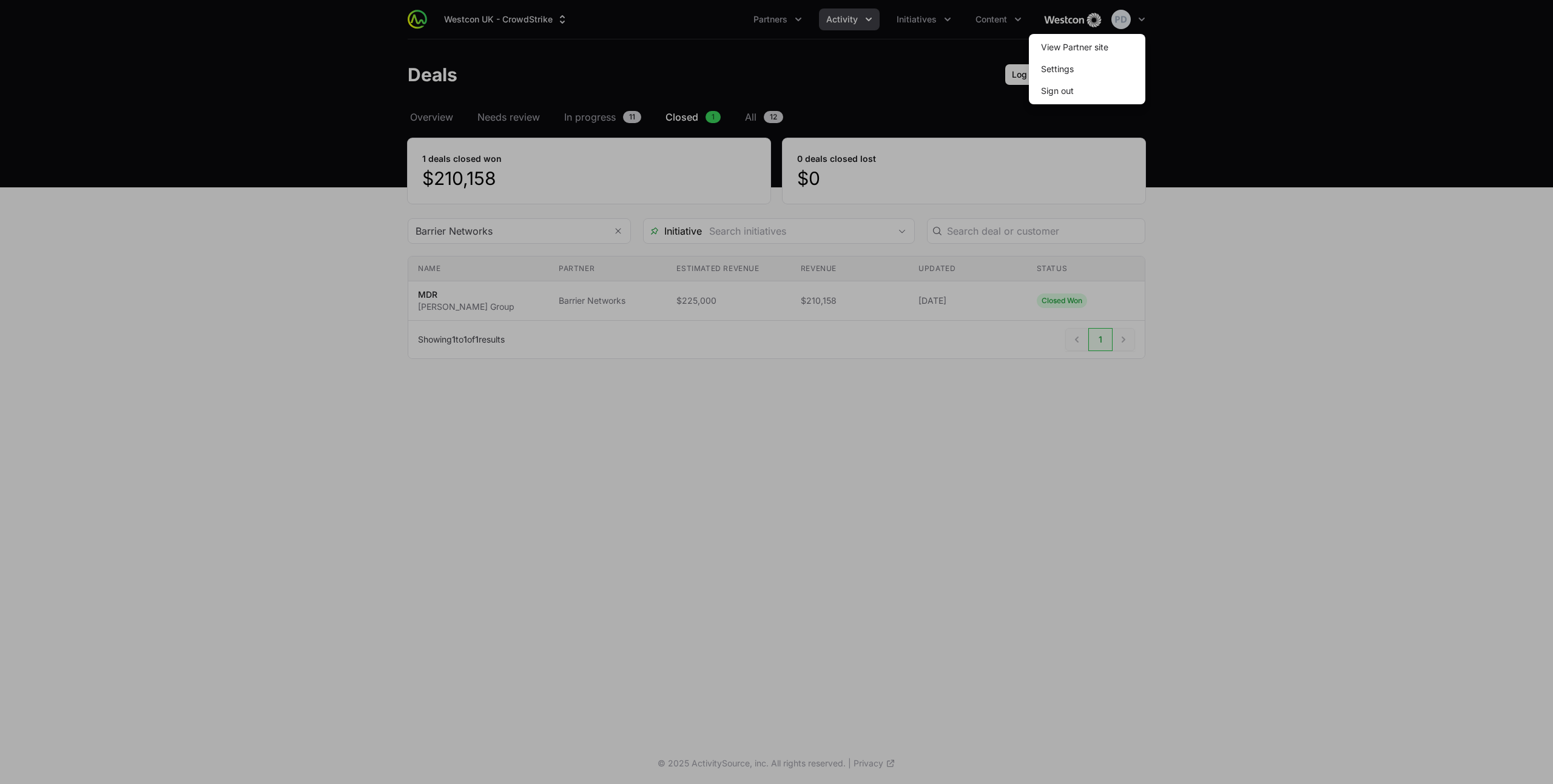
click at [1114, 21] on div at bounding box center [776, 392] width 1553 height 784
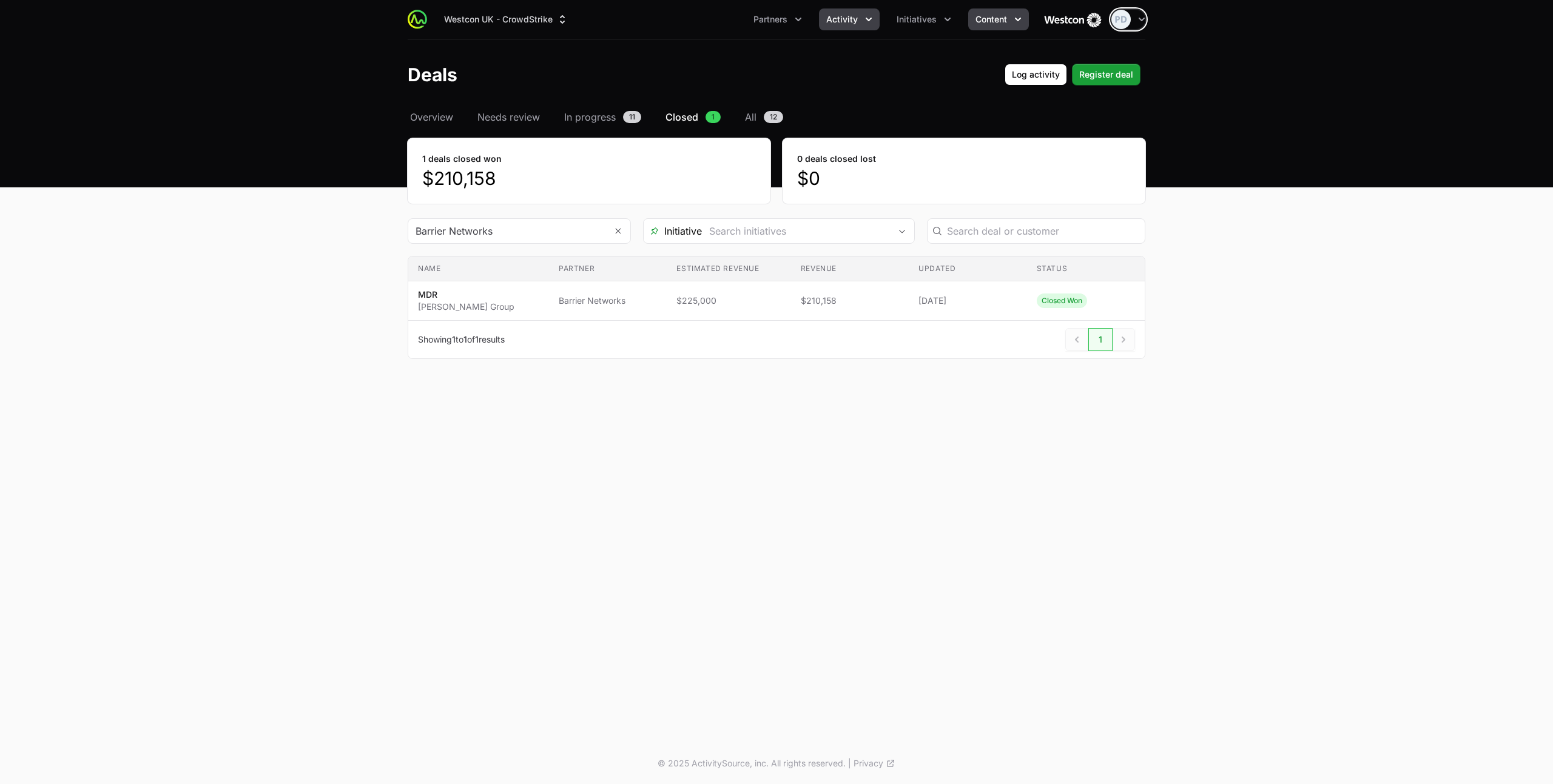
click at [977, 20] on span "Content" at bounding box center [991, 20] width 32 height 12
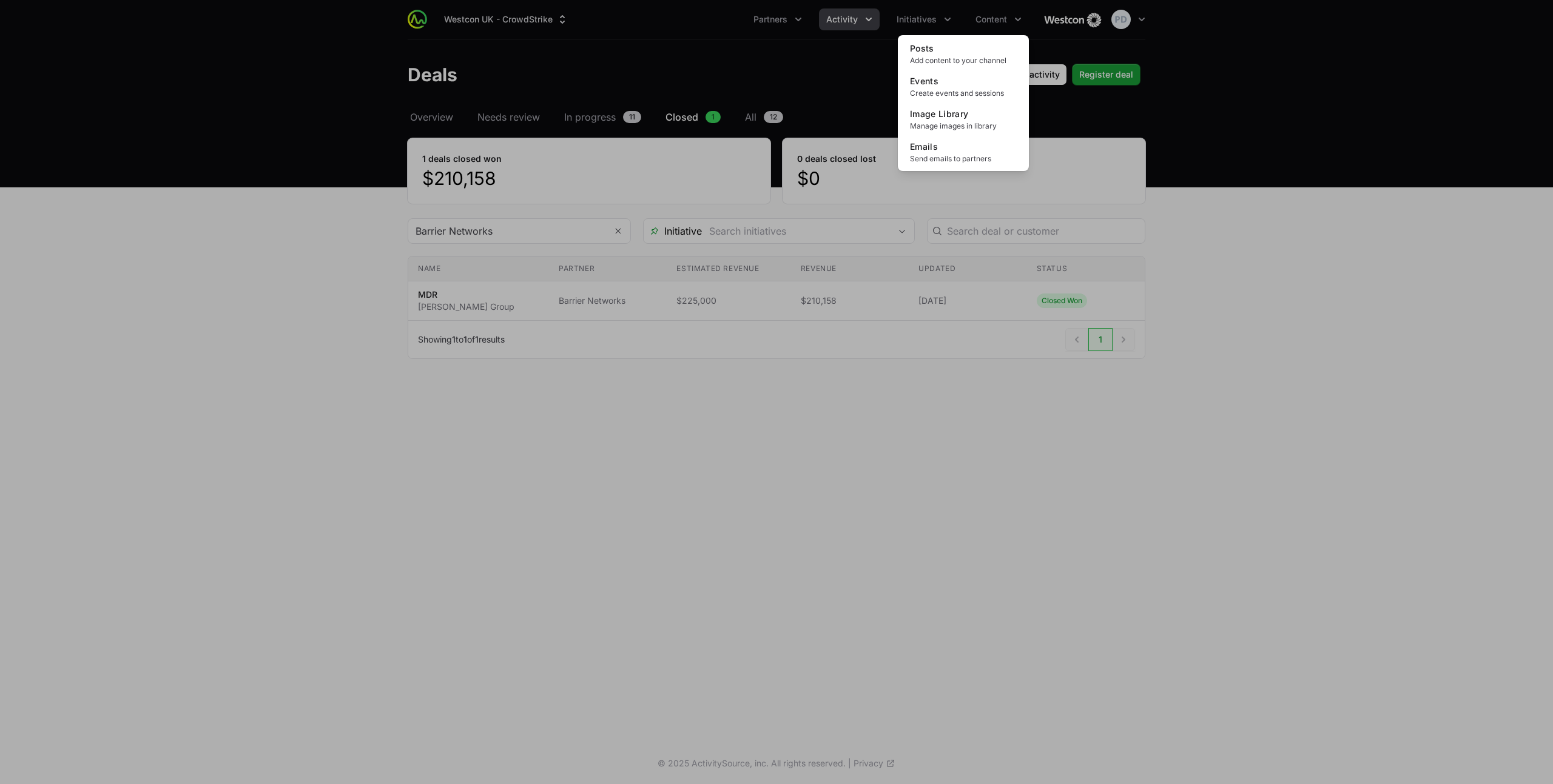
click at [830, 60] on div "Content menu" at bounding box center [776, 392] width 1553 height 784
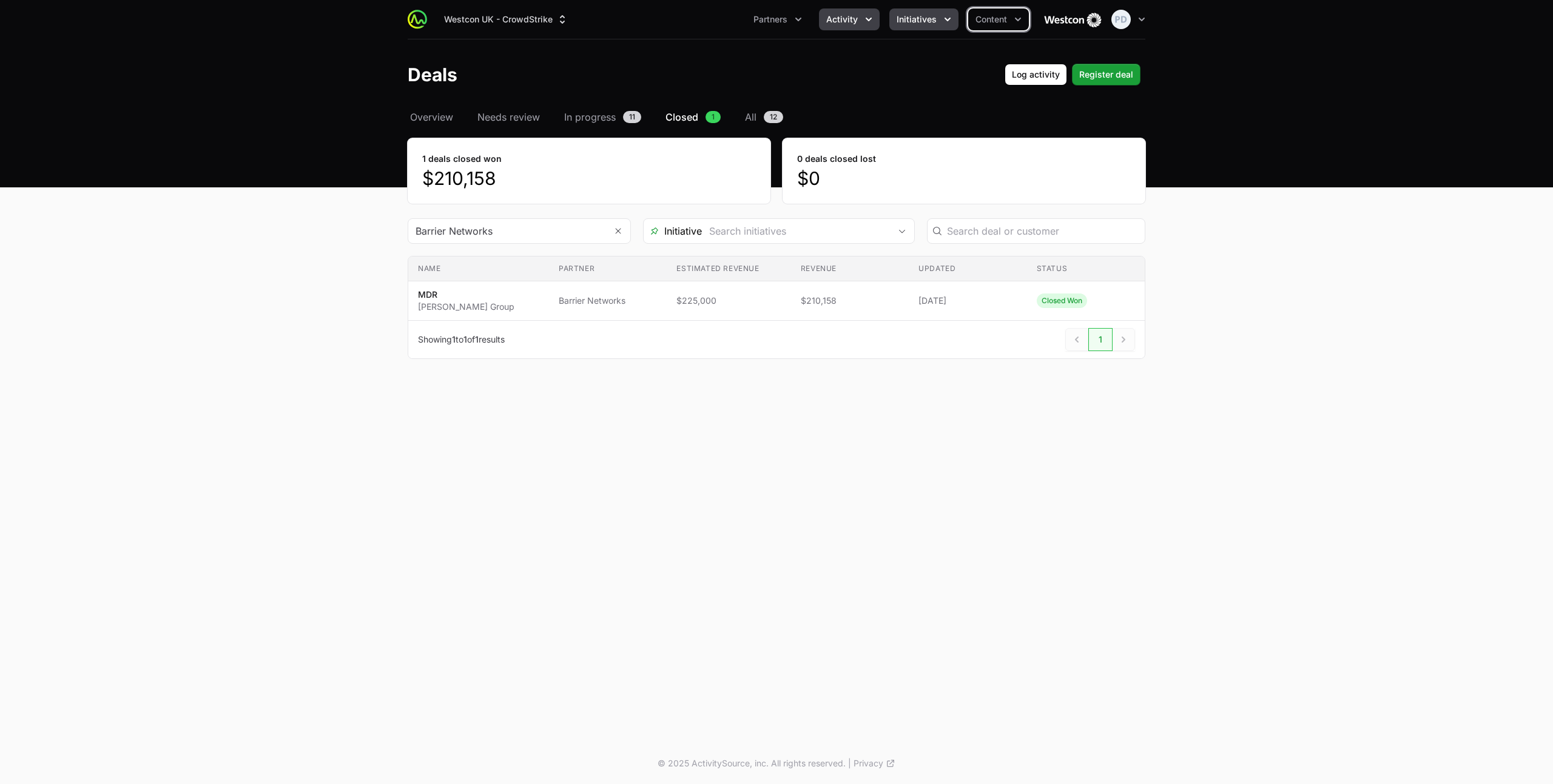
click at [931, 18] on span "Initiatives" at bounding box center [917, 20] width 40 height 12
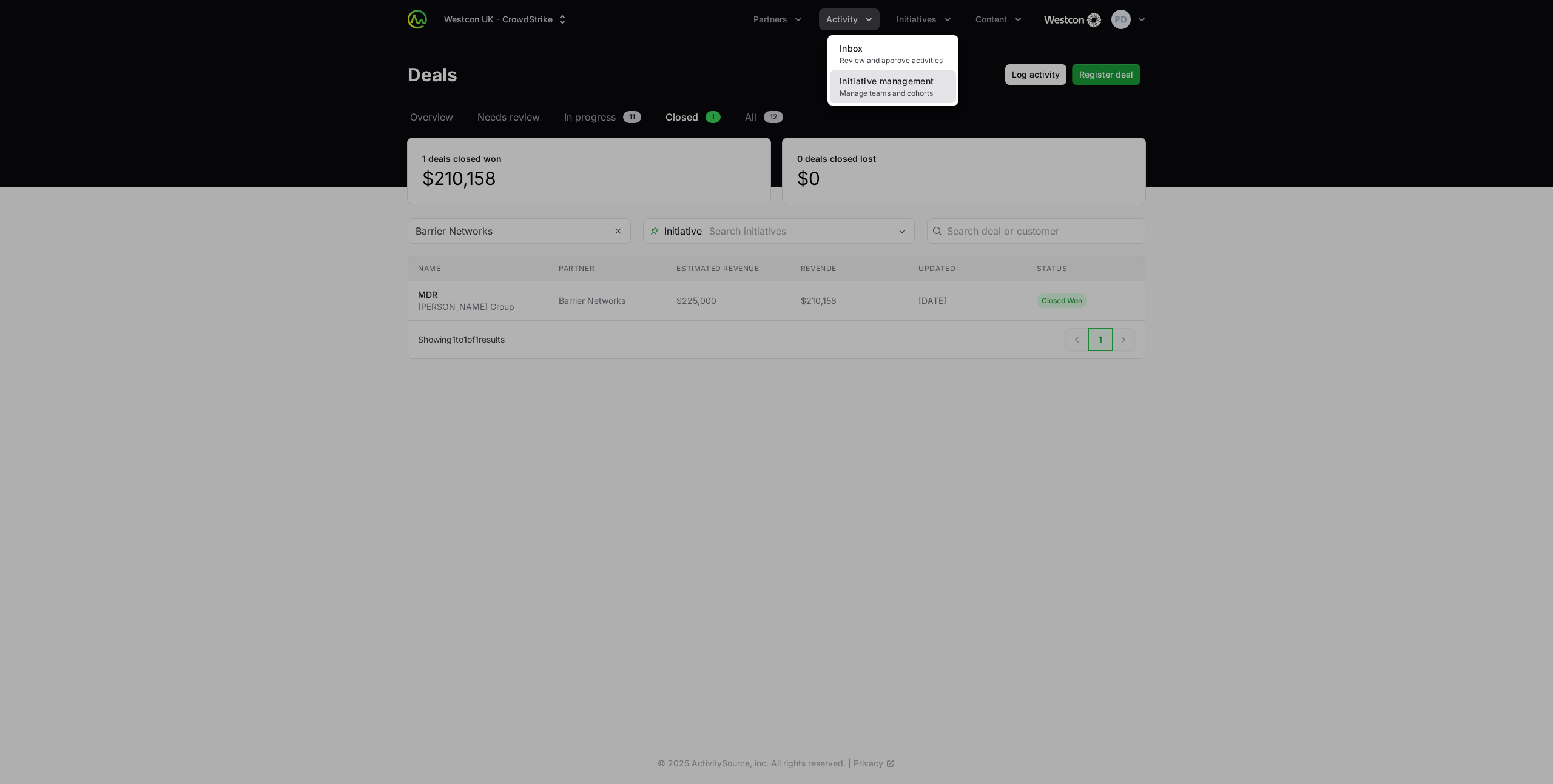
click at [913, 86] on link "Initiative management Manage teams and cohorts" at bounding box center [893, 87] width 126 height 33
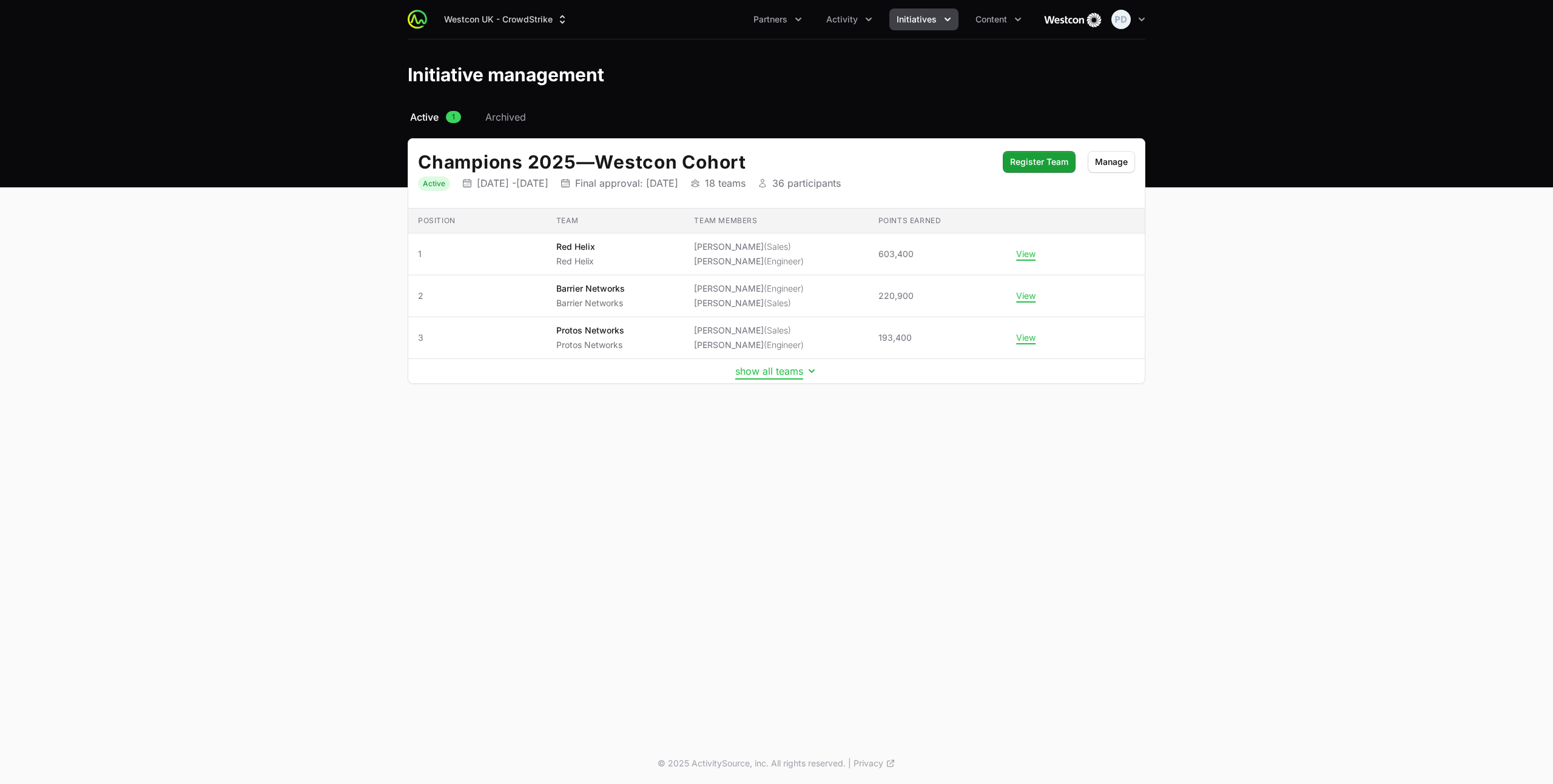
click at [787, 370] on button "show all teams" at bounding box center [776, 371] width 83 height 12
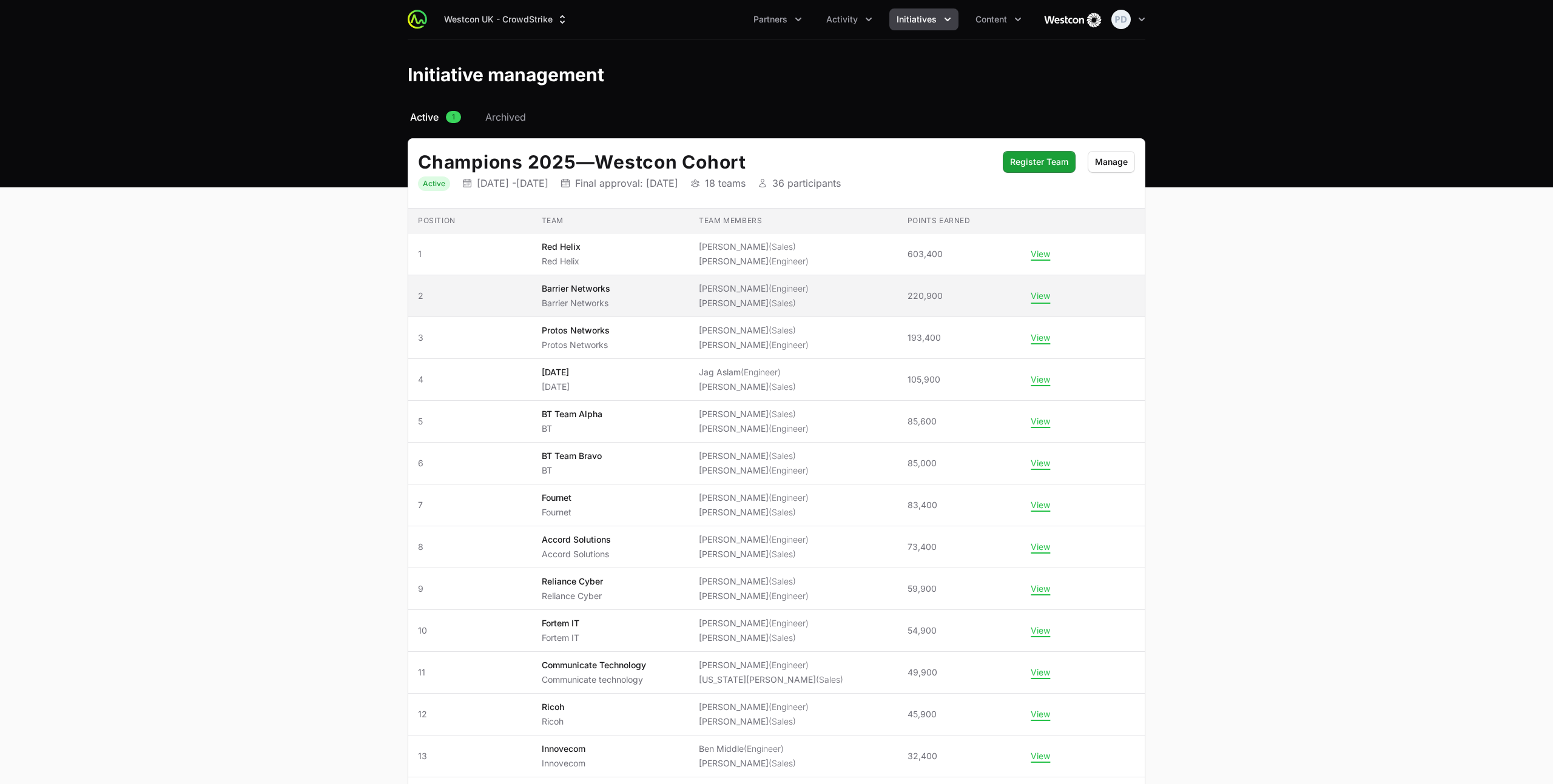
click at [1031, 293] on button "View" at bounding box center [1040, 296] width 20 height 11
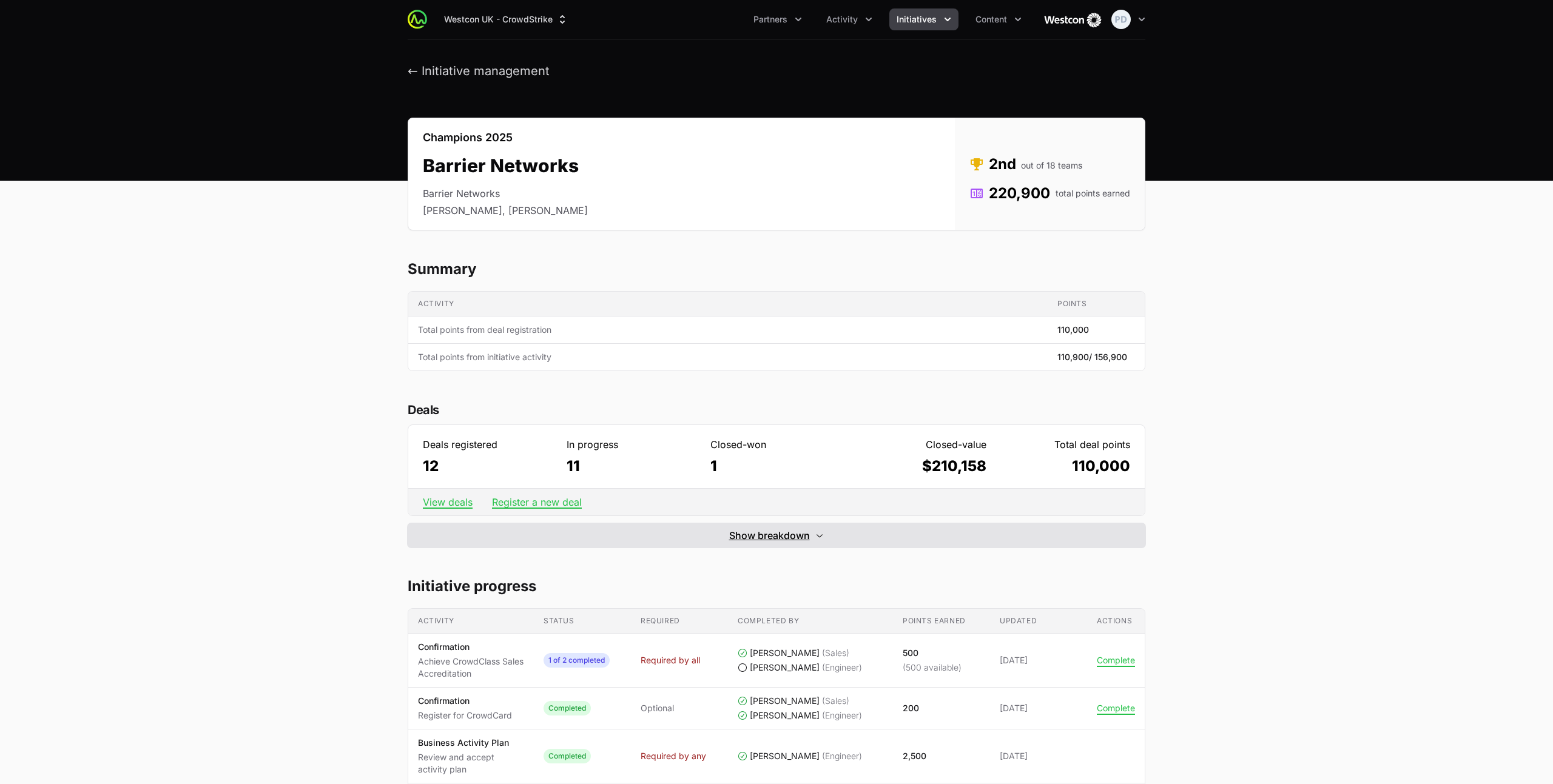
click at [806, 536] on span "Show breakdown" at bounding box center [769, 535] width 81 height 15
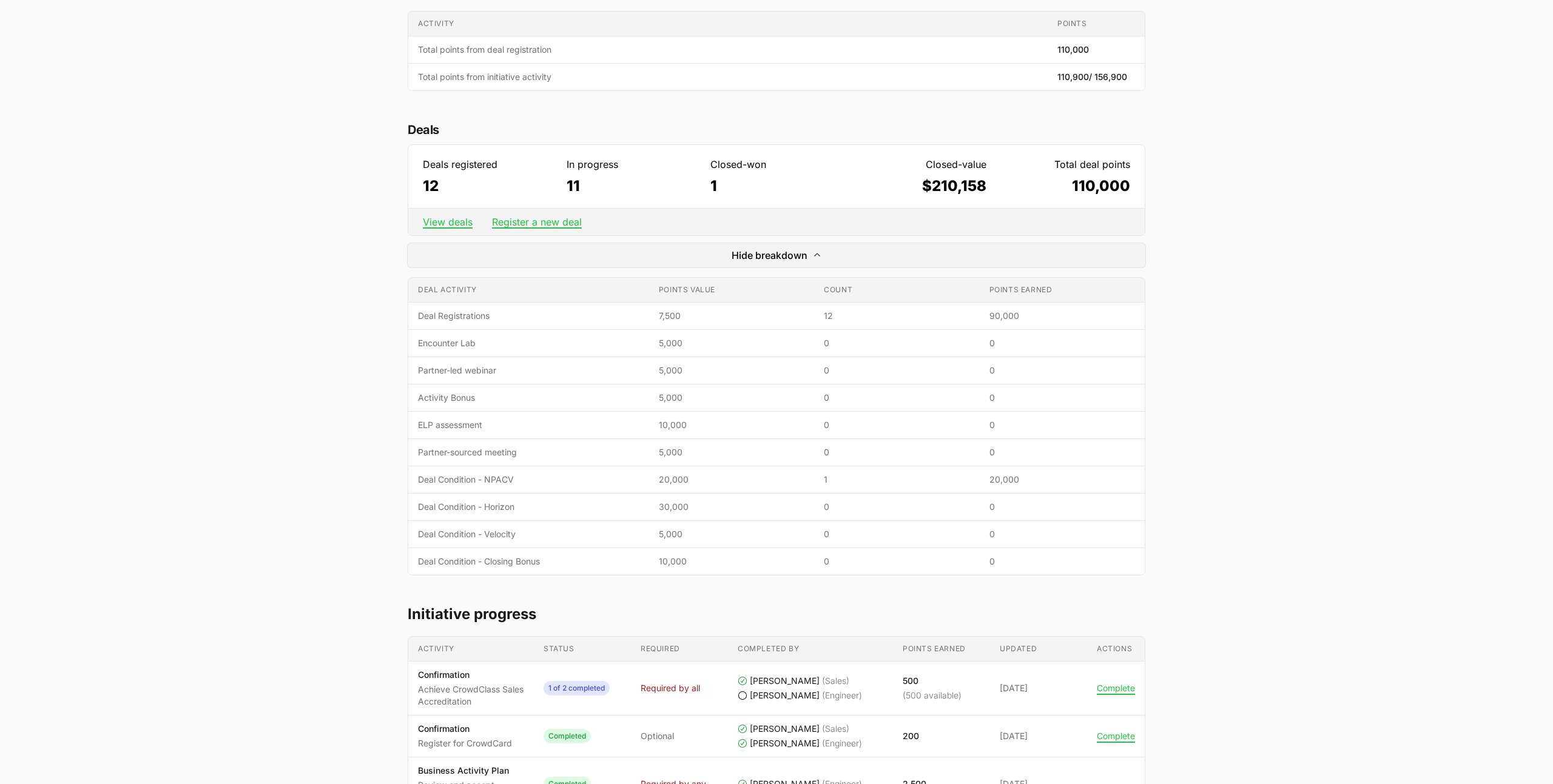
scroll to position [145, 0]
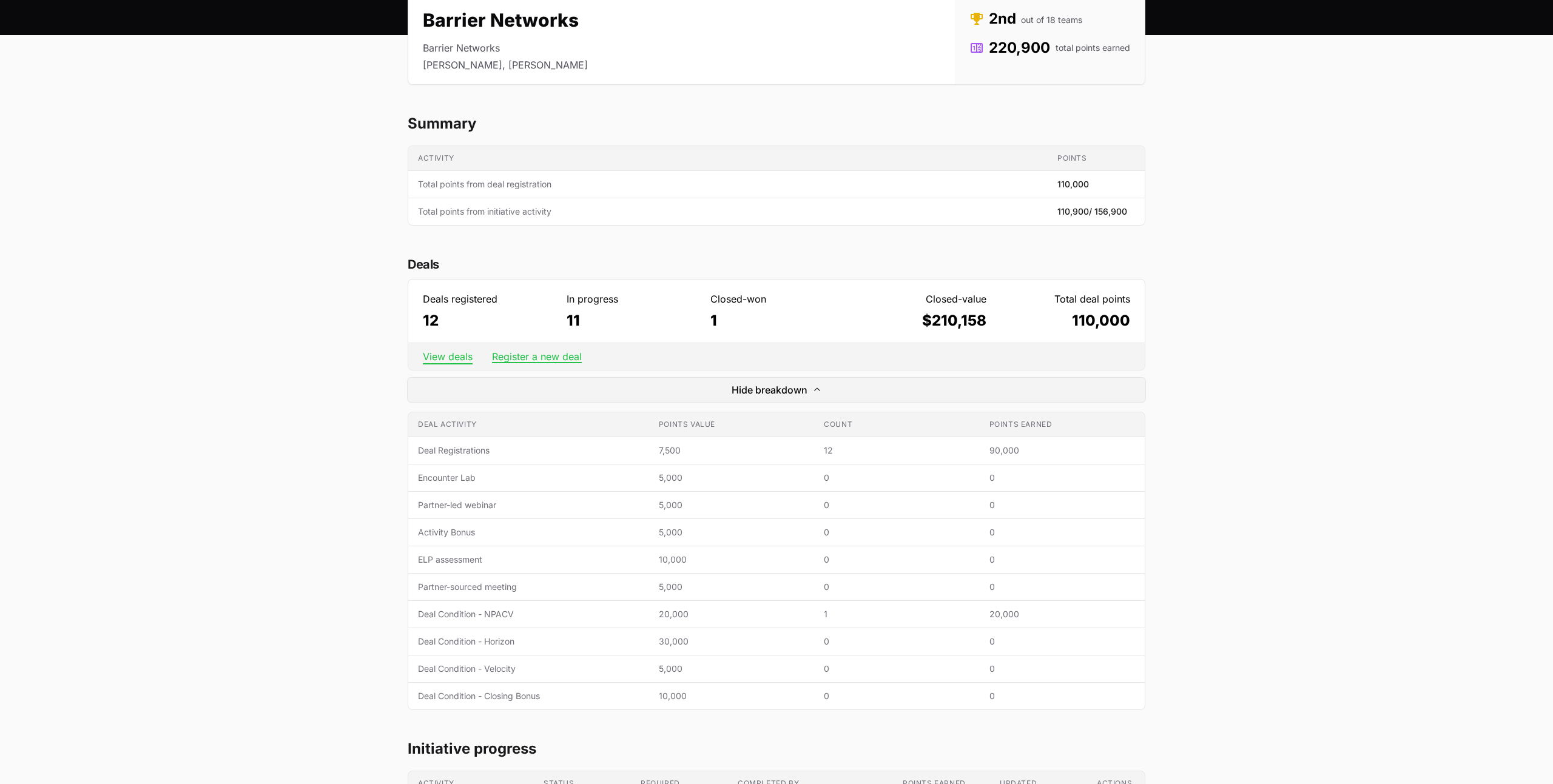
click at [450, 362] on link "View deals" at bounding box center [447, 357] width 50 height 12
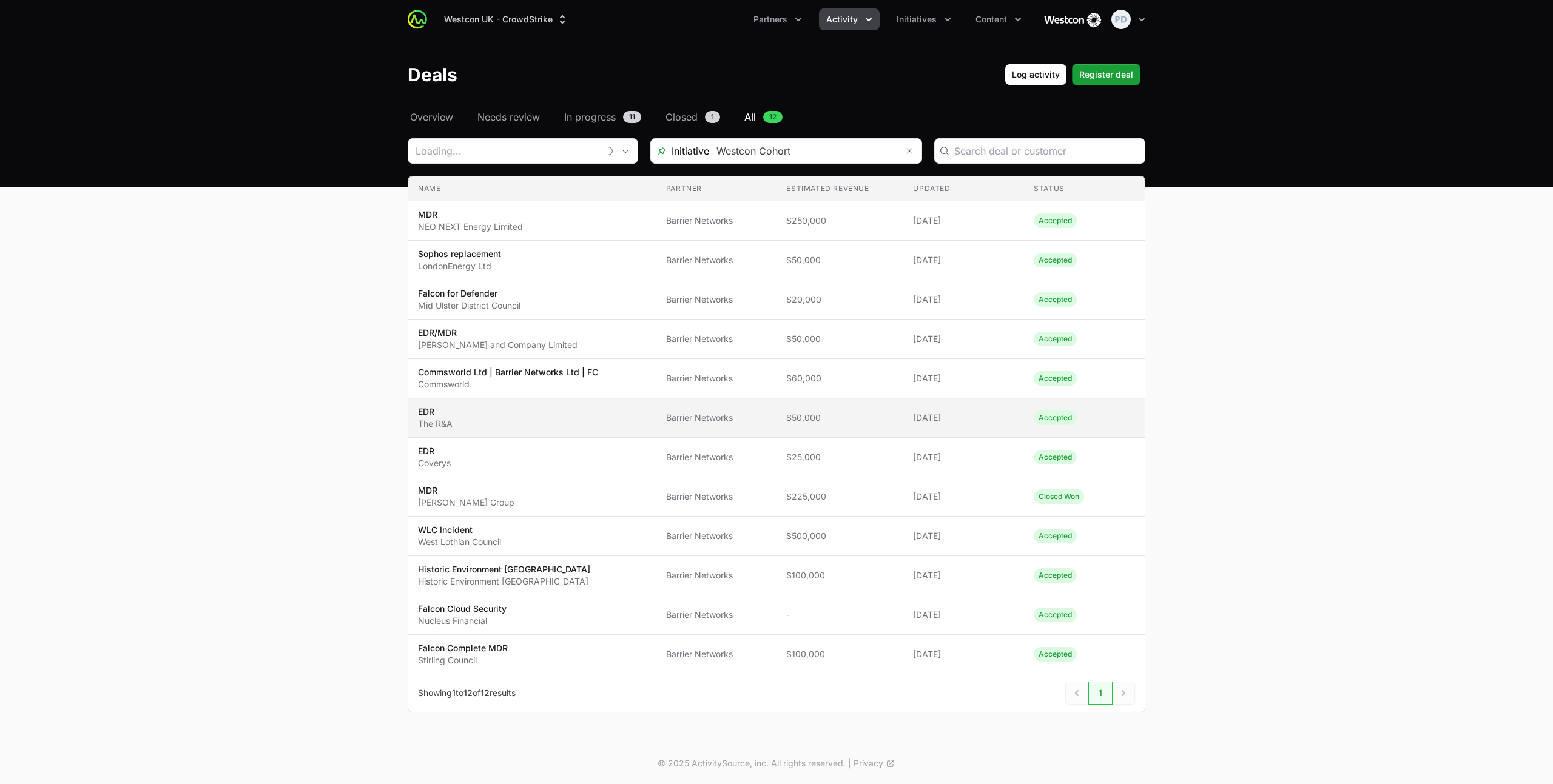
type input "Barrier Networks"
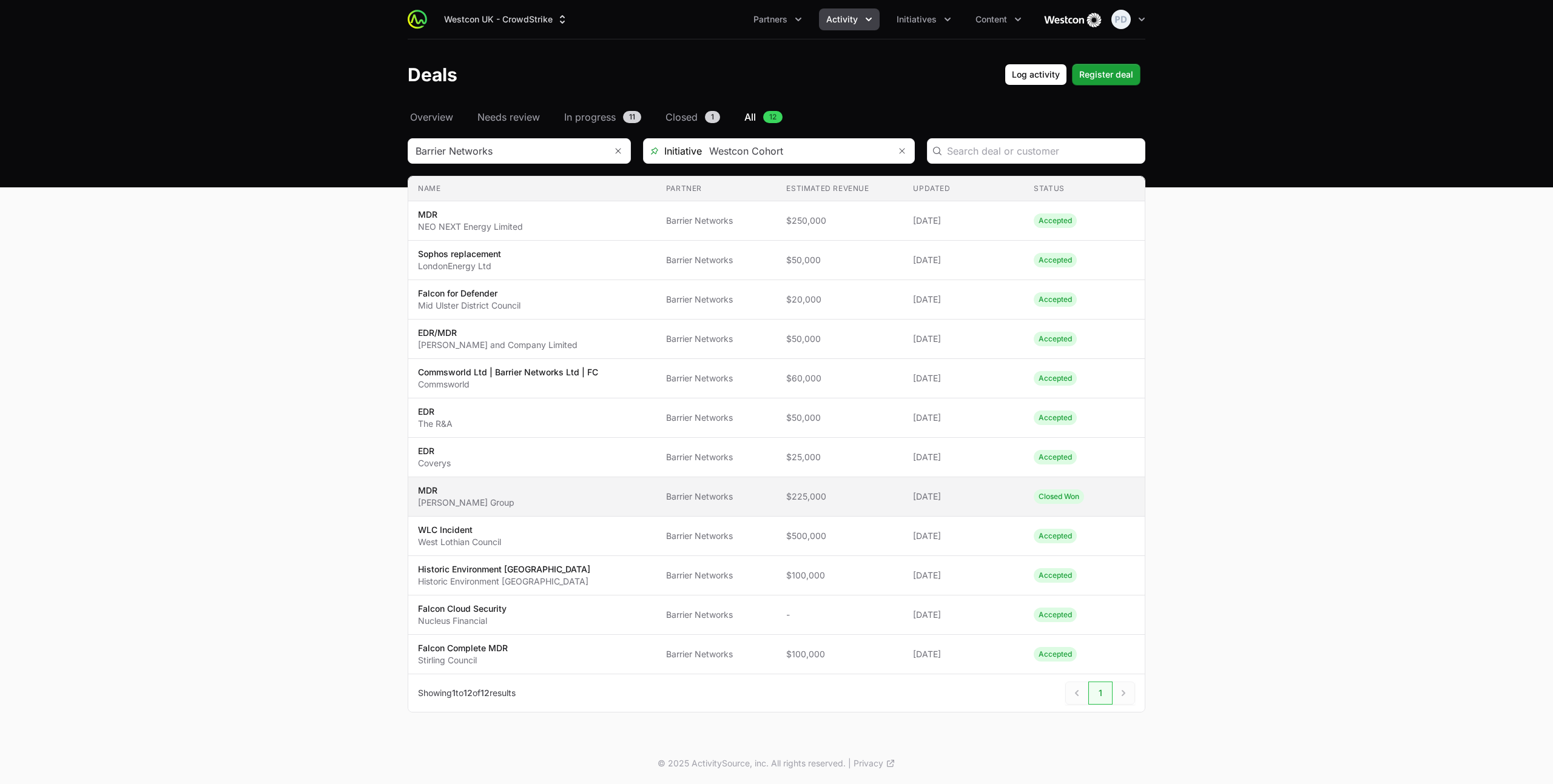
click at [848, 496] on span "$225,000" at bounding box center [840, 497] width 108 height 12
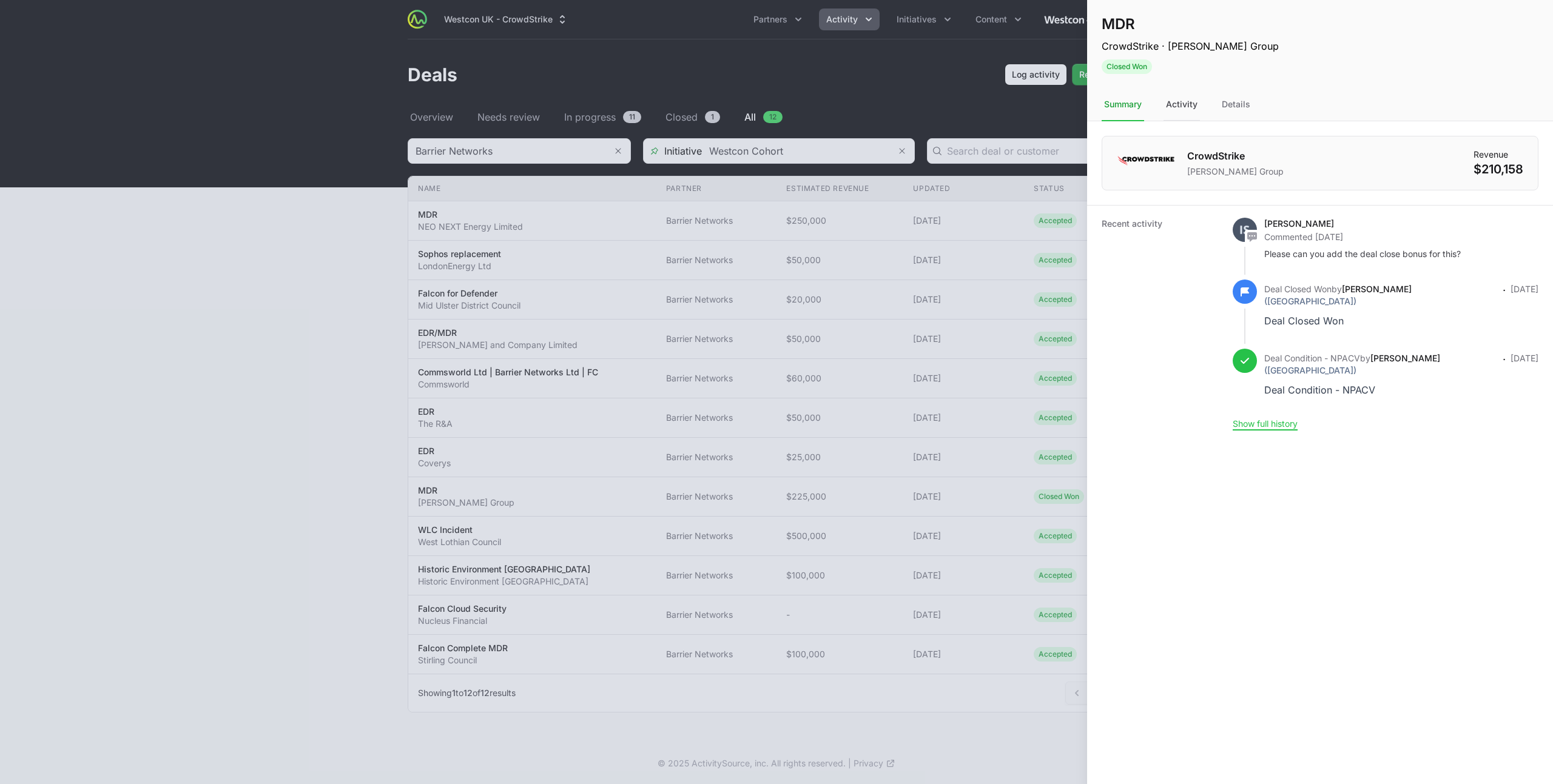
click at [1177, 98] on div "Activity" at bounding box center [1182, 105] width 37 height 33
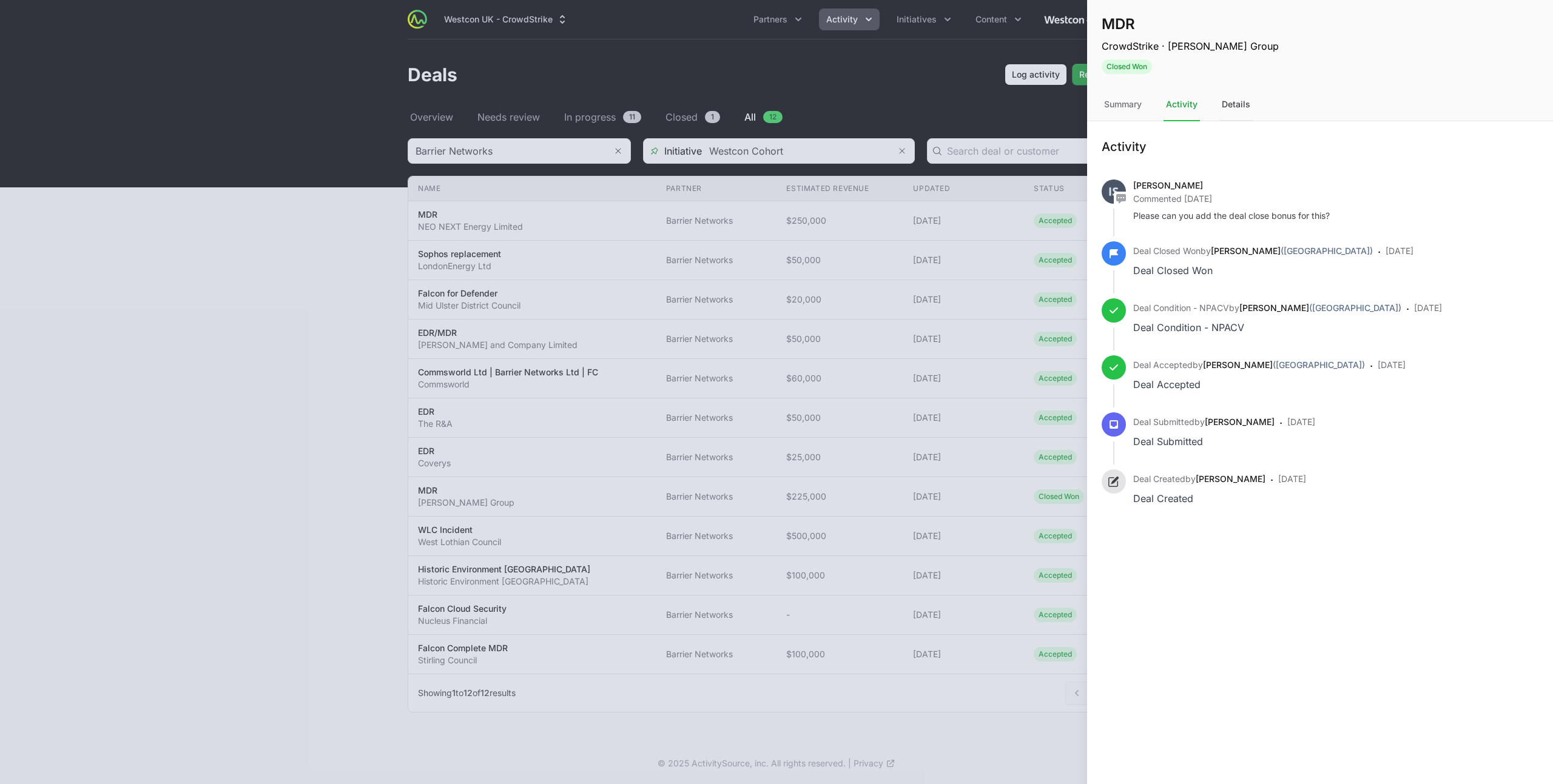
click at [1250, 101] on div "Details" at bounding box center [1236, 105] width 34 height 33
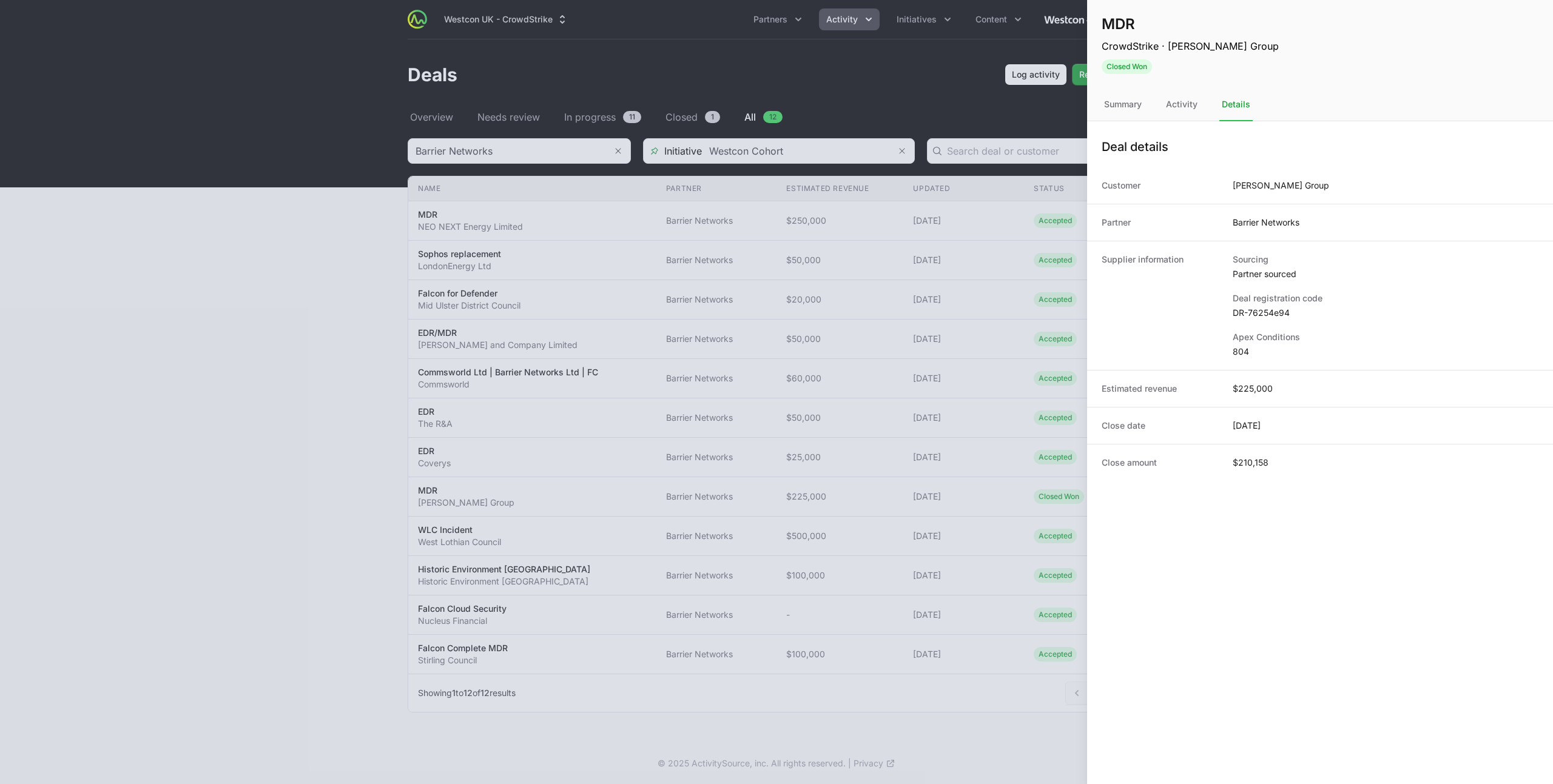
click at [898, 197] on div at bounding box center [776, 392] width 1553 height 784
